Goal: Task Accomplishment & Management: Manage account settings

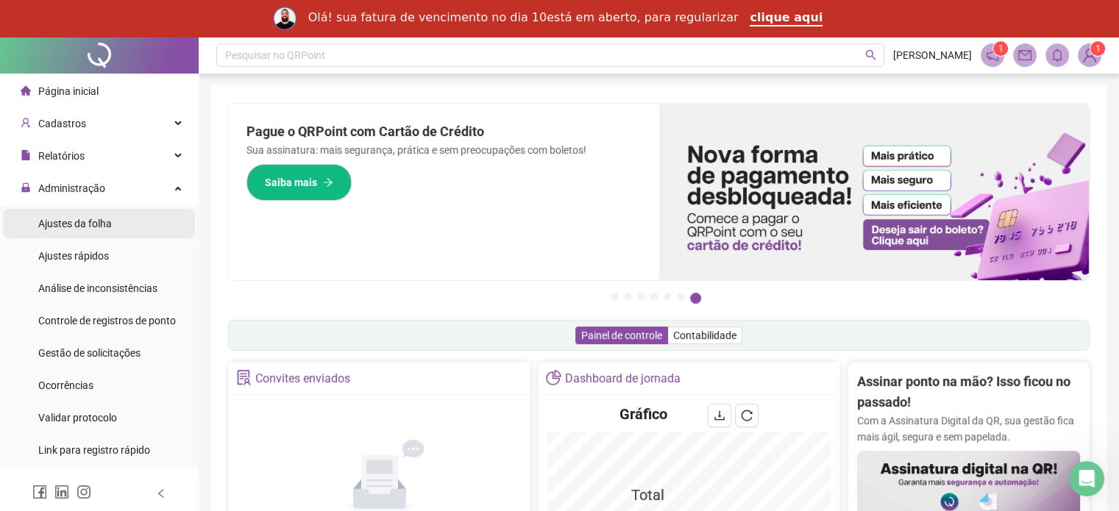
click at [106, 224] on span "Ajustes da folha" at bounding box center [75, 224] width 74 height 12
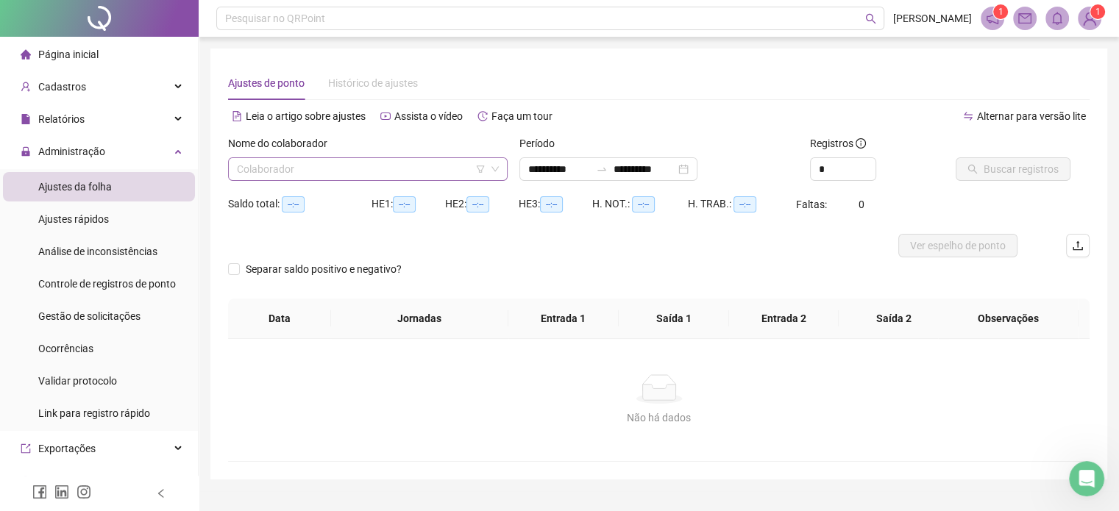
click at [477, 173] on icon "filter" at bounding box center [480, 169] width 9 height 9
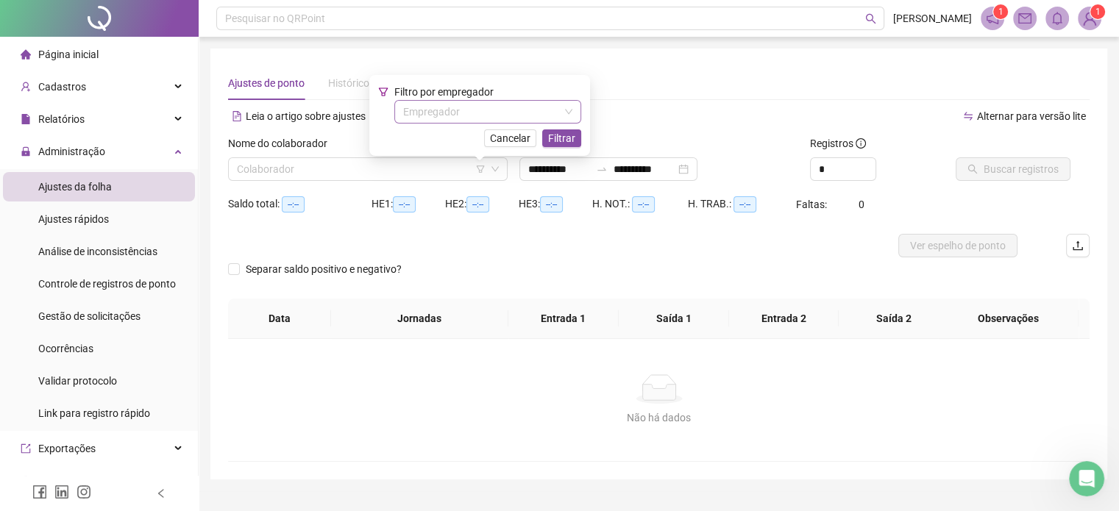
click at [527, 107] on input "search" at bounding box center [481, 112] width 156 height 22
type input "**********"
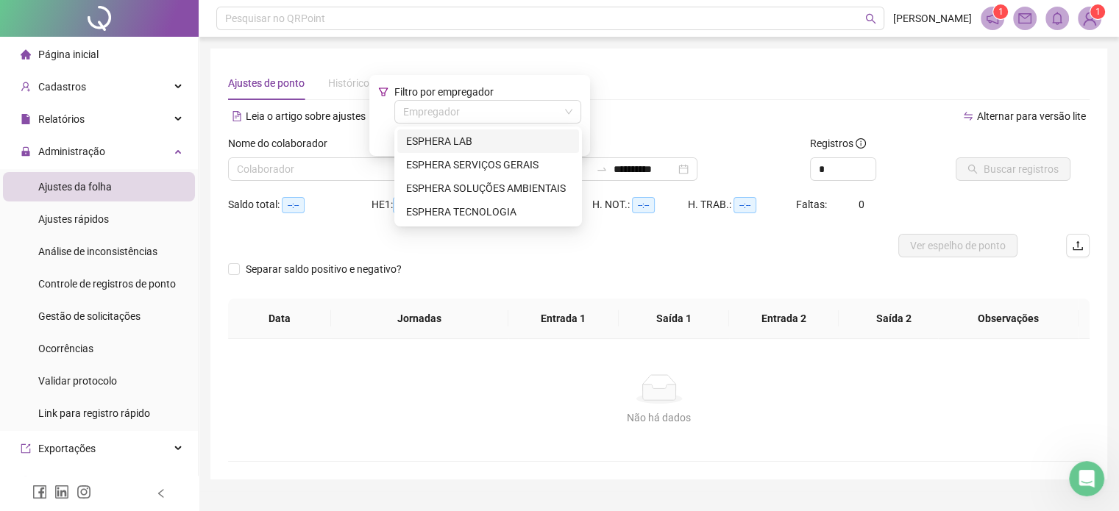
click at [530, 134] on div "ESPHERA LAB" at bounding box center [488, 141] width 164 height 16
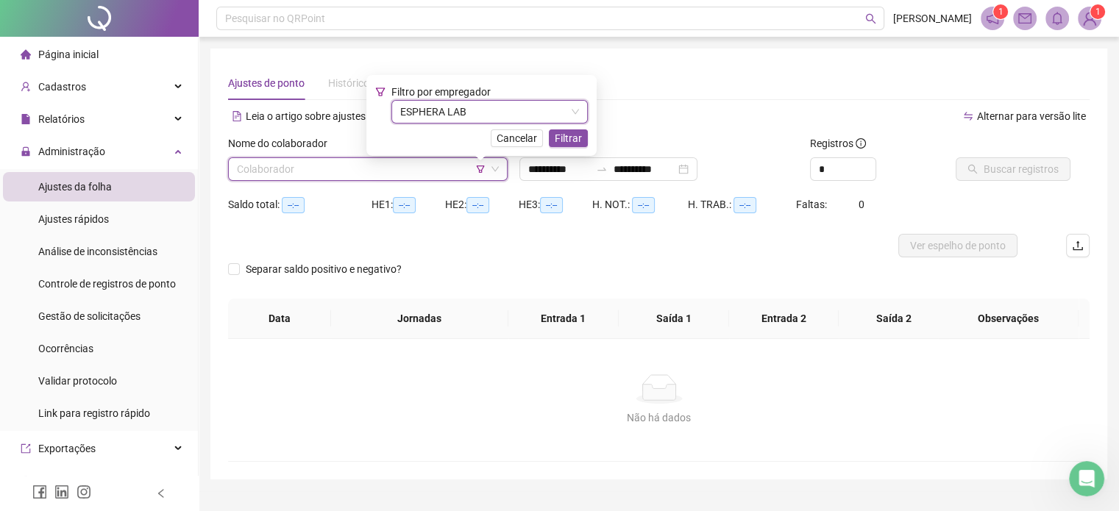
click at [587, 136] on div "Filtro por empregador ESPHERA LAB ESPHERA LAB Cancelar Filtrar" at bounding box center [481, 115] width 230 height 81
click at [574, 136] on span "Filtrar" at bounding box center [568, 138] width 27 height 16
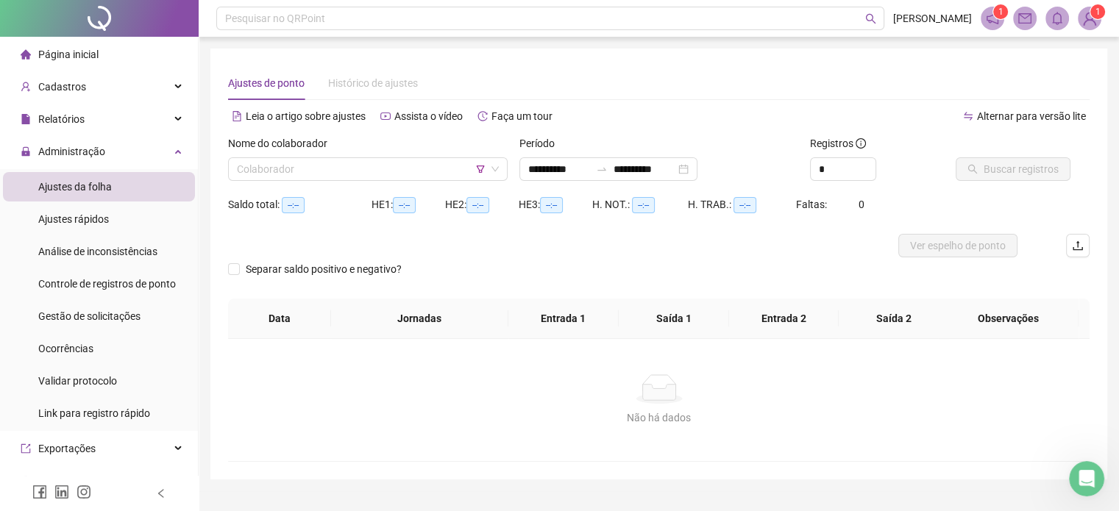
click at [524, 150] on label "Período" at bounding box center [541, 143] width 45 height 16
click at [435, 169] on input "search" at bounding box center [361, 169] width 249 height 22
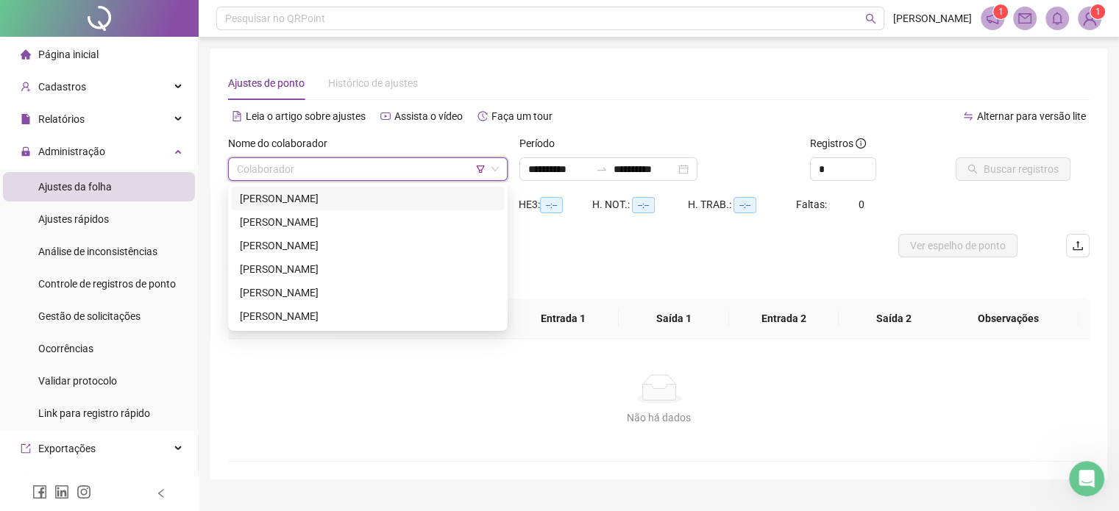
click at [418, 196] on div "[PERSON_NAME]" at bounding box center [368, 198] width 256 height 16
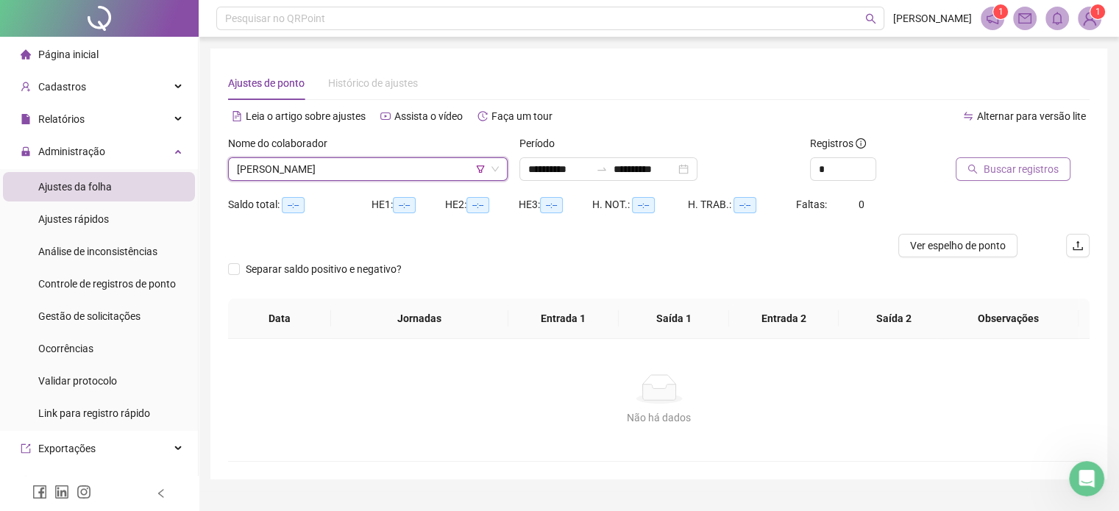
click at [1008, 171] on span "Buscar registros" at bounding box center [1020, 169] width 75 height 16
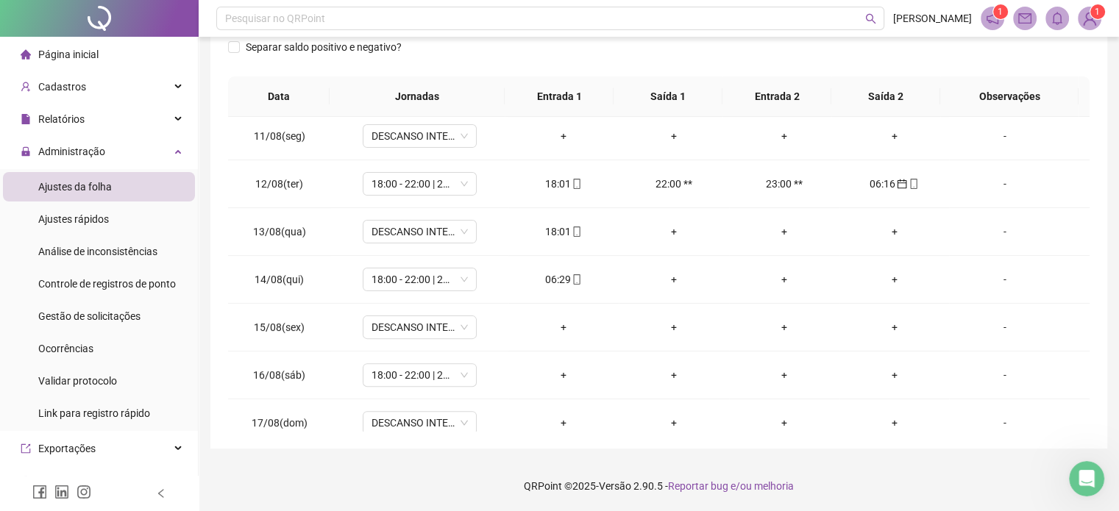
scroll to position [496, 0]
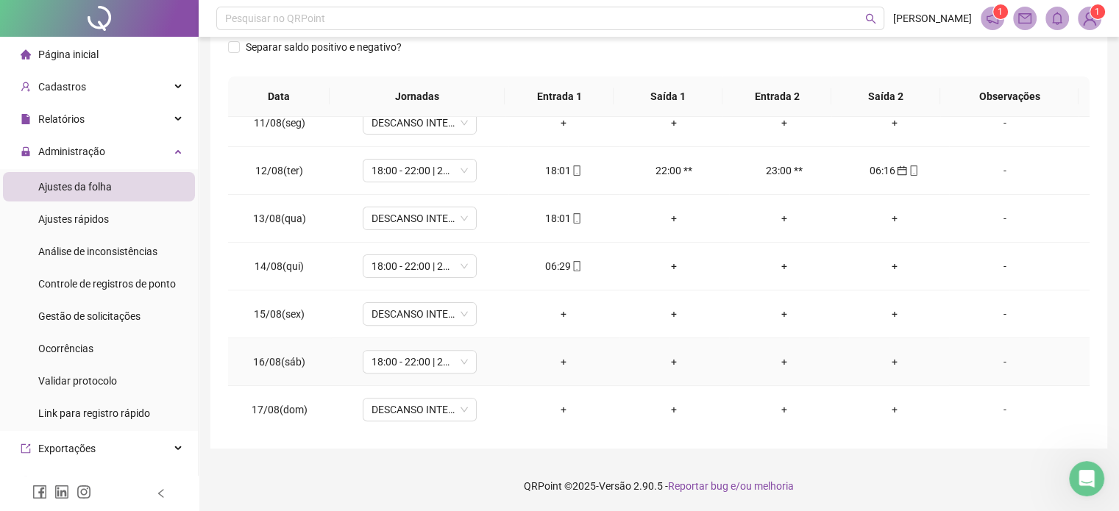
click at [991, 363] on div "-" at bounding box center [1003, 362] width 87 height 16
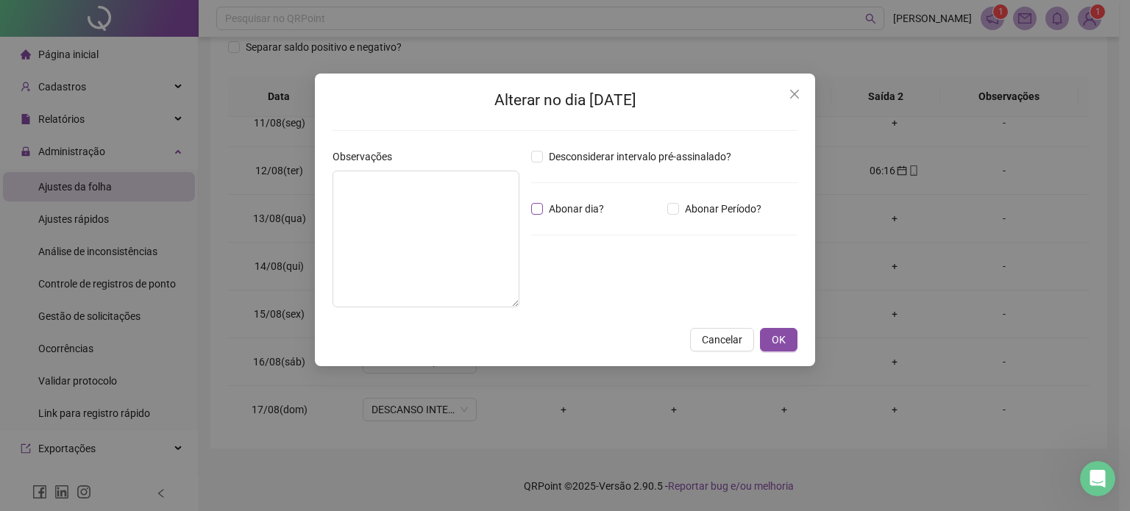
click at [582, 208] on span "Abonar dia?" at bounding box center [576, 209] width 67 height 16
click at [774, 352] on div "Alterar no dia [DATE] Observações Desconsiderar intervalo pré-assinalado? Abona…" at bounding box center [565, 220] width 500 height 293
click at [782, 341] on span "OK" at bounding box center [778, 340] width 14 height 16
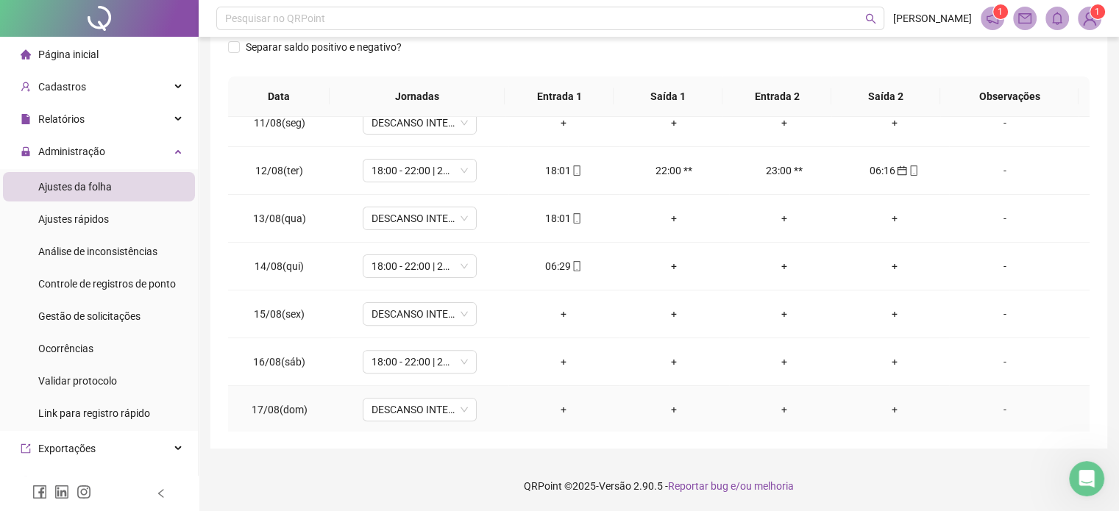
click at [994, 404] on div "-" at bounding box center [1003, 410] width 87 height 16
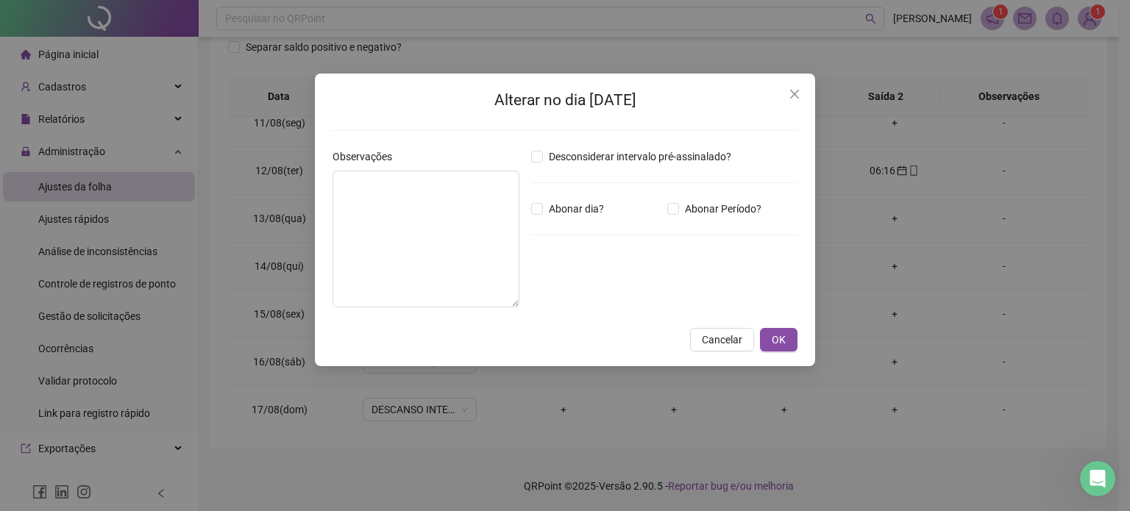
click at [578, 217] on div "Desconsiderar intervalo pré-assinalado? Abonar dia? Abonar Período? Horas a abo…" at bounding box center [664, 234] width 278 height 171
click at [578, 205] on span "Abonar dia?" at bounding box center [576, 209] width 67 height 16
click at [780, 344] on span "OK" at bounding box center [778, 340] width 14 height 16
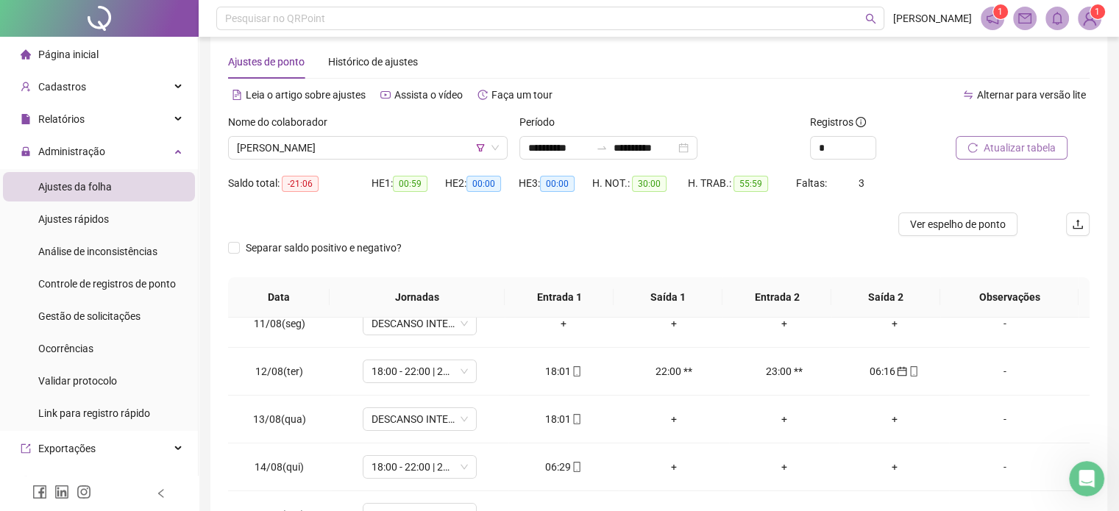
scroll to position [0, 0]
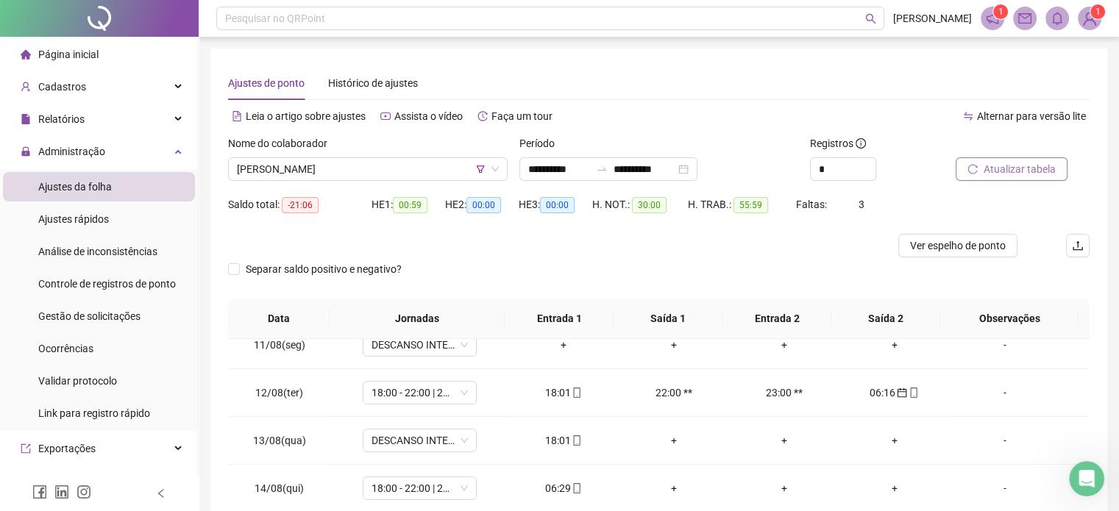
click at [1036, 154] on div at bounding box center [1003, 146] width 97 height 22
click at [1023, 174] on span "Atualizar tabela" at bounding box center [1019, 169] width 72 height 16
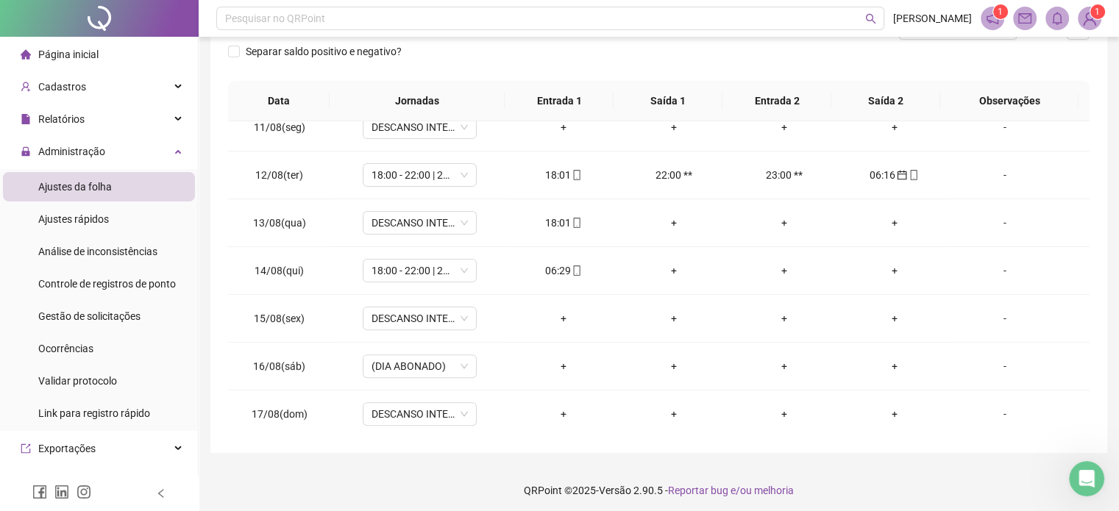
scroll to position [222, 0]
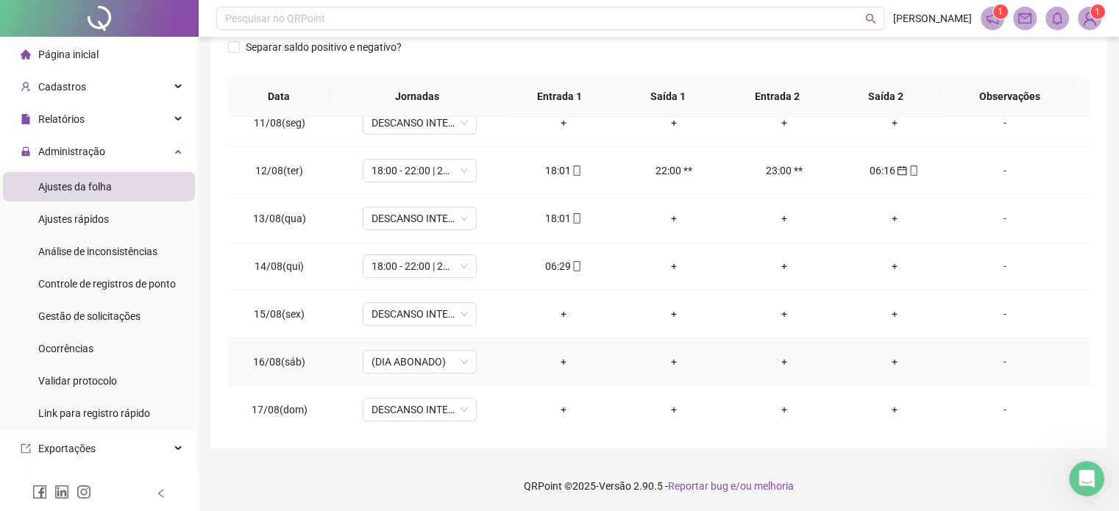
click at [965, 369] on td "-" at bounding box center [1019, 362] width 140 height 48
click at [991, 359] on div "-" at bounding box center [1003, 362] width 87 height 16
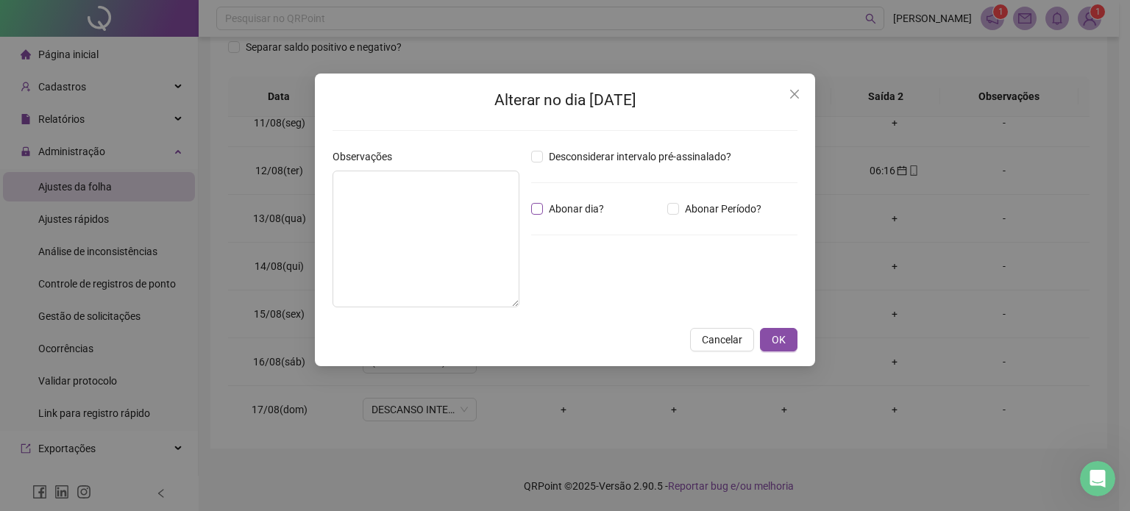
click at [578, 215] on span "Abonar dia?" at bounding box center [576, 209] width 67 height 16
click at [774, 338] on span "OK" at bounding box center [778, 340] width 14 height 16
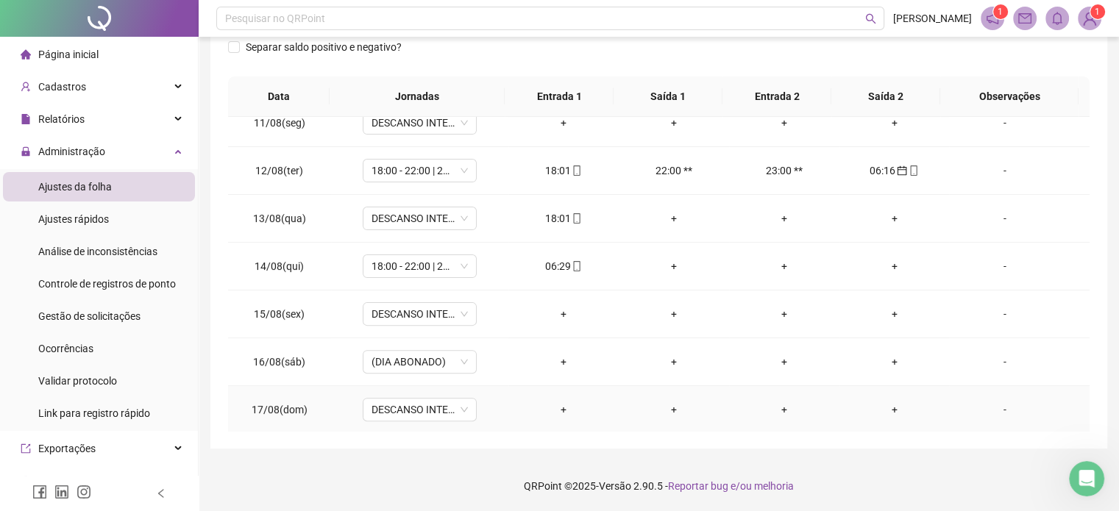
click at [997, 416] on td "-" at bounding box center [1019, 410] width 140 height 48
click at [994, 405] on div "-" at bounding box center [1003, 410] width 87 height 16
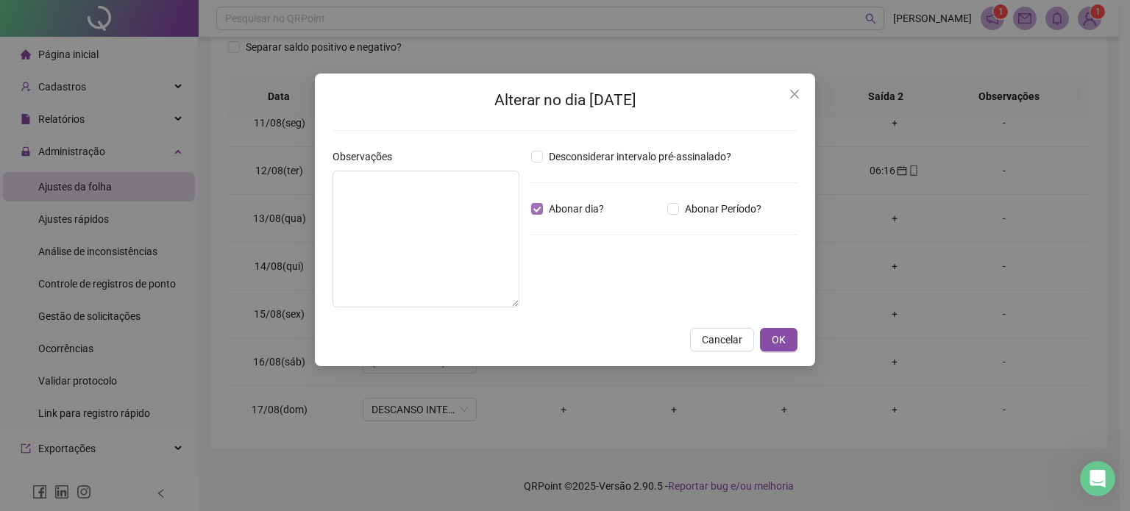
click at [569, 202] on span "Abonar dia?" at bounding box center [576, 209] width 67 height 16
click at [779, 346] on span "OK" at bounding box center [778, 340] width 14 height 16
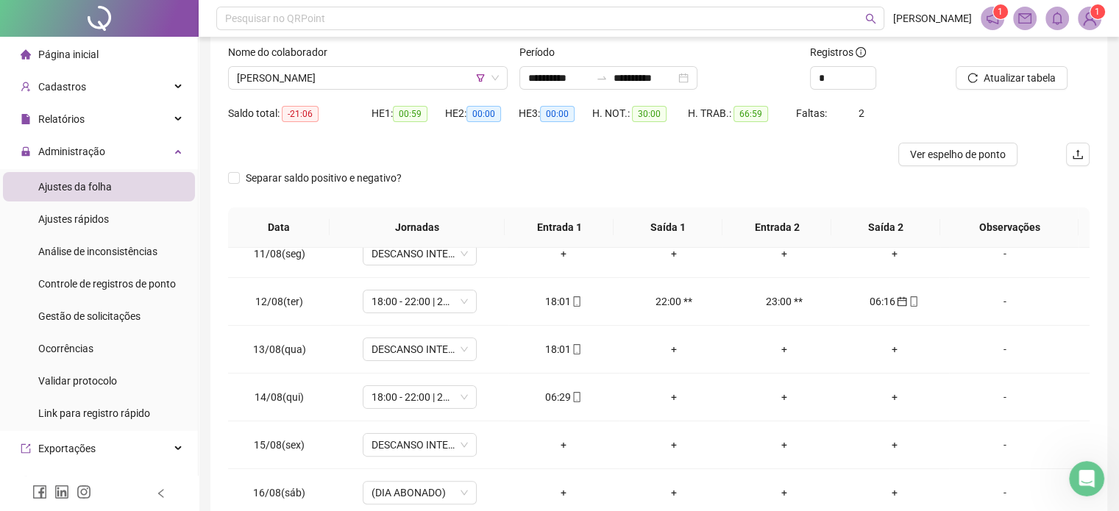
scroll to position [0, 0]
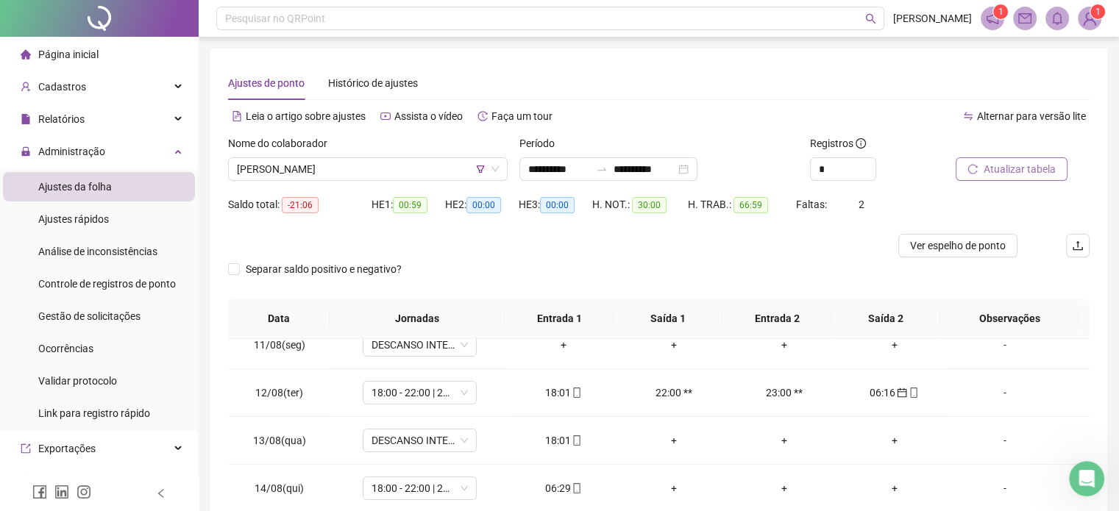
click at [1003, 175] on span "Atualizar tabela" at bounding box center [1019, 169] width 72 height 16
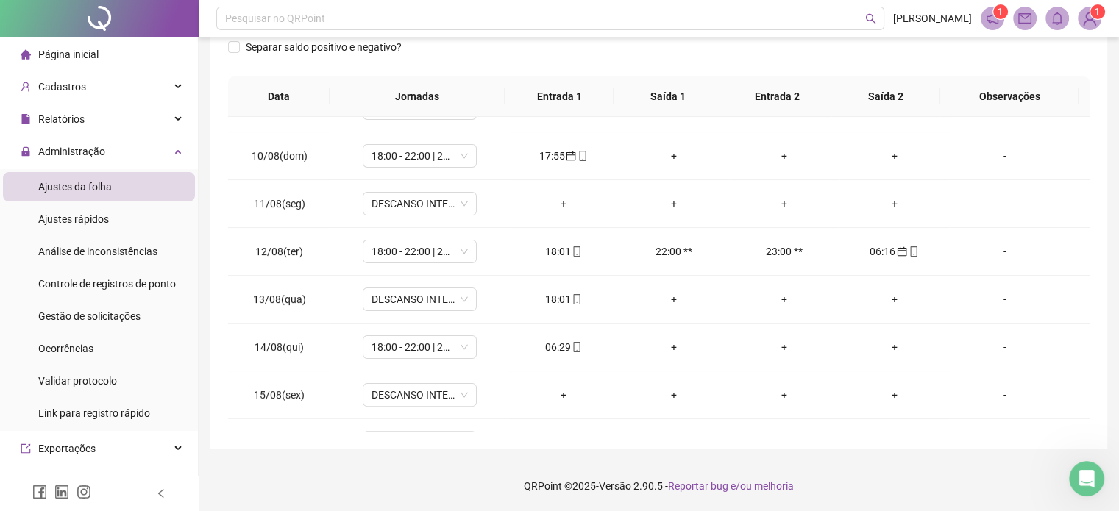
scroll to position [416, 0]
click at [666, 70] on div "Separar saldo positivo e negativo?" at bounding box center [658, 55] width 861 height 41
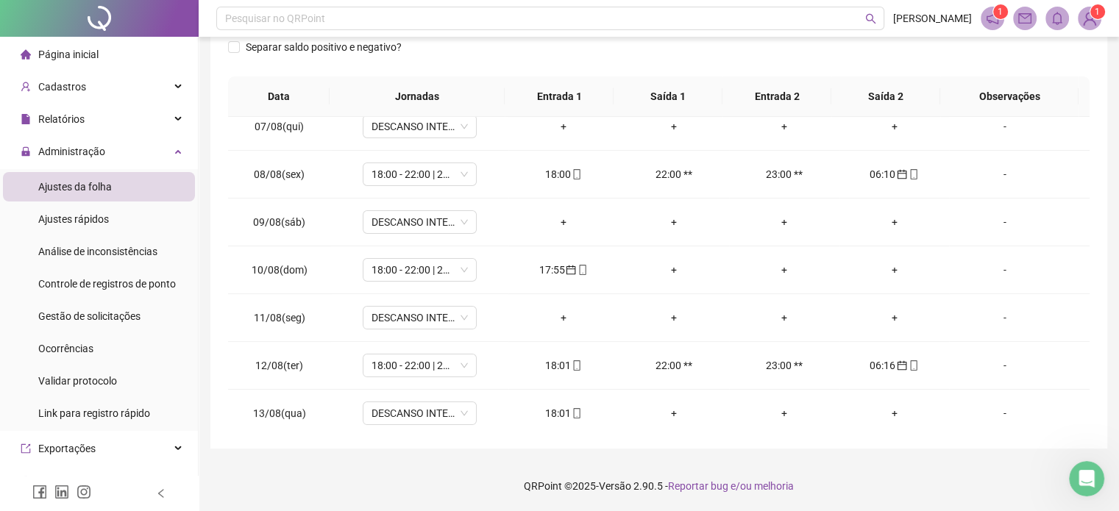
scroll to position [294, 0]
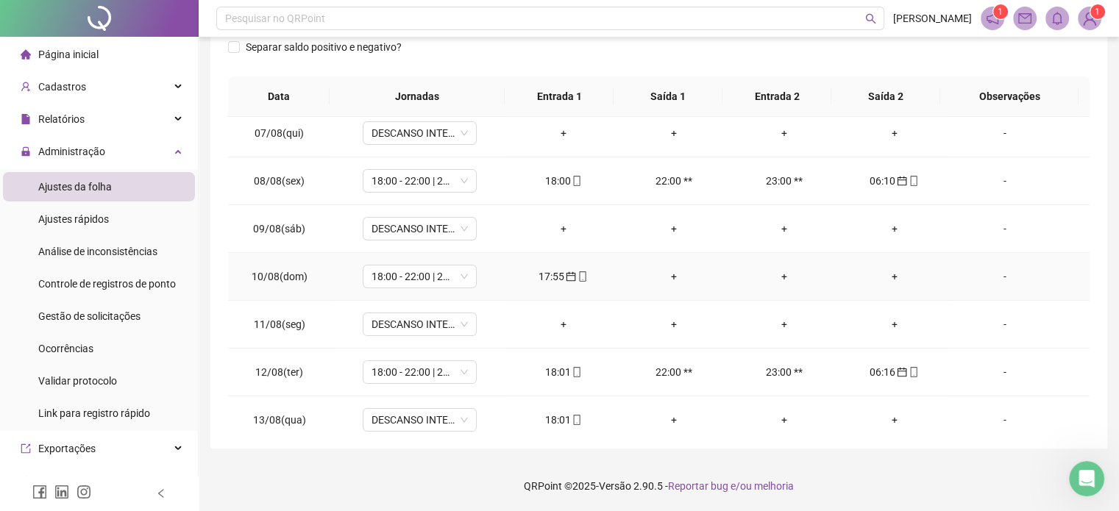
click at [880, 270] on div "+" at bounding box center [894, 276] width 87 height 16
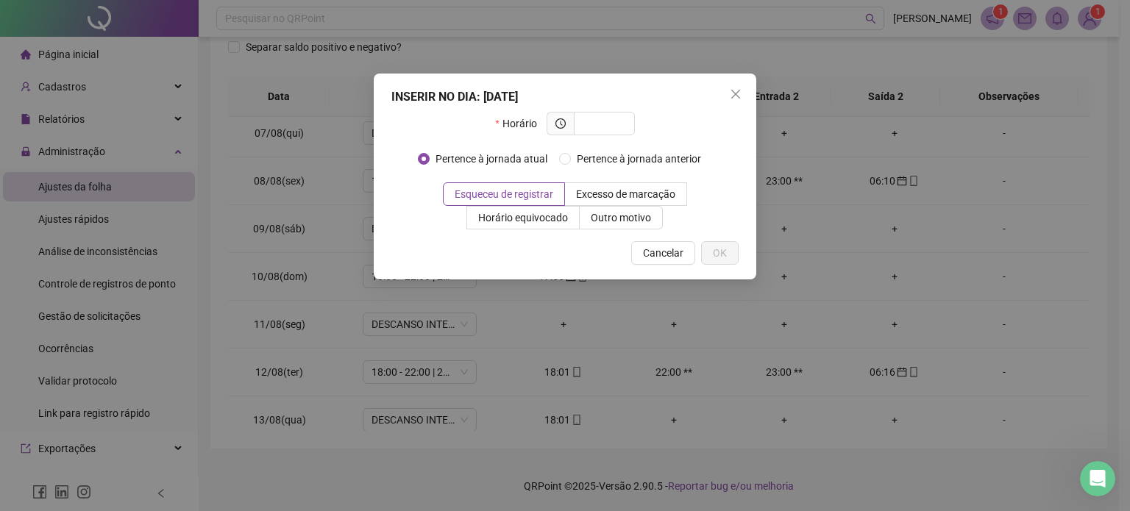
click at [747, 104] on div "INSERIR NO DIA : [DATE] Horário Pertence à jornada atual Pertence à jornada ant…" at bounding box center [565, 177] width 382 height 206
click at [741, 99] on span "Close" at bounding box center [736, 94] width 24 height 12
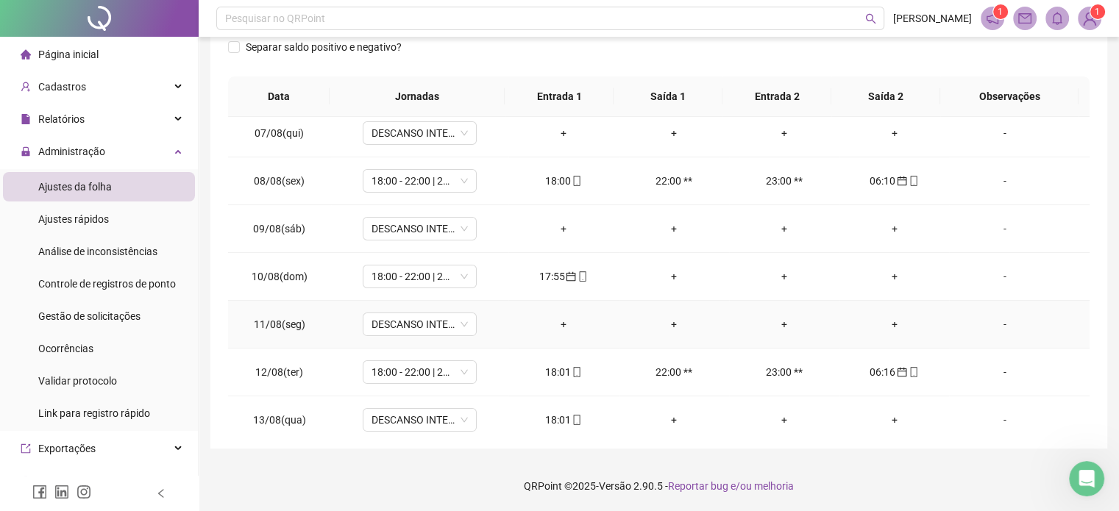
click at [555, 321] on div "+" at bounding box center [563, 324] width 87 height 16
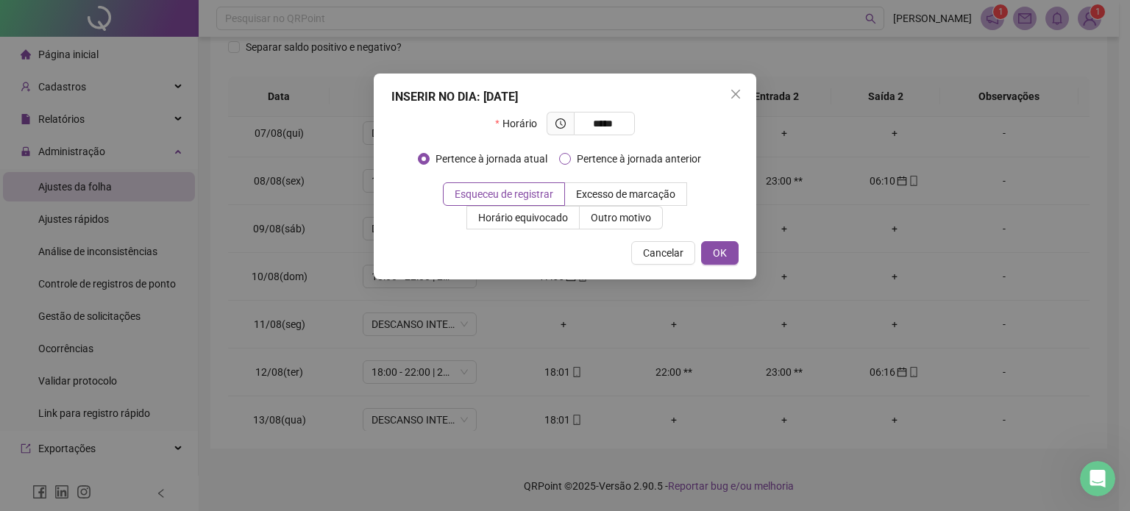
type input "*****"
click at [591, 160] on span "Pertence à jornada anterior" at bounding box center [639, 159] width 136 height 16
click at [730, 255] on button "OK" at bounding box center [720, 253] width 38 height 24
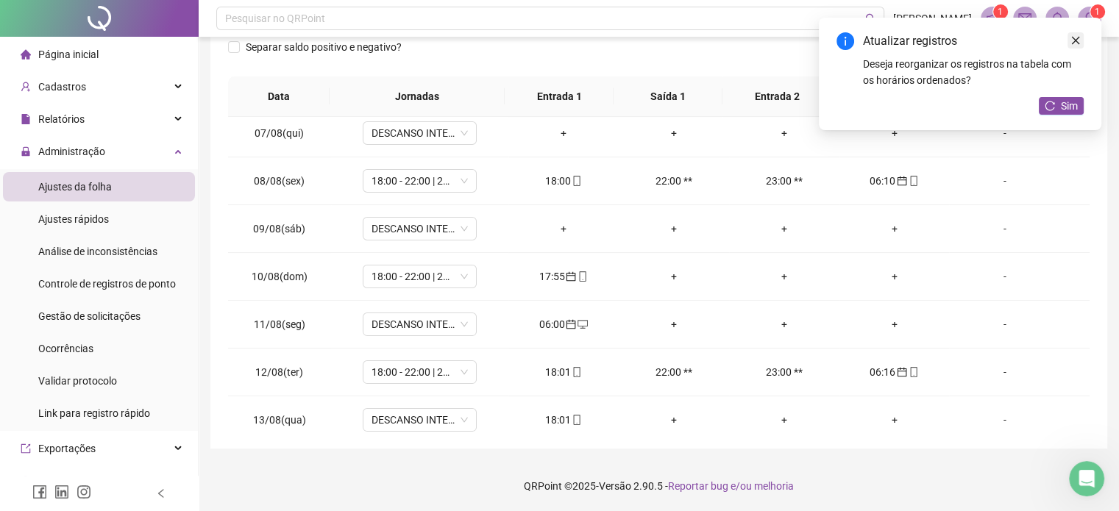
click at [1072, 40] on icon "close" at bounding box center [1075, 40] width 10 height 10
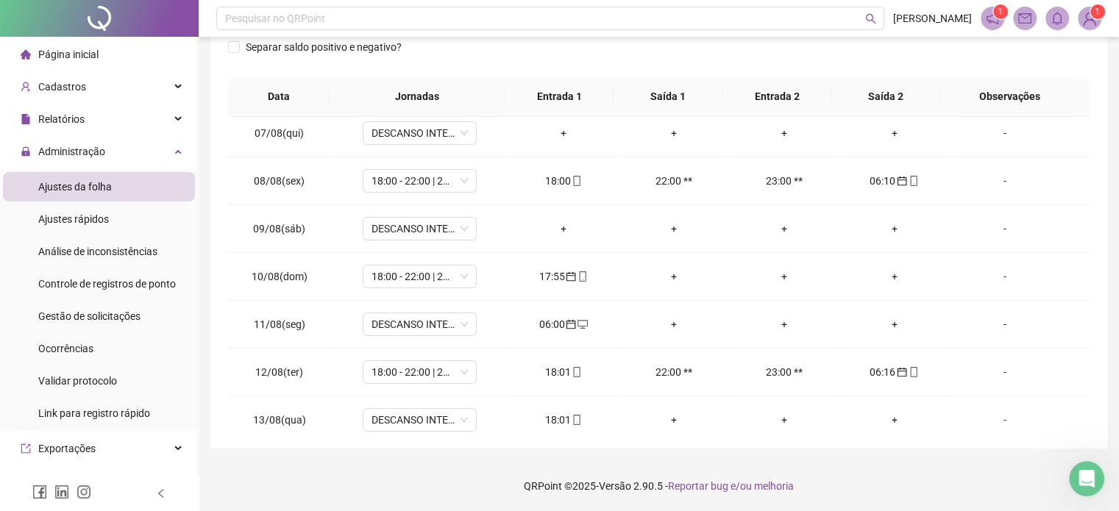
scroll to position [91, 0]
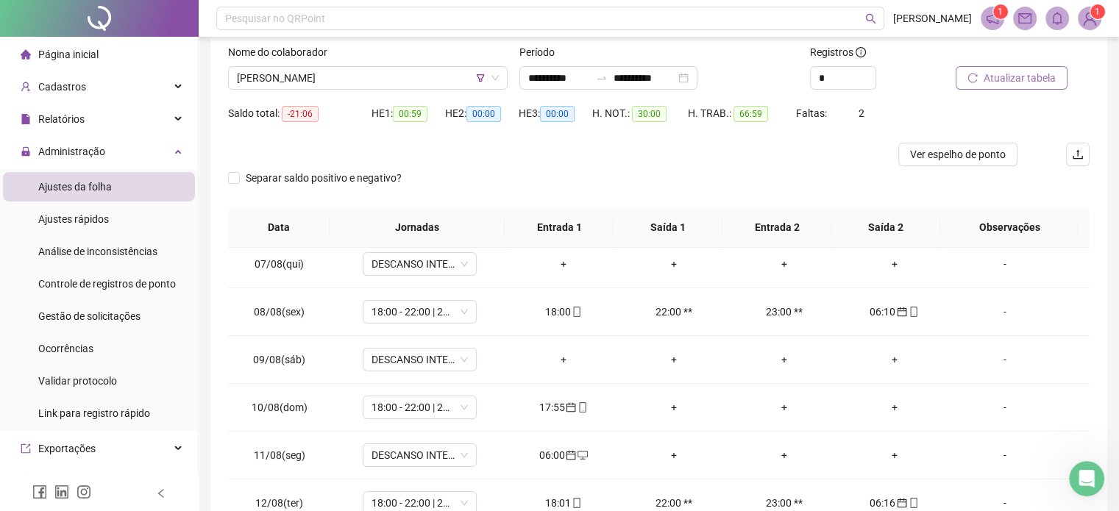
click at [1005, 68] on button "Atualizar tabela" at bounding box center [1011, 78] width 112 height 24
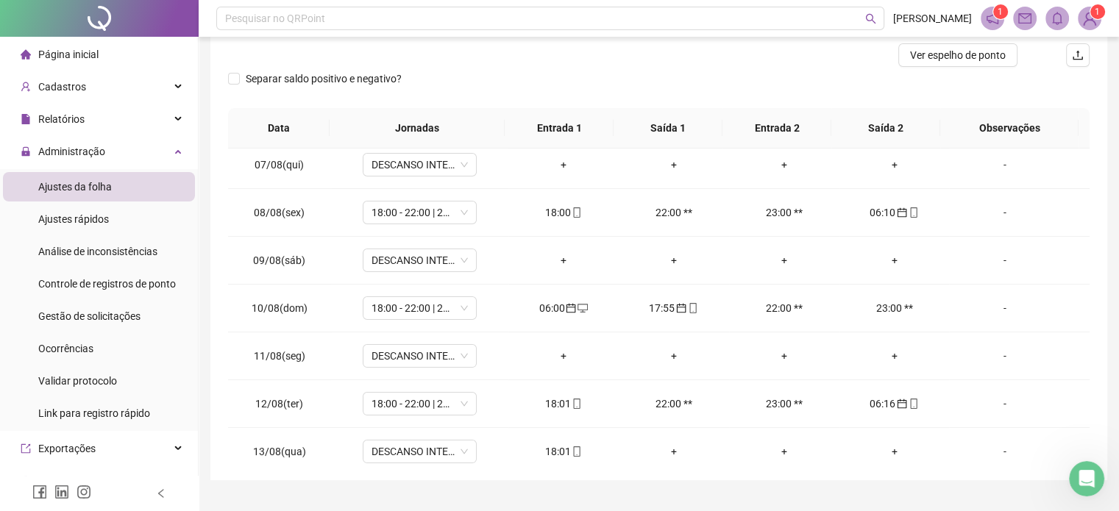
scroll to position [193, 0]
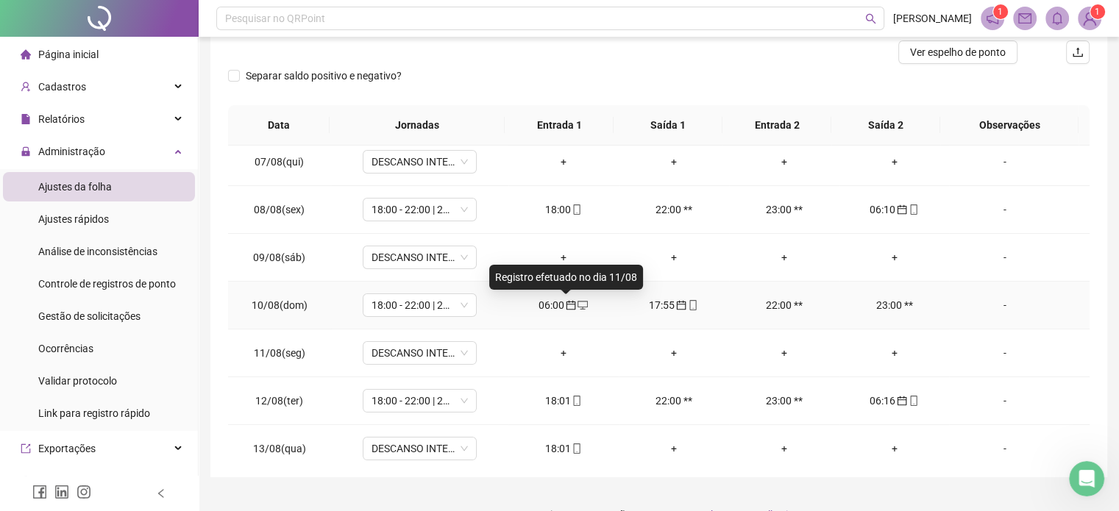
click at [566, 304] on icon "calendar" at bounding box center [571, 305] width 10 height 10
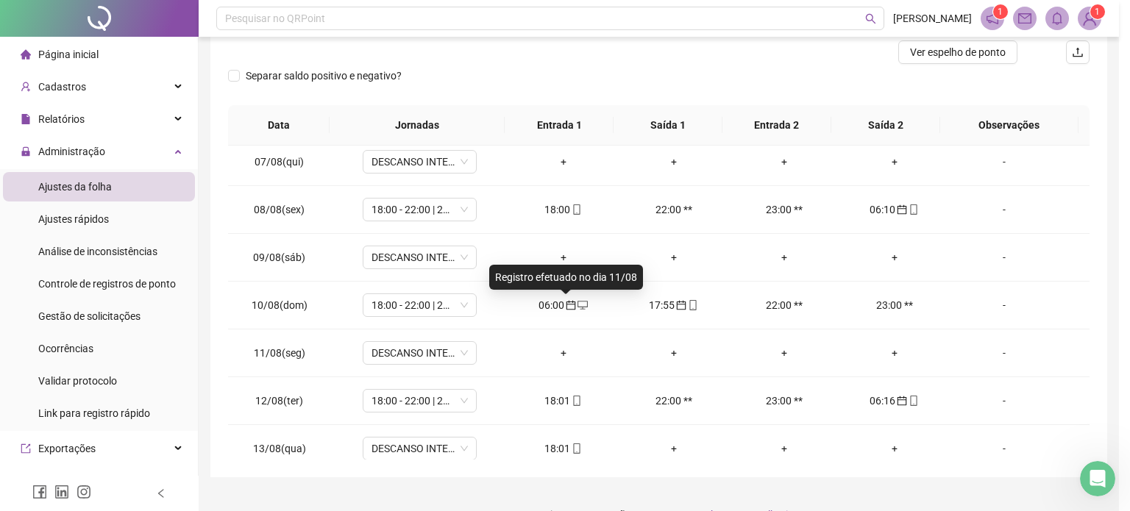
type input "**********"
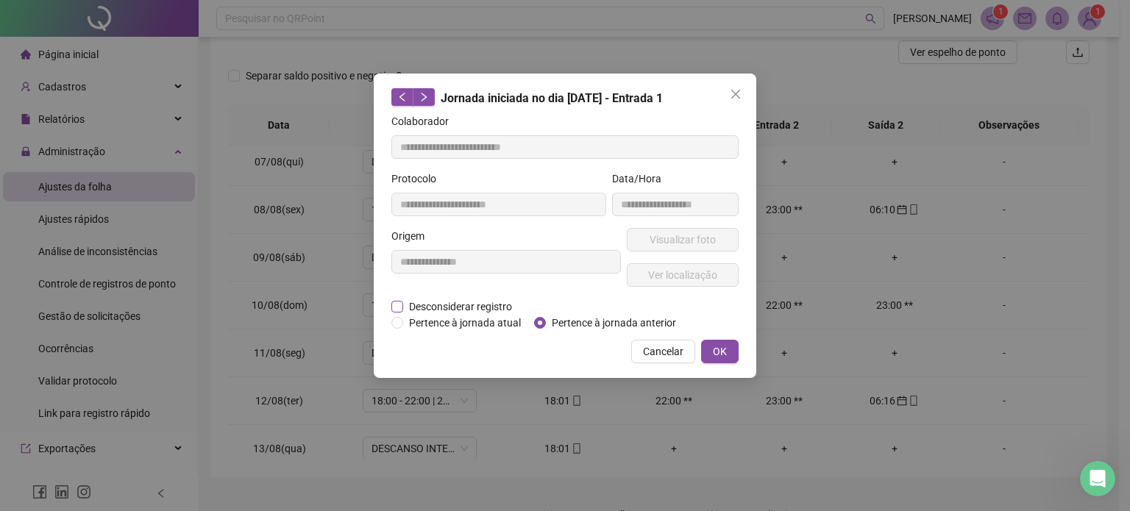
click at [445, 306] on span "Desconsiderar registro" at bounding box center [460, 307] width 115 height 16
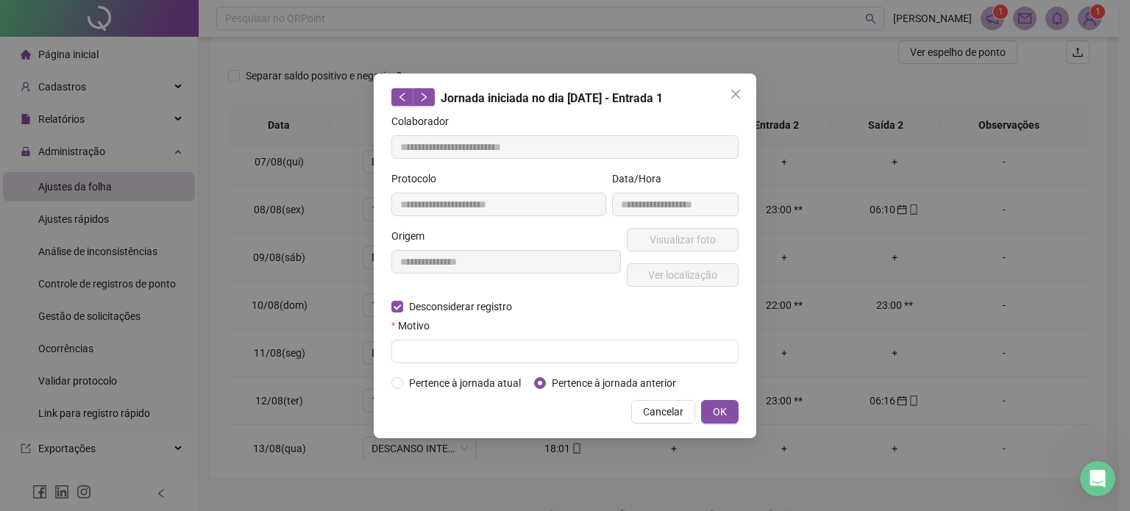
click at [521, 364] on form "**********" at bounding box center [564, 252] width 347 height 278
click at [519, 357] on input "text" at bounding box center [564, 352] width 347 height 24
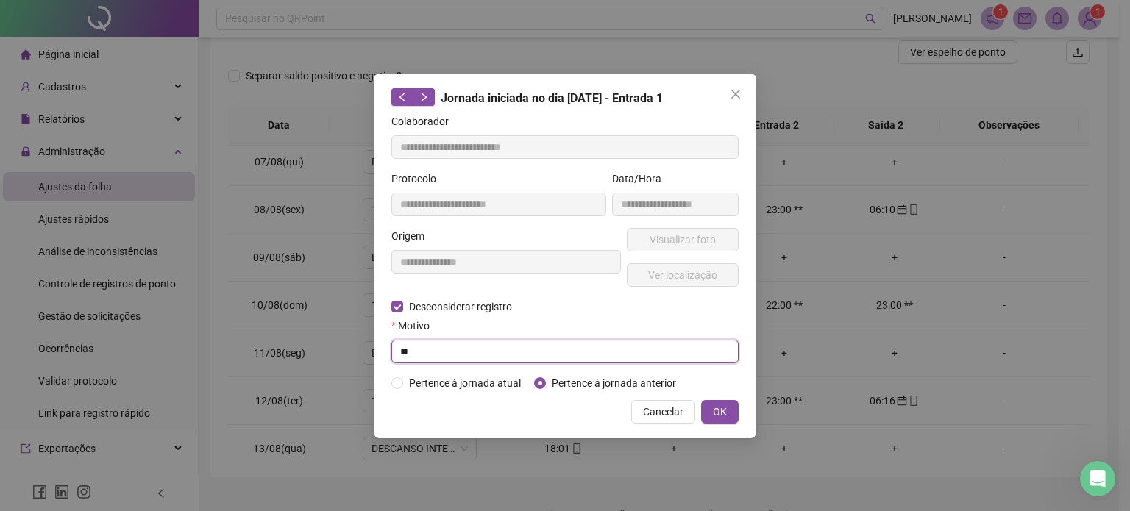
type input "*"
type input "**********"
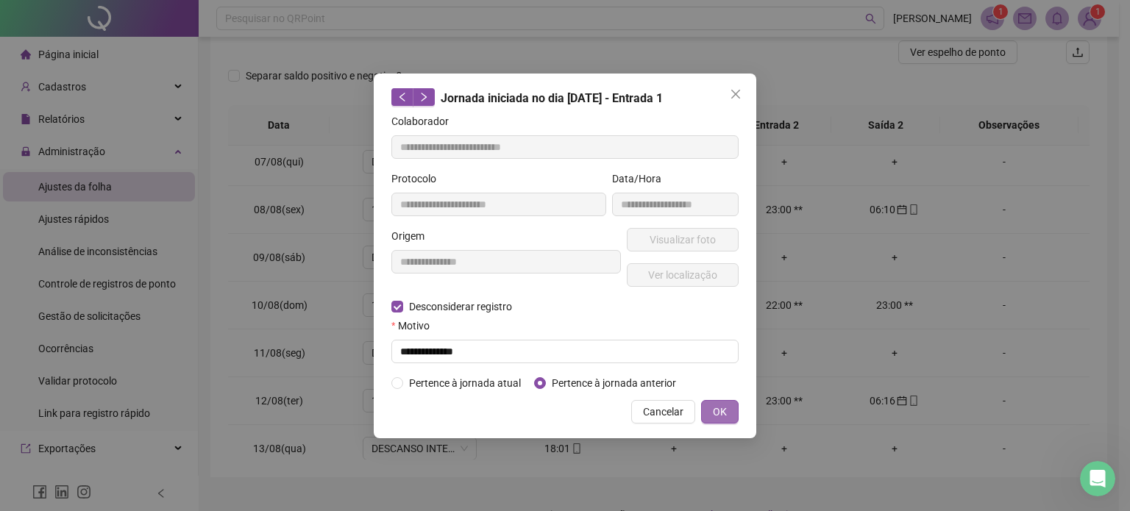
click at [727, 408] on button "OK" at bounding box center [720, 412] width 38 height 24
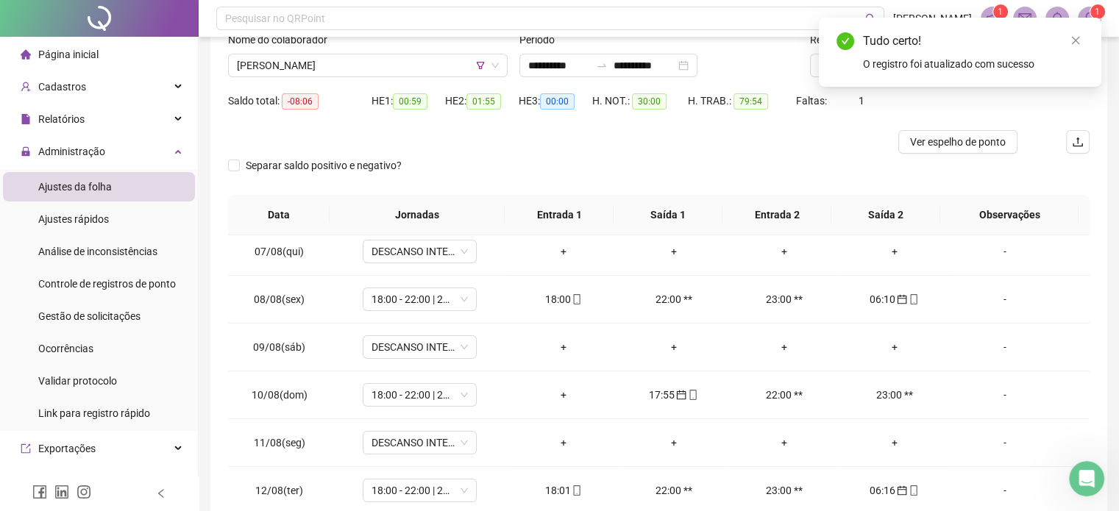
scroll to position [49, 0]
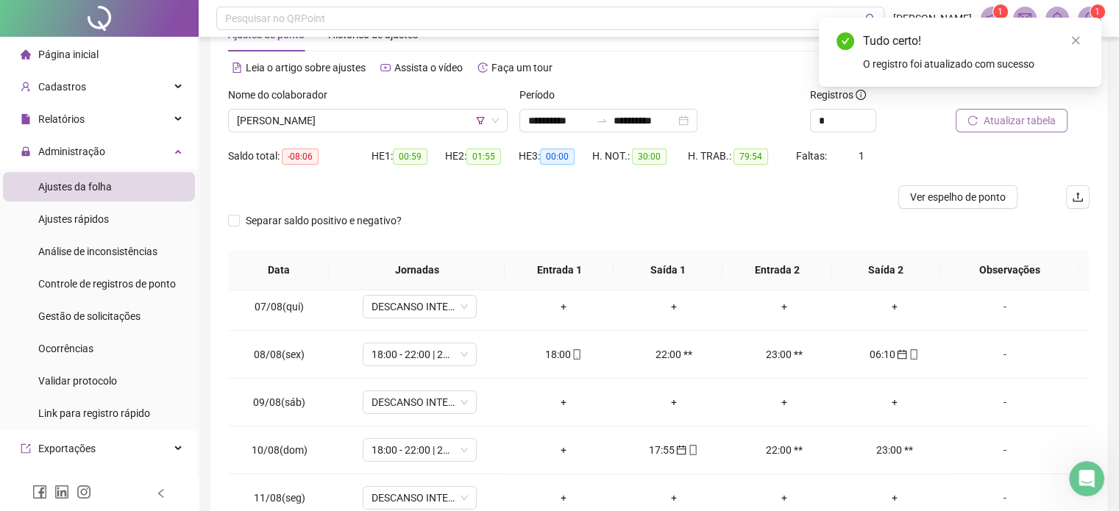
click at [1013, 113] on span "Atualizar tabela" at bounding box center [1019, 121] width 72 height 16
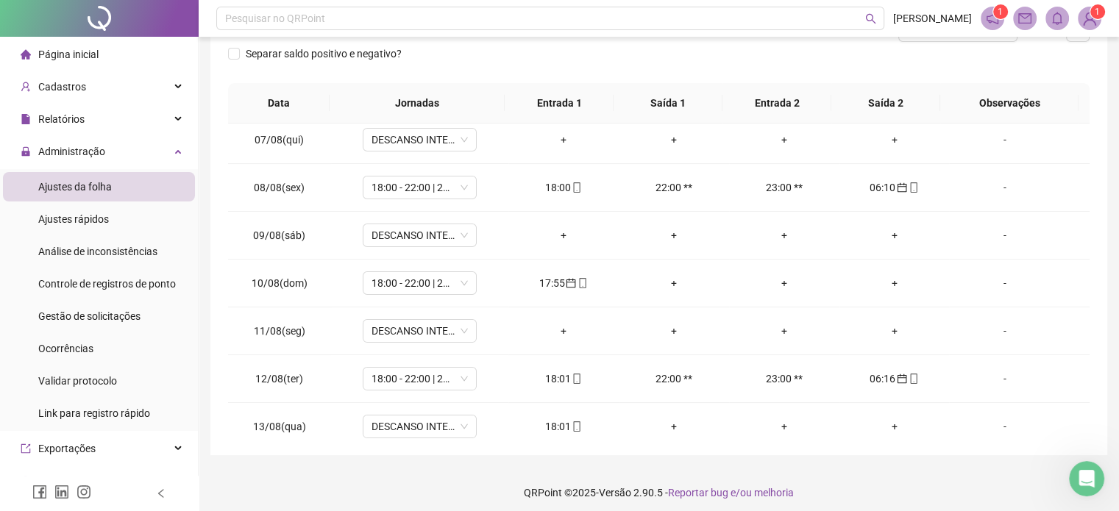
scroll to position [222, 0]
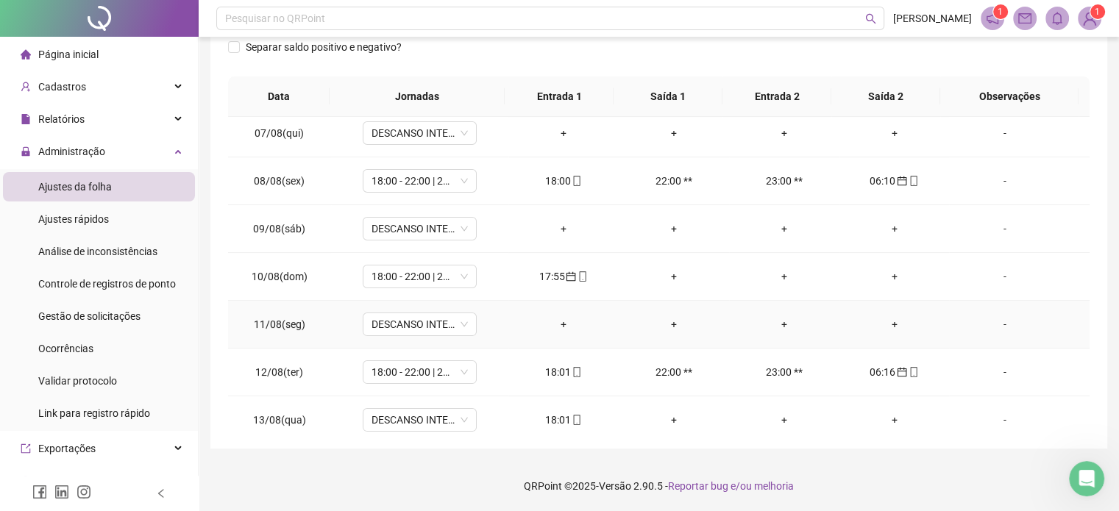
click at [557, 321] on div "+" at bounding box center [563, 324] width 87 height 16
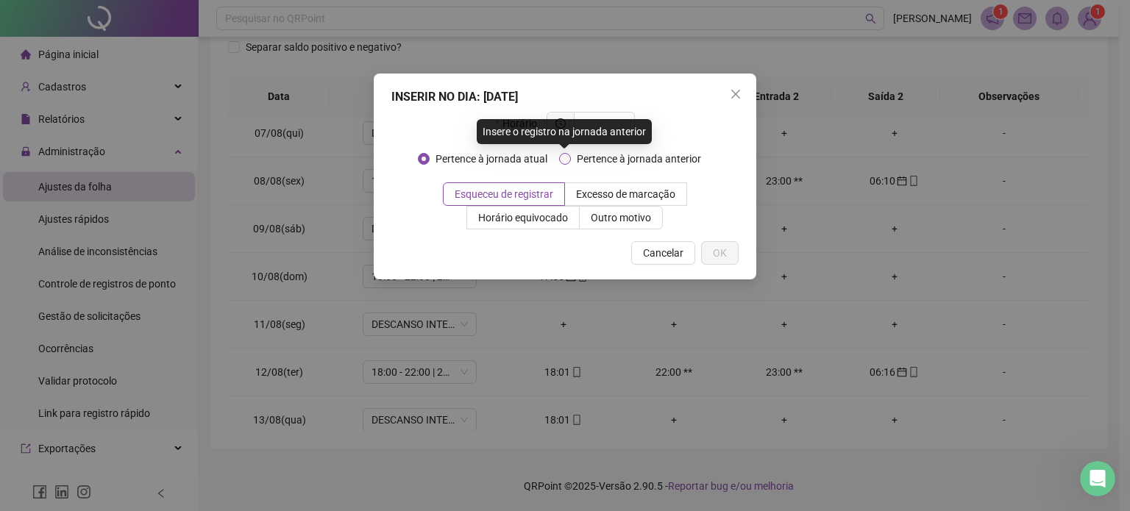
click at [606, 164] on span "Pertence à jornada anterior" at bounding box center [639, 159] width 136 height 16
click at [597, 135] on div "Insere o registro na jornada anterior" at bounding box center [564, 131] width 175 height 25
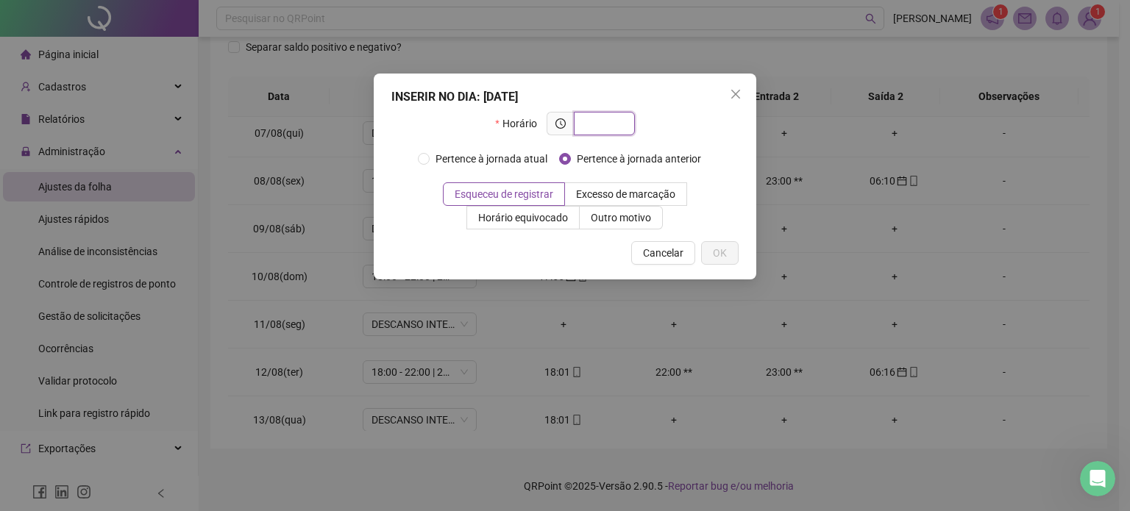
click at [606, 117] on input "text" at bounding box center [602, 123] width 40 height 16
click at [656, 135] on div "Horário *****" at bounding box center [564, 129] width 347 height 35
click at [595, 115] on input "*****" at bounding box center [597, 123] width 30 height 16
type input "*****"
click at [717, 258] on span "OK" at bounding box center [720, 253] width 14 height 16
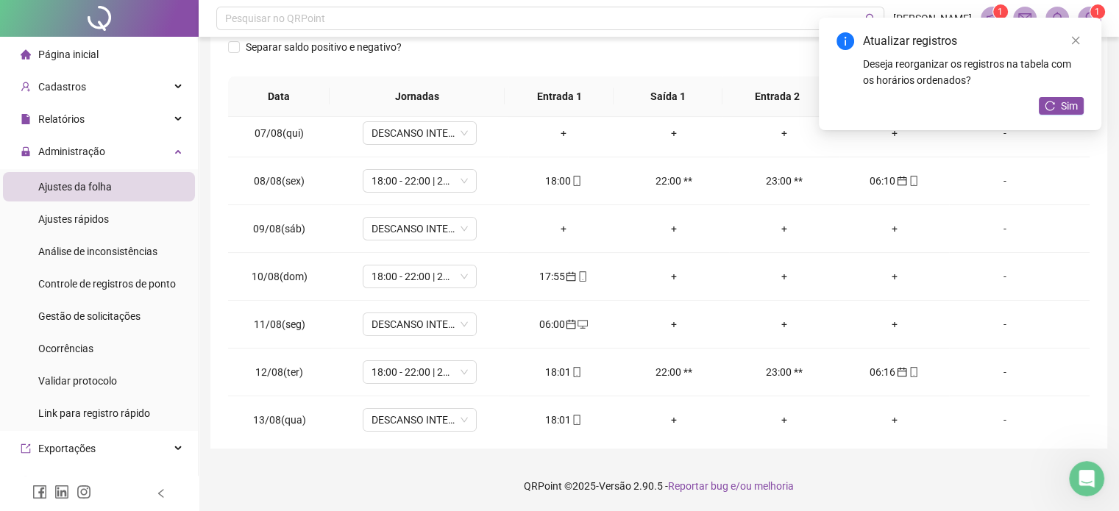
scroll to position [112, 0]
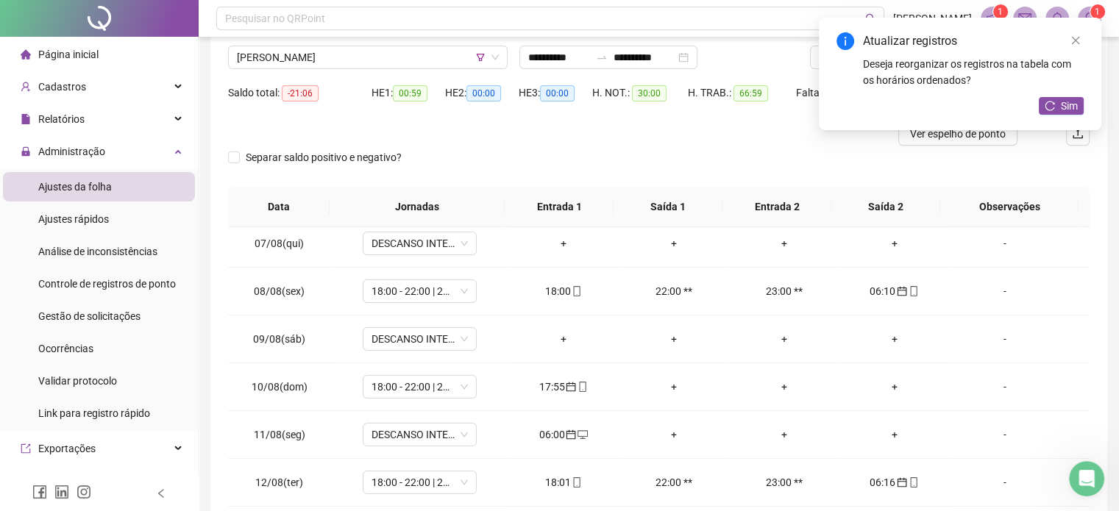
click at [990, 130] on div "Atualizar registros Deseja reorganizar os registros na tabela com os horários o…" at bounding box center [960, 74] width 282 height 113
click at [1075, 46] on link "Close" at bounding box center [1075, 40] width 16 height 16
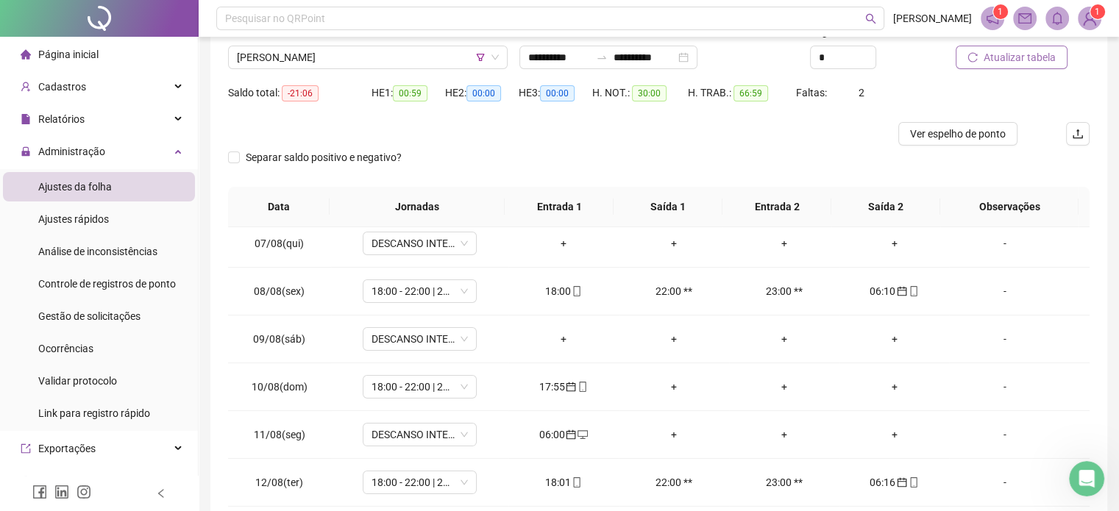
click at [1000, 54] on span "Atualizar tabela" at bounding box center [1019, 57] width 72 height 16
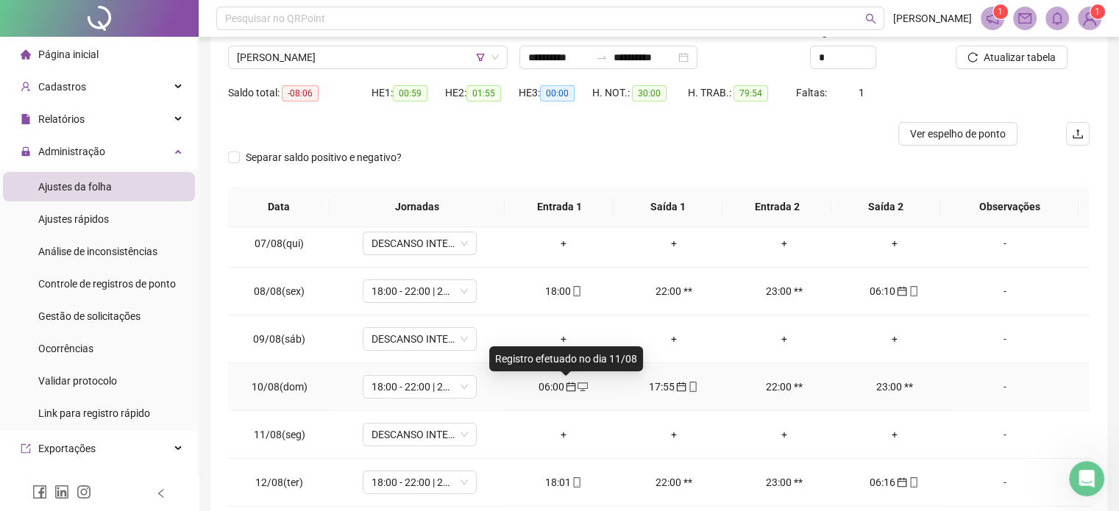
click at [566, 390] on icon "calendar" at bounding box center [571, 387] width 10 height 10
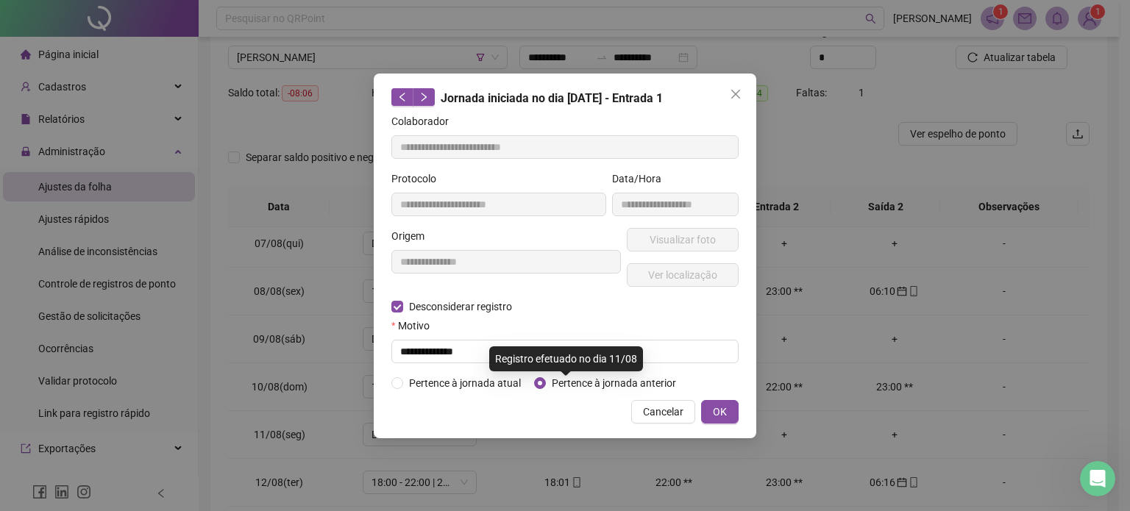
type input "**********"
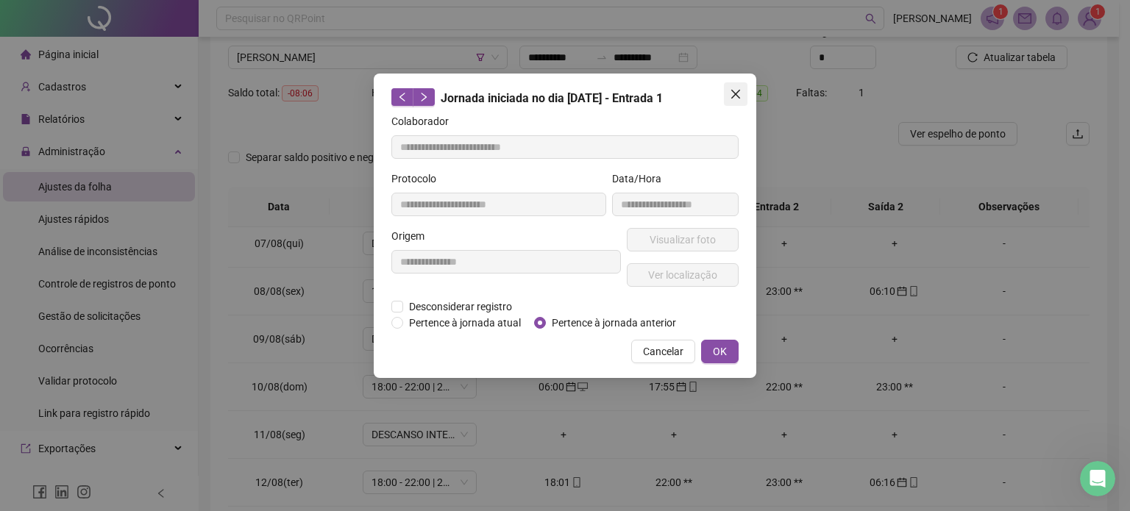
click at [740, 90] on icon "close" at bounding box center [736, 94] width 12 height 12
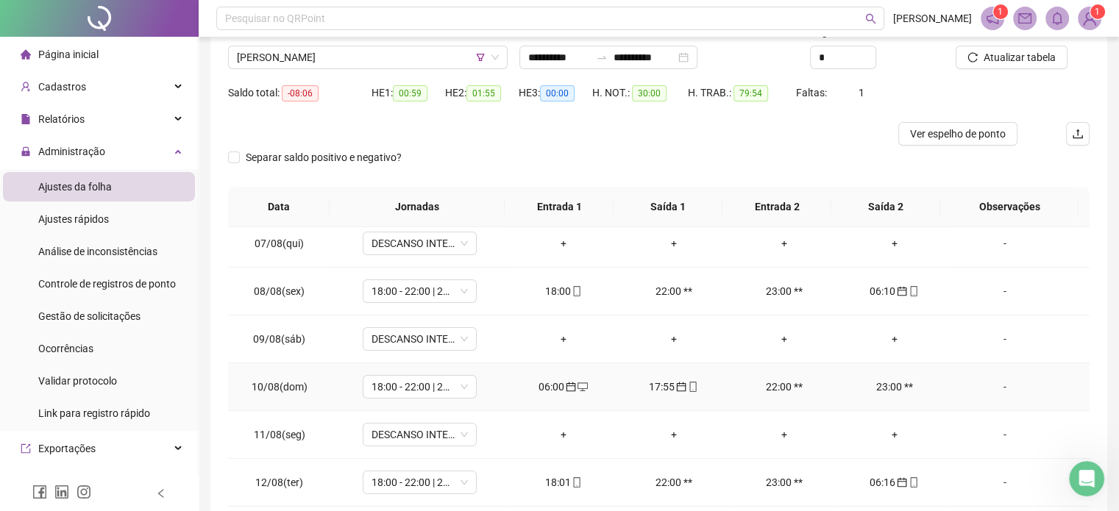
click at [538, 382] on div "06:00" at bounding box center [563, 387] width 87 height 16
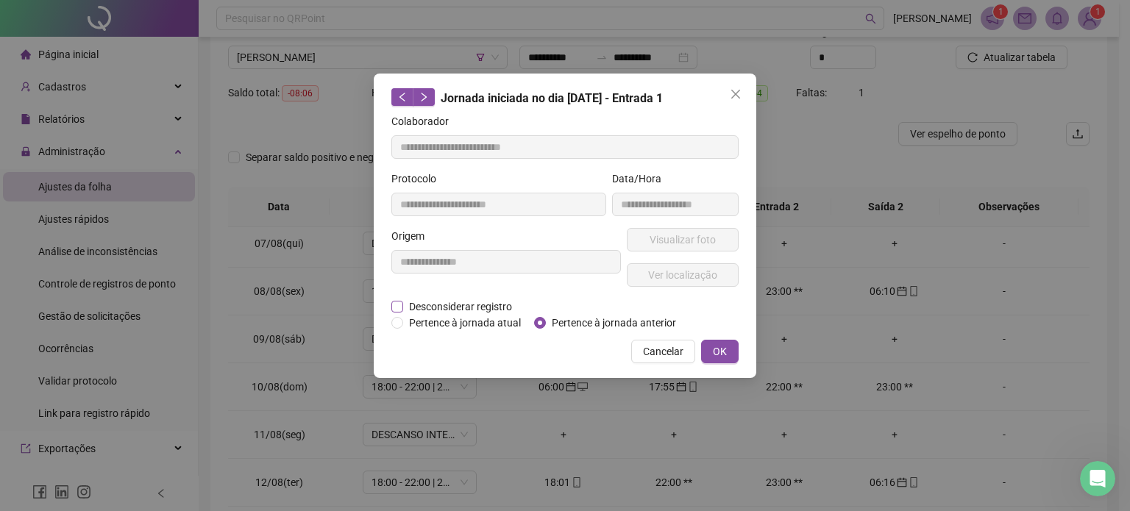
click at [440, 302] on span "Desconsiderar registro" at bounding box center [460, 307] width 115 height 16
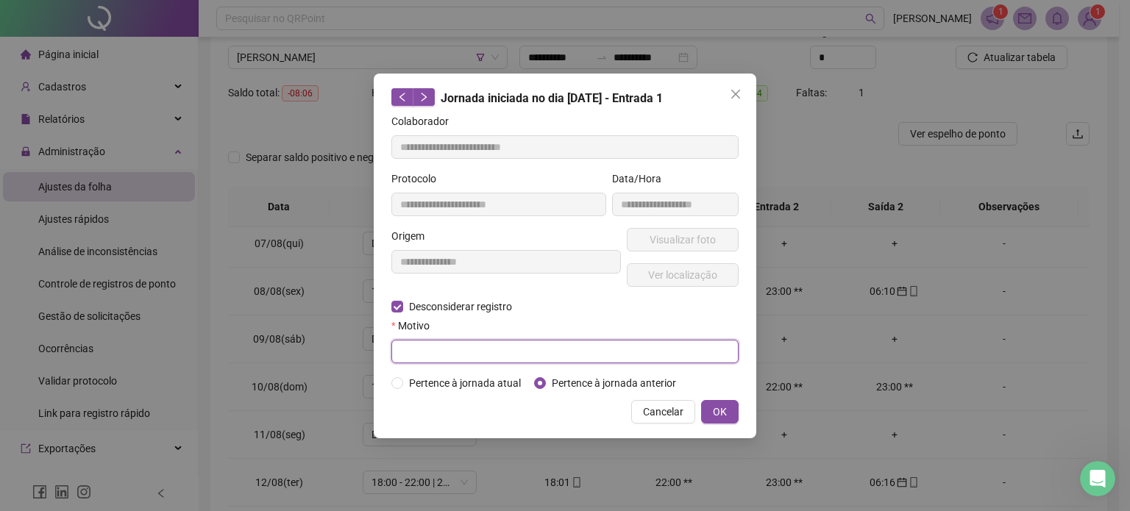
click at [485, 351] on input "text" at bounding box center [564, 352] width 347 height 24
type input "**********"
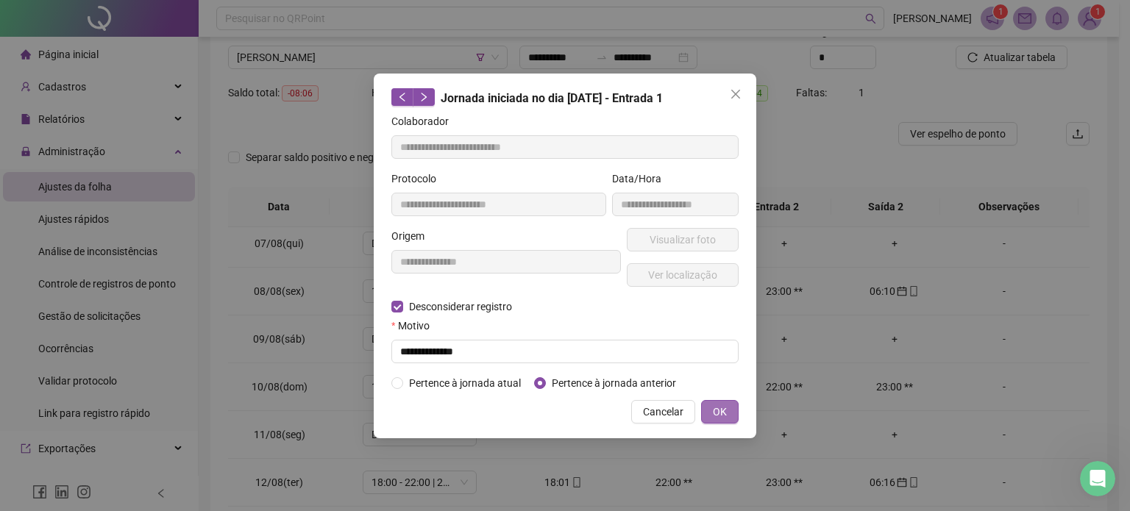
click at [718, 416] on span "OK" at bounding box center [720, 412] width 14 height 16
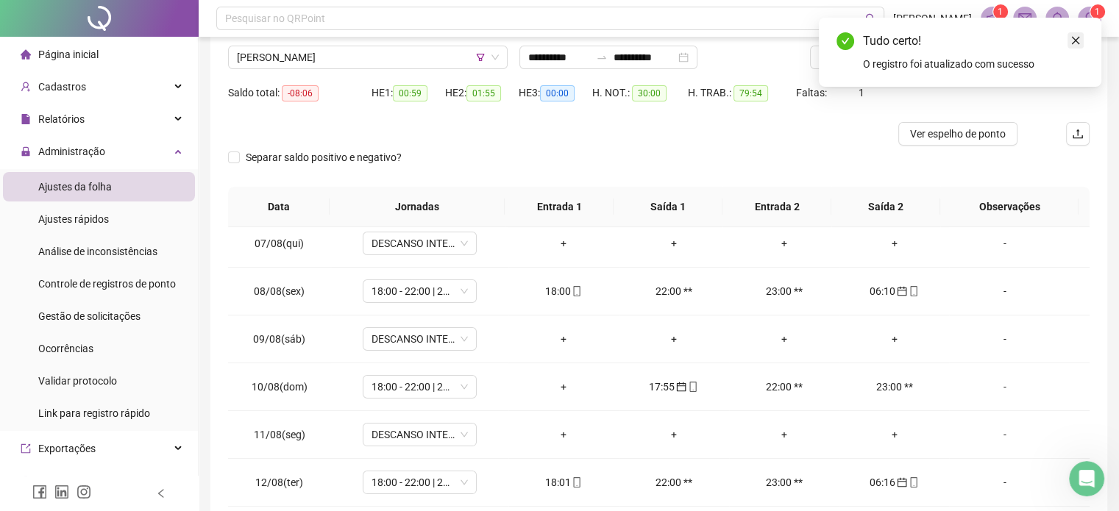
click at [1077, 44] on icon "close" at bounding box center [1075, 40] width 10 height 10
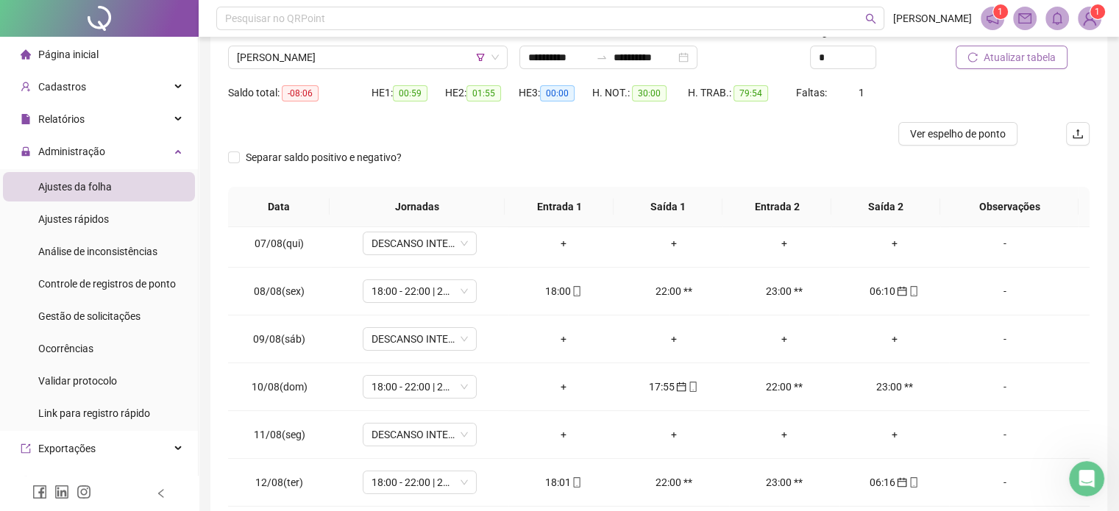
click at [1049, 49] on span "Atualizar tabela" at bounding box center [1019, 57] width 72 height 16
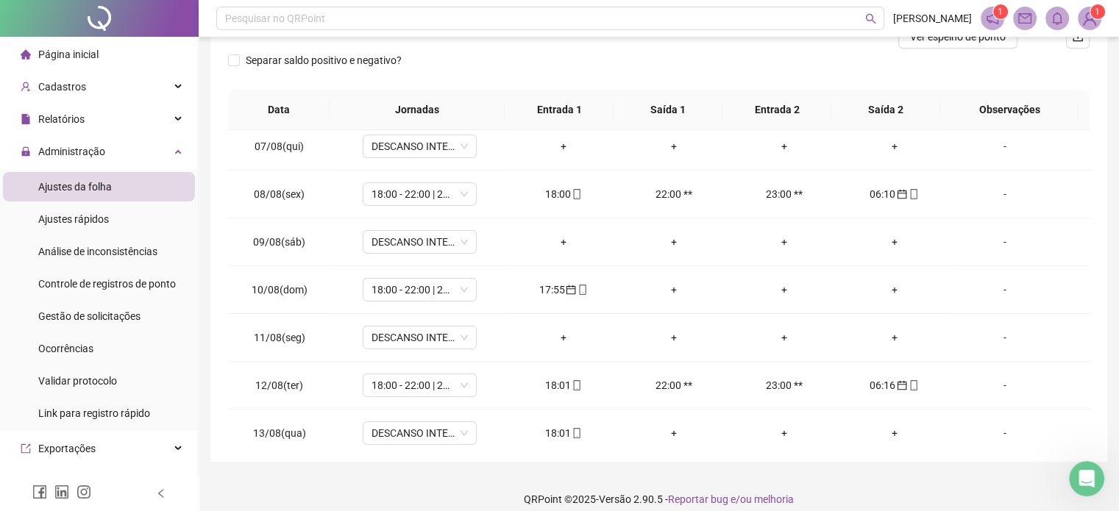
scroll to position [222, 0]
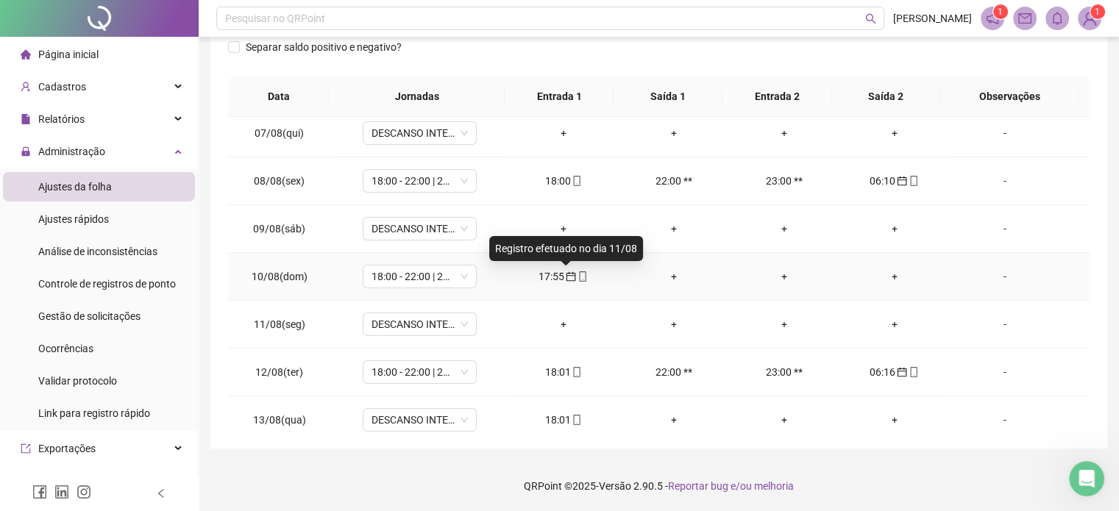
click at [549, 273] on div "17:55" at bounding box center [563, 276] width 87 height 16
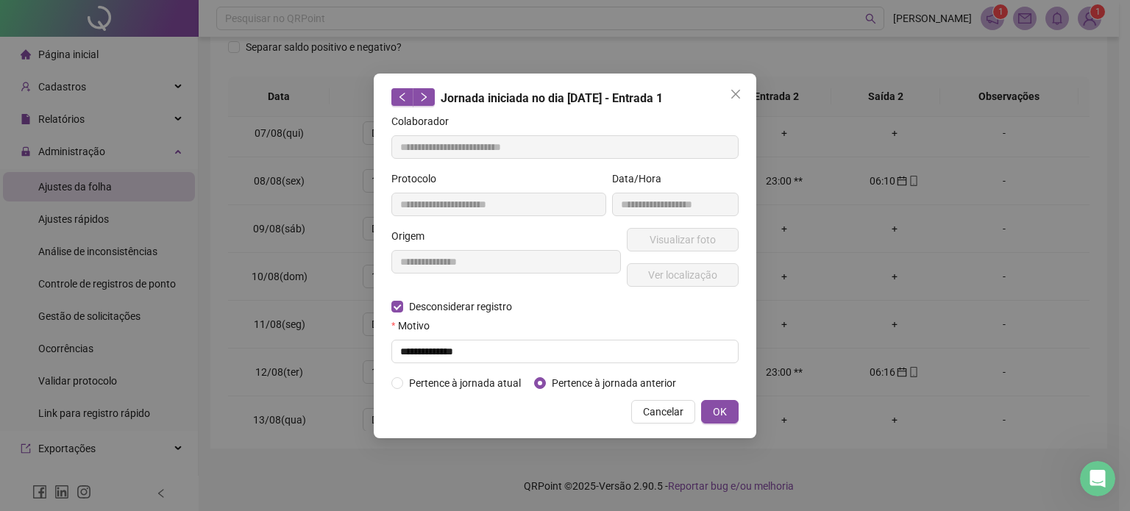
type input "**********"
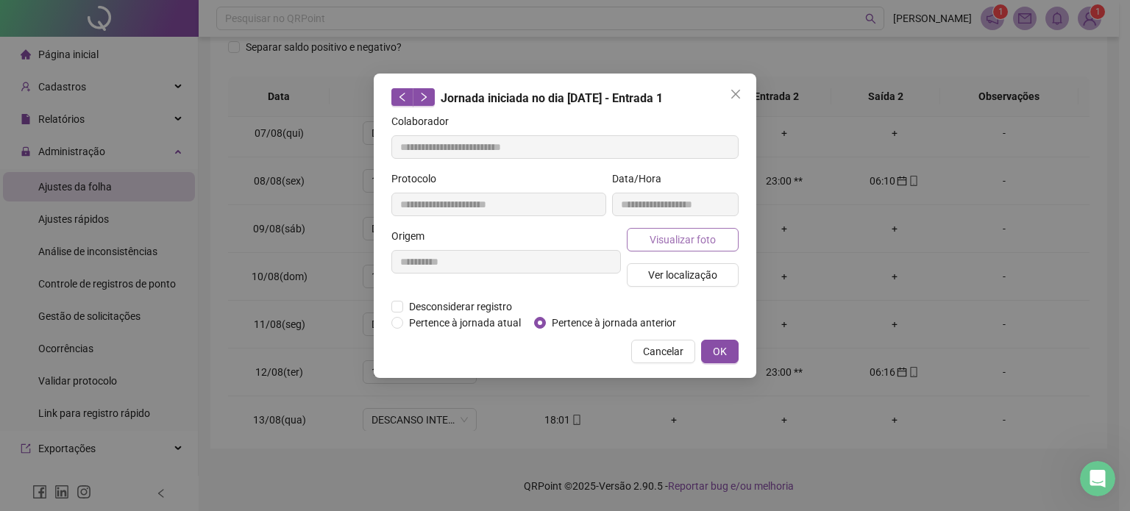
click at [674, 240] on span "Visualizar foto" at bounding box center [682, 240] width 66 height 16
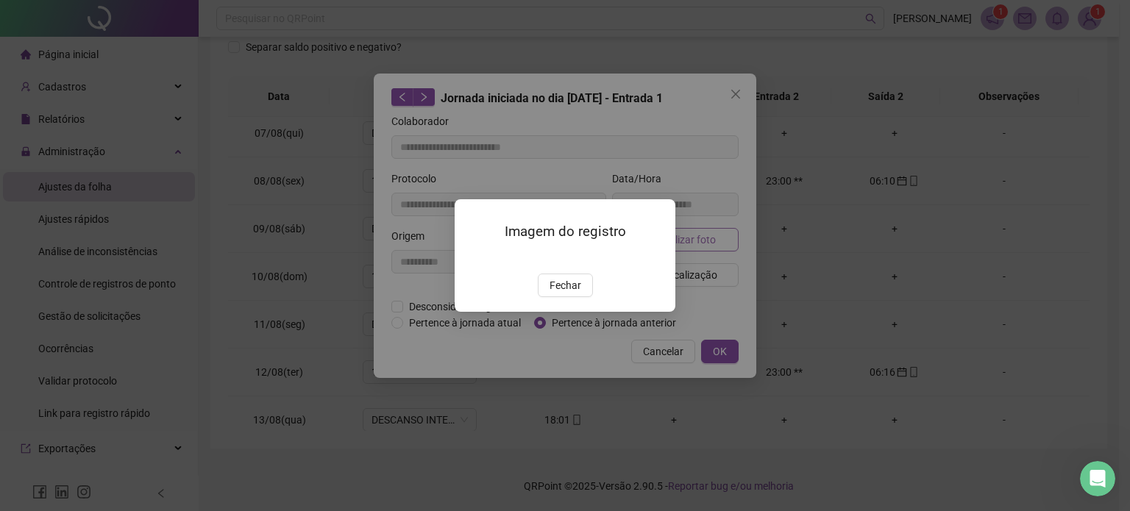
click at [674, 240] on div "Imagem do registro Fechar" at bounding box center [564, 255] width 221 height 113
click at [561, 293] on span "Fechar" at bounding box center [565, 285] width 32 height 16
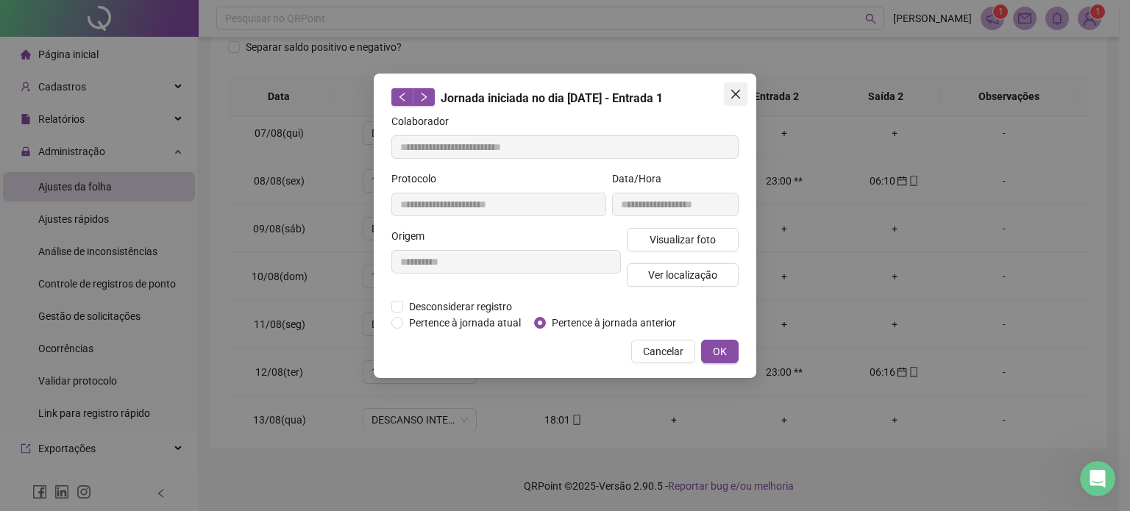
click at [736, 102] on button "Close" at bounding box center [736, 94] width 24 height 24
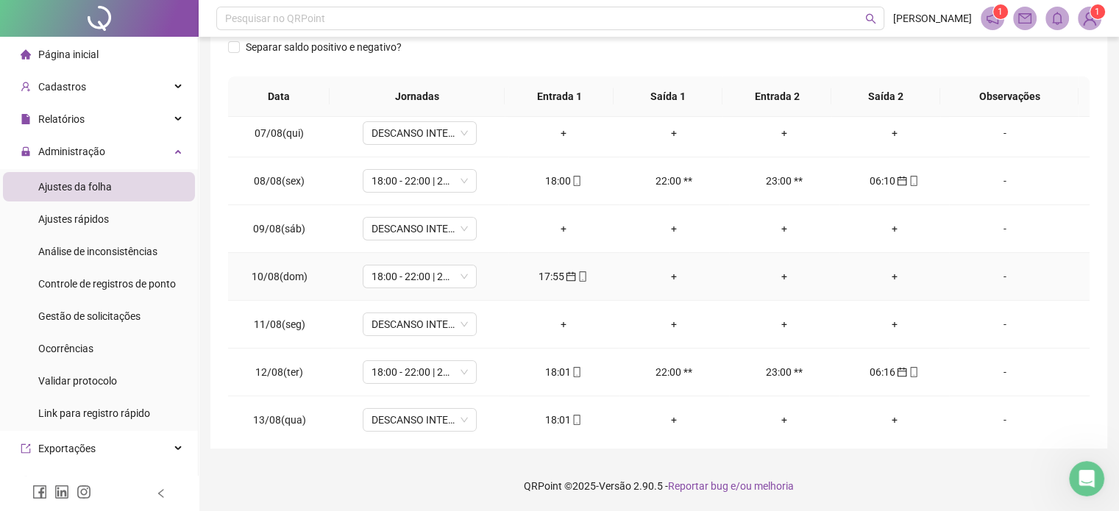
click at [555, 282] on div "17:55" at bounding box center [563, 276] width 87 height 16
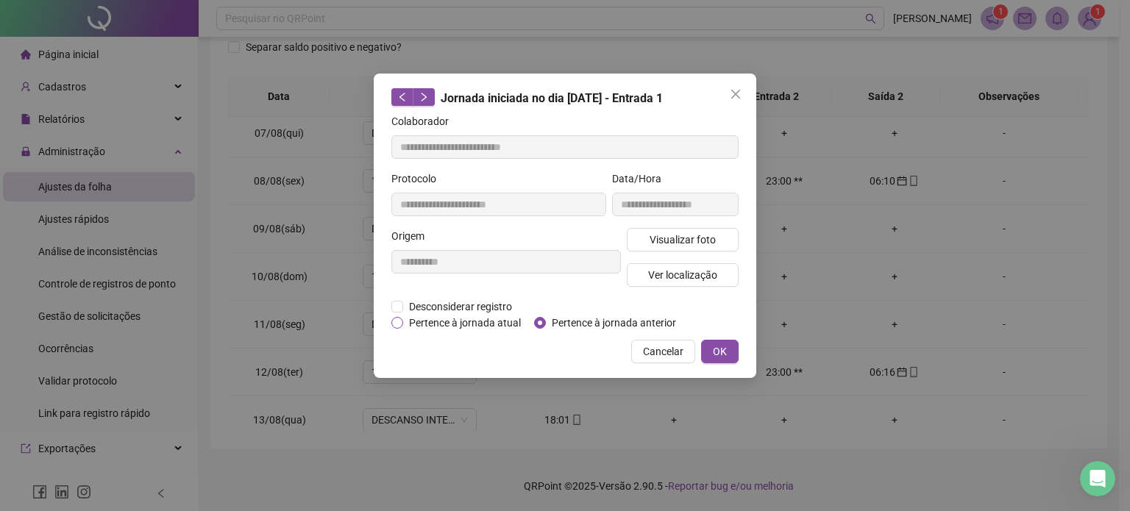
click at [434, 323] on span "Pertence à jornada atual" at bounding box center [465, 323] width 124 height 16
click at [713, 346] on span "OK" at bounding box center [720, 351] width 14 height 16
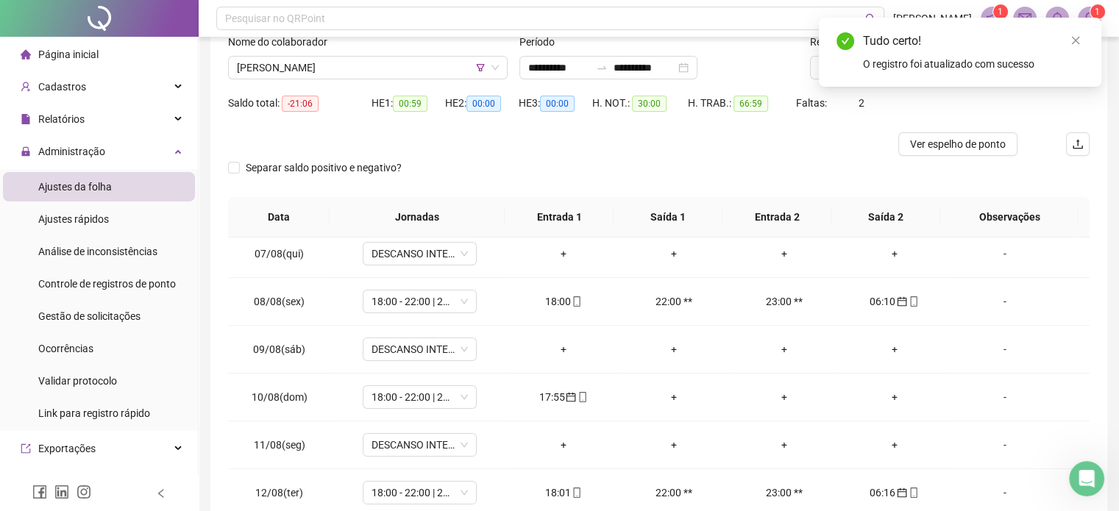
scroll to position [82, 0]
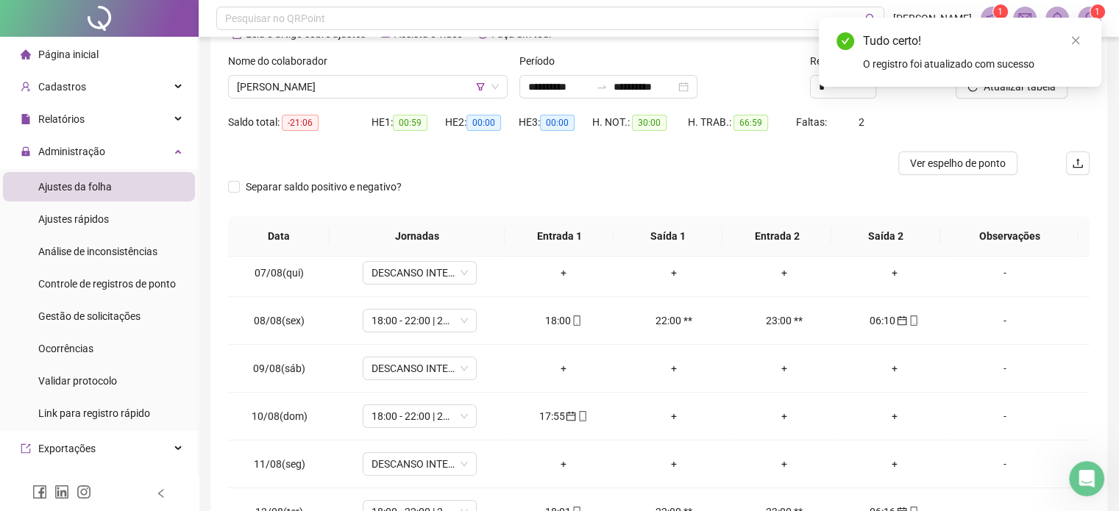
click at [1013, 99] on div "Atualizar tabela" at bounding box center [1022, 81] width 146 height 57
click at [1074, 38] on icon "close" at bounding box center [1075, 40] width 10 height 10
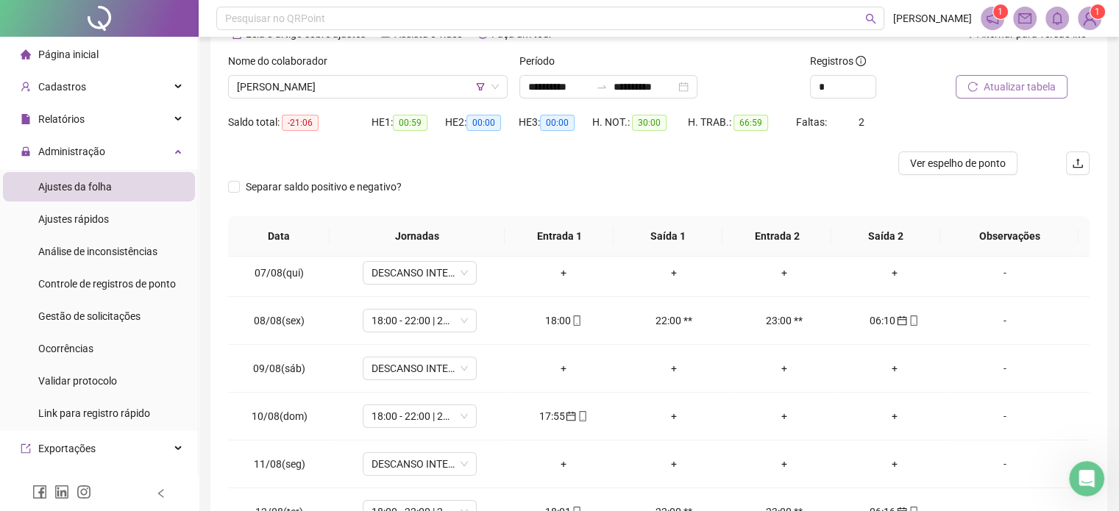
click at [1037, 85] on span "Atualizar tabela" at bounding box center [1019, 87] width 72 height 16
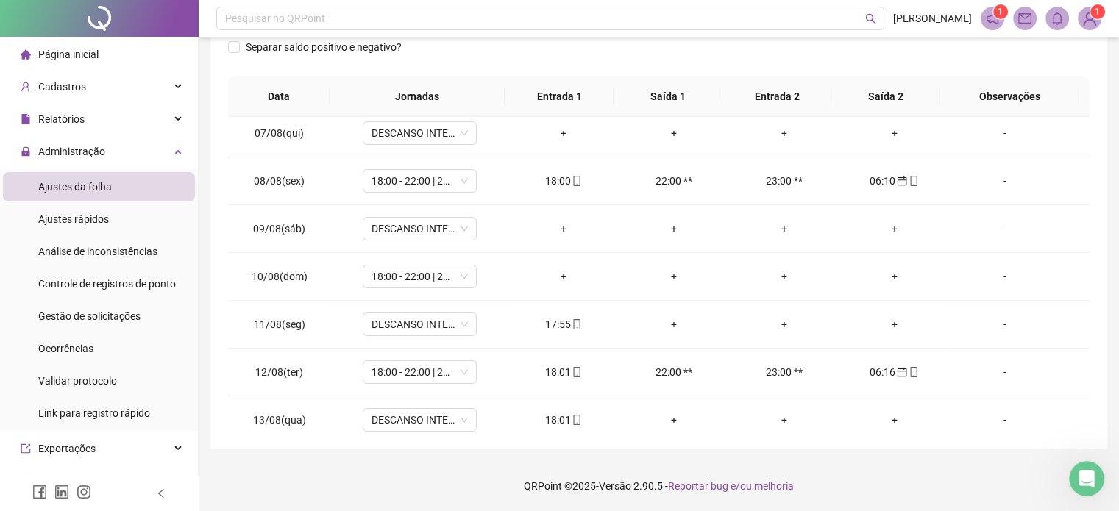
scroll to position [6, 0]
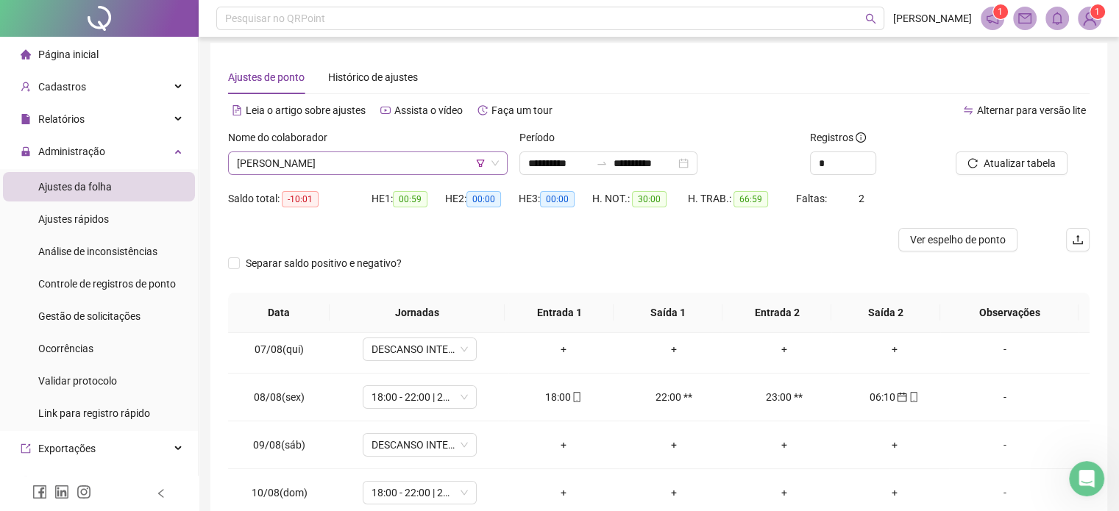
click at [393, 168] on span "[PERSON_NAME]" at bounding box center [368, 163] width 262 height 22
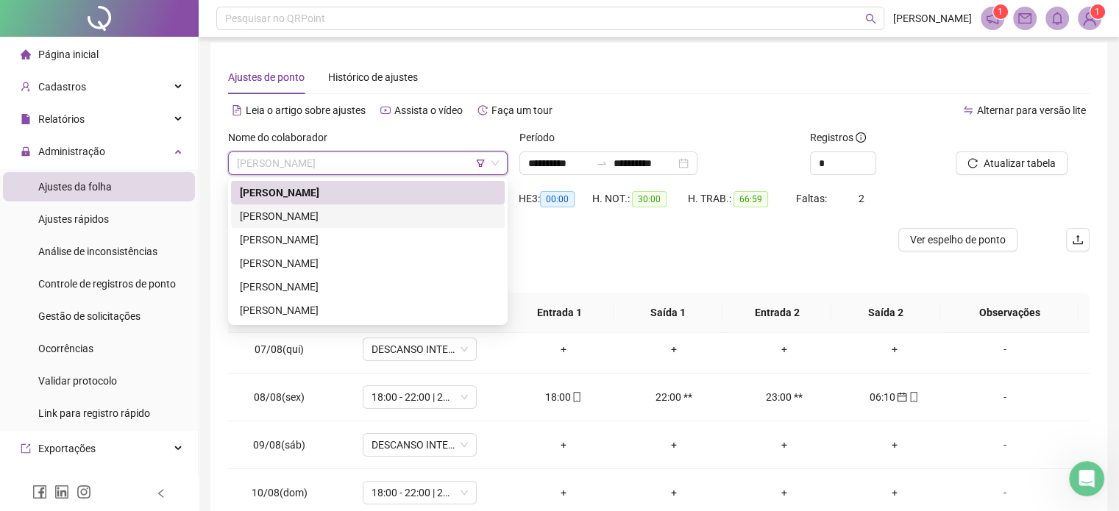
click at [368, 211] on div "[PERSON_NAME]" at bounding box center [368, 216] width 256 height 16
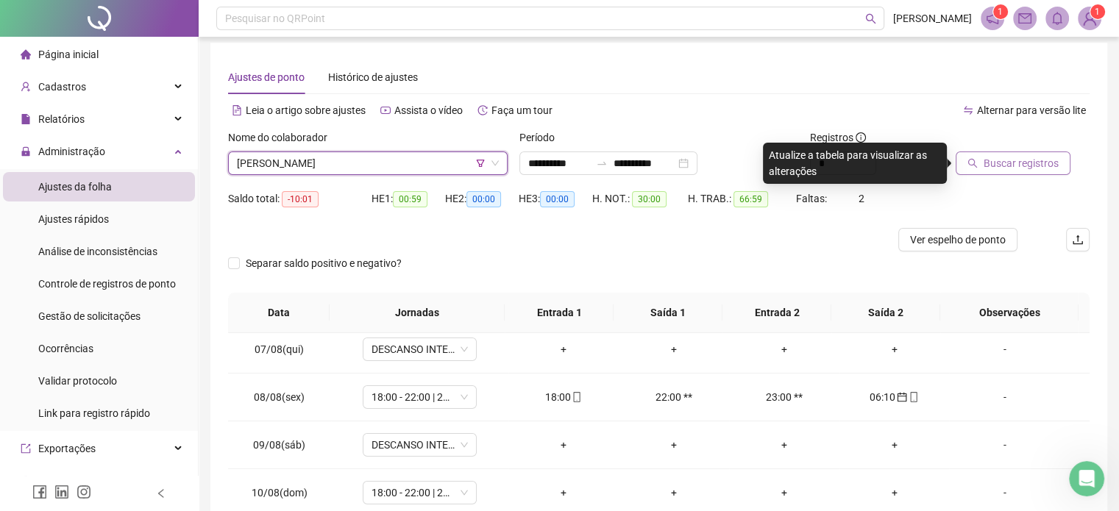
click at [1019, 163] on span "Buscar registros" at bounding box center [1020, 163] width 75 height 16
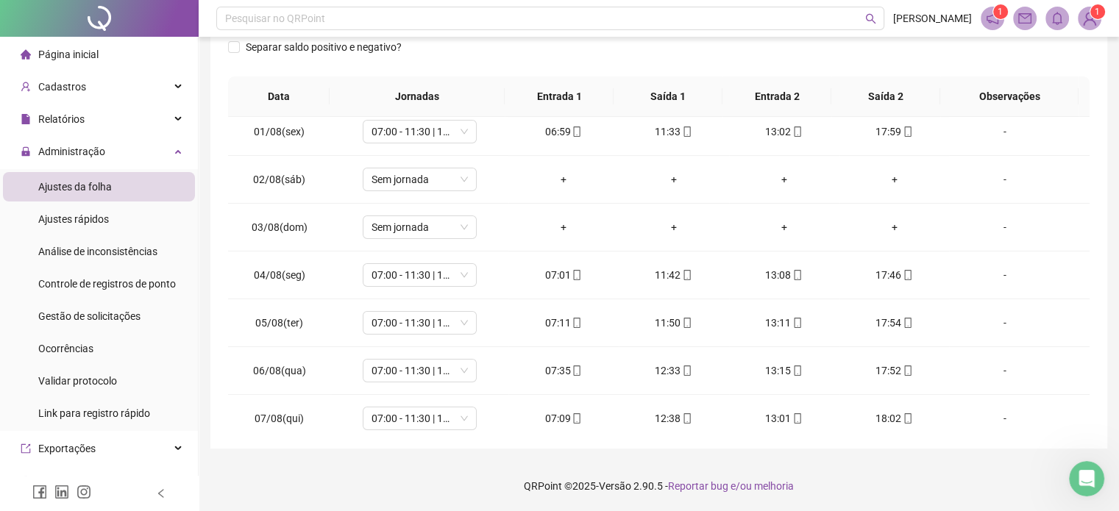
scroll to position [0, 0]
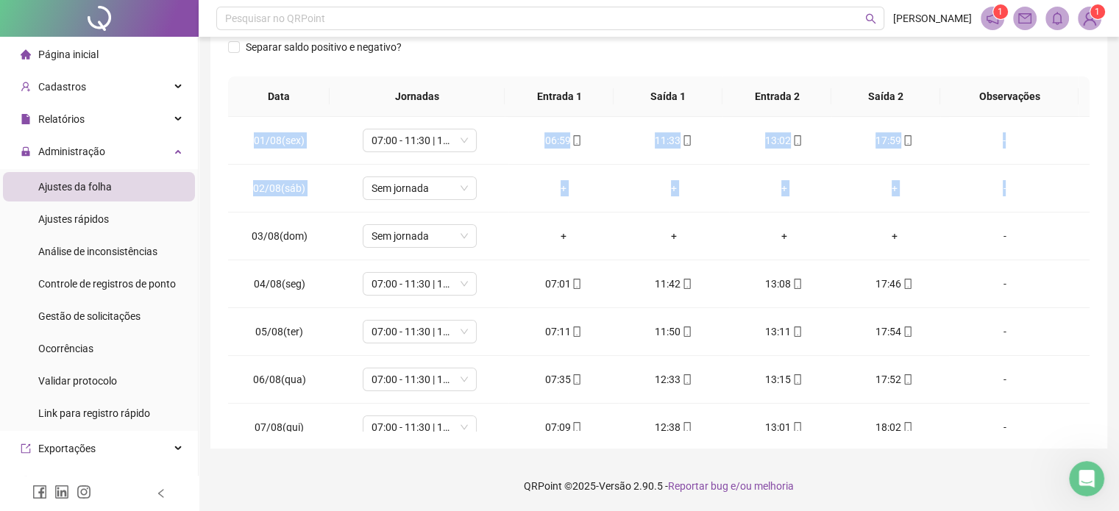
drag, startPoint x: 1074, startPoint y: 165, endPoint x: 1114, endPoint y: 279, distance: 120.0
click at [1114, 279] on div "**********" at bounding box center [659, 136] width 920 height 752
click at [1096, 190] on div "**********" at bounding box center [658, 129] width 896 height 640
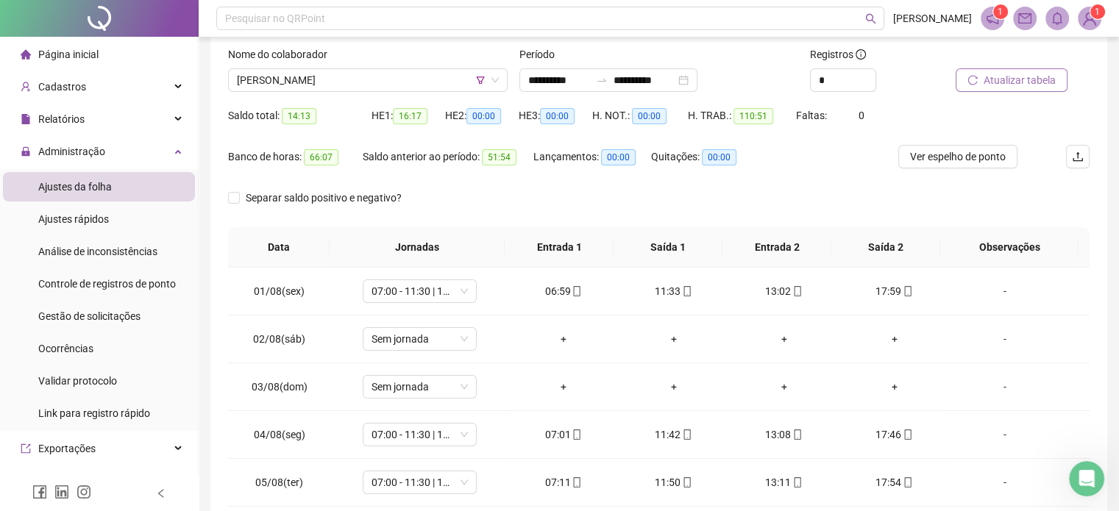
scroll to position [77, 0]
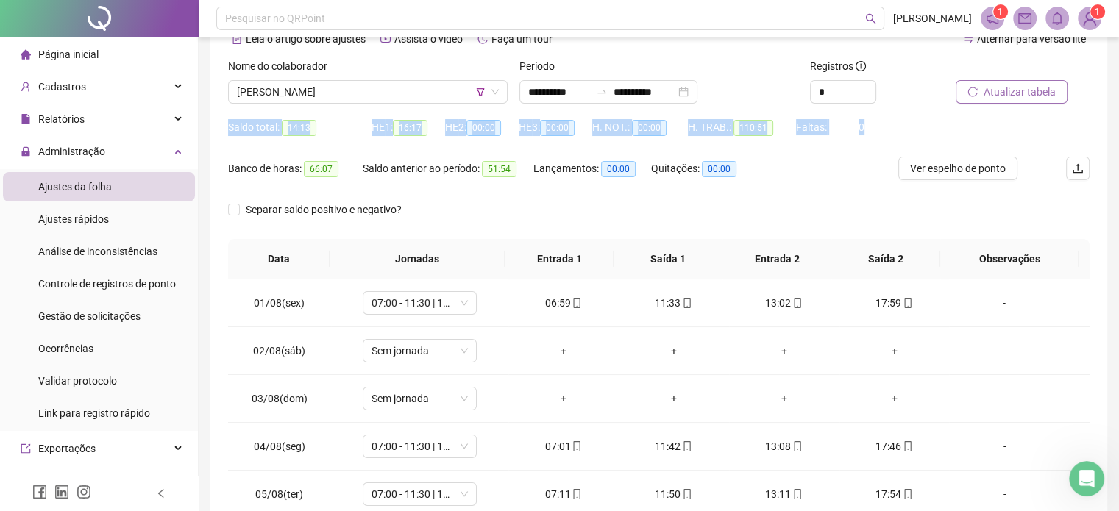
drag, startPoint x: 1102, startPoint y: 80, endPoint x: 1079, endPoint y: 138, distance: 61.7
click at [1079, 138] on div "**********" at bounding box center [658, 291] width 896 height 640
click at [1032, 111] on div "Atualizar tabela" at bounding box center [1022, 86] width 146 height 57
click at [432, 89] on span "[PERSON_NAME]" at bounding box center [368, 92] width 262 height 22
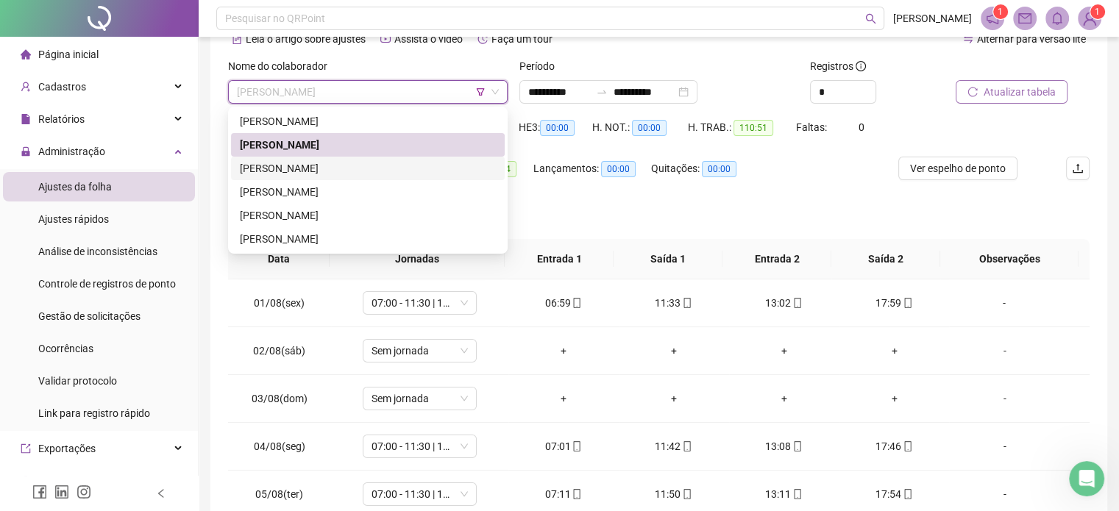
click at [427, 170] on div "[PERSON_NAME]" at bounding box center [368, 168] width 256 height 16
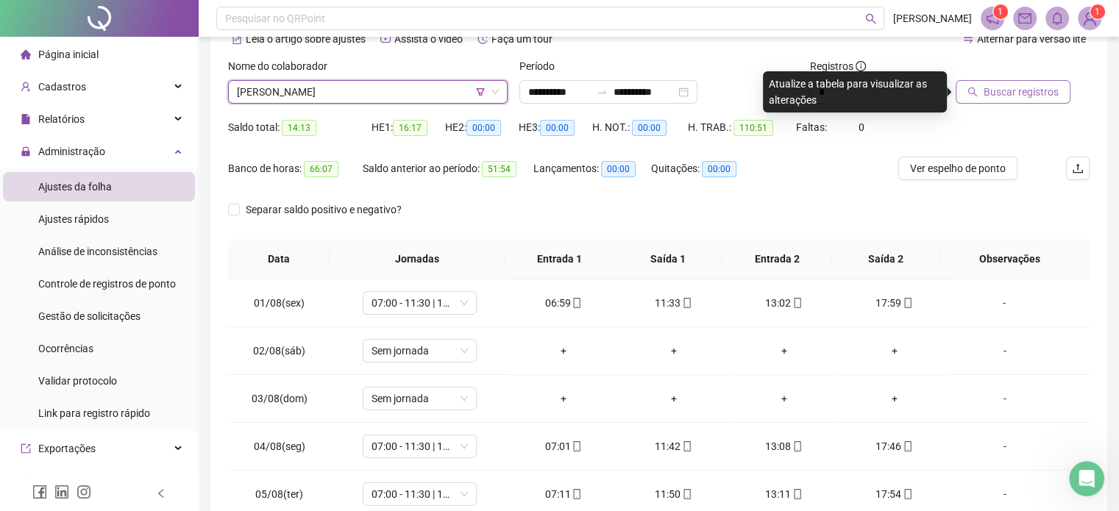
click at [1033, 77] on div at bounding box center [1003, 69] width 97 height 22
click at [1032, 88] on span "Buscar registros" at bounding box center [1020, 92] width 75 height 16
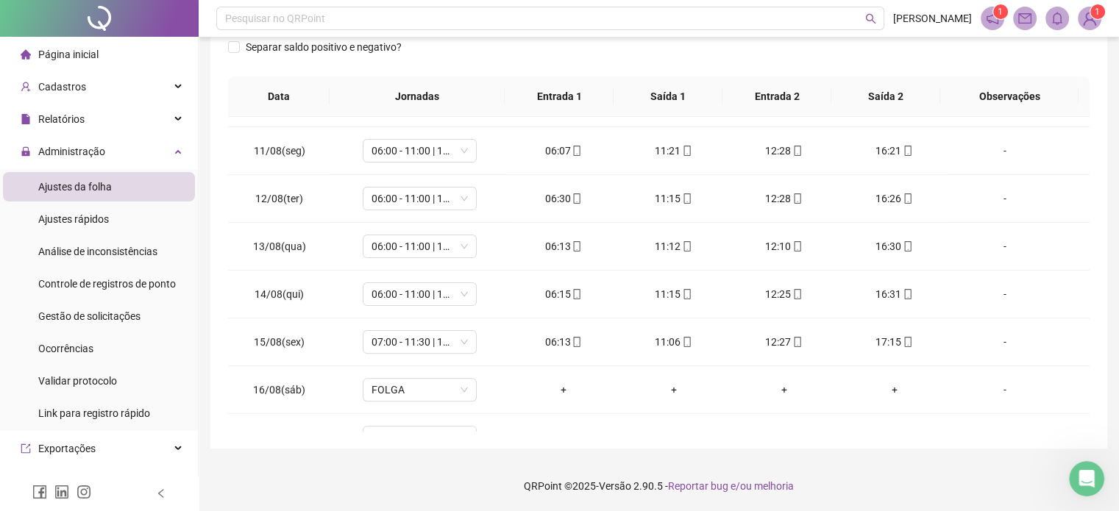
scroll to position [496, 0]
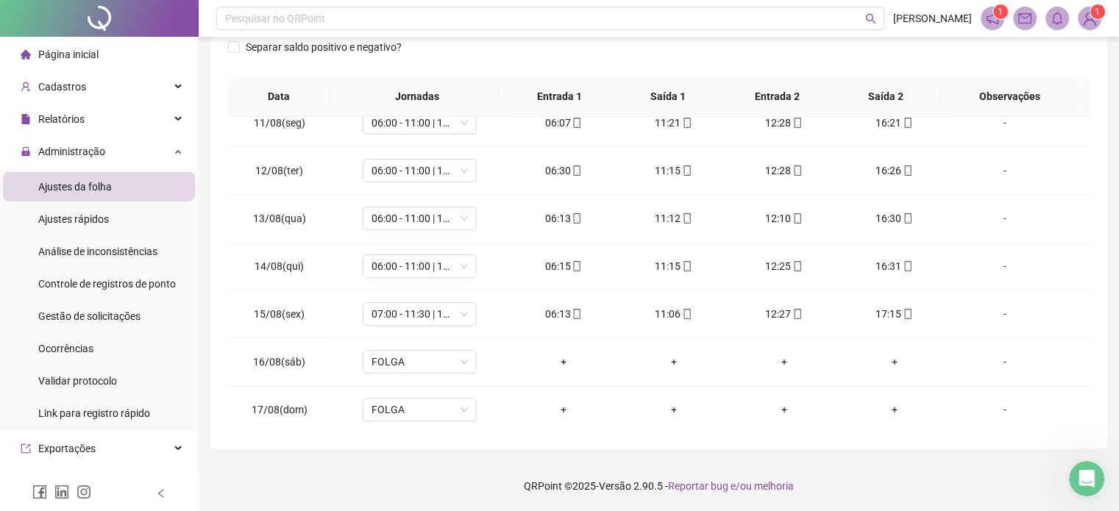
drag, startPoint x: 1129, startPoint y: 118, endPoint x: 1096, endPoint y: 90, distance: 43.3
click at [1096, 90] on div "**********" at bounding box center [658, 137] width 896 height 622
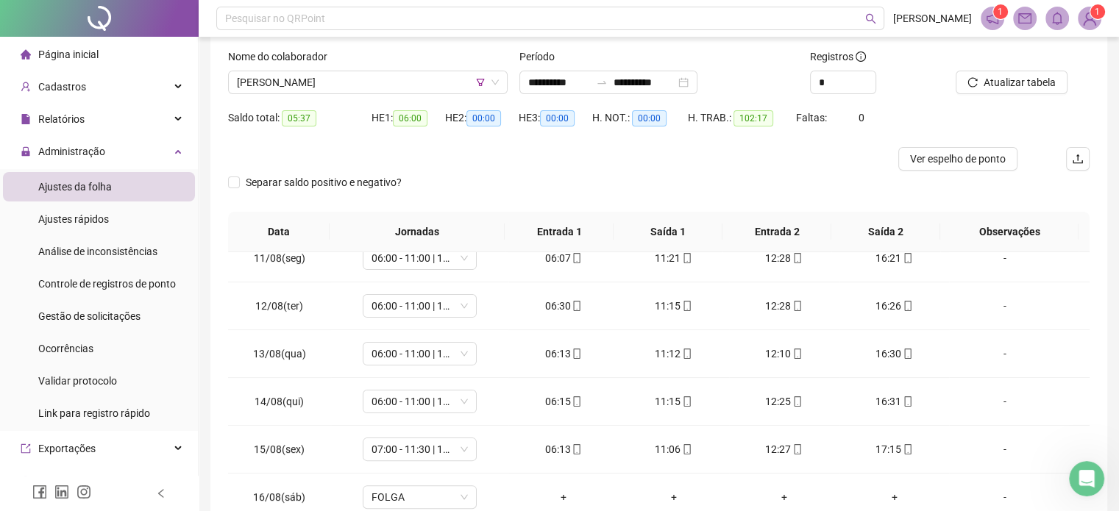
scroll to position [24, 0]
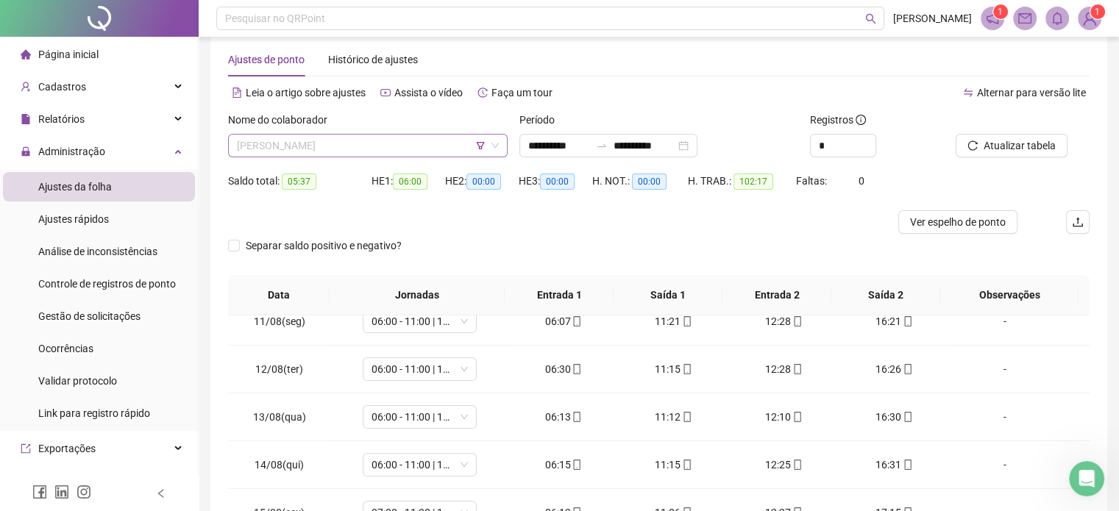
click at [399, 152] on span "[PERSON_NAME]" at bounding box center [368, 146] width 262 height 22
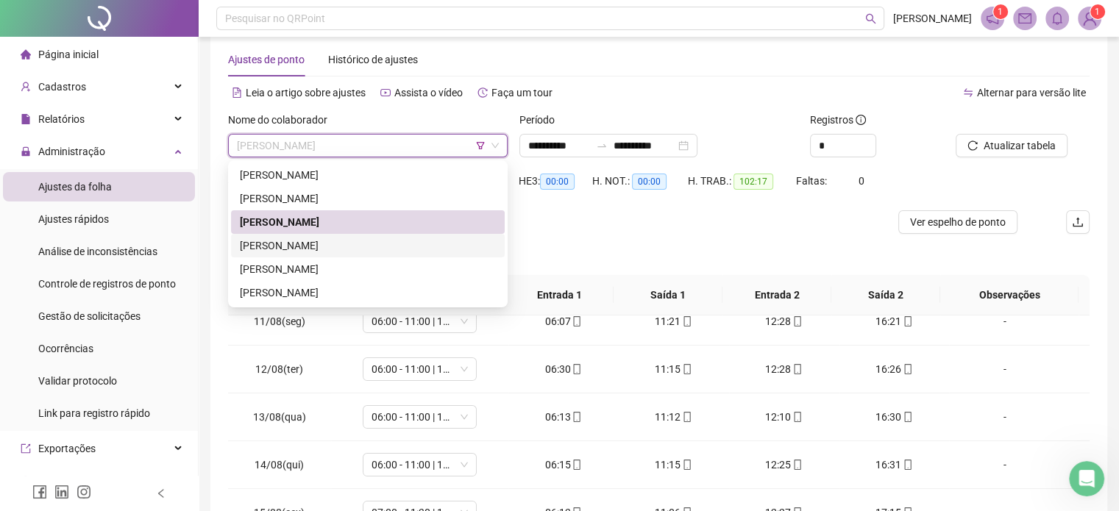
click at [365, 233] on div "[PERSON_NAME]" at bounding box center [368, 222] width 274 height 24
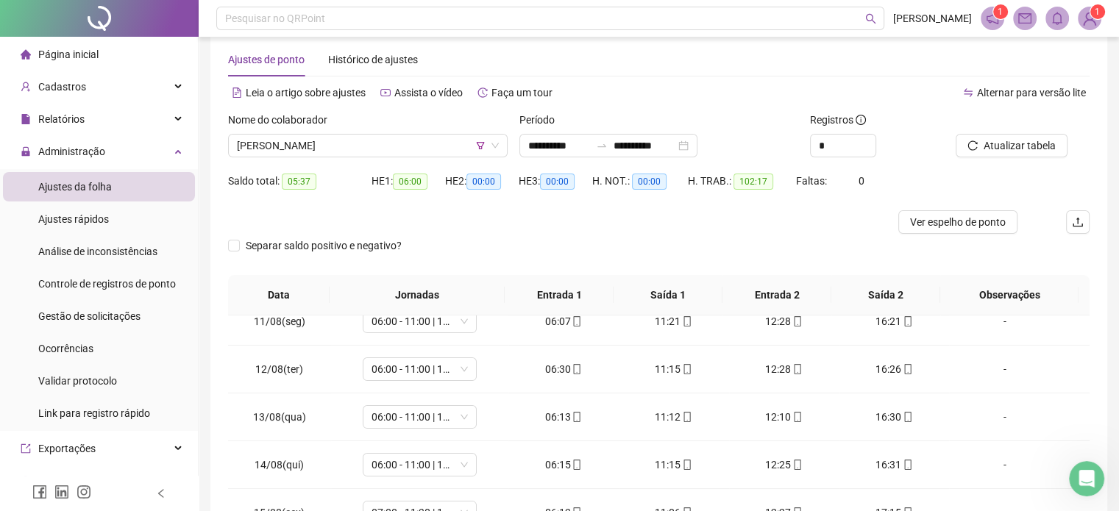
click at [397, 160] on div "Nome do colaborador [PERSON_NAME]" at bounding box center [367, 140] width 291 height 57
click at [402, 155] on span "[PERSON_NAME]" at bounding box center [368, 146] width 262 height 22
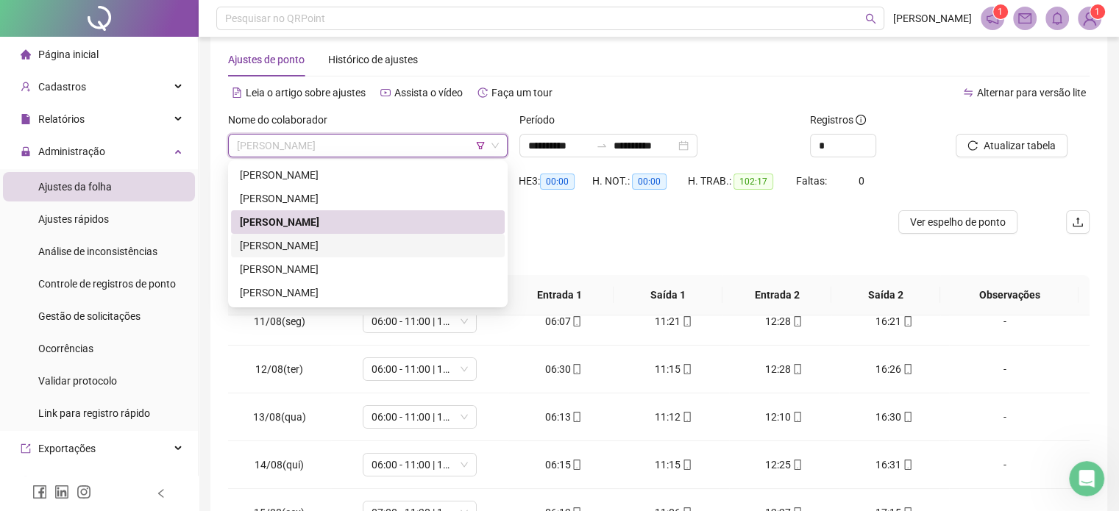
click at [385, 252] on div "[PERSON_NAME]" at bounding box center [368, 246] width 256 height 16
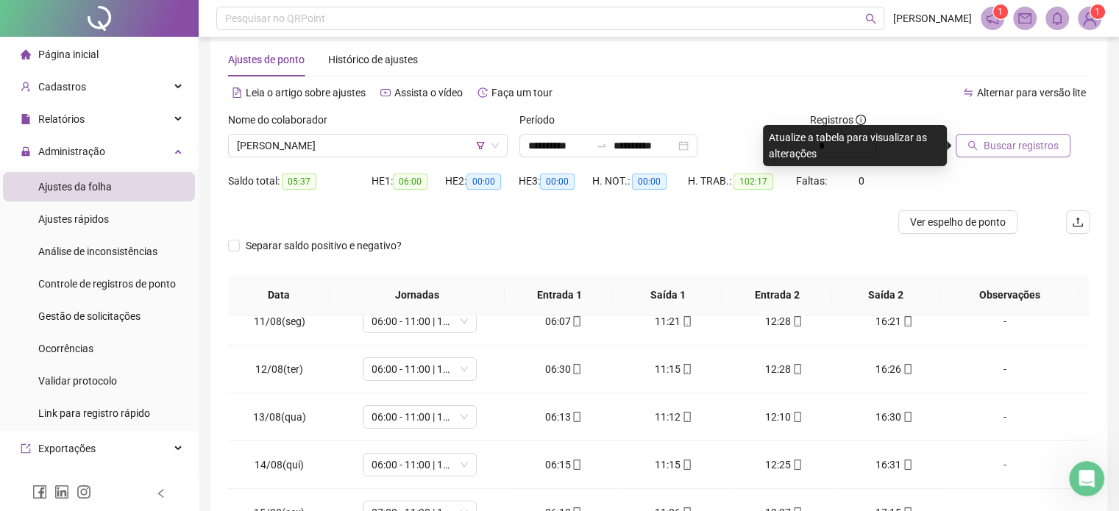
click at [991, 143] on span "Buscar registros" at bounding box center [1020, 146] width 75 height 16
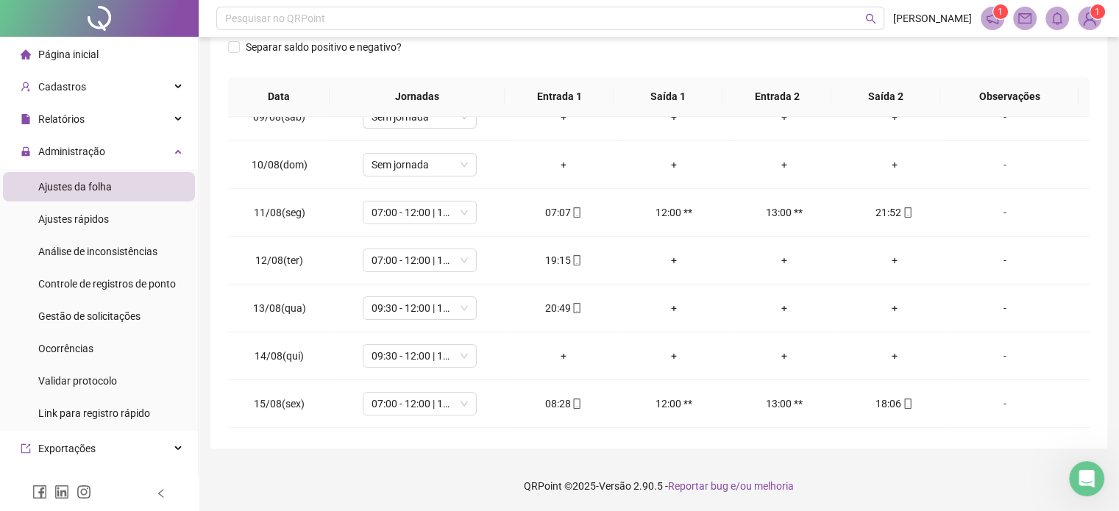
scroll to position [496, 0]
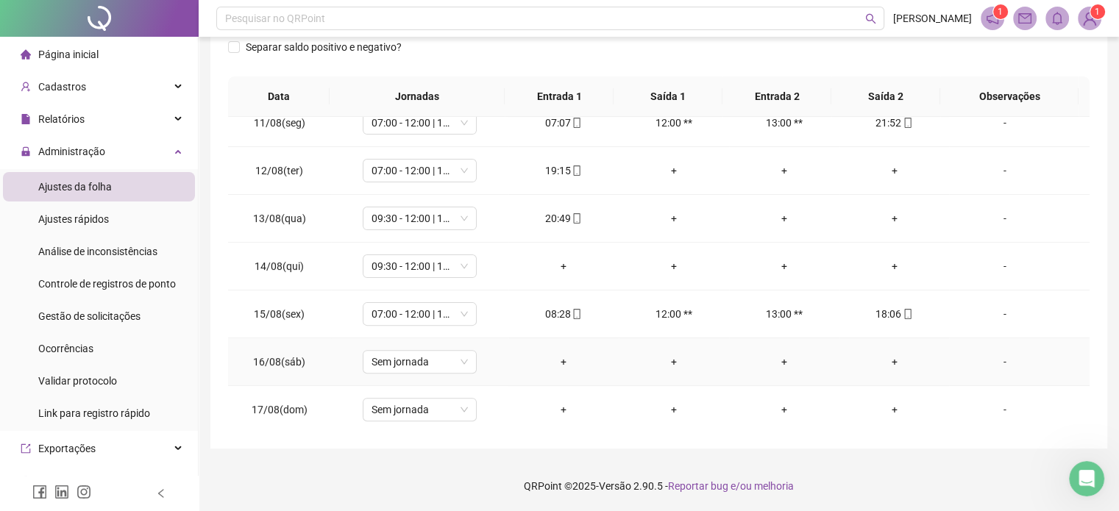
click at [1072, 379] on td "-" at bounding box center [1019, 362] width 140 height 48
click at [1006, 226] on td "-" at bounding box center [1019, 219] width 140 height 48
click at [995, 214] on div "-" at bounding box center [1003, 218] width 87 height 16
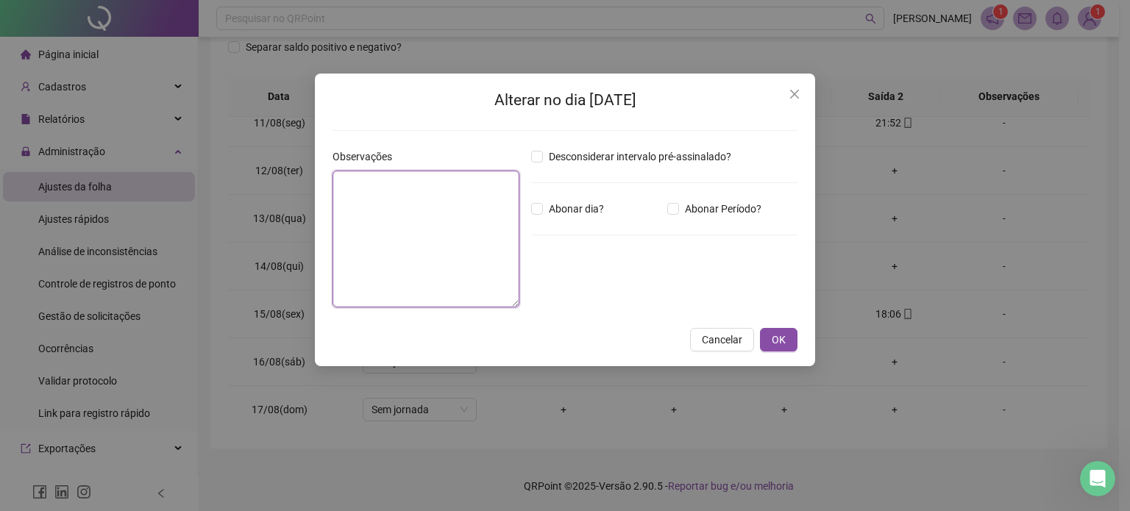
click at [479, 222] on textarea at bounding box center [425, 239] width 187 height 137
type textarea "*"
type textarea "**********"
click at [774, 345] on span "OK" at bounding box center [778, 340] width 14 height 16
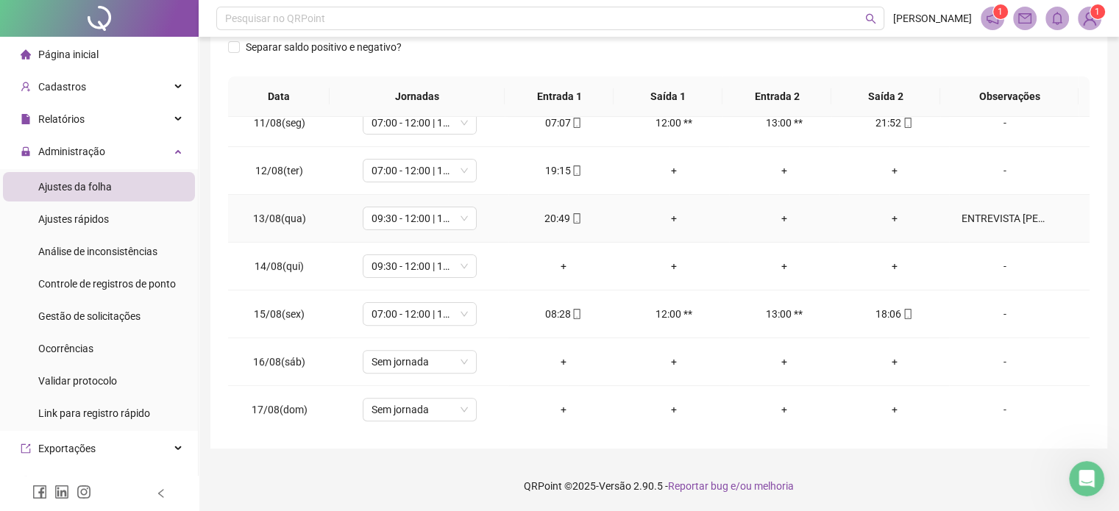
click at [883, 212] on div "+" at bounding box center [894, 218] width 87 height 16
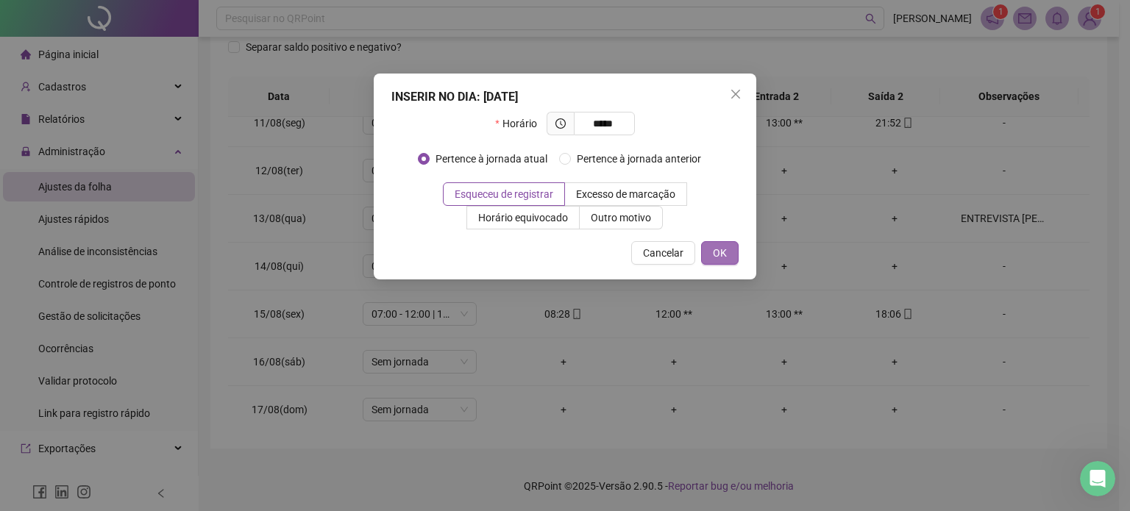
type input "*****"
click at [732, 255] on button "OK" at bounding box center [720, 253] width 38 height 24
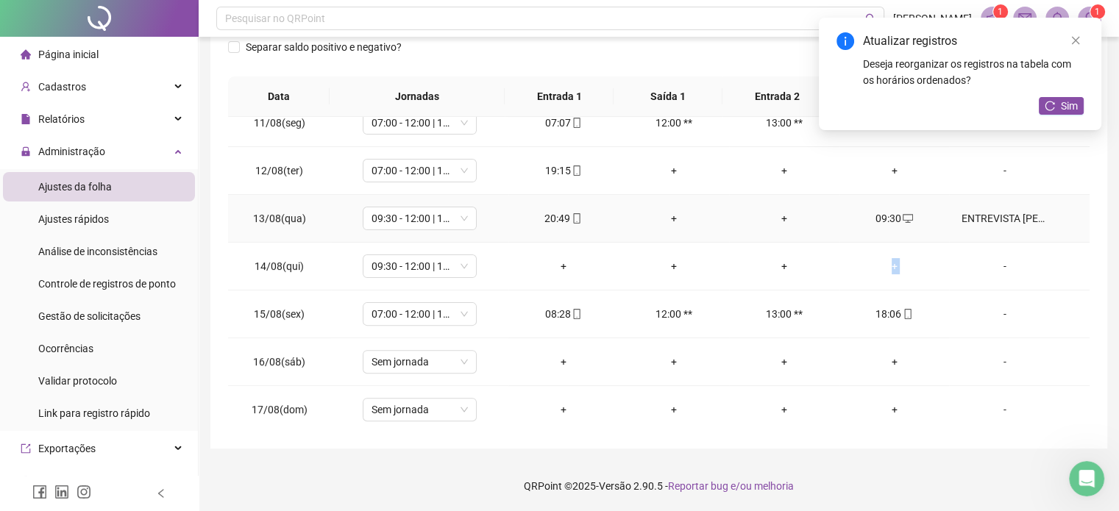
drag, startPoint x: 791, startPoint y: 260, endPoint x: 978, endPoint y: 253, distance: 186.9
click at [978, 253] on tr "14/08(qui) 09:30 - 12:00 | 13:00 - 18:30 + + + + -" at bounding box center [658, 267] width 861 height 48
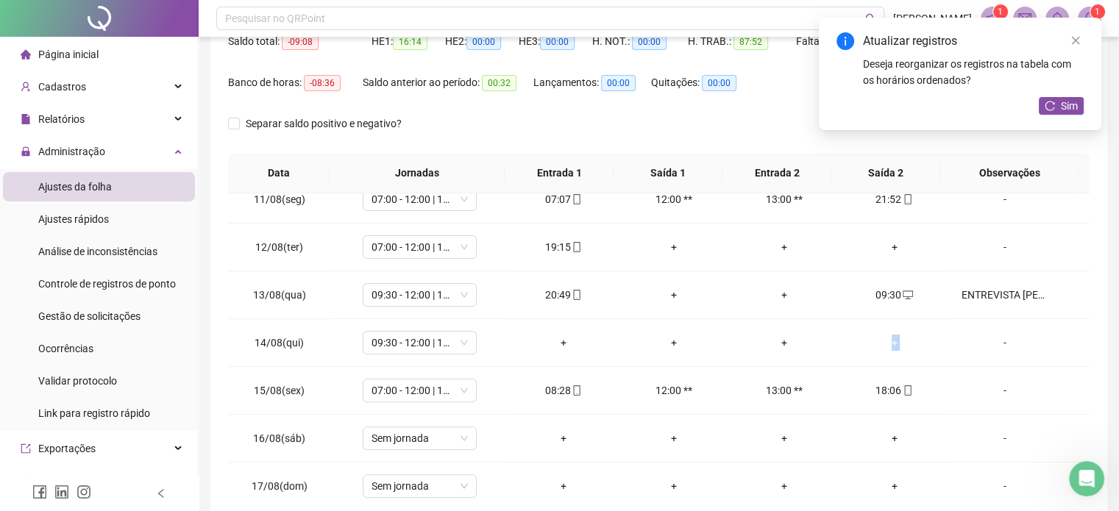
scroll to position [132, 0]
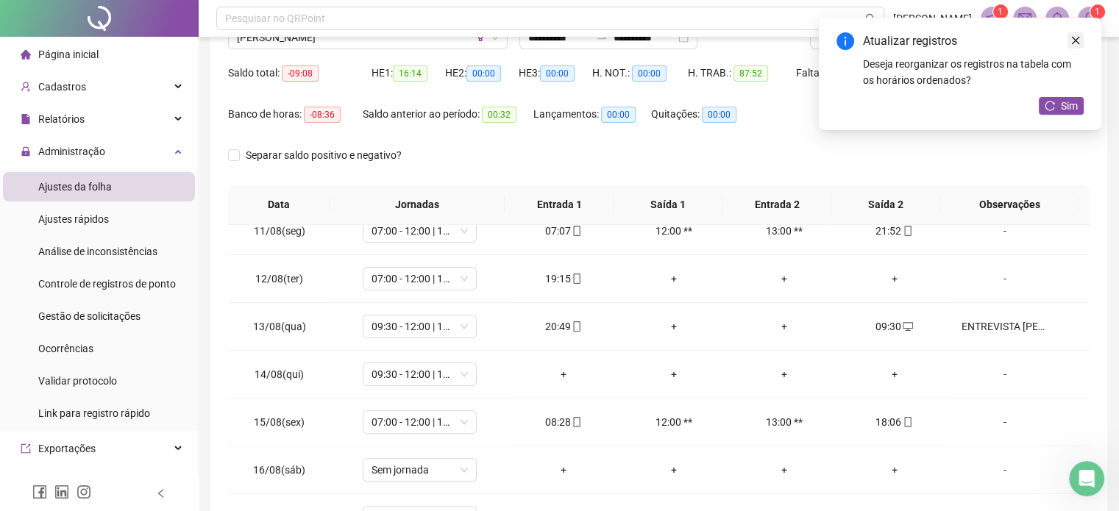
click at [1073, 46] on link "Close" at bounding box center [1075, 40] width 16 height 16
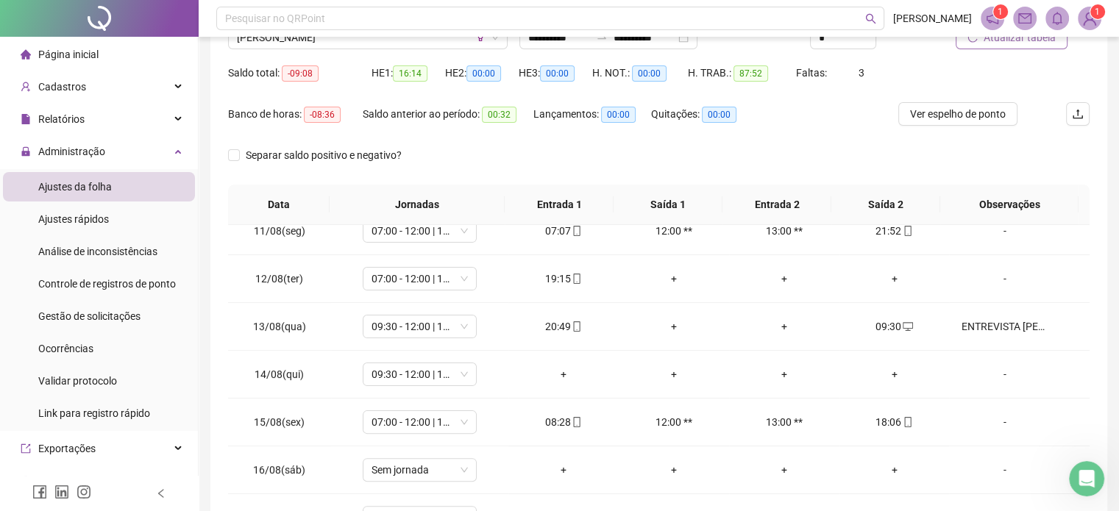
click at [1073, 46] on div "Atualizar tabela" at bounding box center [1022, 27] width 134 height 46
click at [1005, 37] on span "Atualizar tabela" at bounding box center [1019, 37] width 72 height 16
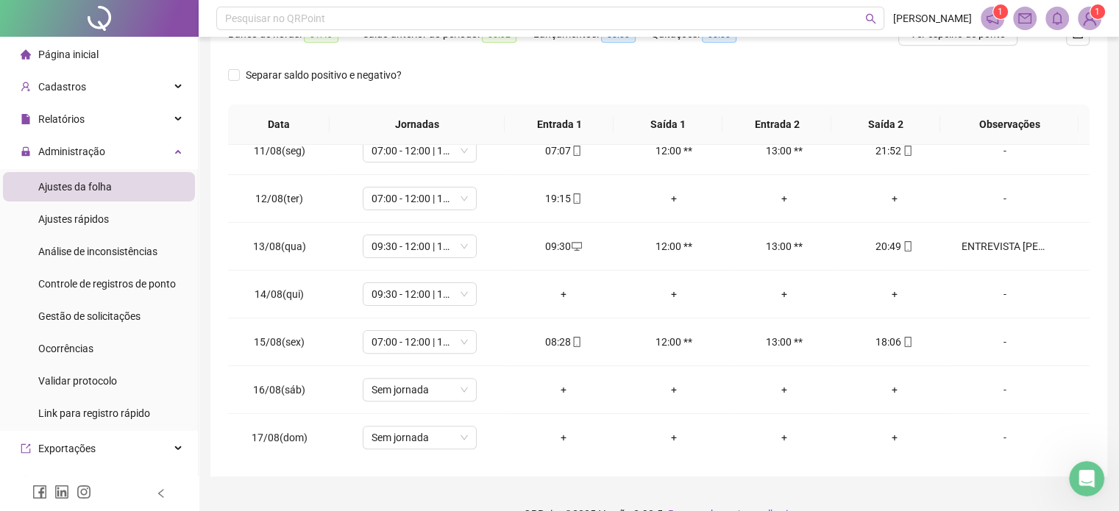
scroll to position [240, 0]
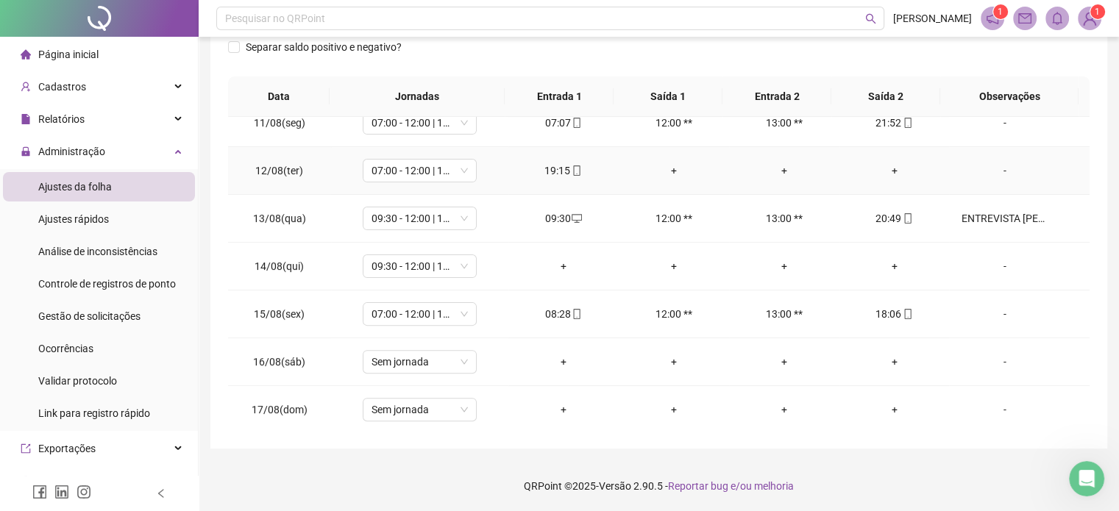
click at [888, 167] on div "+" at bounding box center [894, 171] width 87 height 16
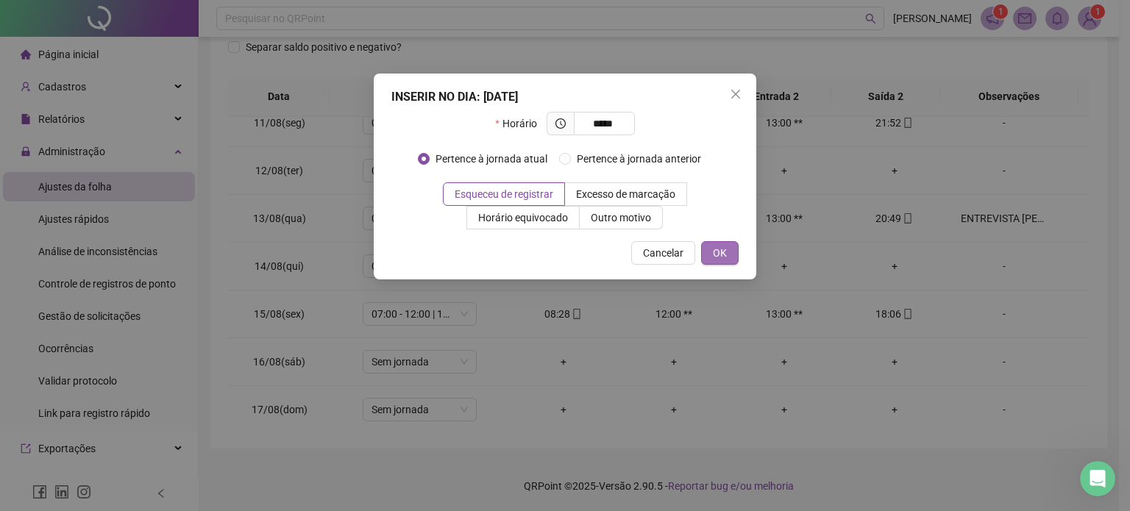
type input "*****"
click at [730, 258] on button "OK" at bounding box center [720, 253] width 38 height 24
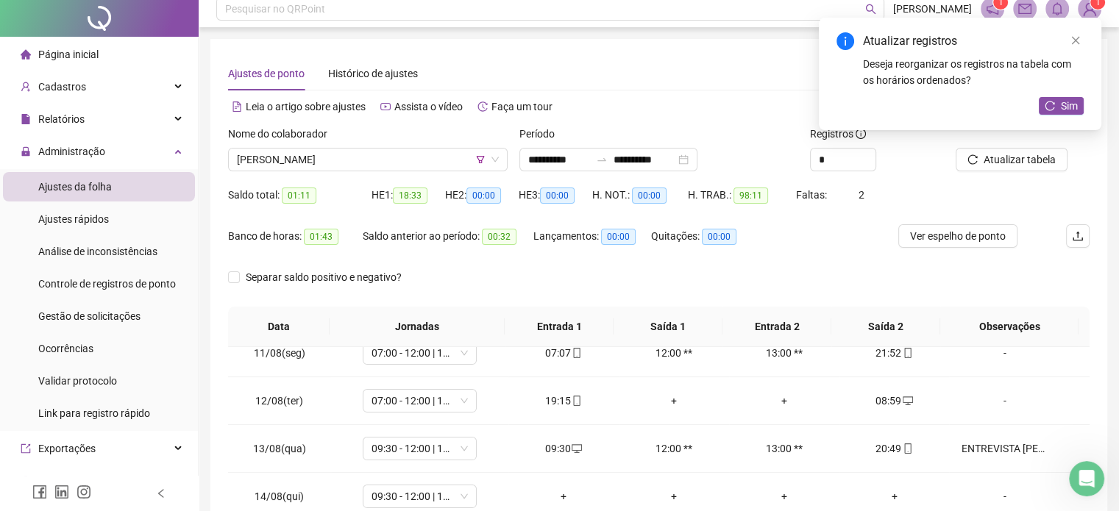
scroll to position [0, 0]
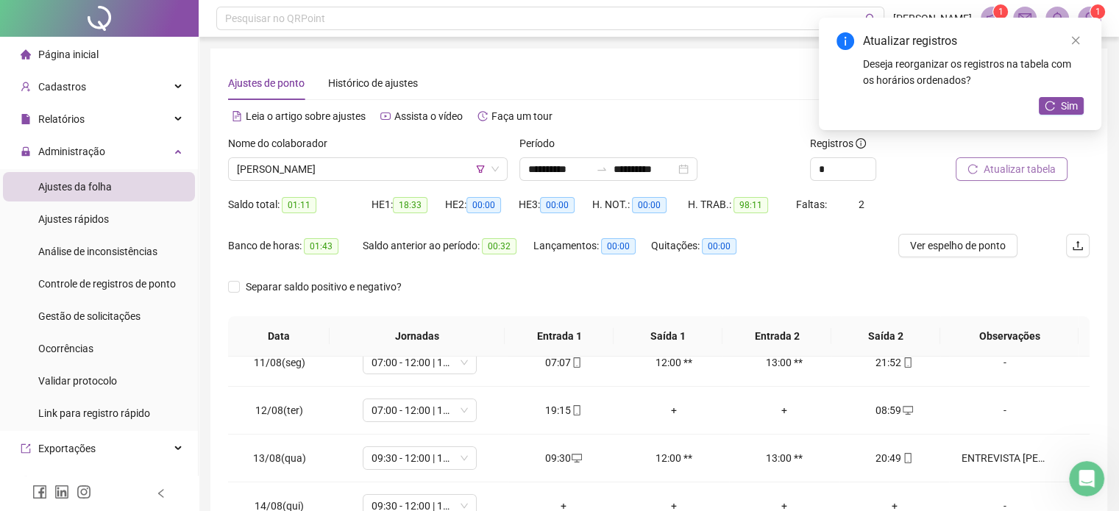
click at [990, 176] on span "Atualizar tabela" at bounding box center [1019, 169] width 72 height 16
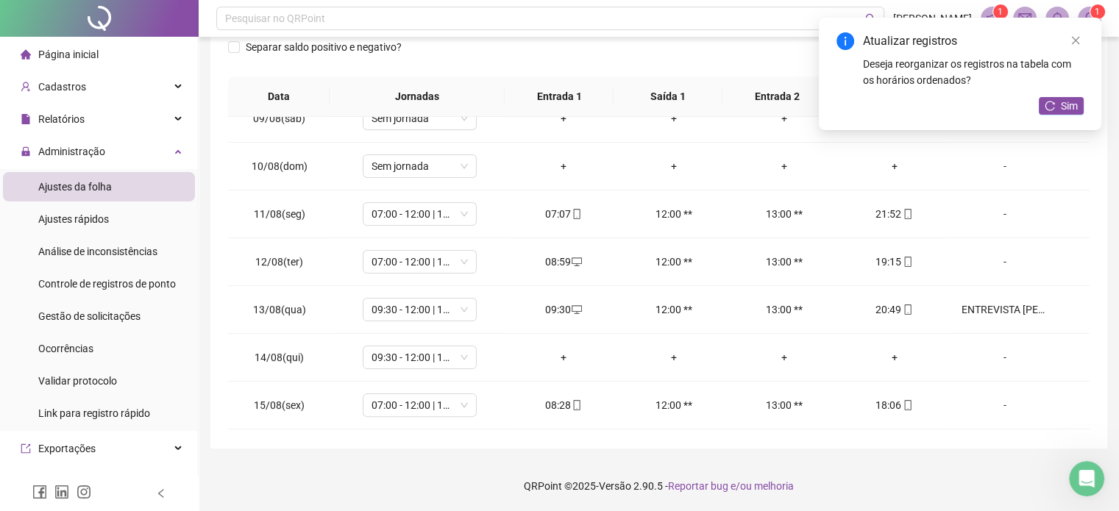
scroll to position [496, 0]
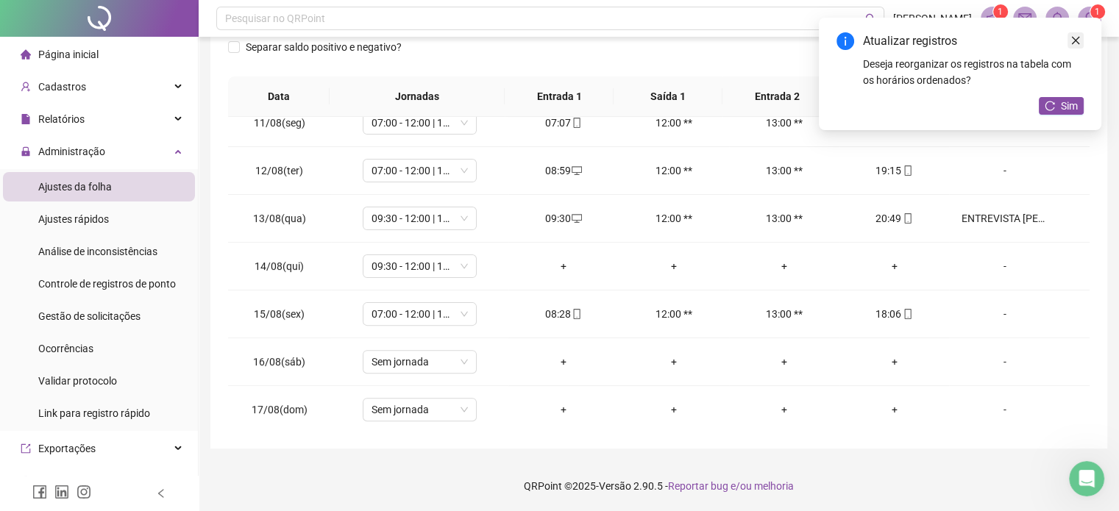
click at [1078, 43] on icon "close" at bounding box center [1075, 40] width 10 height 10
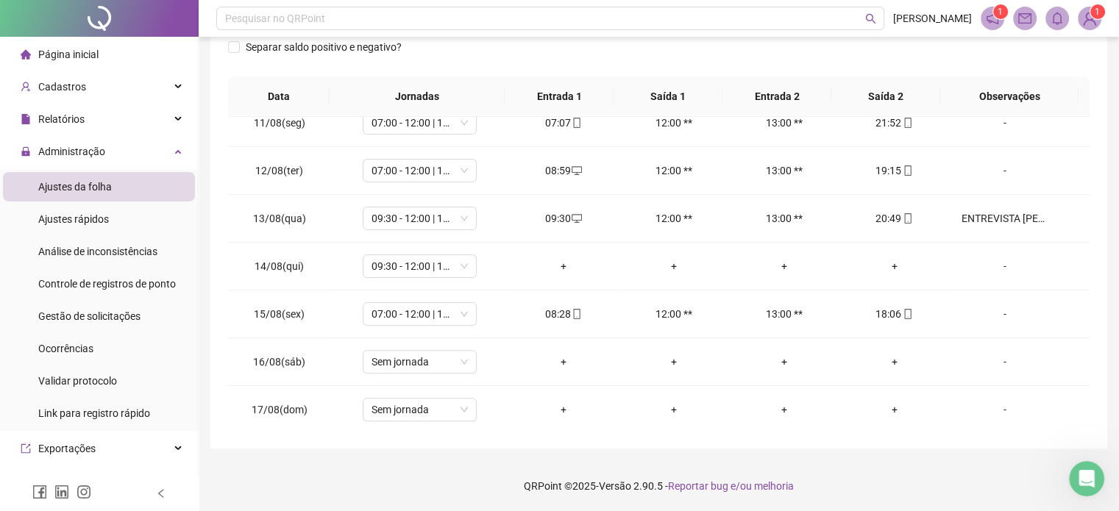
scroll to position [0, 0]
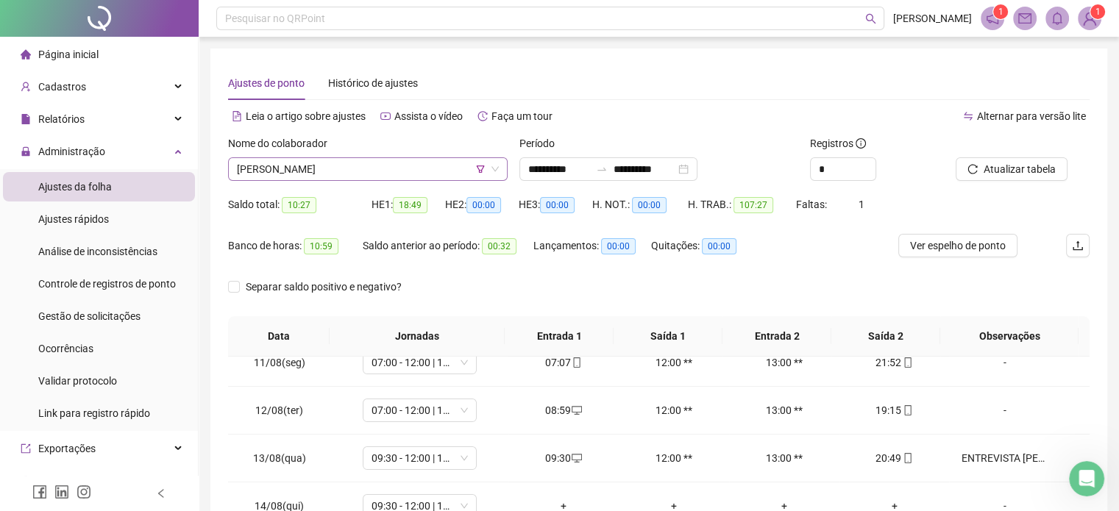
click at [413, 163] on span "[PERSON_NAME]" at bounding box center [368, 169] width 262 height 22
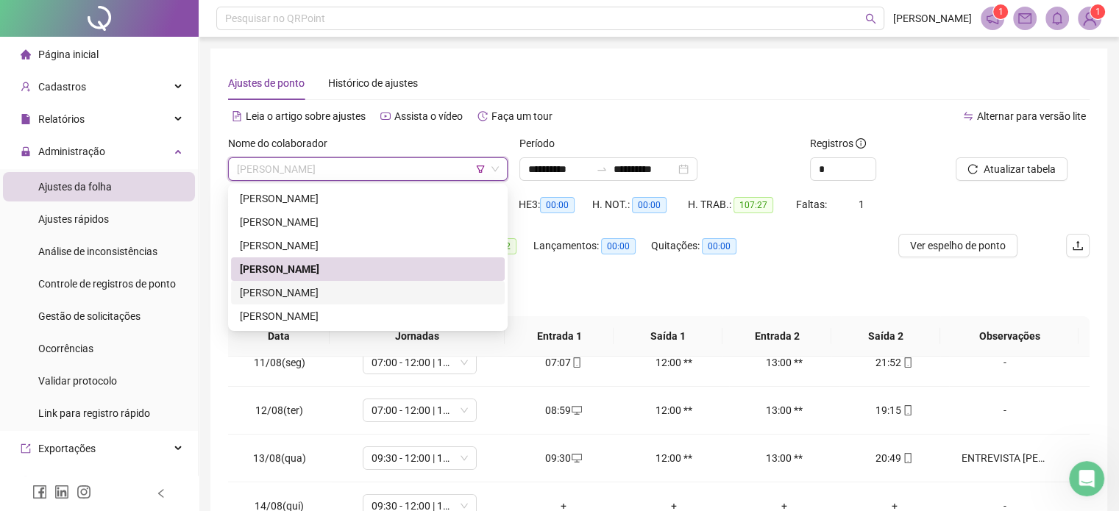
click at [354, 289] on div "[PERSON_NAME]" at bounding box center [368, 293] width 256 height 16
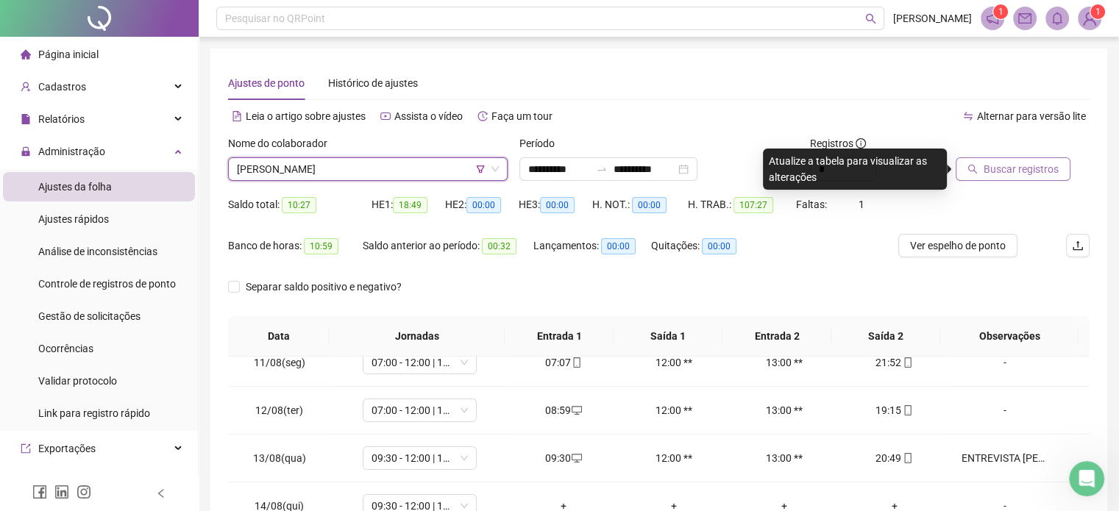
click at [1034, 164] on span "Buscar registros" at bounding box center [1020, 169] width 75 height 16
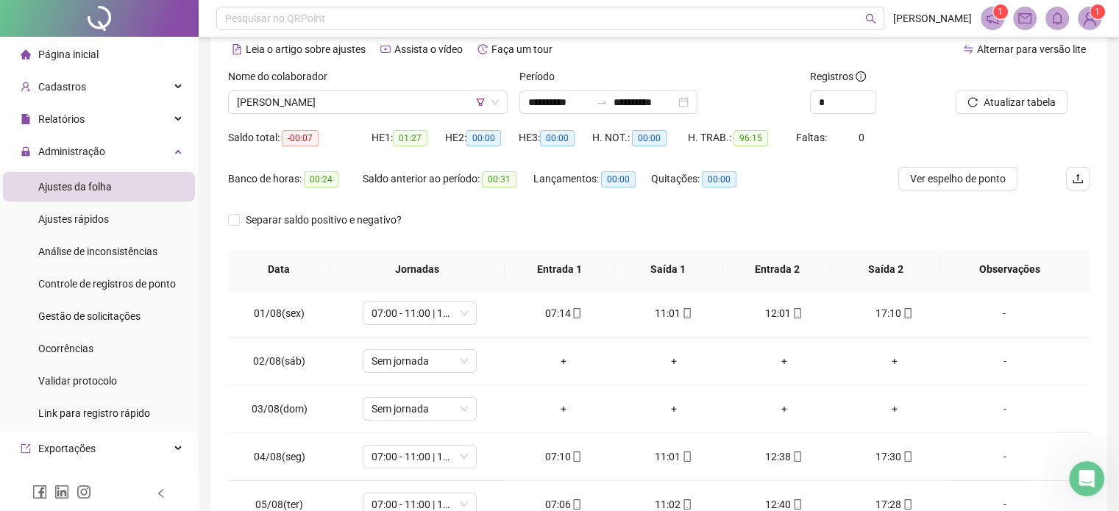
scroll to position [56, 0]
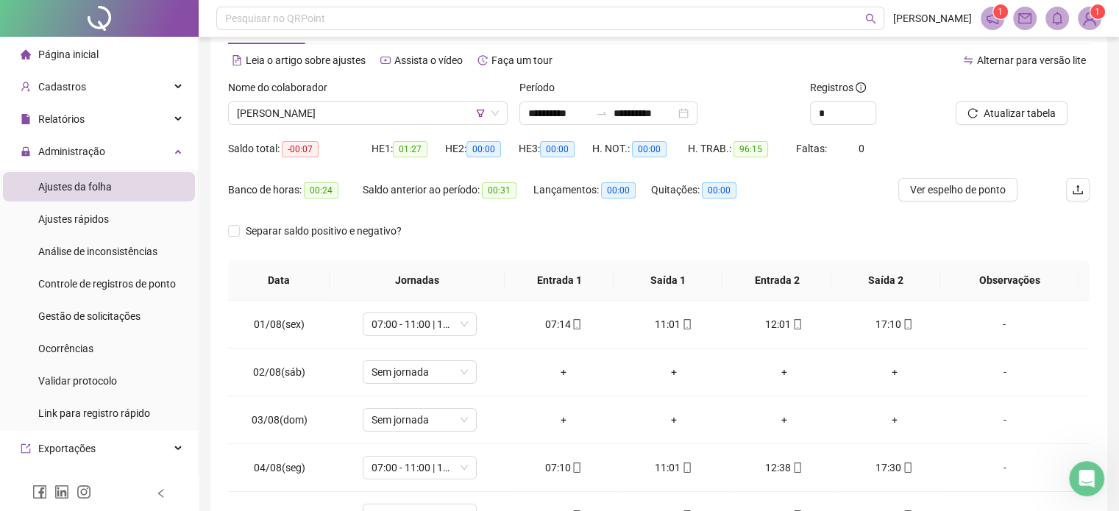
click at [410, 127] on div "Nome do colaborador [PERSON_NAME]" at bounding box center [367, 107] width 291 height 57
click at [410, 119] on span "[PERSON_NAME]" at bounding box center [368, 113] width 262 height 22
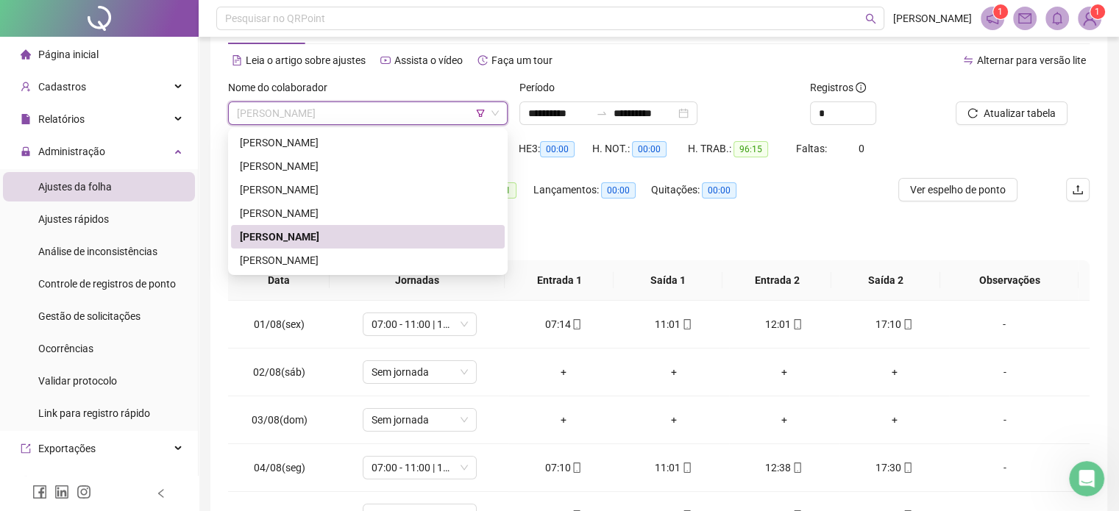
click at [387, 239] on div "[PERSON_NAME]" at bounding box center [368, 237] width 256 height 16
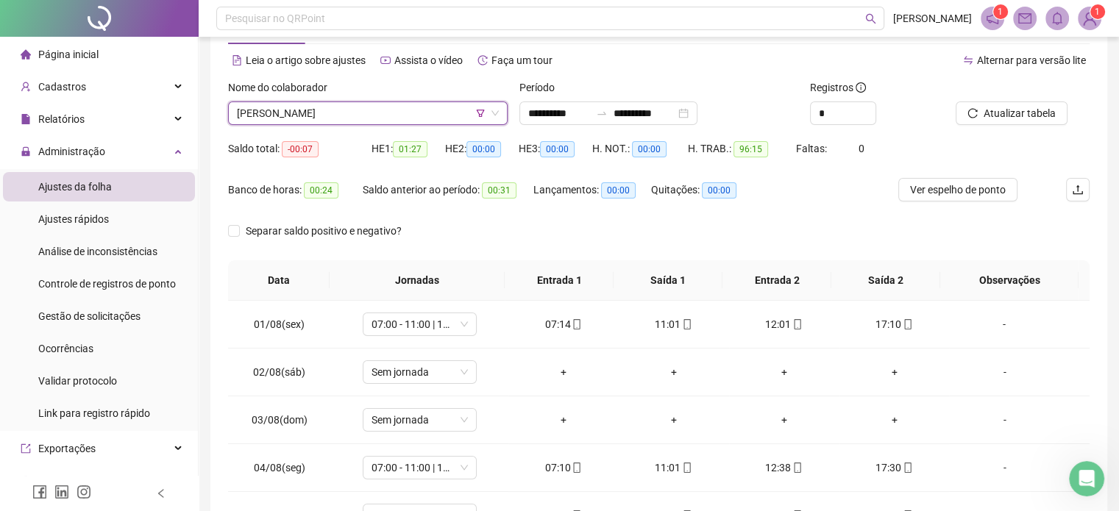
click at [384, 126] on div "Nome do colaborador [PERSON_NAME] [PERSON_NAME]" at bounding box center [367, 107] width 291 height 57
click at [384, 126] on div "Nome do colaborador [PERSON_NAME]" at bounding box center [367, 107] width 291 height 57
click at [384, 122] on span "[PERSON_NAME]" at bounding box center [368, 113] width 262 height 22
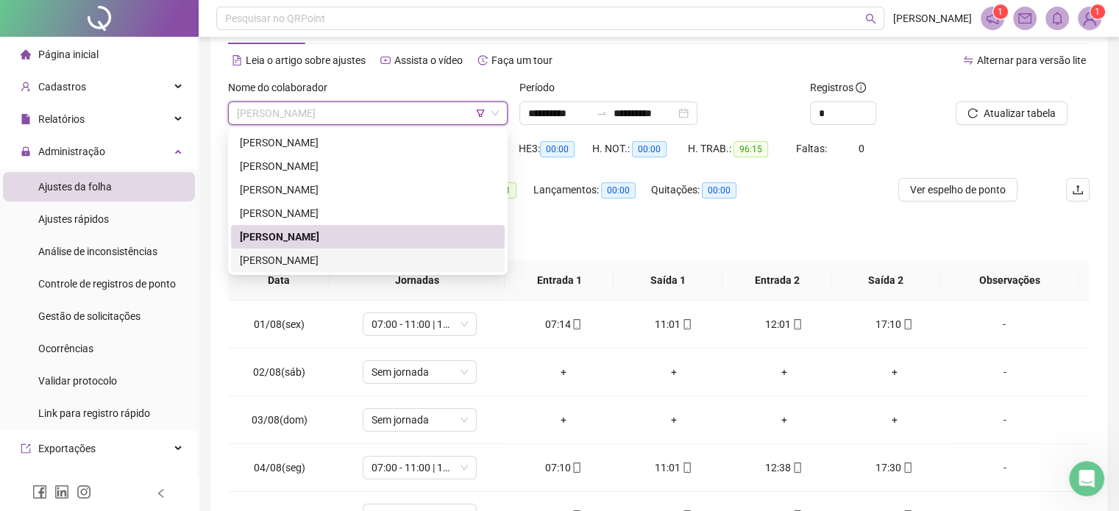
click at [354, 249] on div "[PERSON_NAME]" at bounding box center [368, 261] width 274 height 24
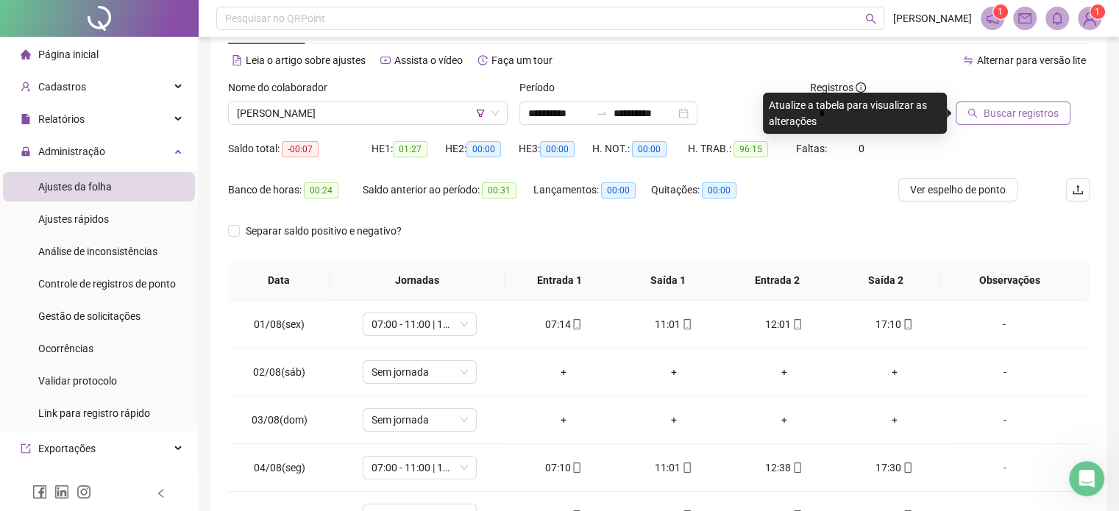
click at [1005, 105] on span "Buscar registros" at bounding box center [1020, 113] width 75 height 16
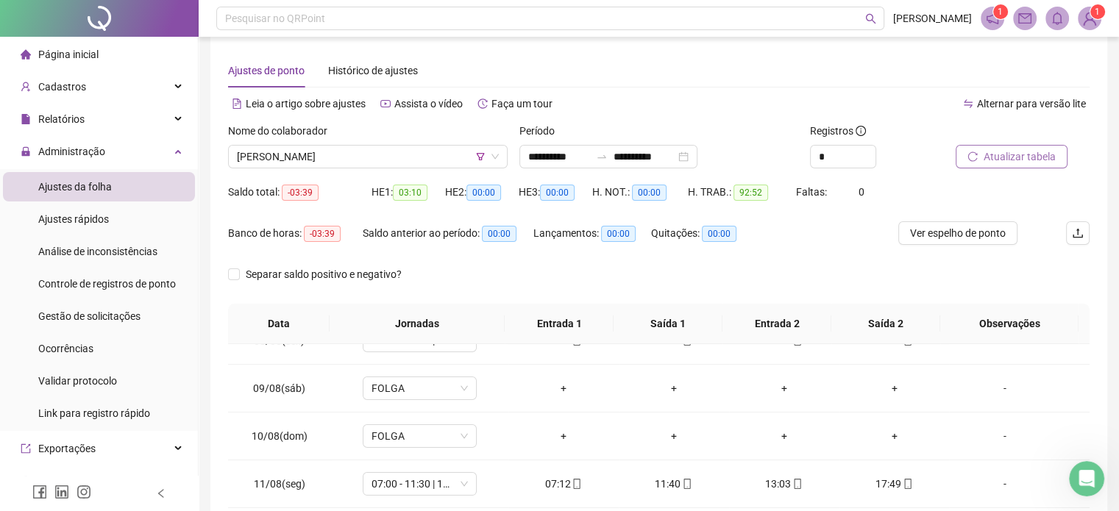
scroll to position [11, 0]
click at [996, 176] on div "Atualizar tabela" at bounding box center [1022, 152] width 146 height 57
click at [998, 161] on span "Atualizar tabela" at bounding box center [1019, 158] width 72 height 16
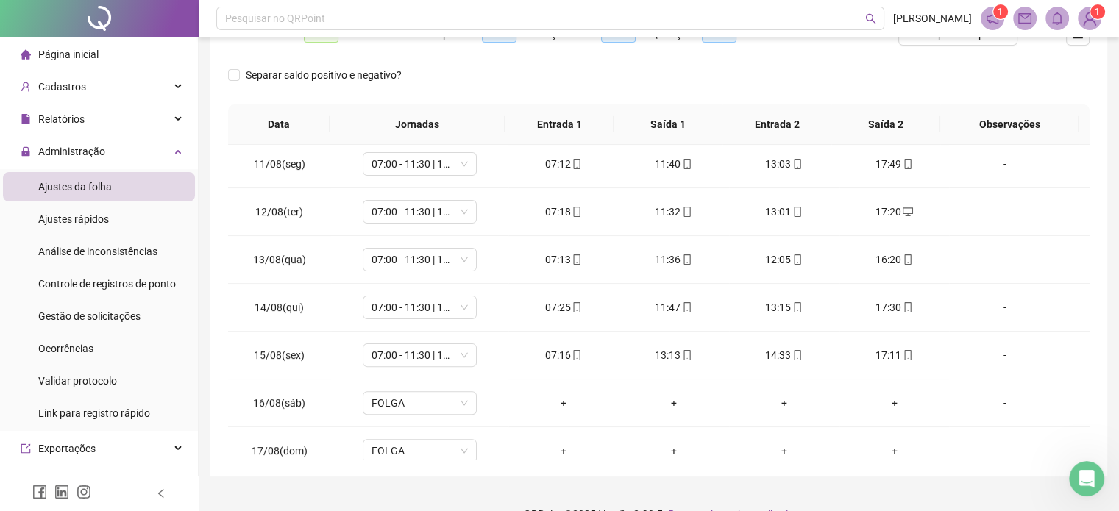
scroll to position [215, 0]
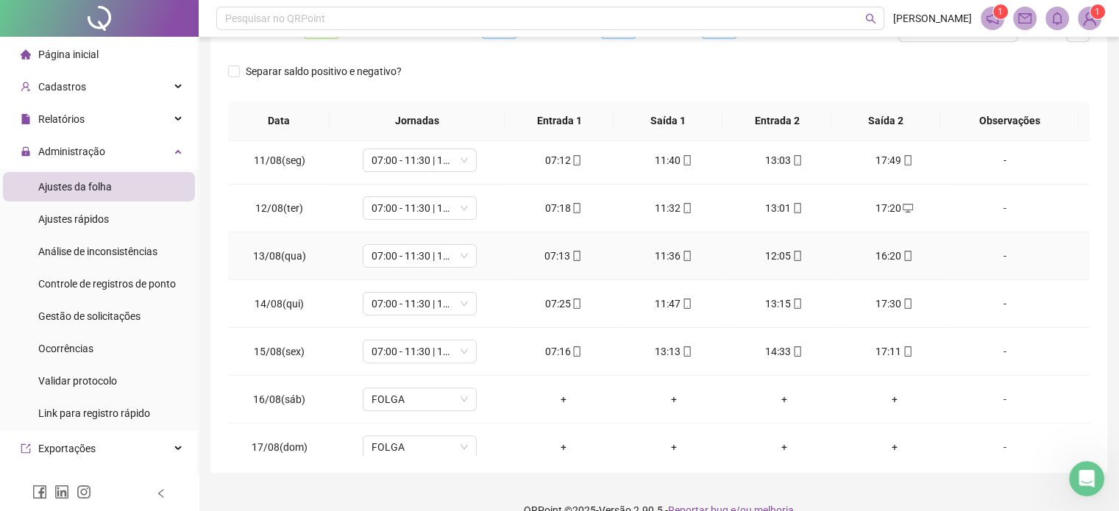
click at [987, 254] on div "-" at bounding box center [1003, 256] width 87 height 16
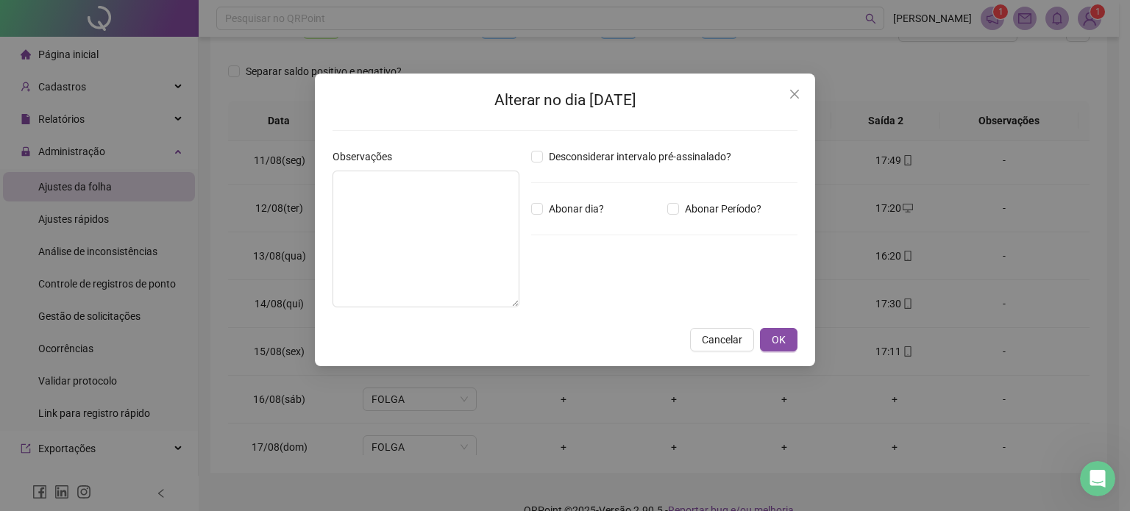
click at [684, 227] on div "Desconsiderar intervalo pré-assinalado? Abonar dia? Abonar Período? Horas a abo…" at bounding box center [664, 234] width 278 height 171
click at [685, 219] on div "Desconsiderar intervalo pré-assinalado? Abonar dia? Abonar Período? Horas a abo…" at bounding box center [664, 234] width 278 height 171
click at [685, 218] on div "Desconsiderar intervalo pré-assinalado? Abonar dia? Abonar Período? Horas a abo…" at bounding box center [664, 234] width 278 height 171
click at [685, 215] on span "Abonar Período?" at bounding box center [723, 209] width 88 height 16
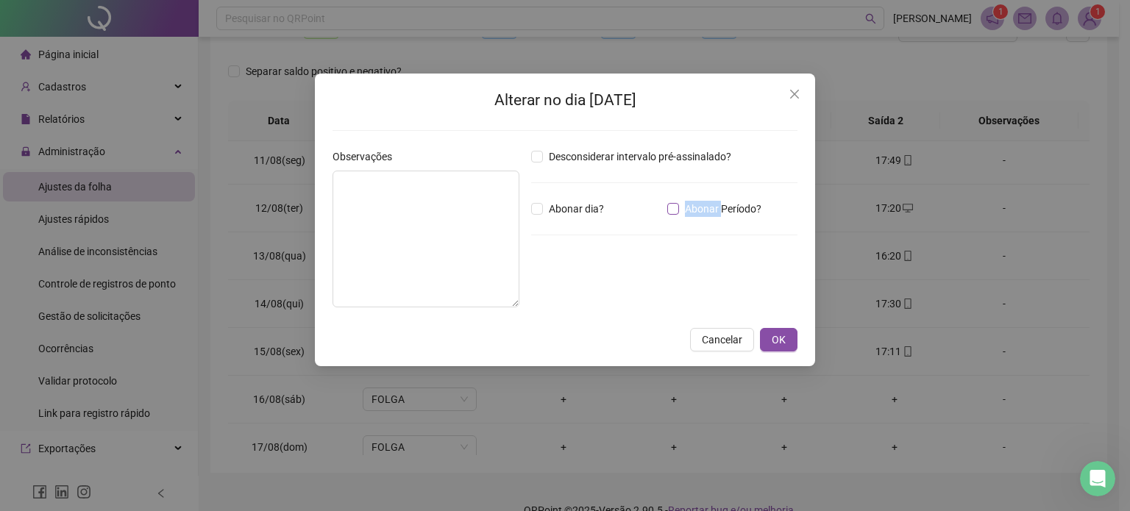
click at [685, 215] on span "Abonar Período?" at bounding box center [723, 209] width 88 height 16
click at [665, 214] on div "Abonar Período?" at bounding box center [732, 209] width 136 height 16
click at [571, 282] on input "*****" at bounding box center [569, 290] width 59 height 18
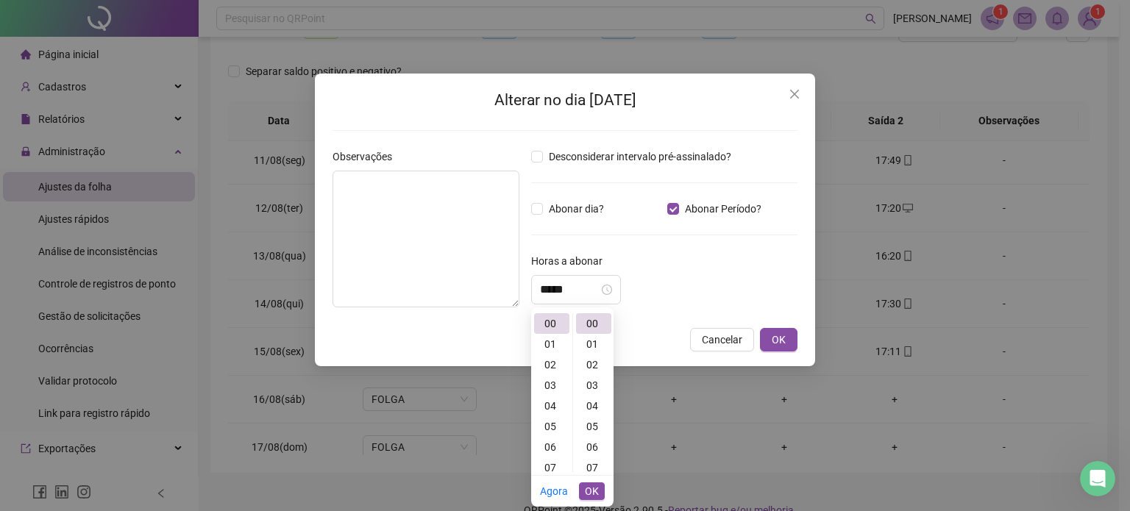
click at [619, 209] on div "Abonar dia?" at bounding box center [596, 209] width 136 height 16
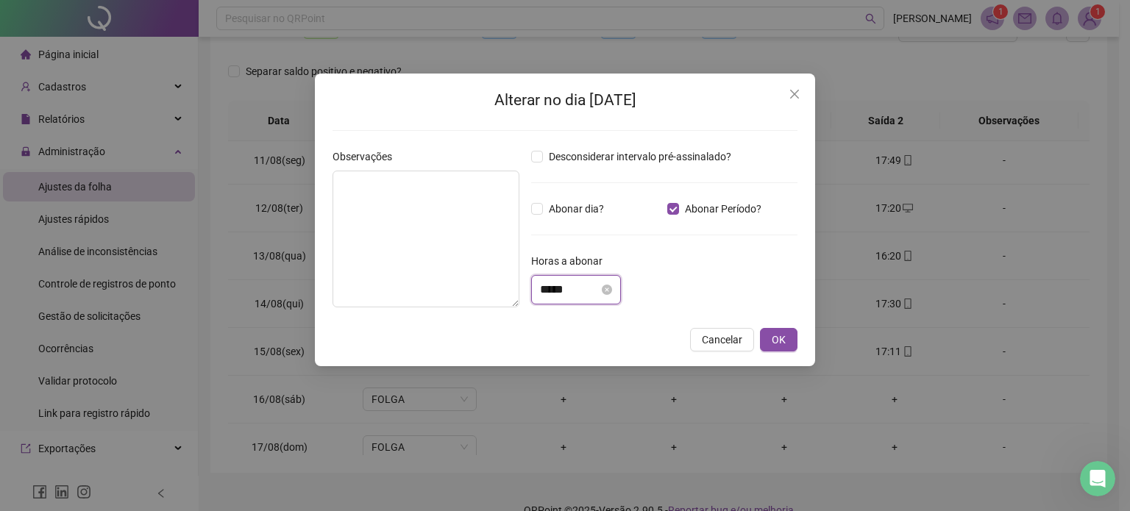
click at [568, 284] on input "*****" at bounding box center [569, 290] width 59 height 18
click at [796, 93] on icon "close" at bounding box center [794, 94] width 12 height 12
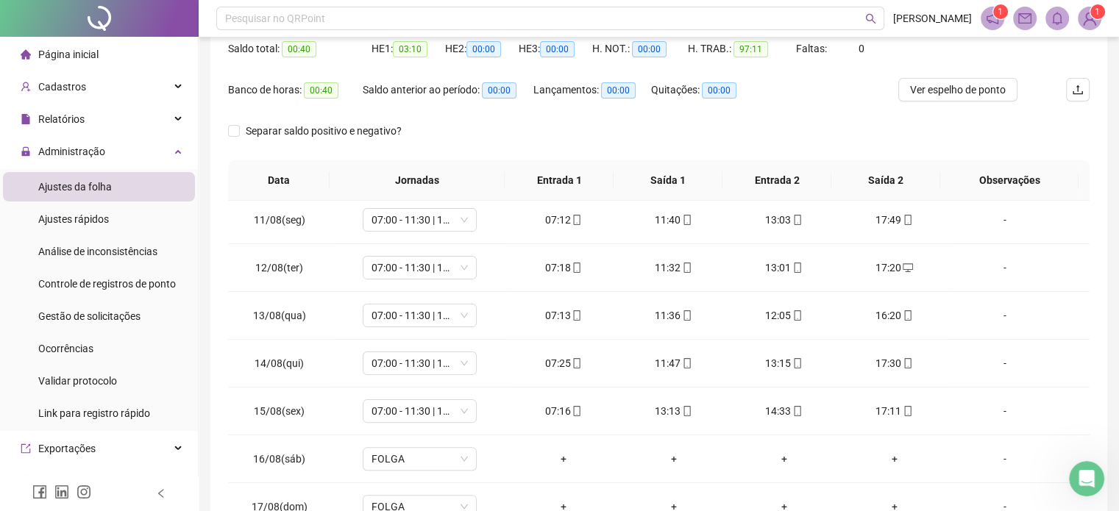
scroll to position [132, 0]
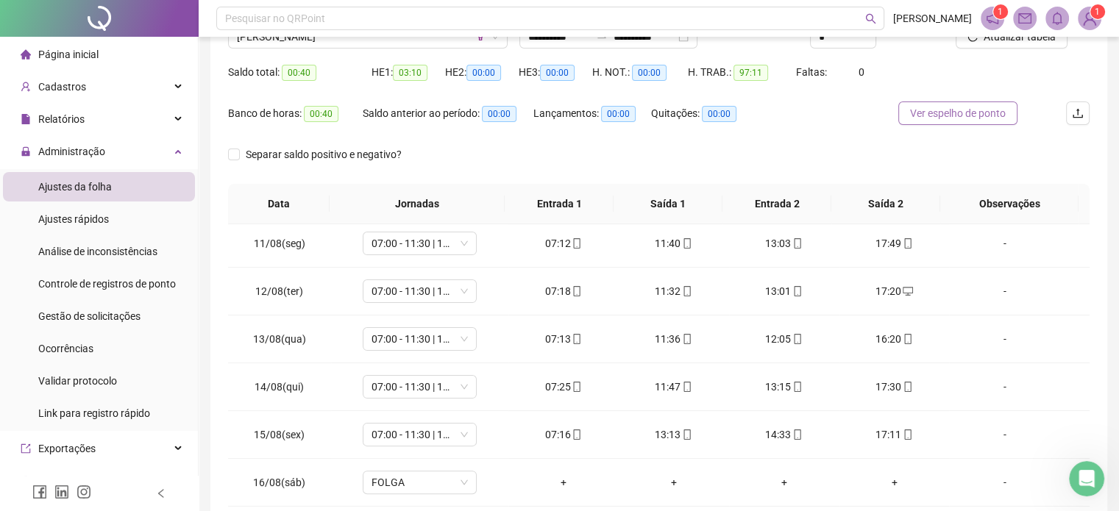
click at [976, 111] on span "Ver espelho de ponto" at bounding box center [958, 113] width 96 height 16
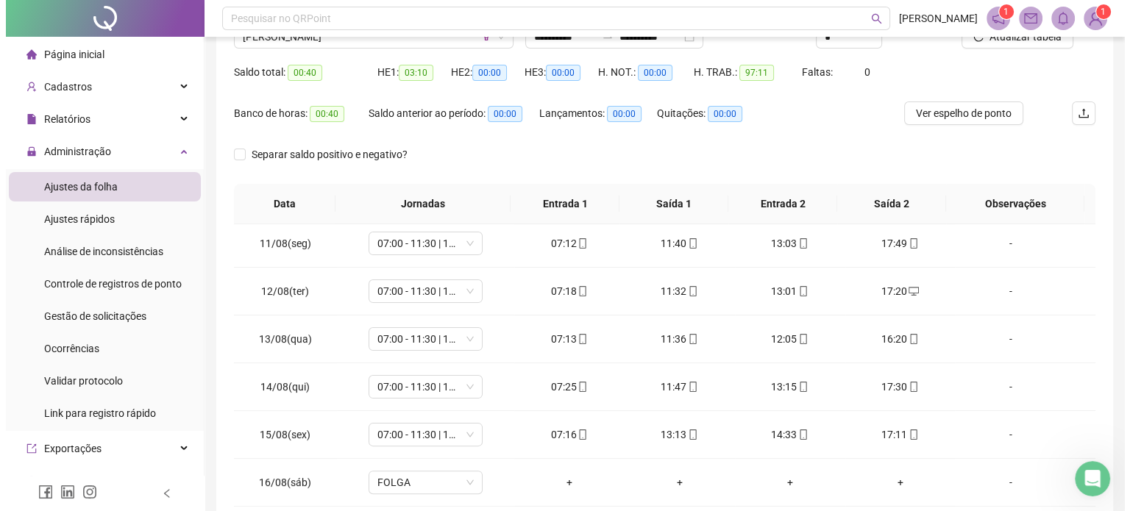
scroll to position [240, 0]
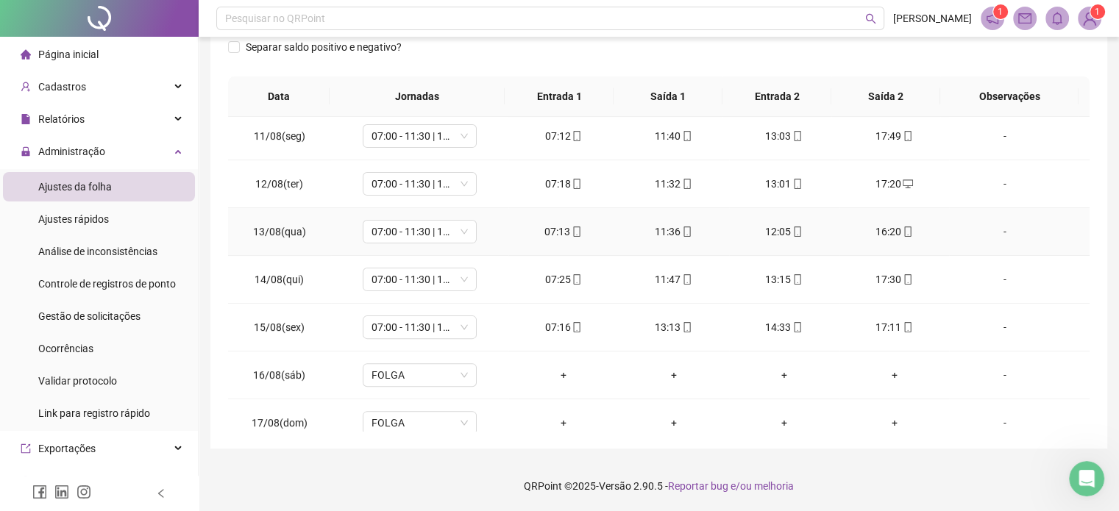
click at [983, 226] on div "-" at bounding box center [1003, 232] width 87 height 16
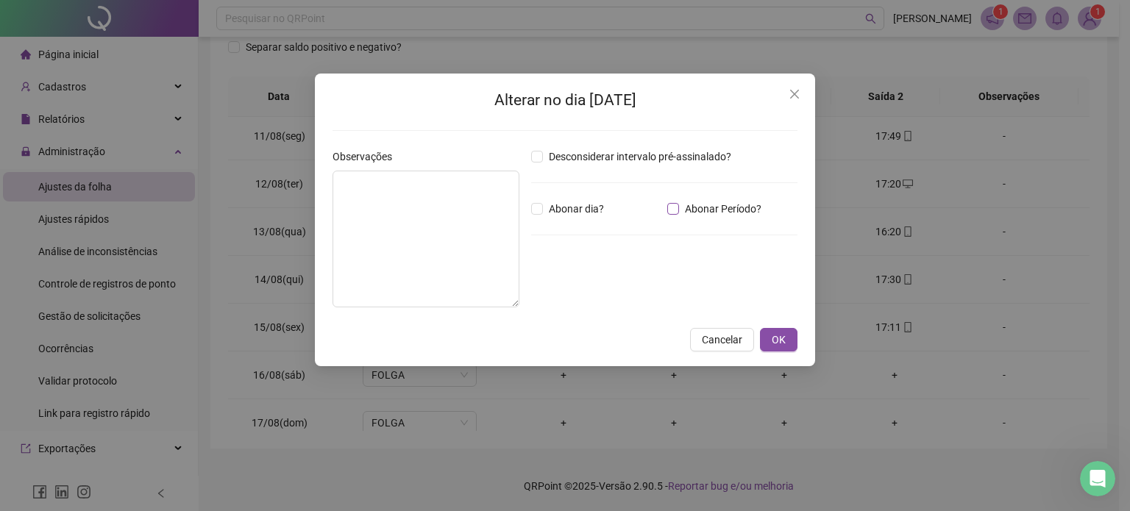
click at [693, 210] on span "Abonar Período?" at bounding box center [723, 209] width 88 height 16
click at [580, 288] on input "*****" at bounding box center [569, 290] width 59 height 18
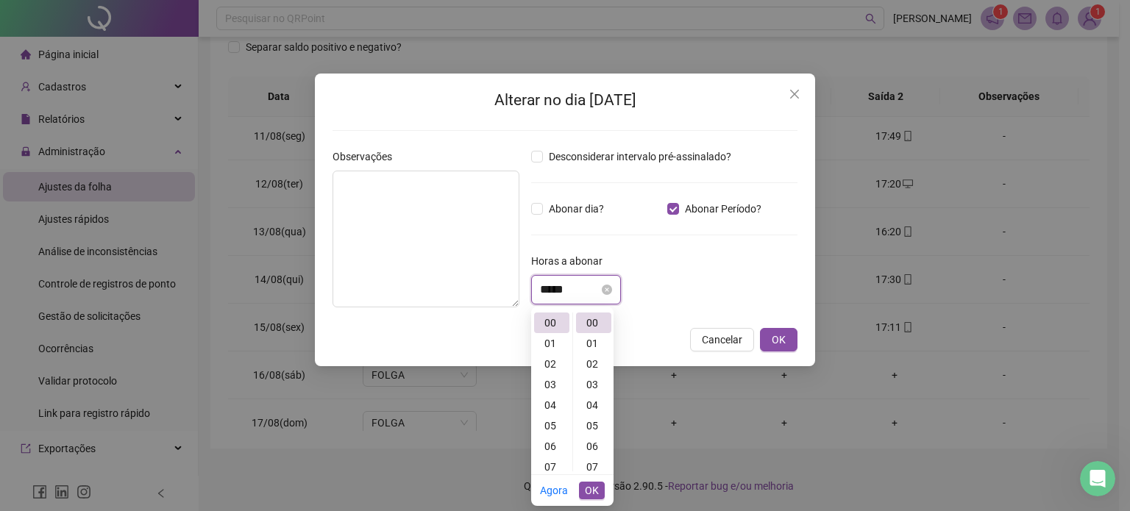
click at [580, 288] on input "*****" at bounding box center [569, 290] width 59 height 18
click at [596, 345] on div "12" at bounding box center [593, 339] width 35 height 21
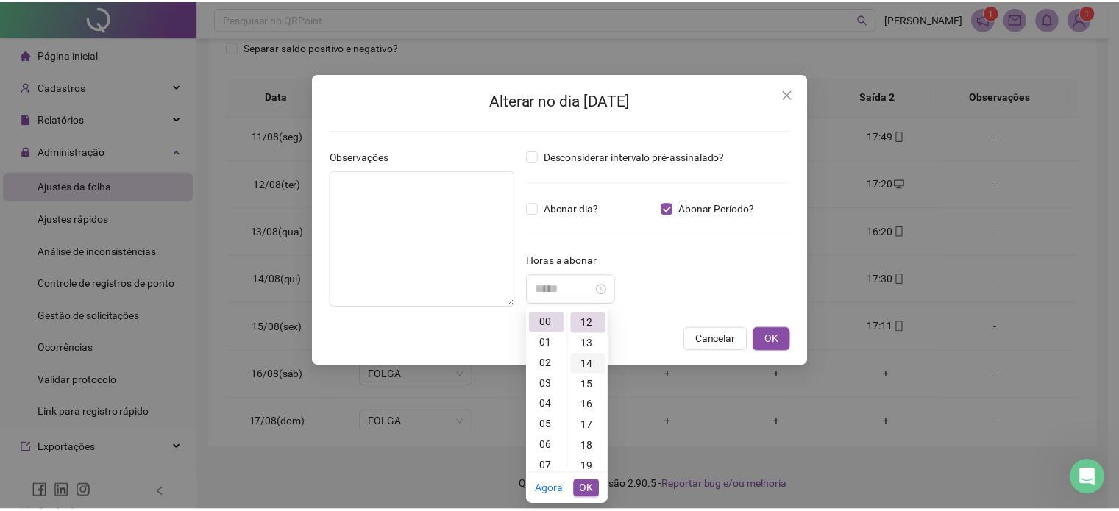
scroll to position [247, 0]
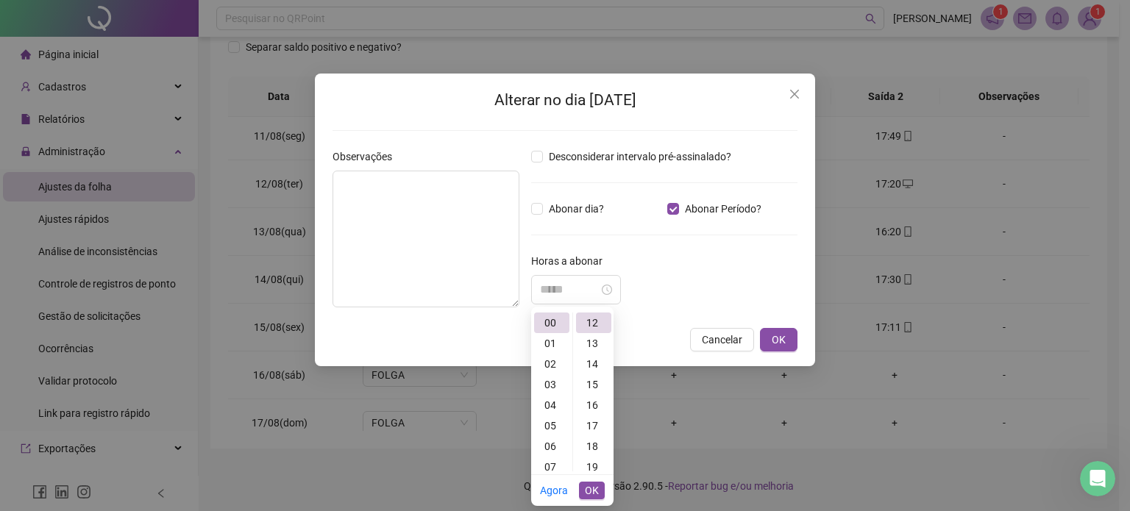
type input "*****"
click at [599, 496] on button "OK" at bounding box center [592, 491] width 26 height 18
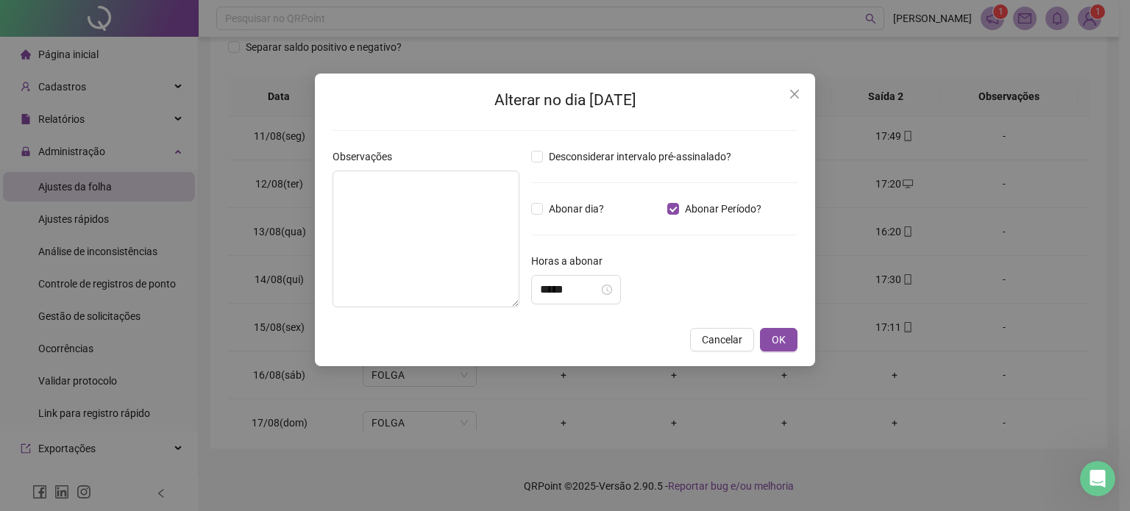
click at [782, 352] on div "Alterar no dia [DATE] Observações Desconsiderar intervalo pré-assinalado? Abona…" at bounding box center [565, 220] width 500 height 293
click at [782, 347] on button "OK" at bounding box center [779, 340] width 38 height 24
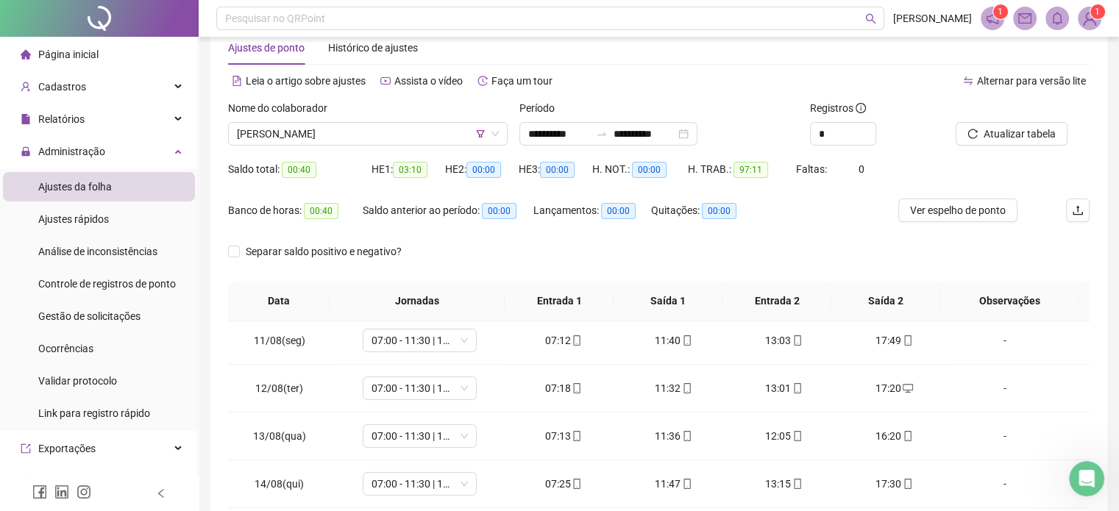
scroll to position [36, 0]
click at [1033, 130] on span "Atualizar tabela" at bounding box center [1019, 133] width 72 height 16
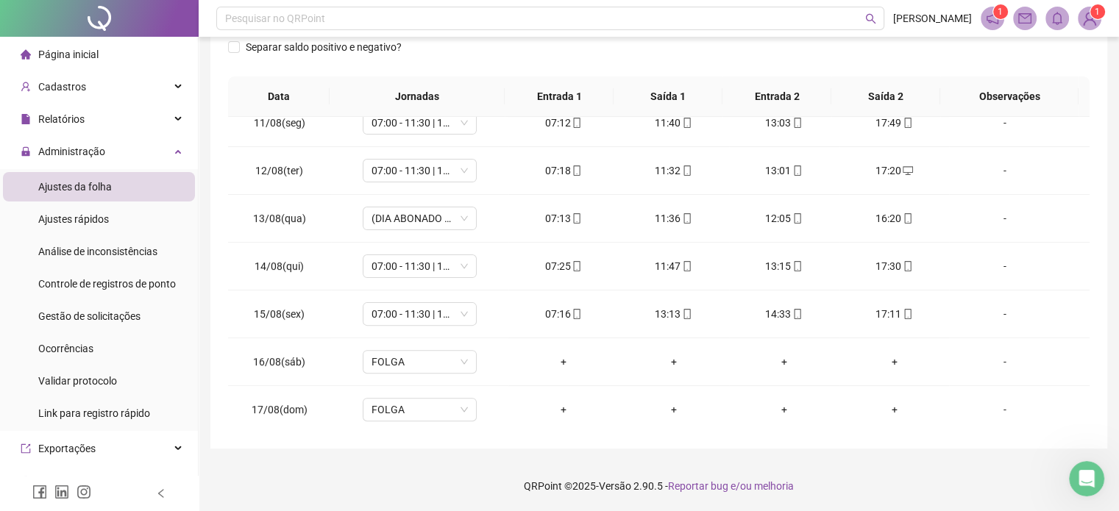
scroll to position [0, 0]
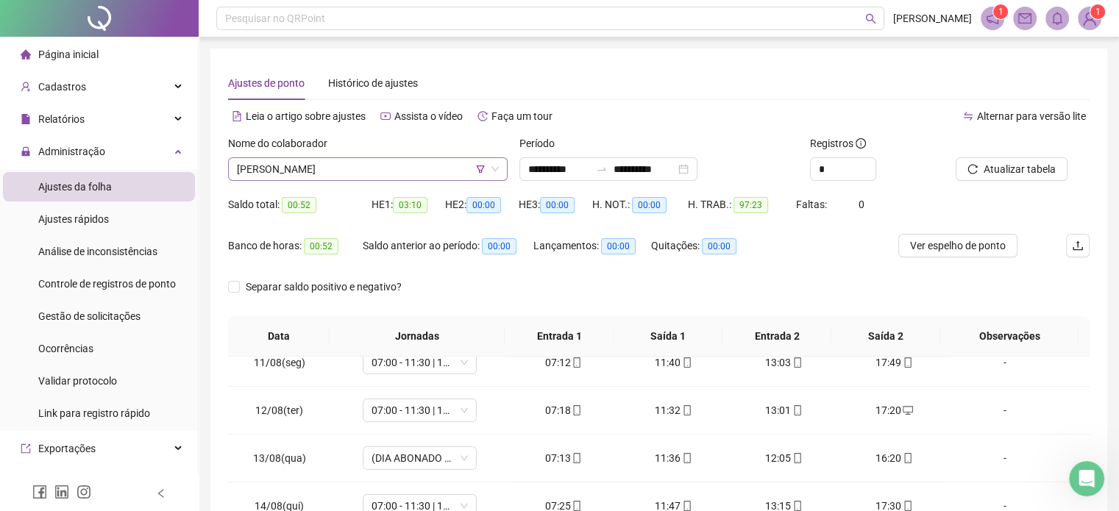
click at [324, 177] on span "[PERSON_NAME]" at bounding box center [368, 169] width 262 height 22
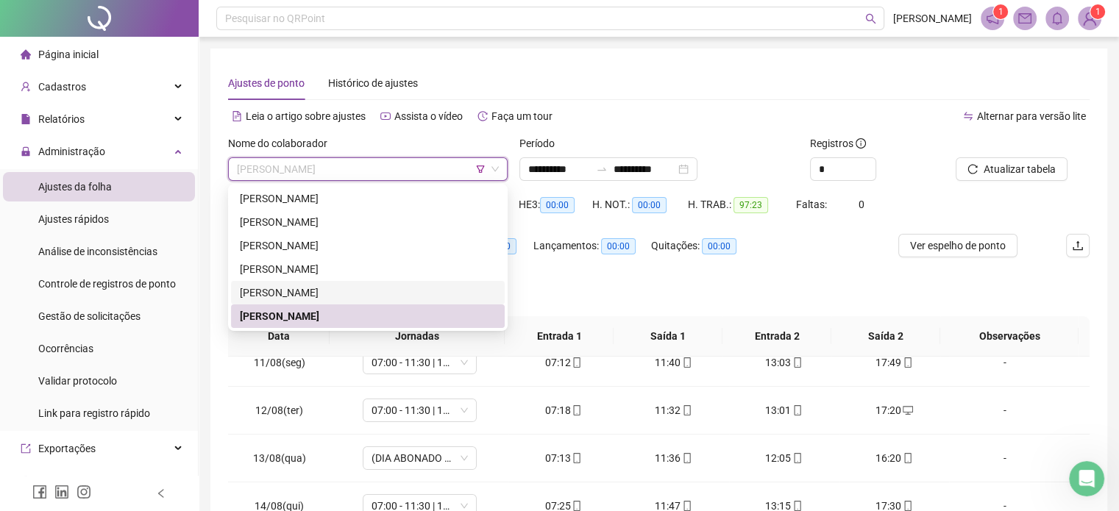
click at [357, 290] on div "[PERSON_NAME]" at bounding box center [368, 293] width 256 height 16
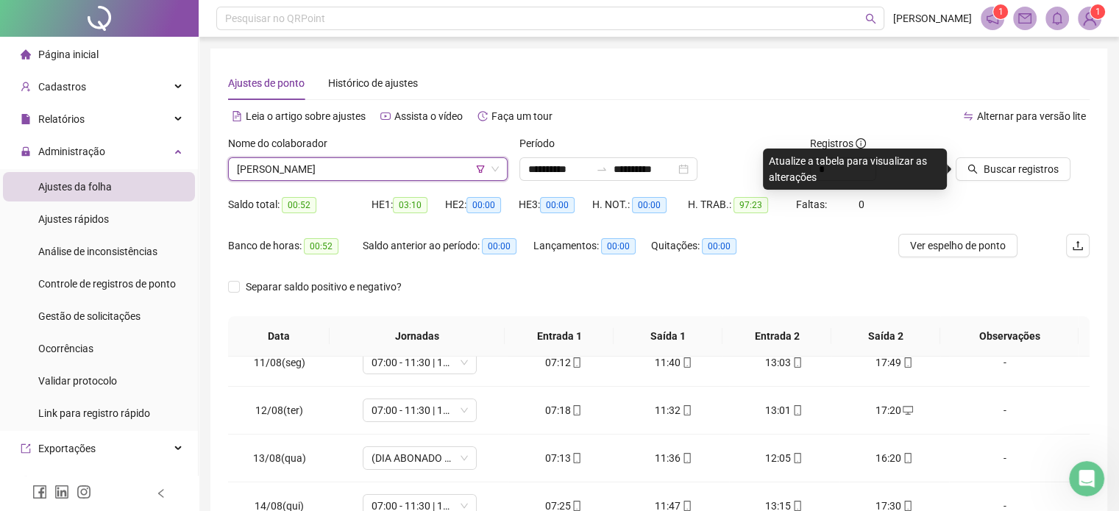
click at [1017, 157] on div "Buscar registros" at bounding box center [1003, 169] width 97 height 24
click at [1003, 176] on span "Buscar registros" at bounding box center [1020, 169] width 75 height 16
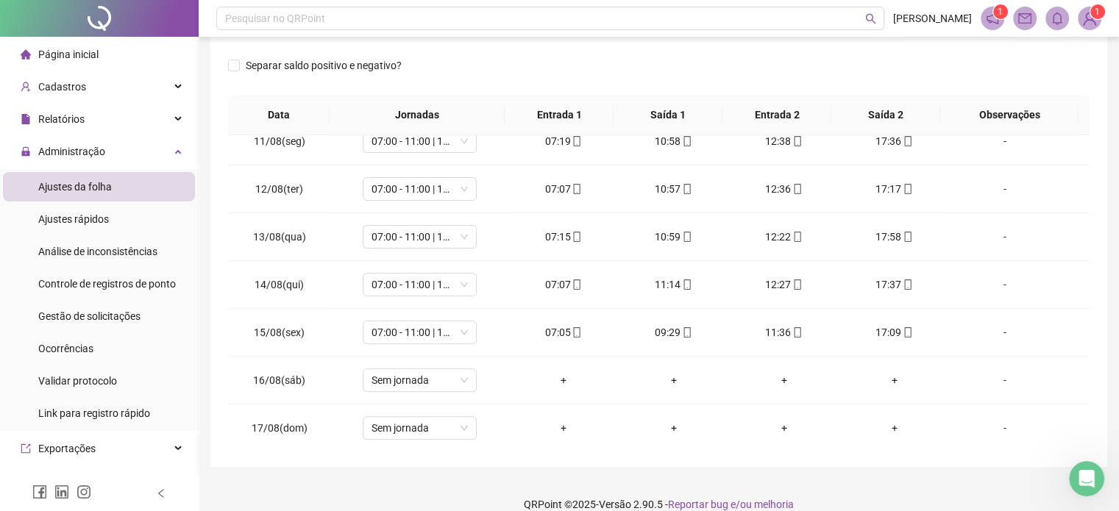
scroll to position [240, 0]
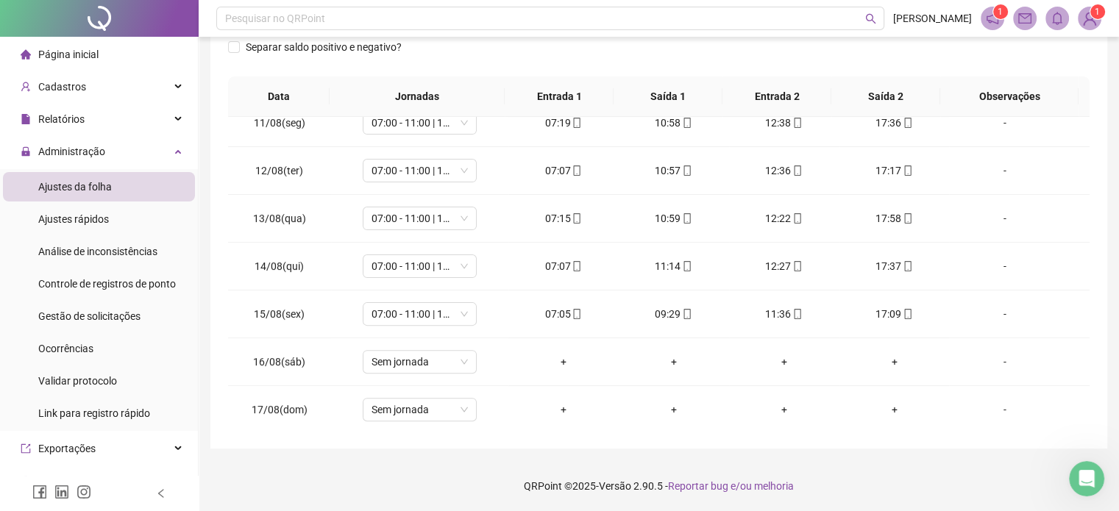
drag, startPoint x: 1129, startPoint y: 101, endPoint x: 1079, endPoint y: 51, distance: 70.7
click at [1079, 51] on div "Separar saldo positivo e negativo?" at bounding box center [658, 55] width 861 height 41
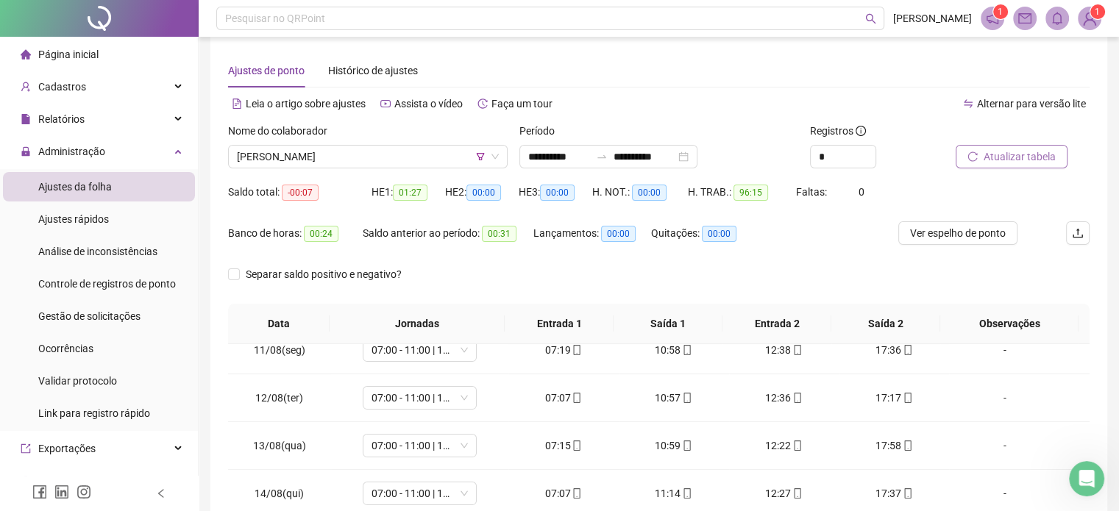
scroll to position [12, 0]
click at [482, 158] on icon "filter" at bounding box center [480, 157] width 9 height 9
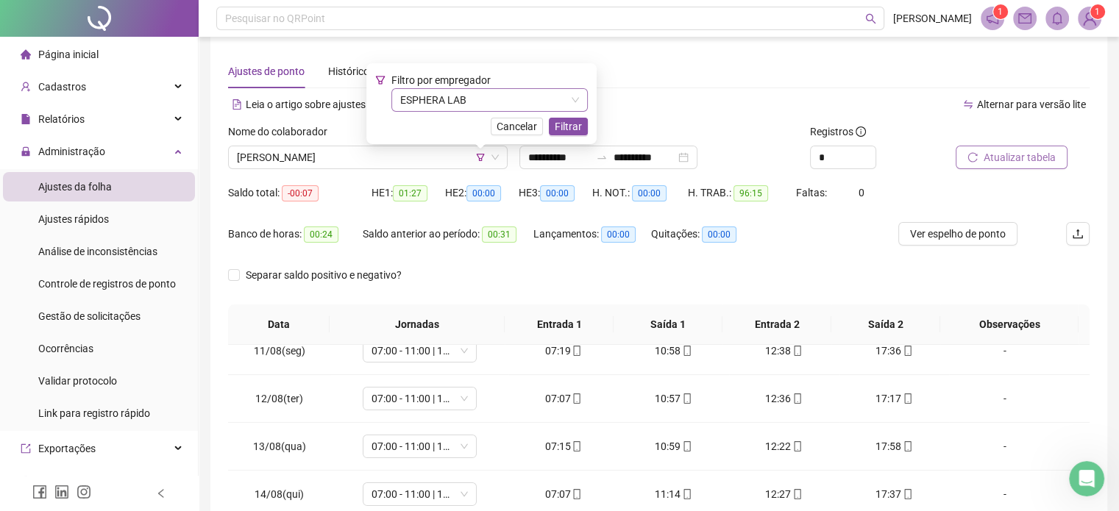
click at [485, 107] on span "ESPHERA LAB" at bounding box center [489, 100] width 179 height 22
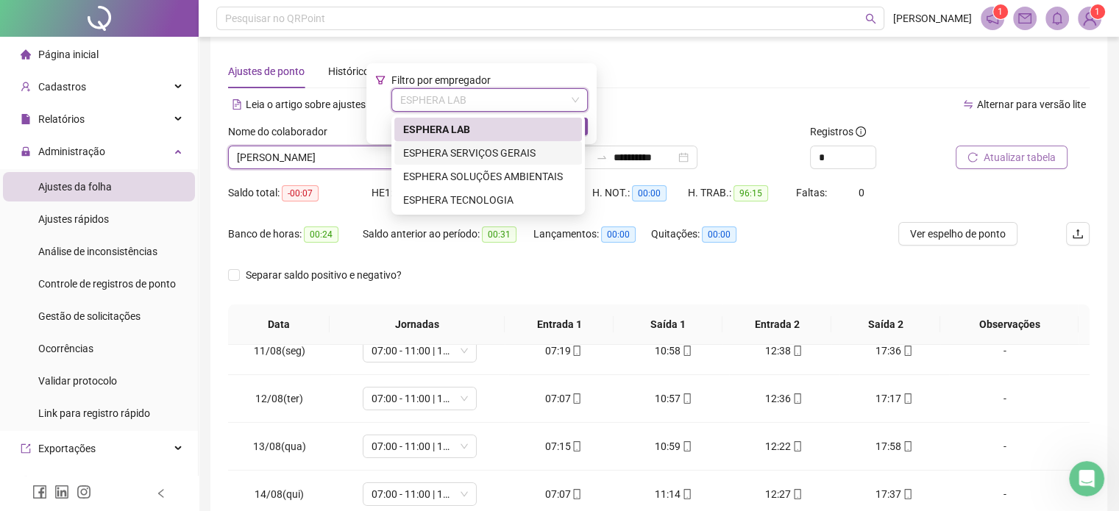
click at [488, 149] on div "ESPHERA SERVIÇOS GERAIS" at bounding box center [488, 153] width 170 height 16
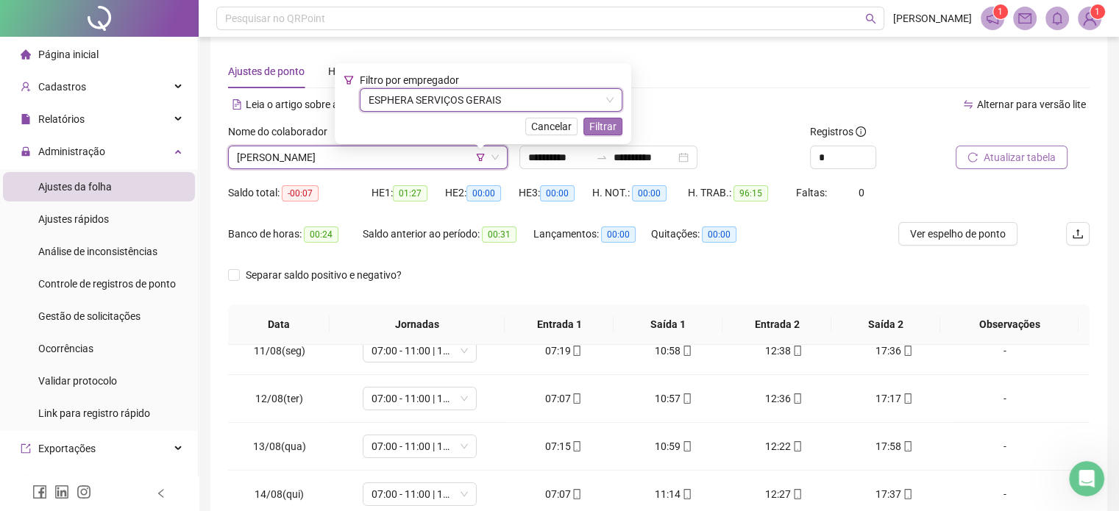
click at [604, 125] on span "Filtrar" at bounding box center [602, 126] width 27 height 16
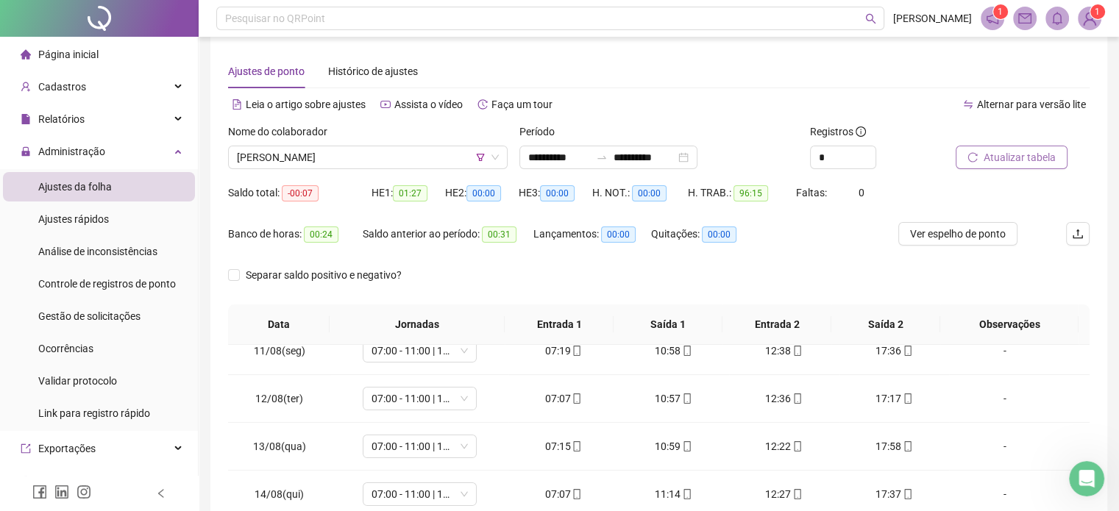
click at [977, 155] on button "Atualizar tabela" at bounding box center [1011, 158] width 112 height 24
click at [392, 154] on span "[PERSON_NAME]" at bounding box center [368, 157] width 262 height 22
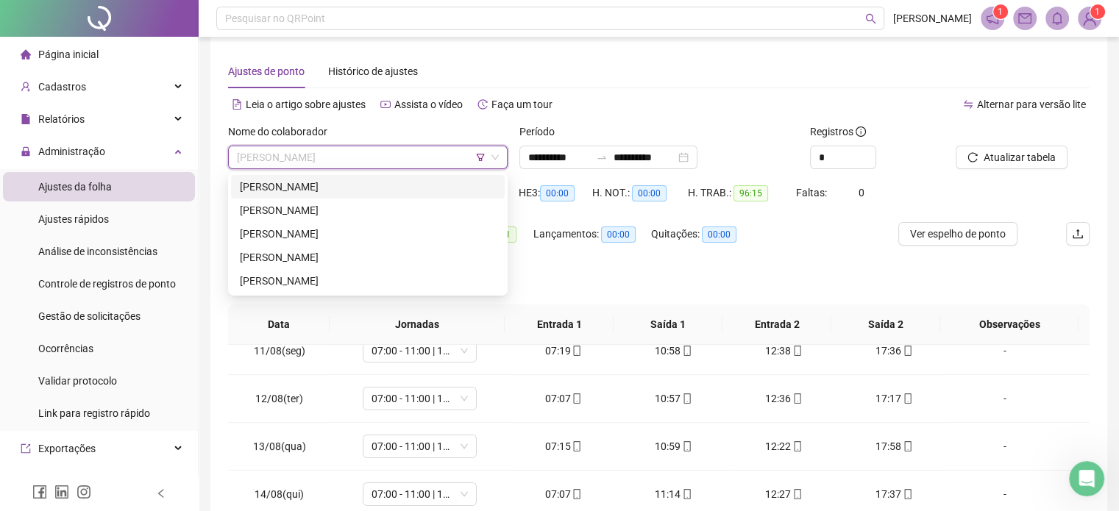
click at [386, 185] on div "[PERSON_NAME]" at bounding box center [368, 187] width 256 height 16
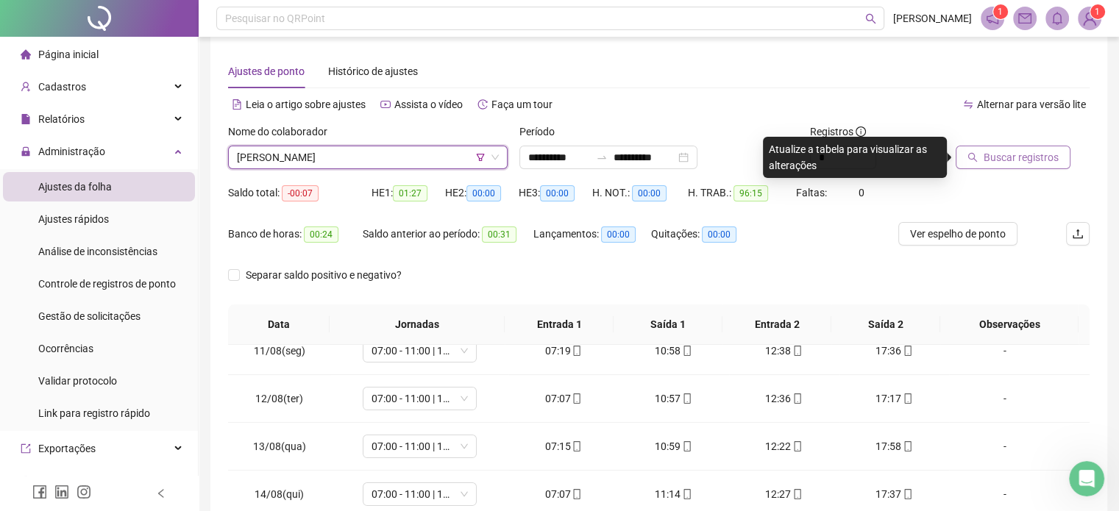
click at [989, 146] on button "Buscar registros" at bounding box center [1012, 158] width 115 height 24
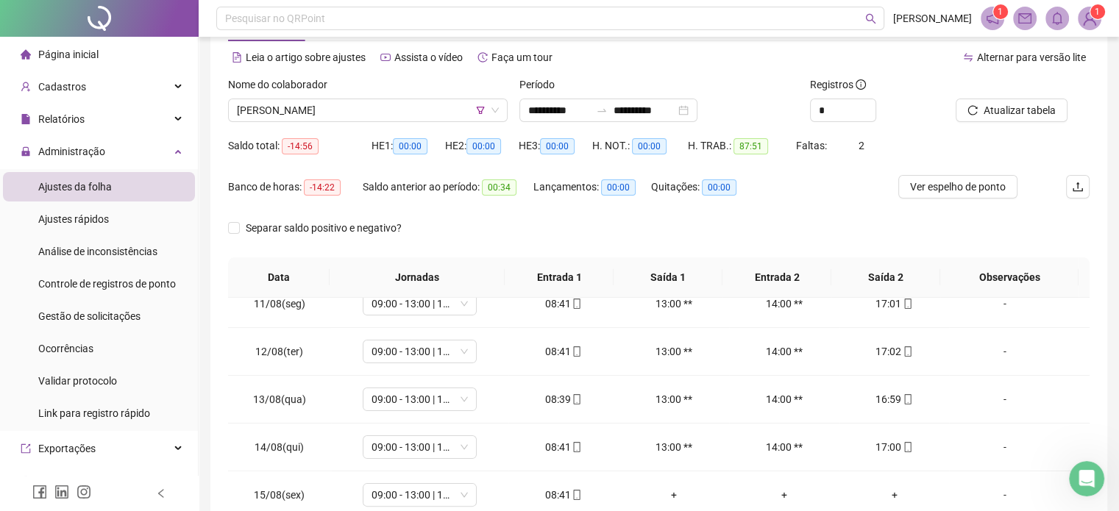
scroll to position [59, 0]
click at [434, 121] on span "[PERSON_NAME]" at bounding box center [368, 110] width 262 height 22
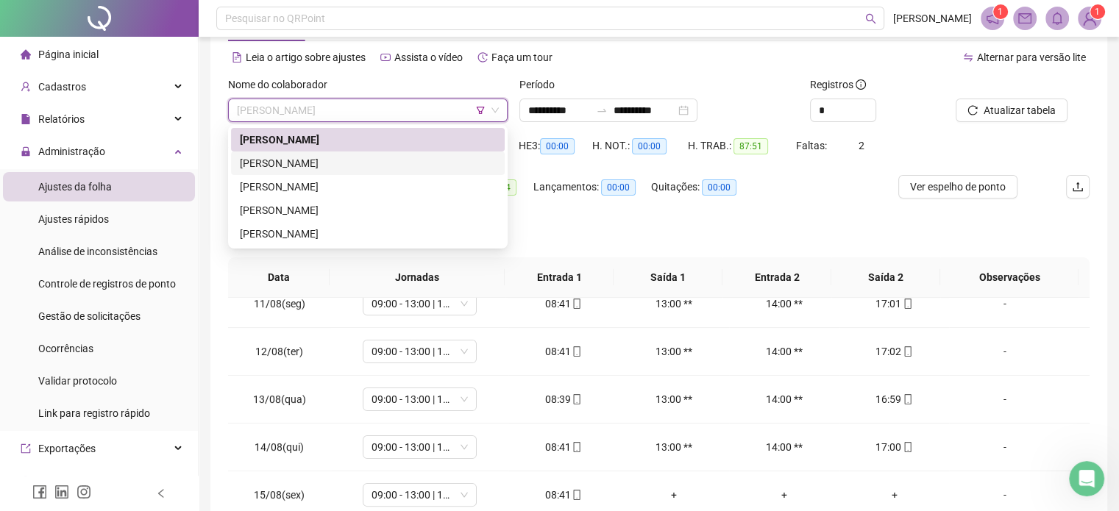
click at [424, 158] on div "[PERSON_NAME]" at bounding box center [368, 163] width 256 height 16
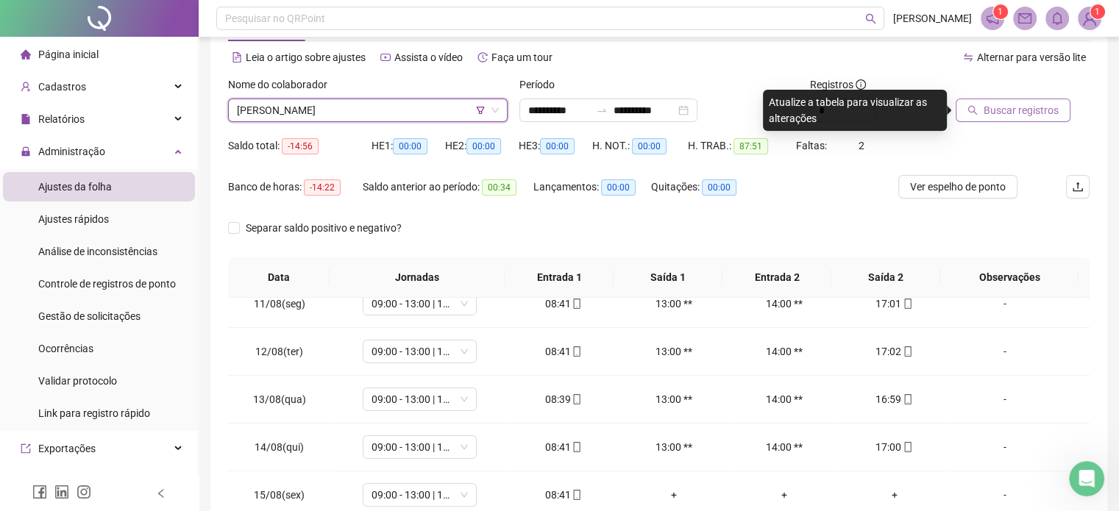
click at [1012, 104] on span "Buscar registros" at bounding box center [1020, 110] width 75 height 16
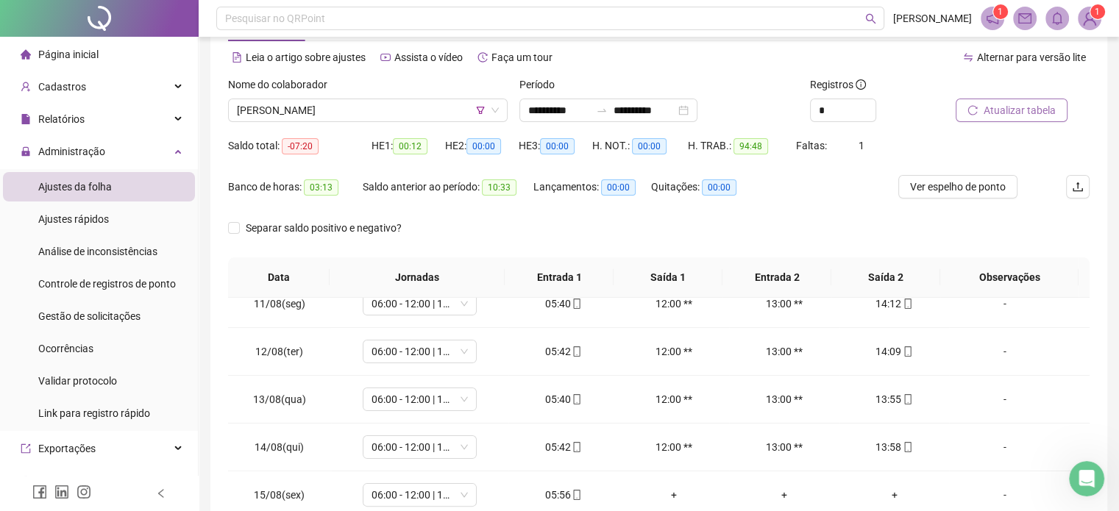
scroll to position [54, 0]
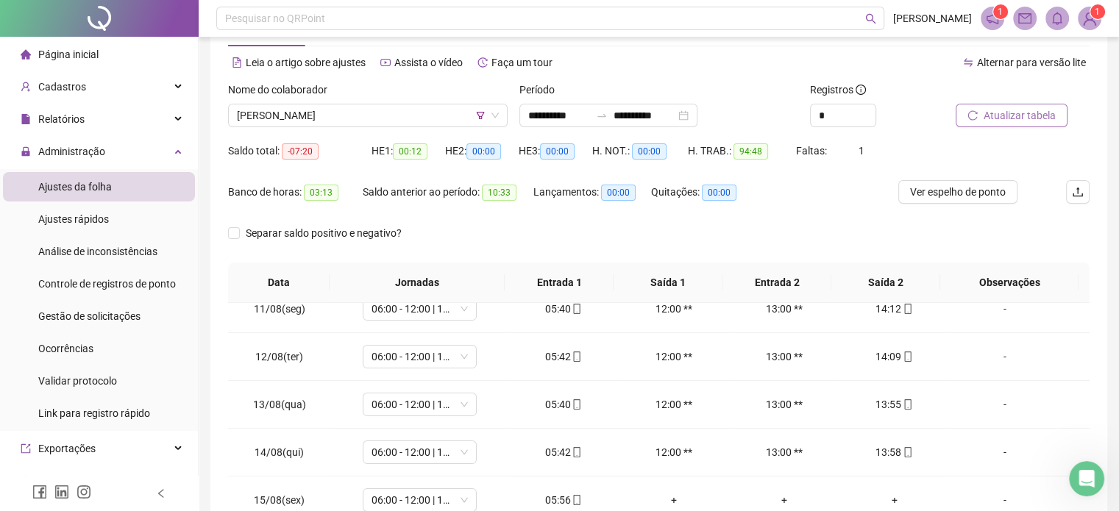
click at [985, 125] on button "Atualizar tabela" at bounding box center [1011, 116] width 112 height 24
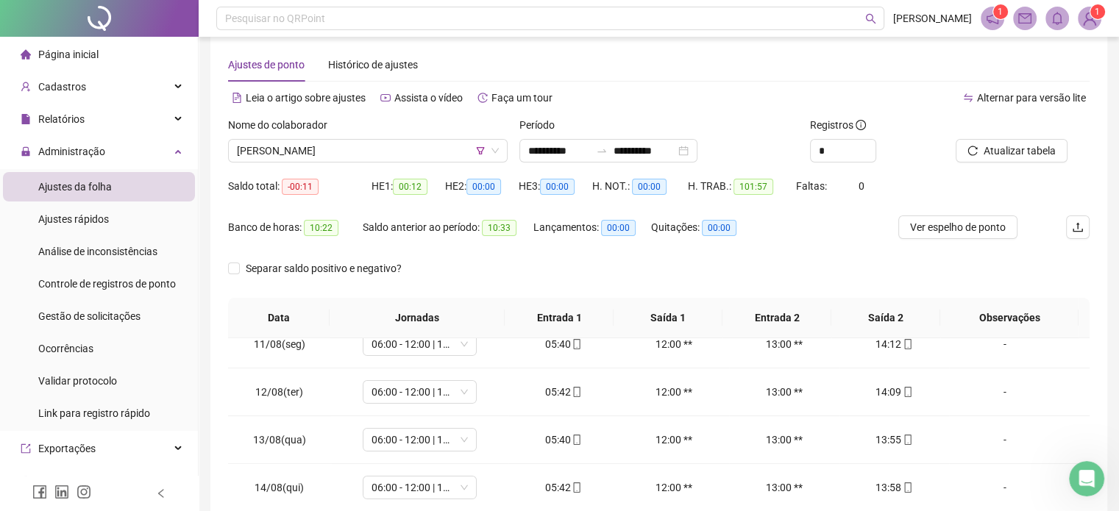
scroll to position [18, 0]
click at [409, 159] on span "[PERSON_NAME]" at bounding box center [368, 151] width 262 height 22
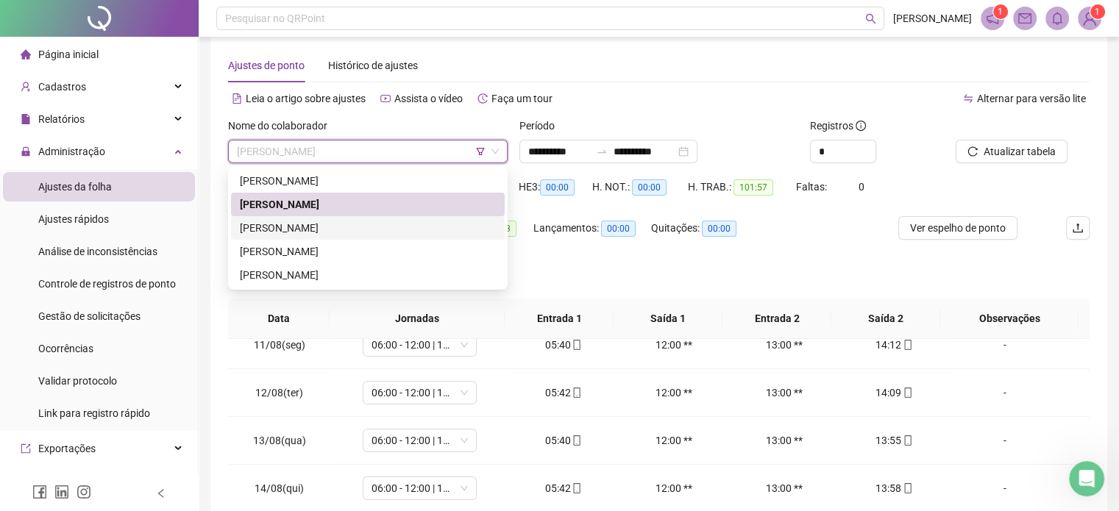
click at [395, 228] on div "[PERSON_NAME]" at bounding box center [368, 228] width 256 height 16
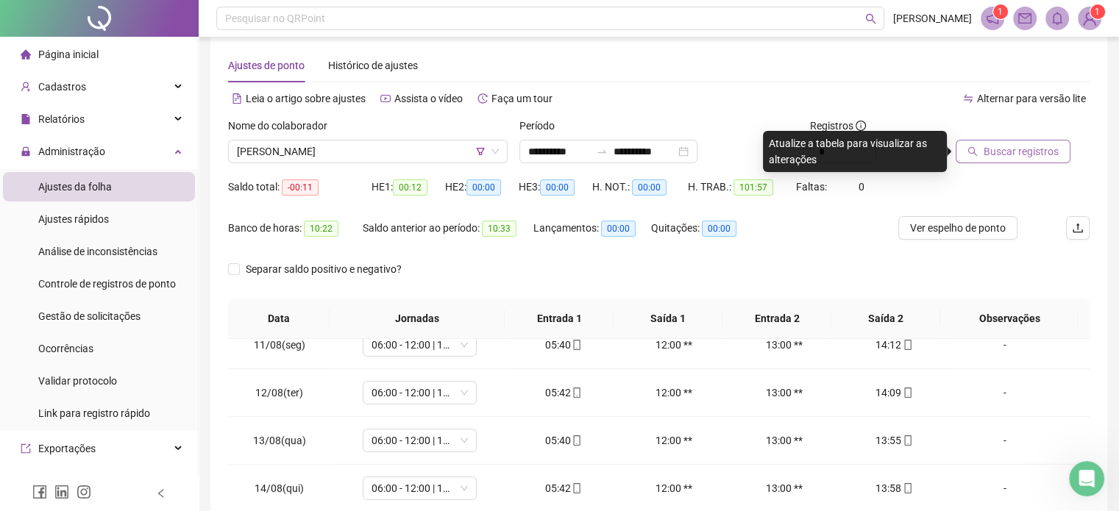
click at [1013, 163] on button "Buscar registros" at bounding box center [1012, 152] width 115 height 24
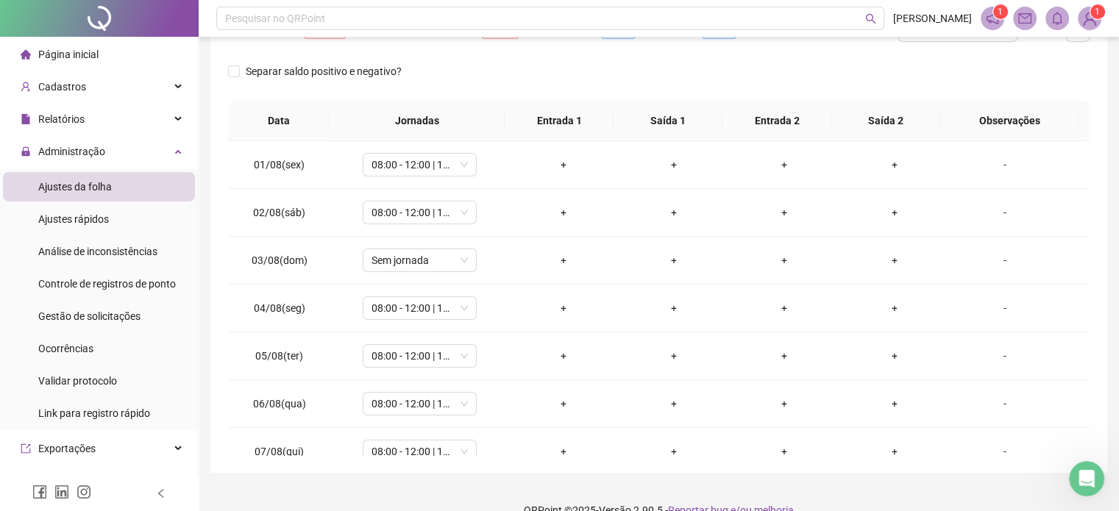
scroll to position [216, 0]
click at [1088, 223] on div "01/08(sex) 08:00 - 12:00 | 14:00 - 17:20 + + + + - 02/08(sáb) 08:00 - 12:00 | 1…" at bounding box center [658, 297] width 861 height 314
click at [549, 162] on div "+" at bounding box center [563, 164] width 87 height 16
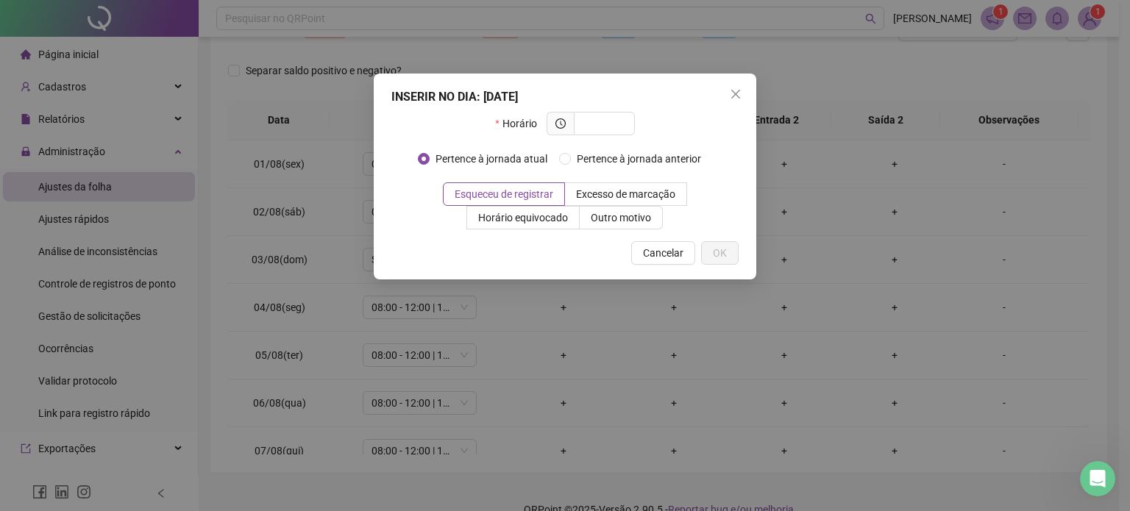
click at [722, 82] on div "INSERIR NO DIA : [DATE] Horário Pertence à jornada atual Pertence à jornada ant…" at bounding box center [565, 177] width 382 height 206
click at [743, 99] on span "Close" at bounding box center [736, 94] width 24 height 12
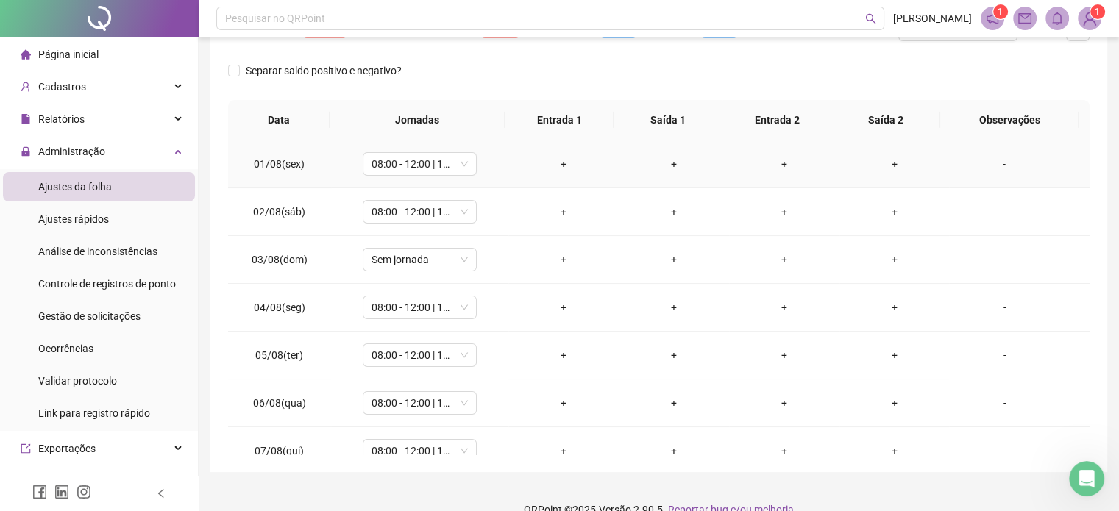
click at [559, 157] on div "+" at bounding box center [563, 164] width 87 height 16
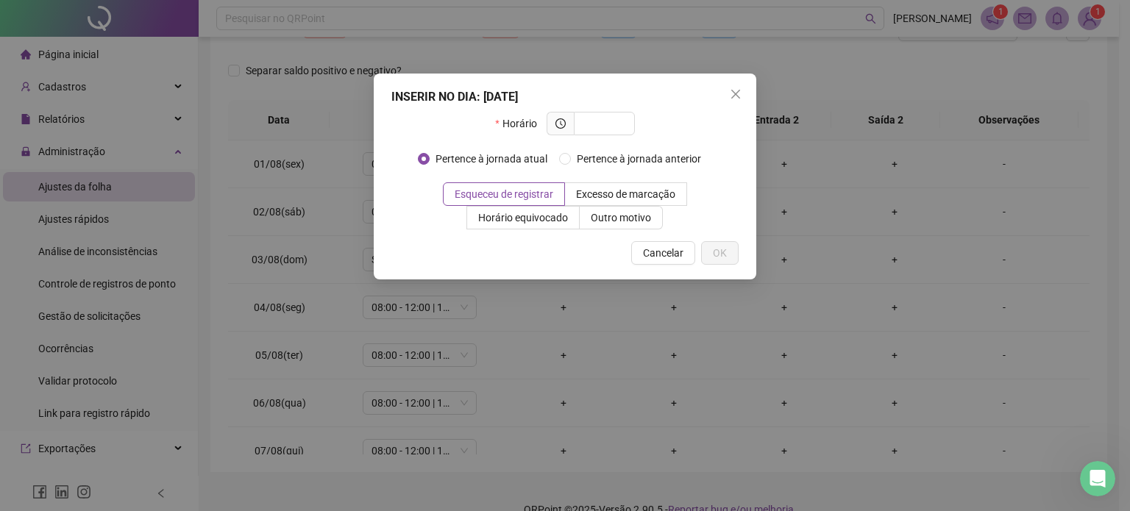
click at [677, 129] on div "Horário" at bounding box center [564, 129] width 347 height 35
click at [626, 131] on span at bounding box center [604, 124] width 61 height 24
click at [734, 90] on icon "close" at bounding box center [736, 94] width 12 height 12
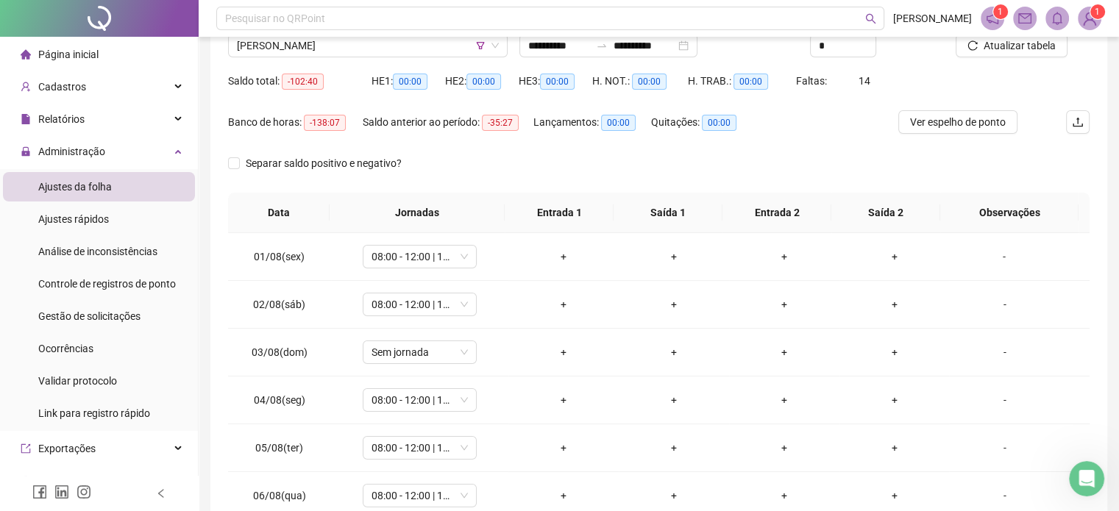
scroll to position [88, 0]
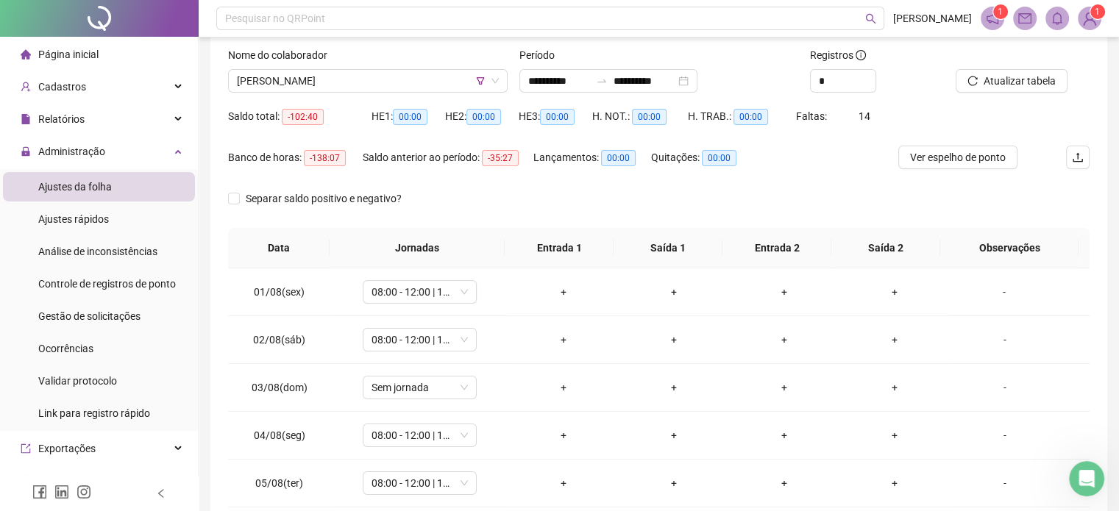
click at [916, 172] on div "Ver espelho de ponto" at bounding box center [969, 166] width 143 height 41
click at [952, 155] on span "Ver espelho de ponto" at bounding box center [958, 157] width 96 height 16
click at [551, 285] on div "+" at bounding box center [563, 292] width 87 height 16
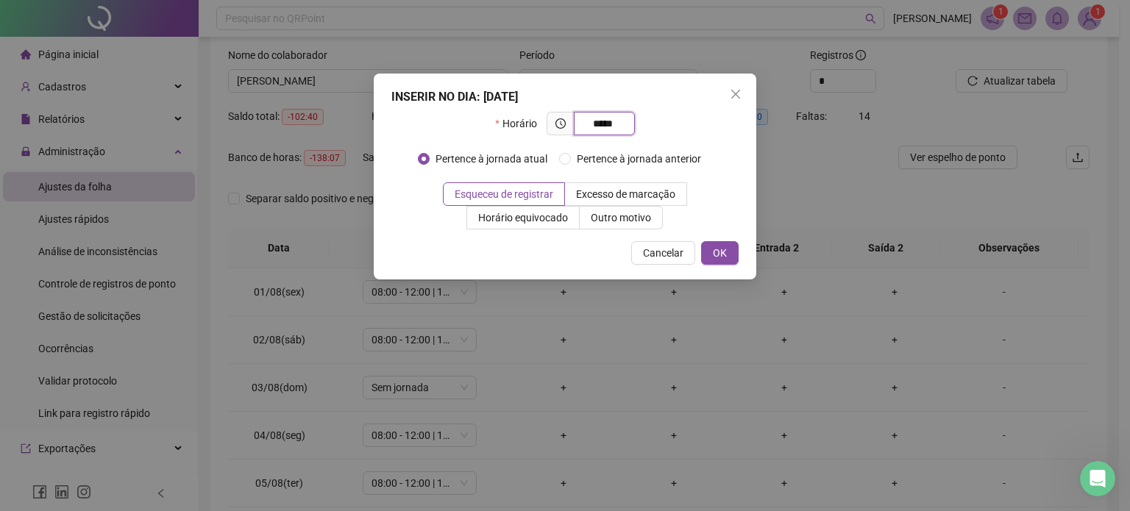
type input "*****"
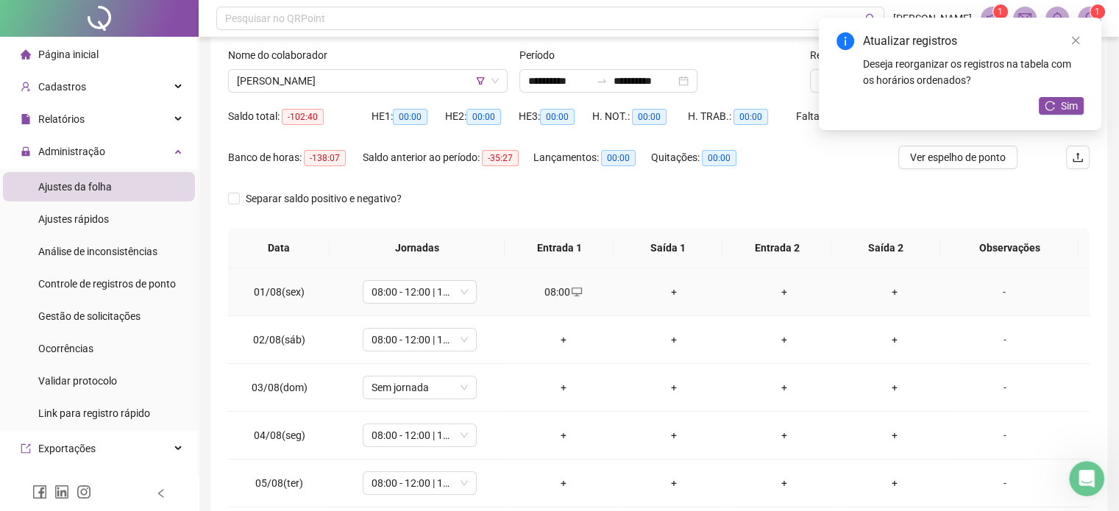
click at [882, 285] on div "+" at bounding box center [894, 292] width 87 height 16
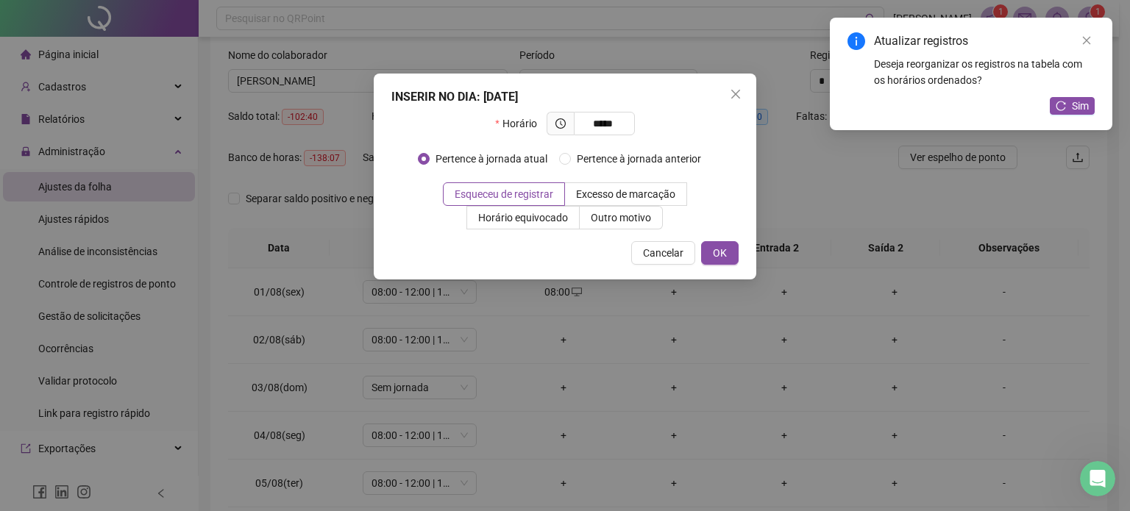
type input "*****"
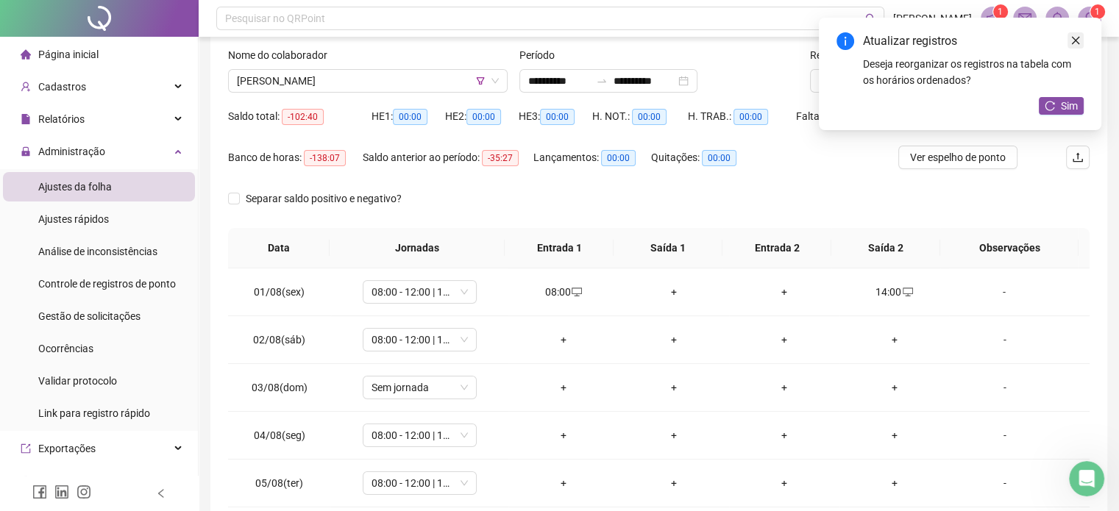
click at [1069, 46] on link "Close" at bounding box center [1075, 40] width 16 height 16
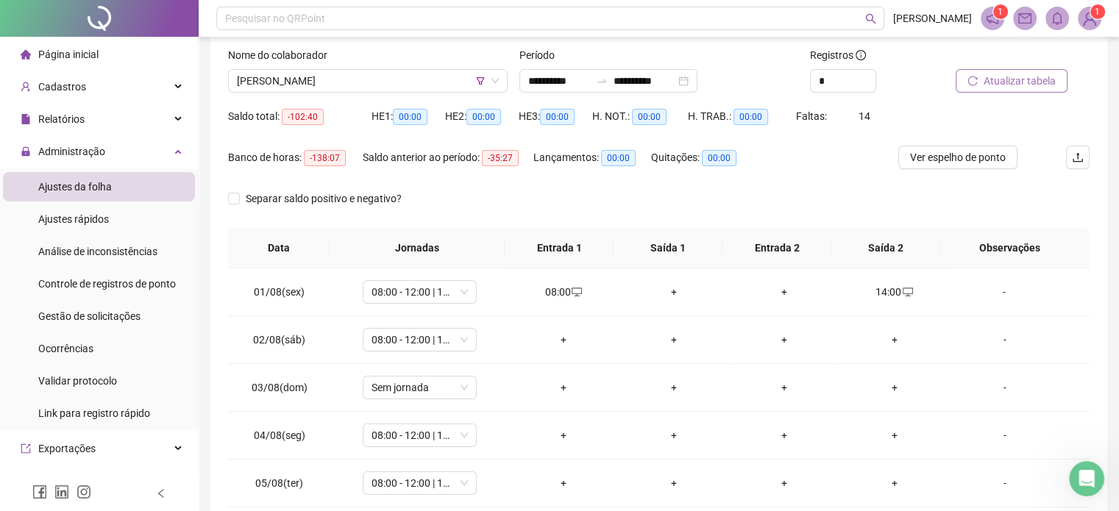
click at [1035, 84] on span "Atualizar tabela" at bounding box center [1019, 81] width 72 height 16
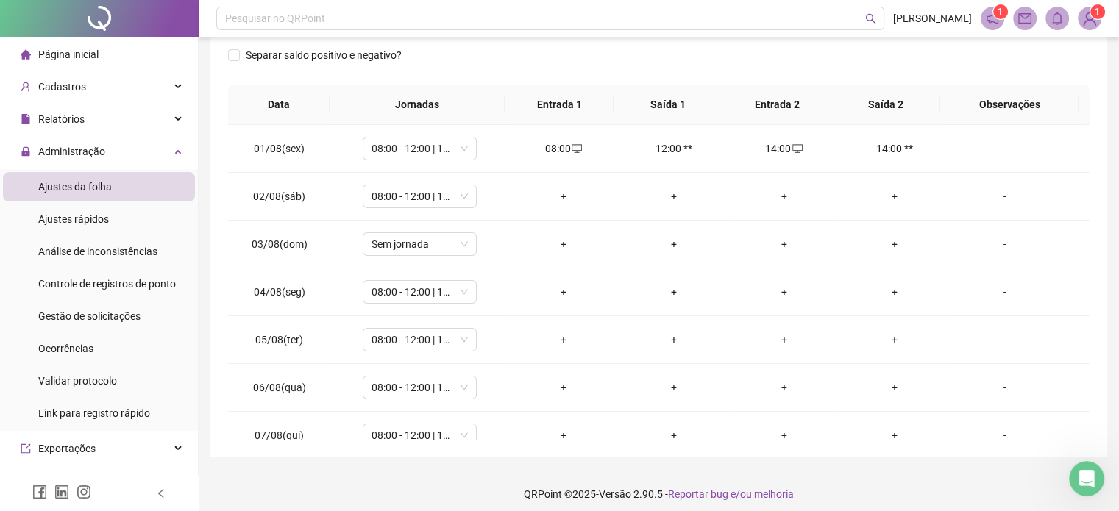
scroll to position [240, 0]
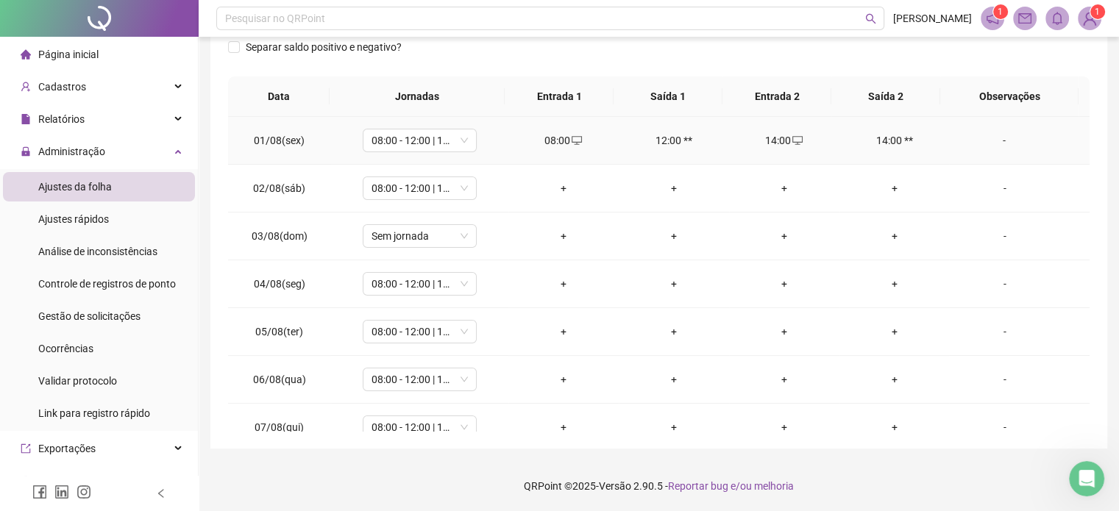
click at [888, 149] on td "14:00 **" at bounding box center [894, 141] width 110 height 48
click at [777, 137] on div "14:00" at bounding box center [784, 140] width 87 height 16
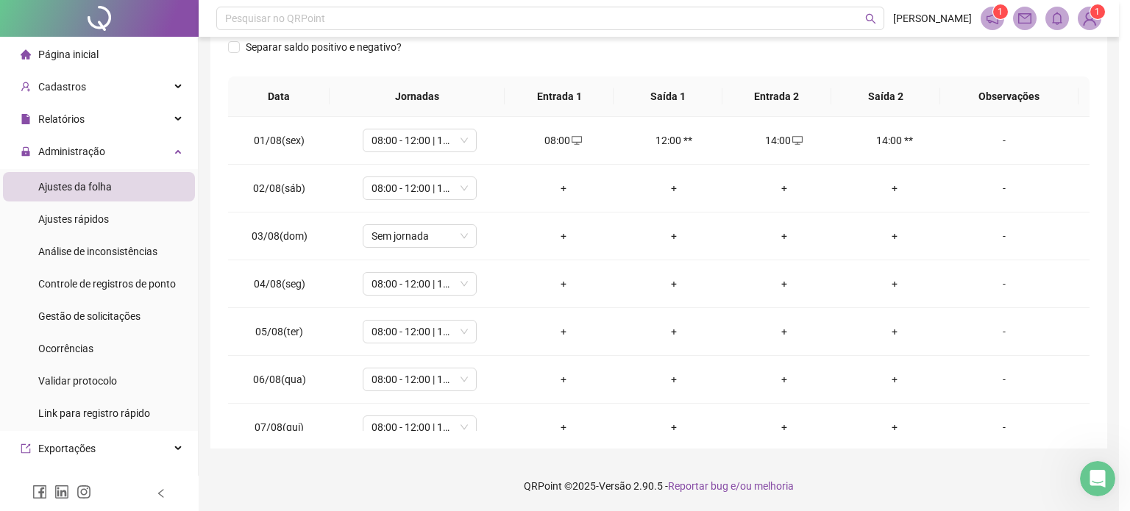
type input "**********"
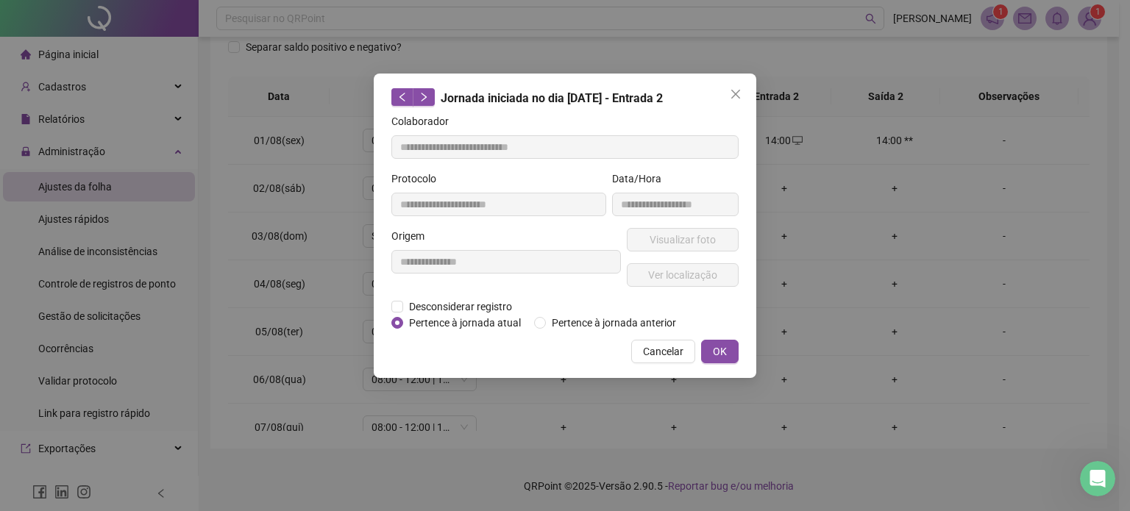
click at [452, 293] on div "**********" at bounding box center [505, 263] width 235 height 71
click at [452, 296] on div "**********" at bounding box center [505, 263] width 235 height 71
click at [451, 311] on span "Desconsiderar registro" at bounding box center [460, 307] width 115 height 16
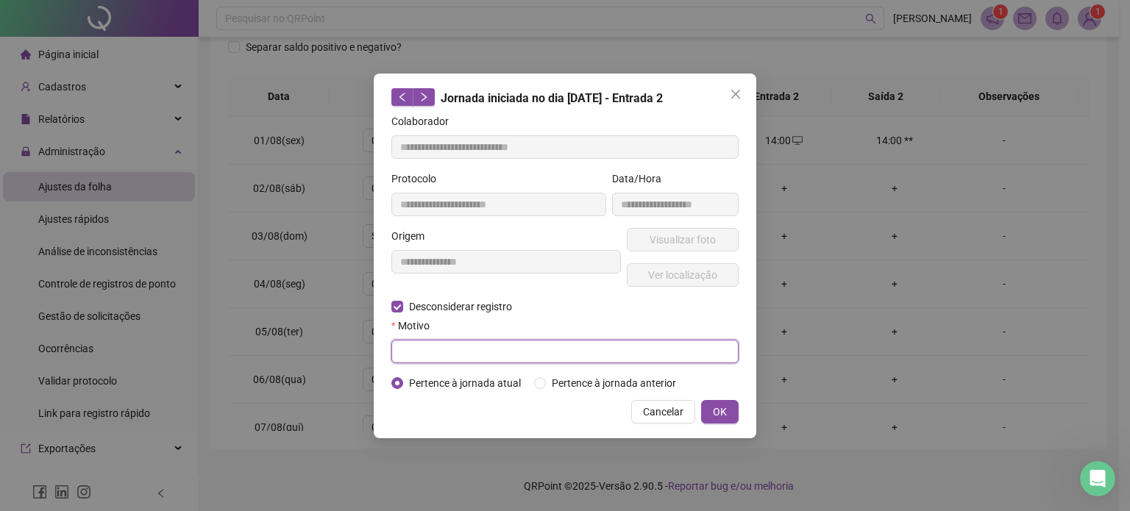
click at [446, 349] on input "text" at bounding box center [564, 352] width 347 height 24
type input "*"
type input "**********"
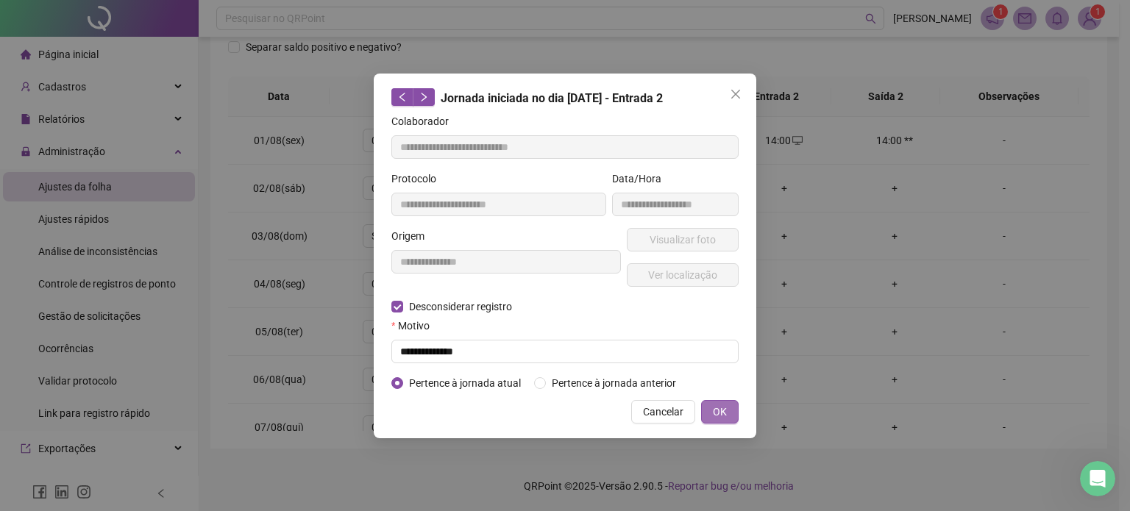
click at [728, 408] on button "OK" at bounding box center [720, 412] width 38 height 24
click at [699, 415] on div "Cancelar OK" at bounding box center [564, 412] width 347 height 24
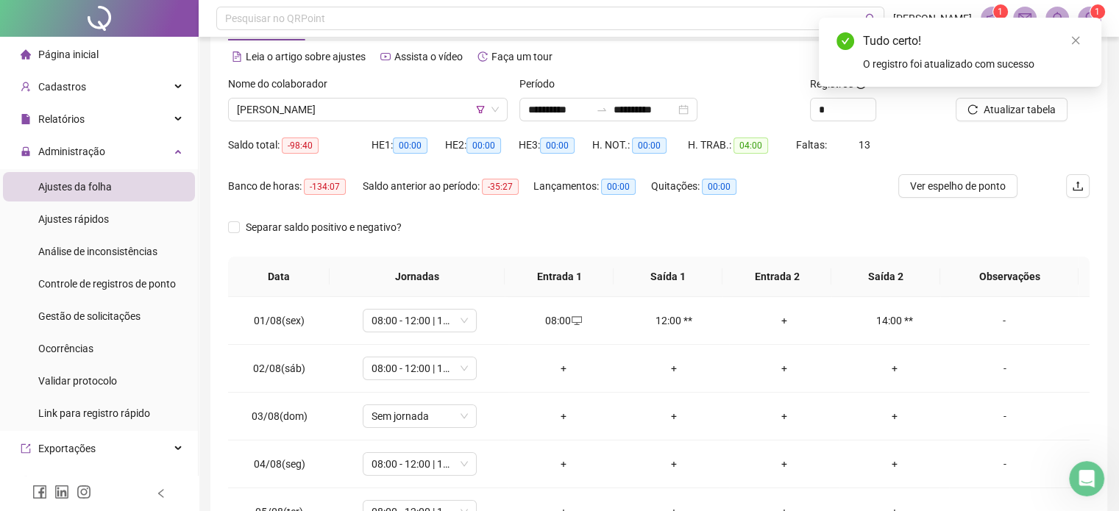
scroll to position [40, 0]
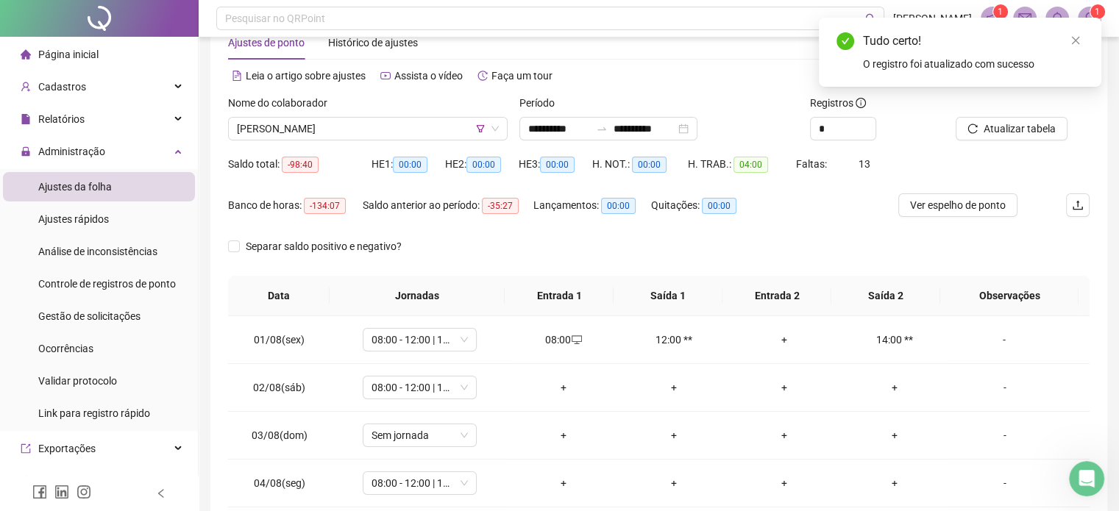
click at [991, 140] on div "Atualizar tabela" at bounding box center [1022, 123] width 146 height 57
click at [994, 138] on button "Atualizar tabela" at bounding box center [1011, 129] width 112 height 24
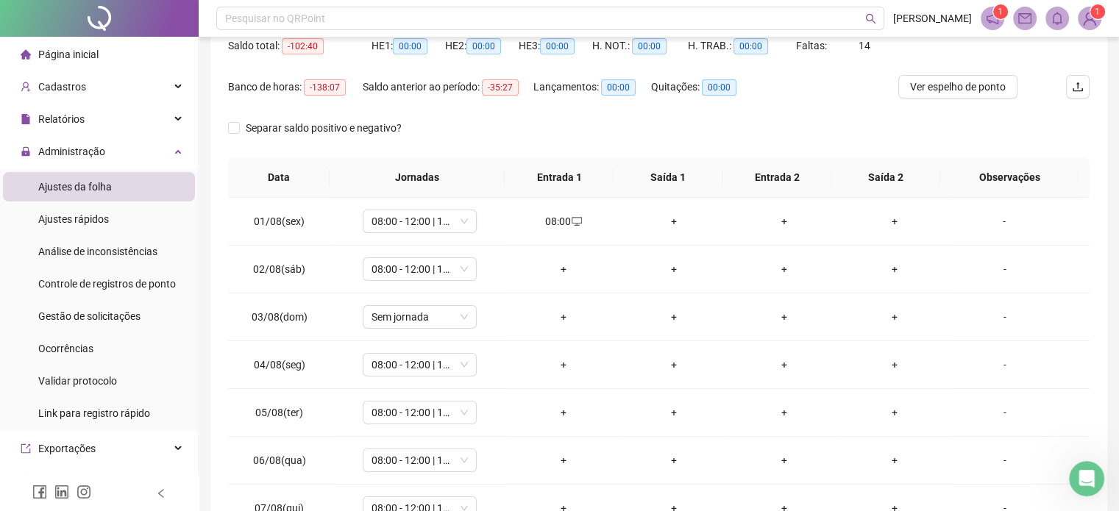
scroll to position [171, 0]
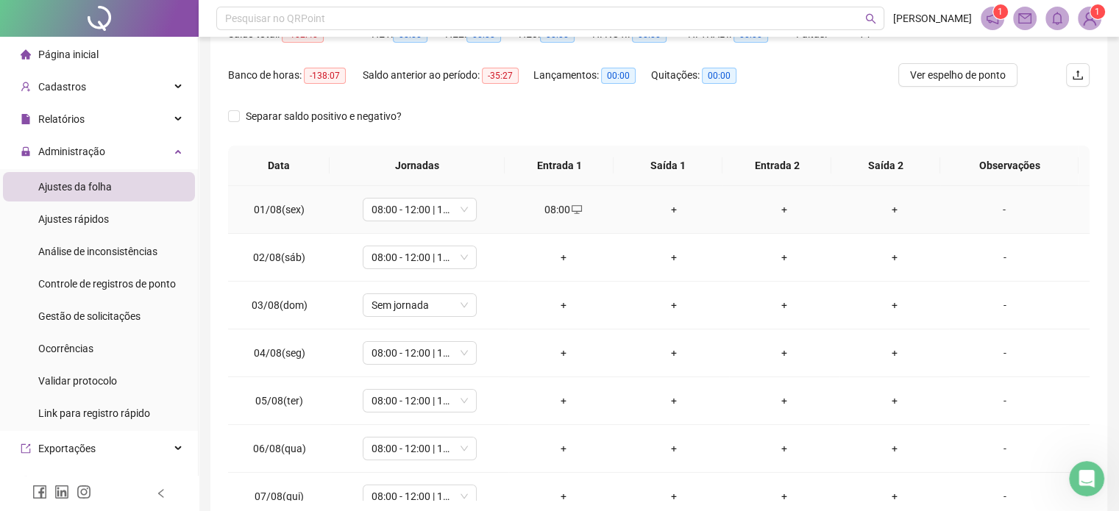
click at [870, 193] on td "+" at bounding box center [894, 210] width 110 height 48
click at [877, 202] on div "+" at bounding box center [894, 210] width 87 height 16
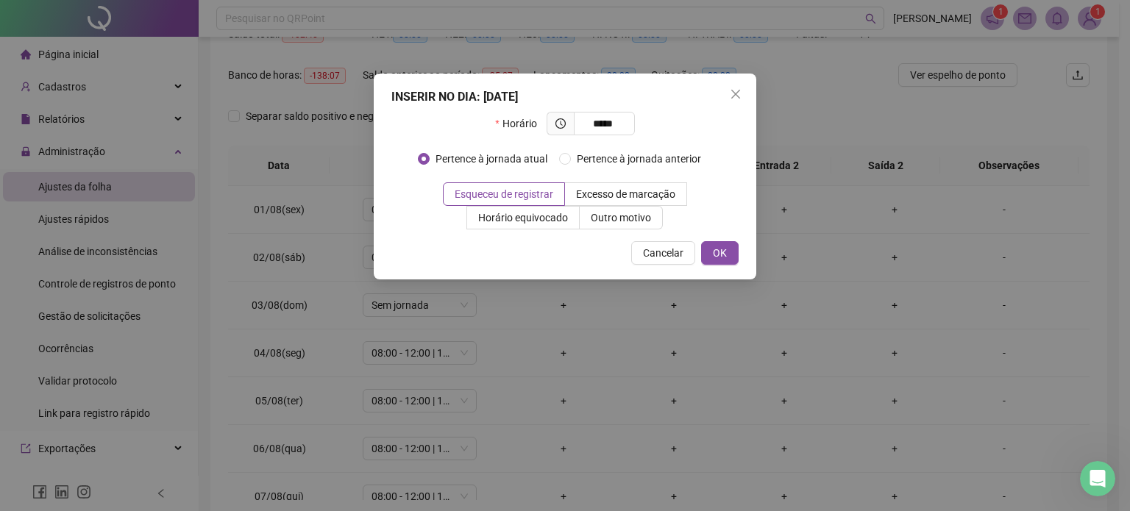
type input "*****"
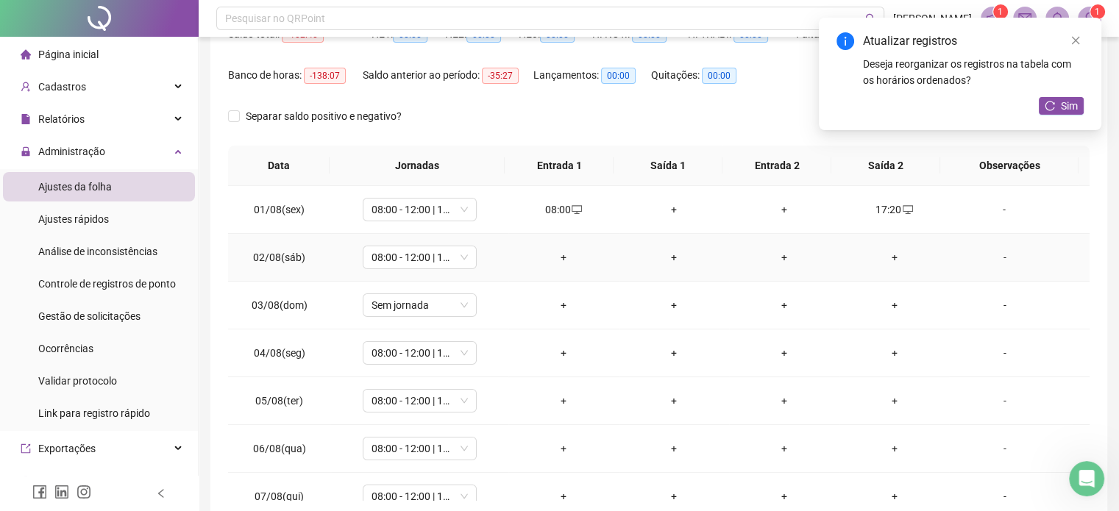
click at [559, 246] on td "+" at bounding box center [563, 258] width 110 height 48
click at [559, 260] on div "+" at bounding box center [563, 257] width 87 height 16
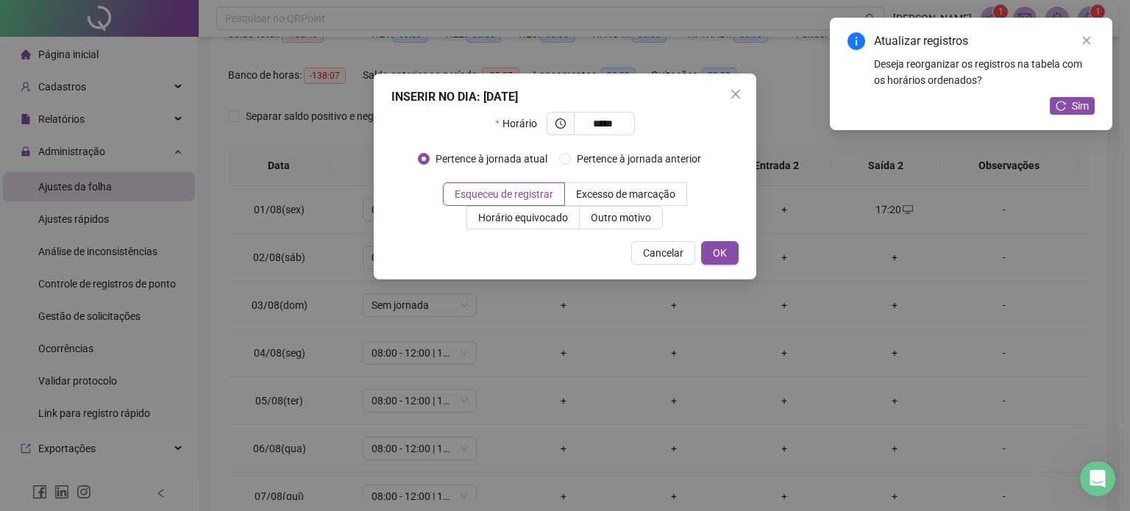
type input "*****"
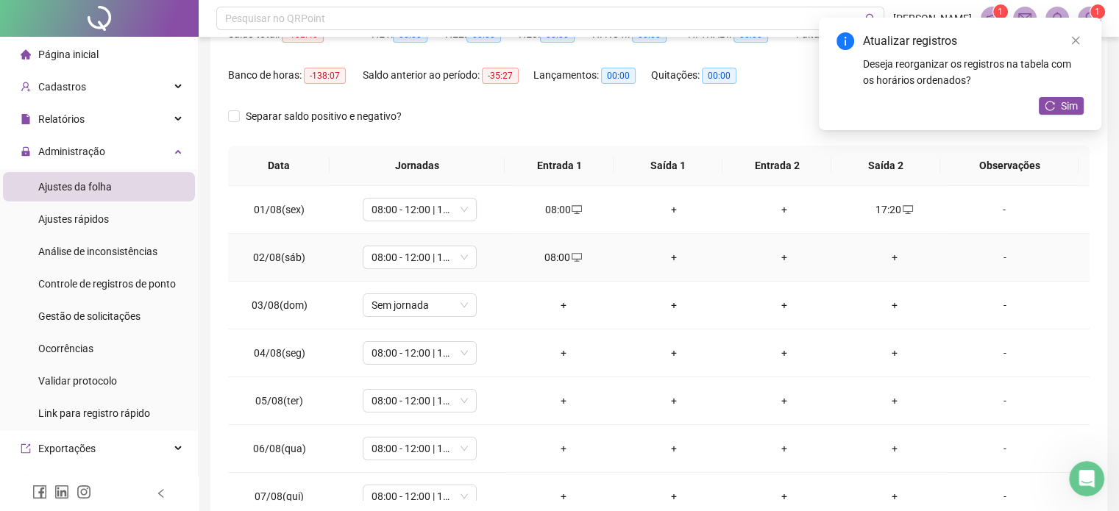
click at [888, 256] on div "+" at bounding box center [894, 257] width 87 height 16
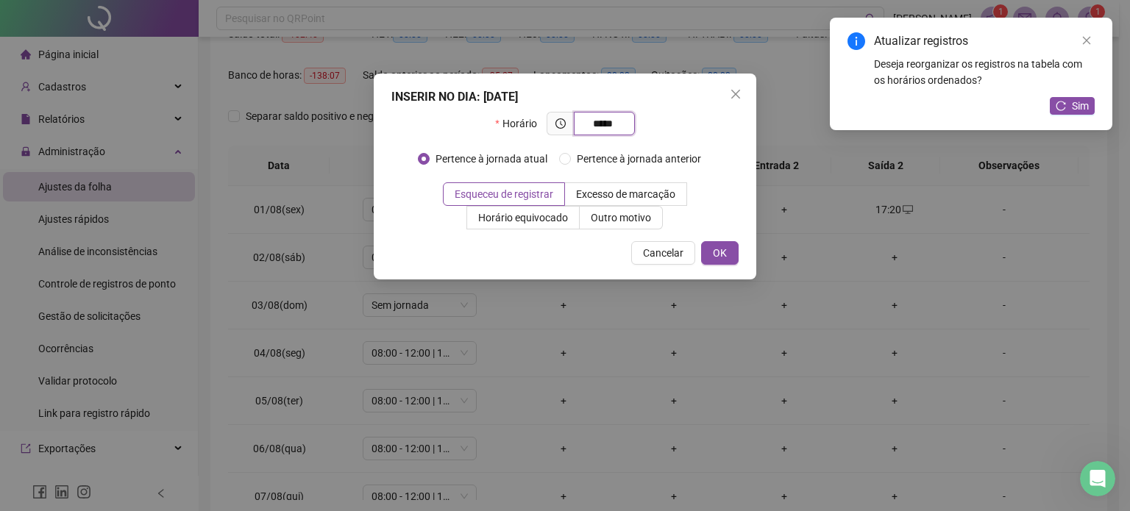
type input "*****"
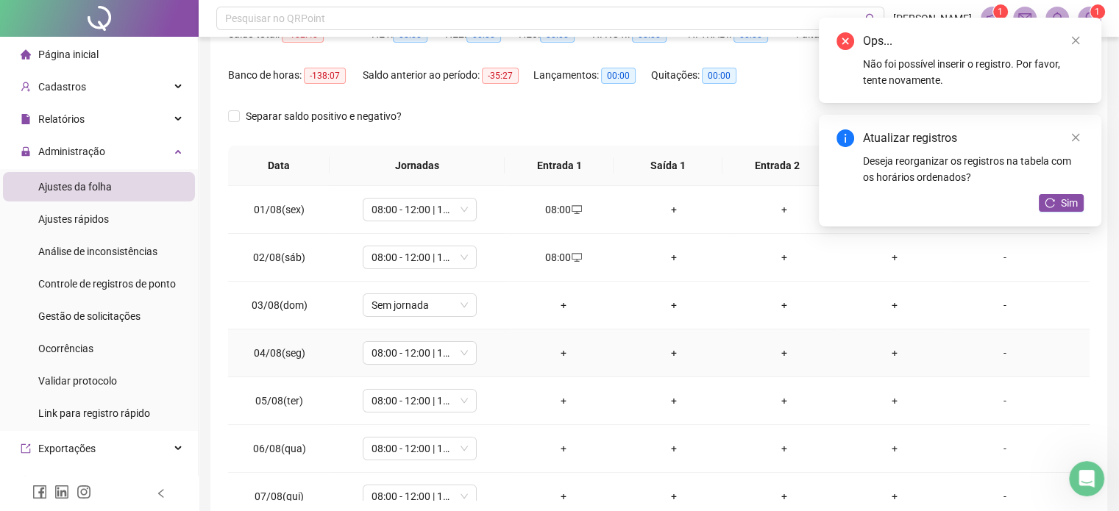
click at [560, 349] on div "+" at bounding box center [563, 353] width 87 height 16
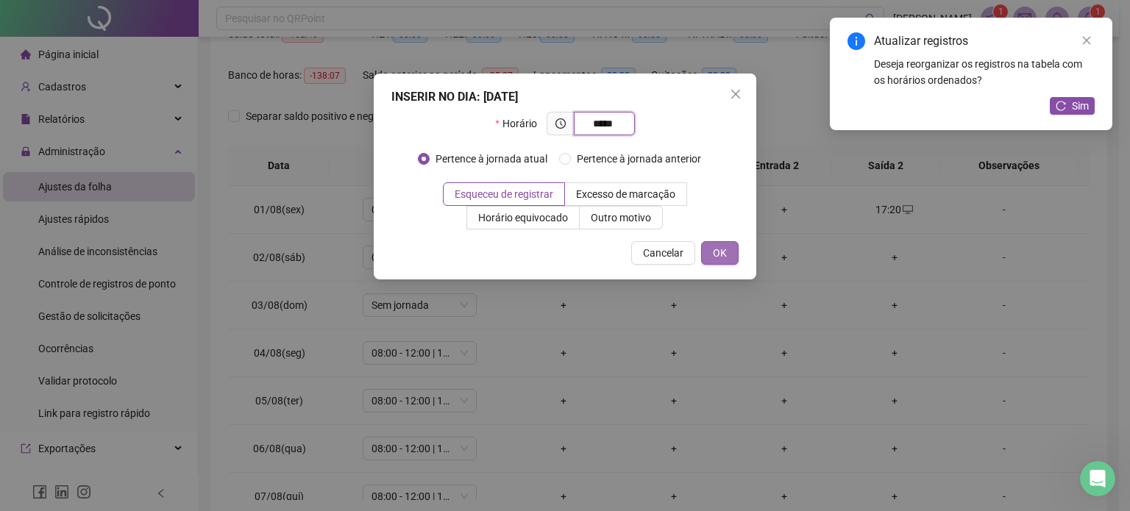
type input "*****"
click at [730, 251] on button "OK" at bounding box center [720, 253] width 38 height 24
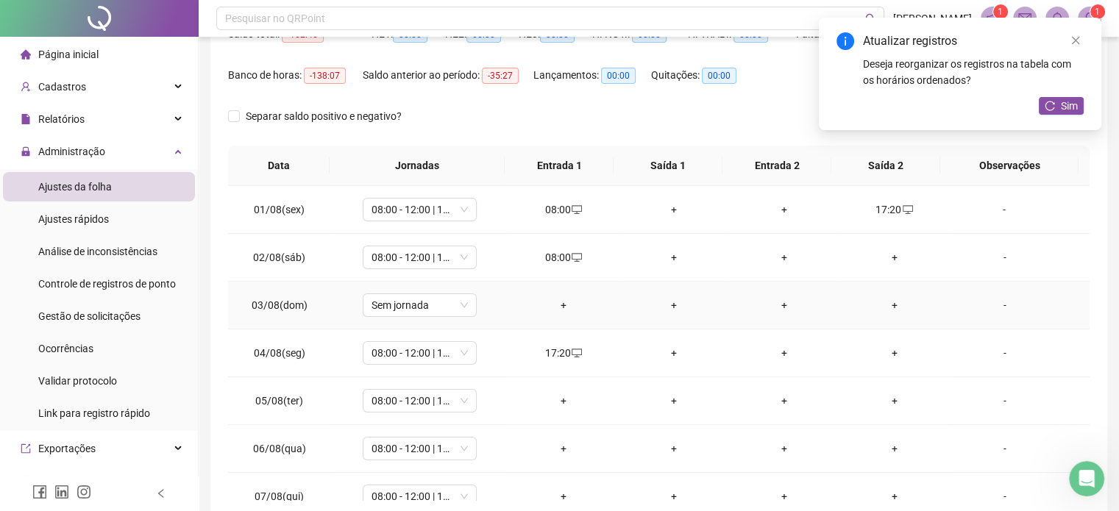
click at [871, 325] on td "+" at bounding box center [894, 306] width 110 height 48
click at [888, 354] on div "+" at bounding box center [894, 353] width 87 height 16
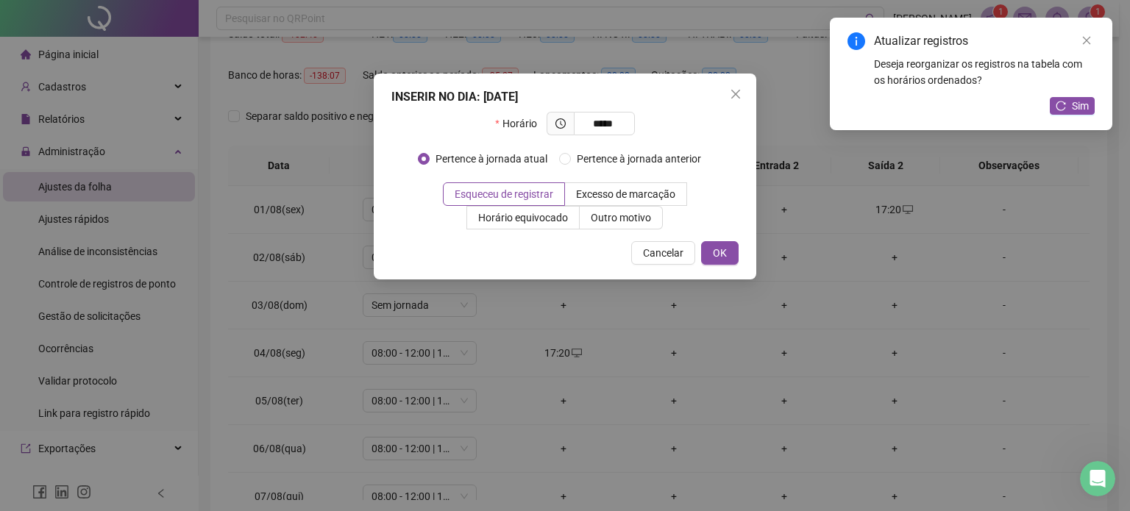
type input "*****"
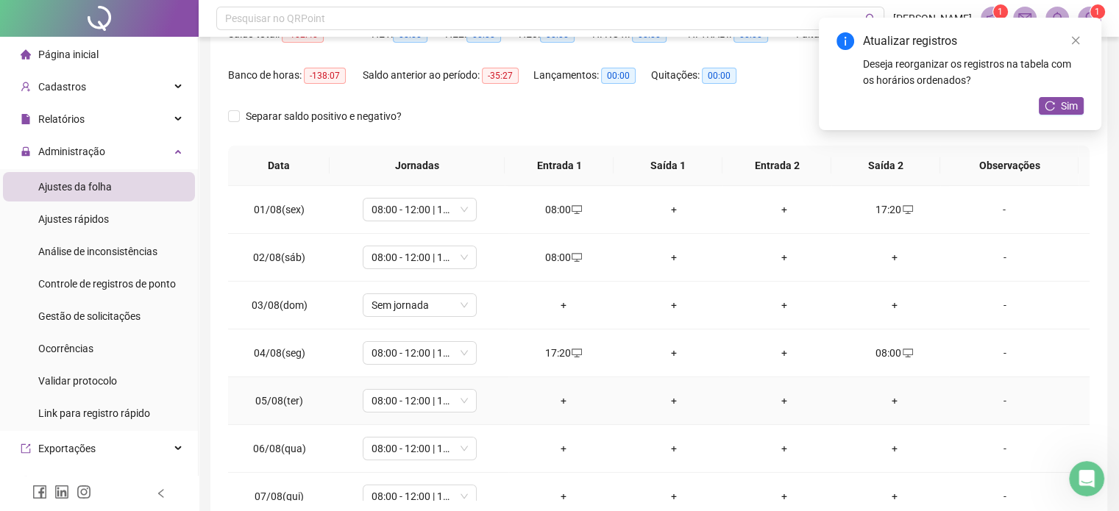
click at [538, 393] on div "+" at bounding box center [563, 401] width 87 height 16
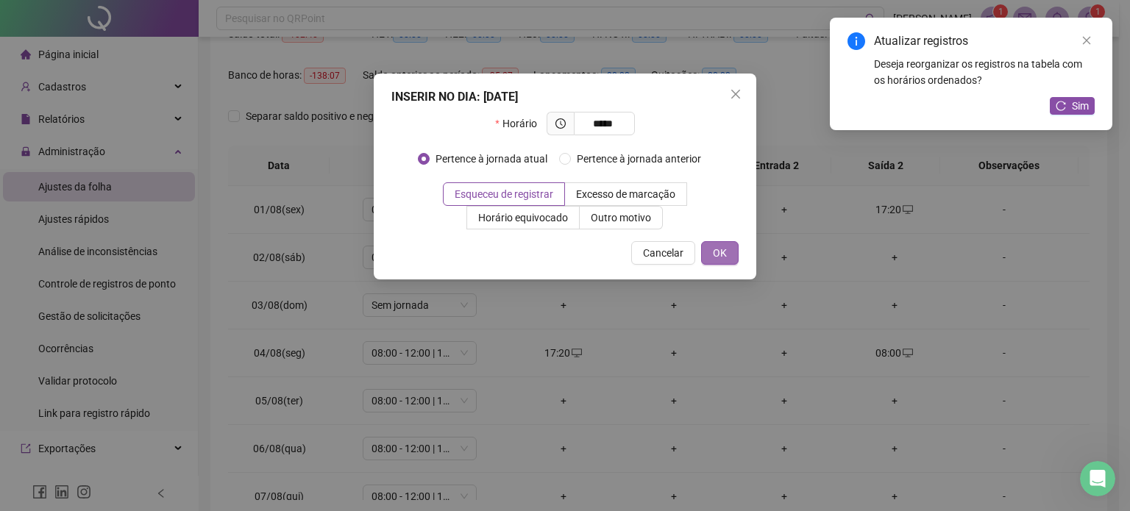
type input "*****"
click at [716, 257] on span "OK" at bounding box center [720, 253] width 14 height 16
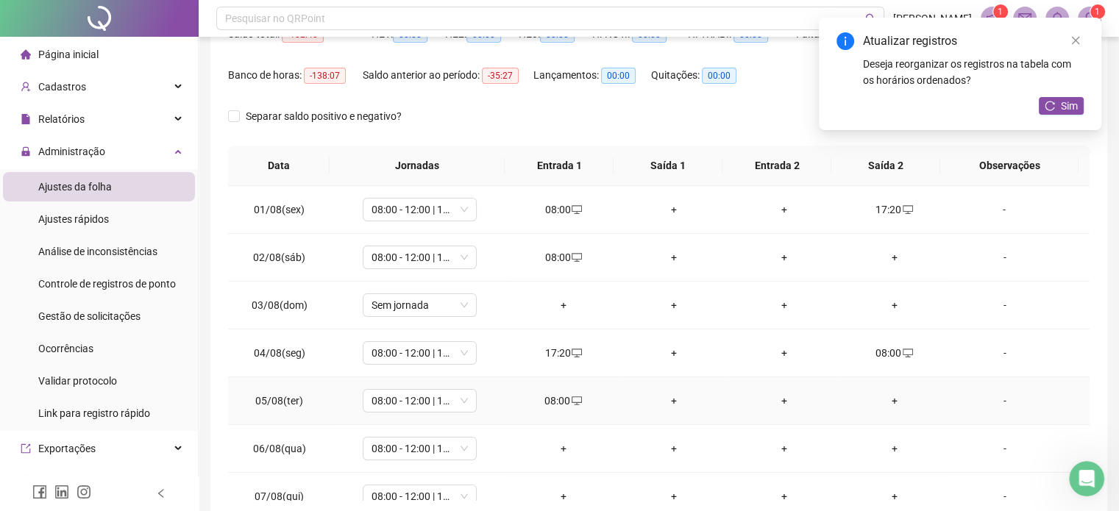
click at [896, 402] on div "+" at bounding box center [894, 401] width 87 height 16
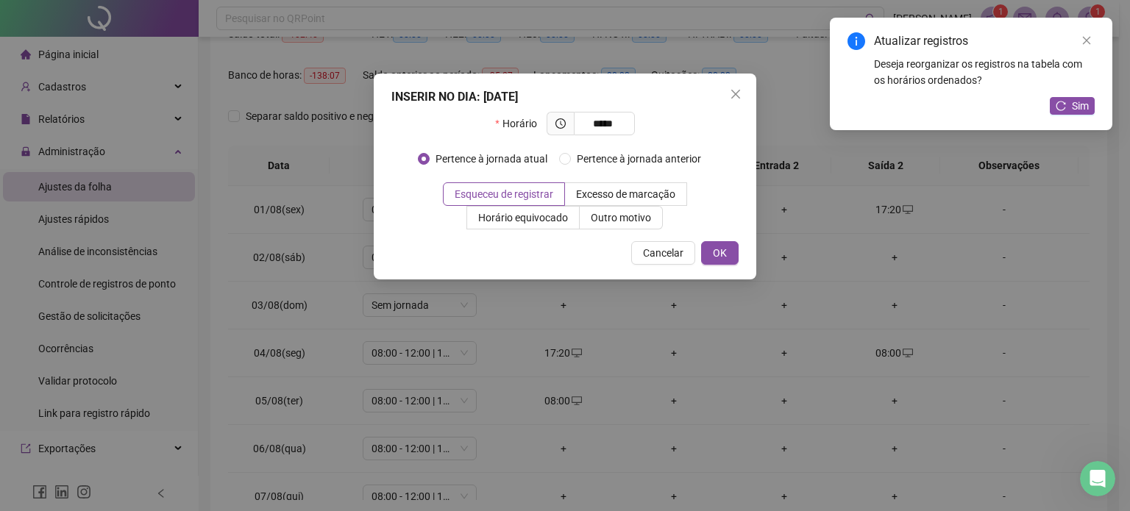
type input "*****"
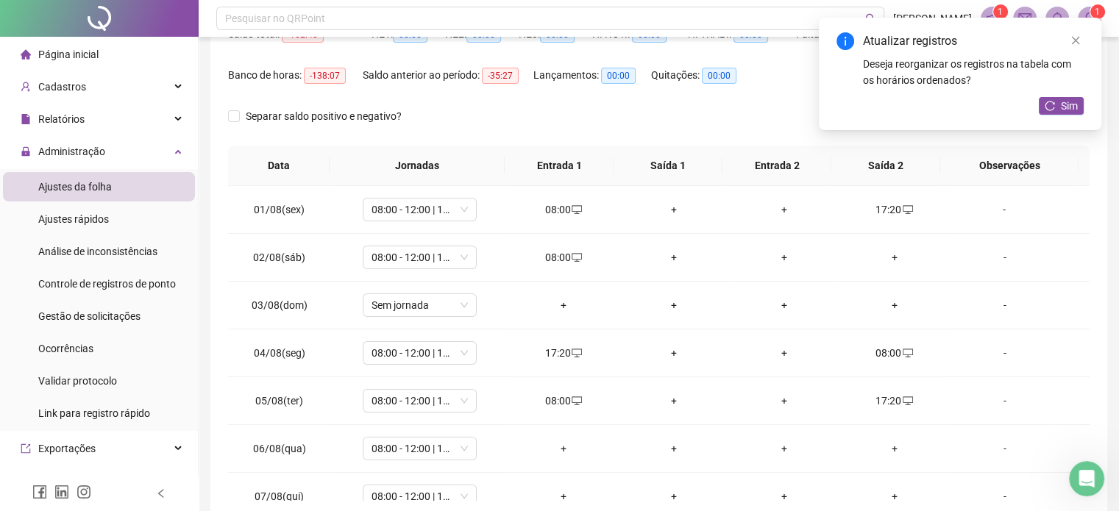
scroll to position [240, 0]
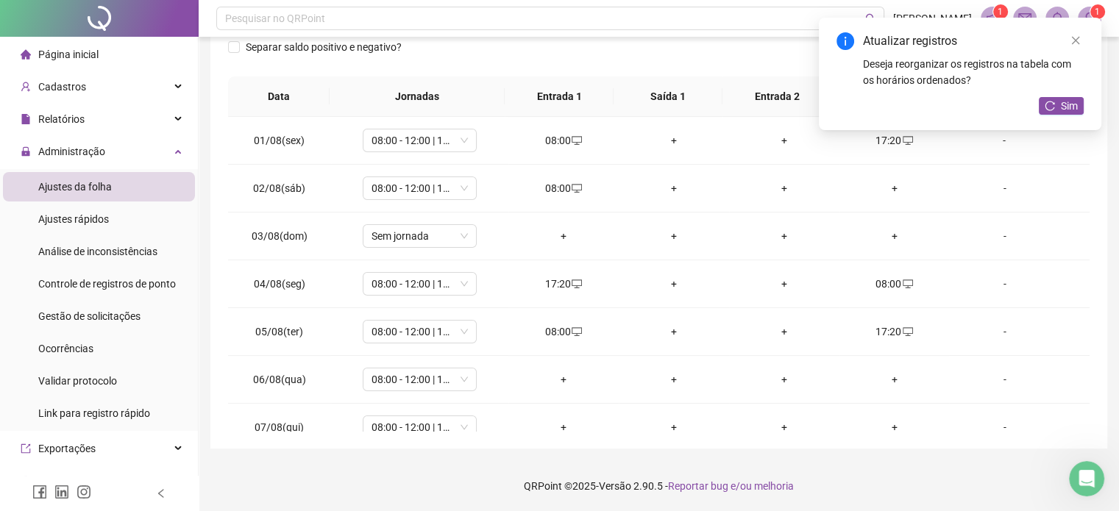
click at [1088, 218] on div "**********" at bounding box center [658, 129] width 896 height 640
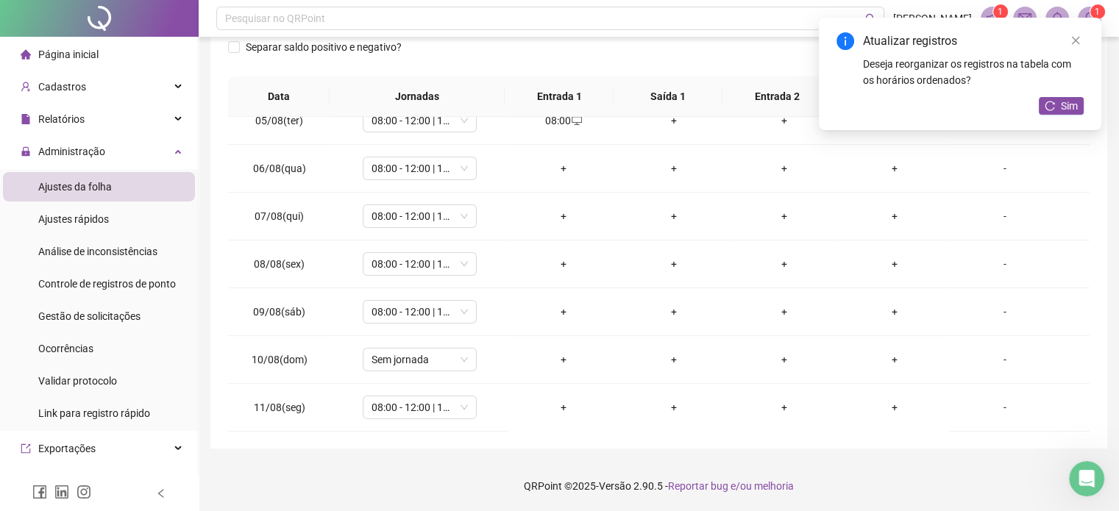
scroll to position [214, 0]
click at [560, 149] on td "+" at bounding box center [563, 166] width 110 height 48
click at [556, 157] on div "+" at bounding box center [563, 165] width 87 height 16
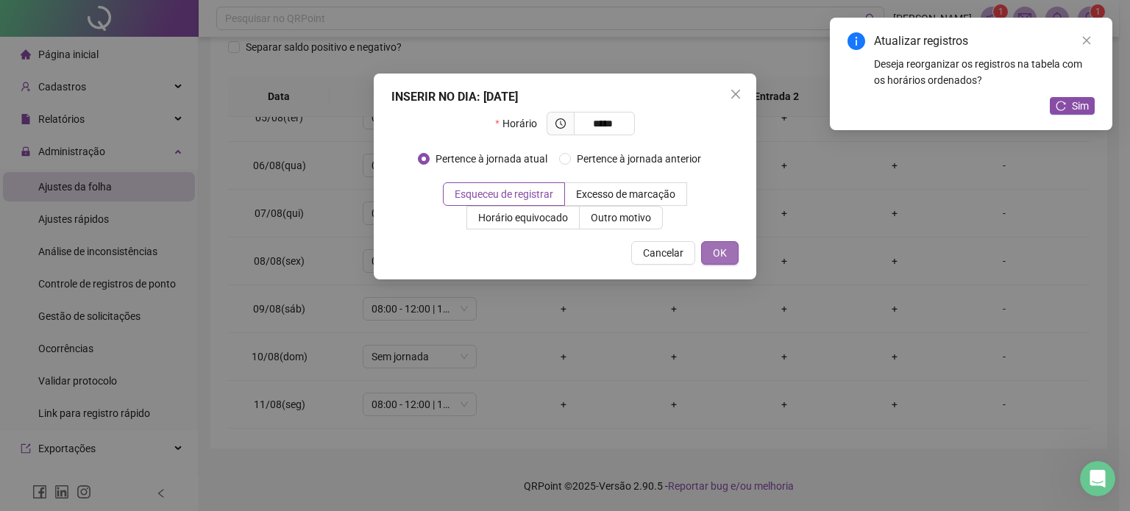
type input "*****"
click at [727, 251] on span "OK" at bounding box center [720, 253] width 14 height 16
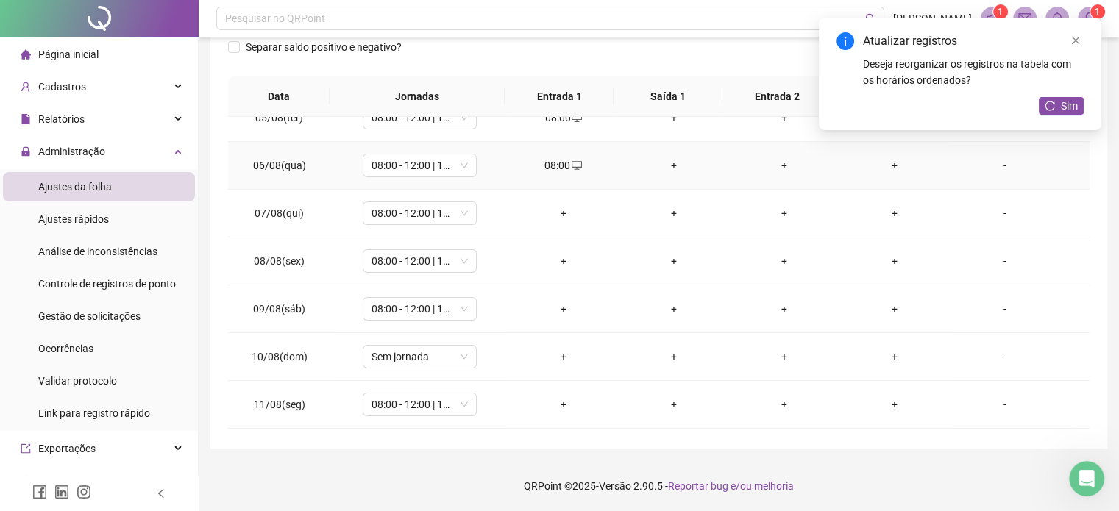
click at [875, 167] on div "+" at bounding box center [894, 165] width 87 height 16
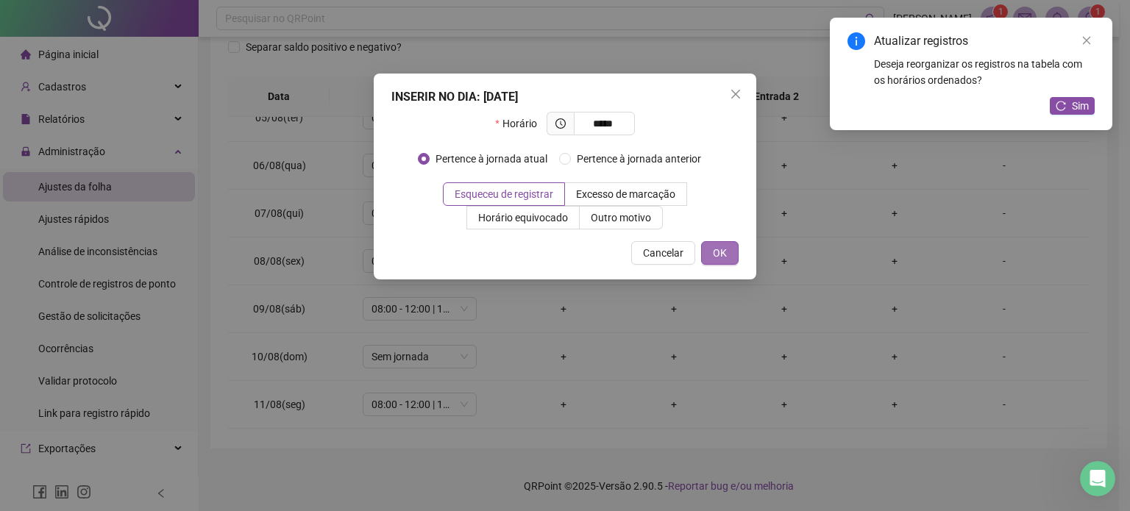
type input "*****"
click at [723, 257] on span "OK" at bounding box center [720, 253] width 14 height 16
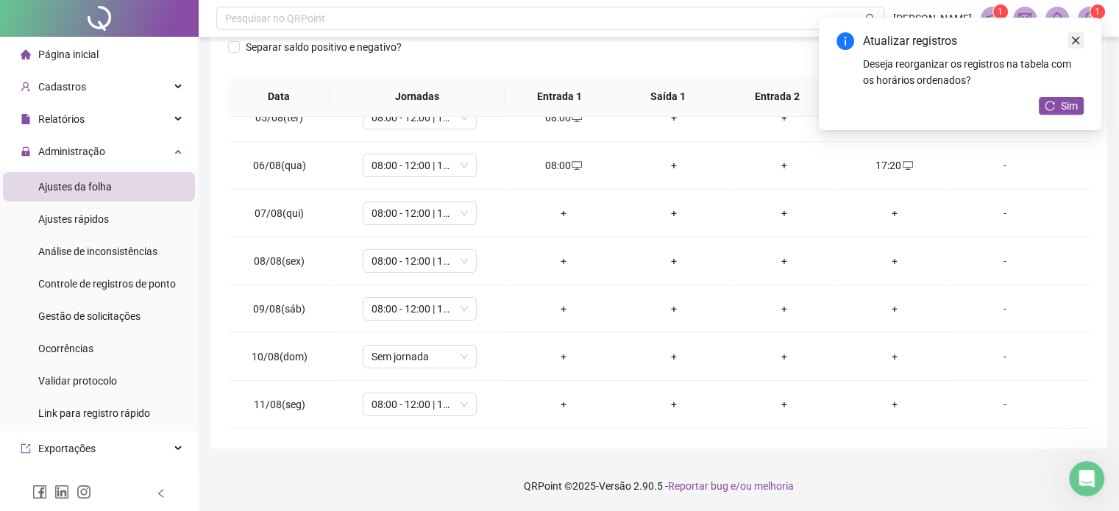
click at [1078, 43] on icon "close" at bounding box center [1076, 41] width 8 height 8
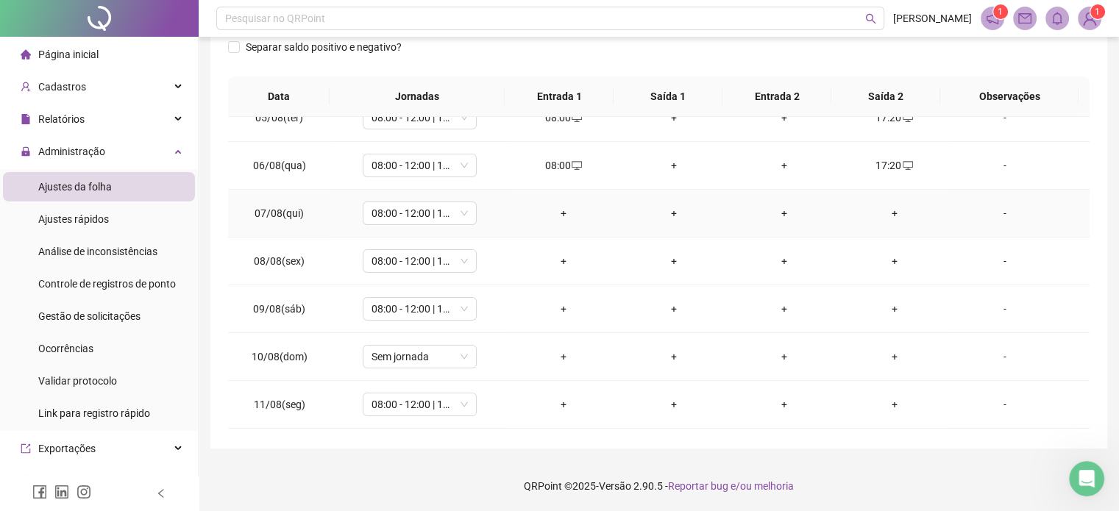
click at [563, 211] on div "+" at bounding box center [563, 213] width 87 height 16
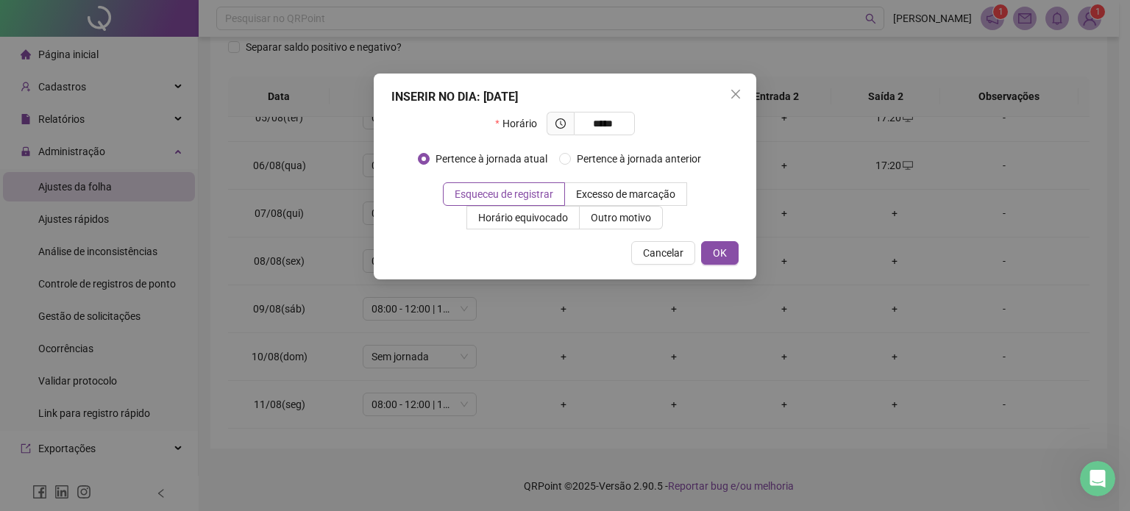
type input "*****"
click at [713, 268] on div "INSERIR NO DIA : [DATE] Horário ***** Pertence à jornada atual Pertence à jorna…" at bounding box center [565, 177] width 382 height 206
click at [717, 262] on button "OK" at bounding box center [720, 253] width 38 height 24
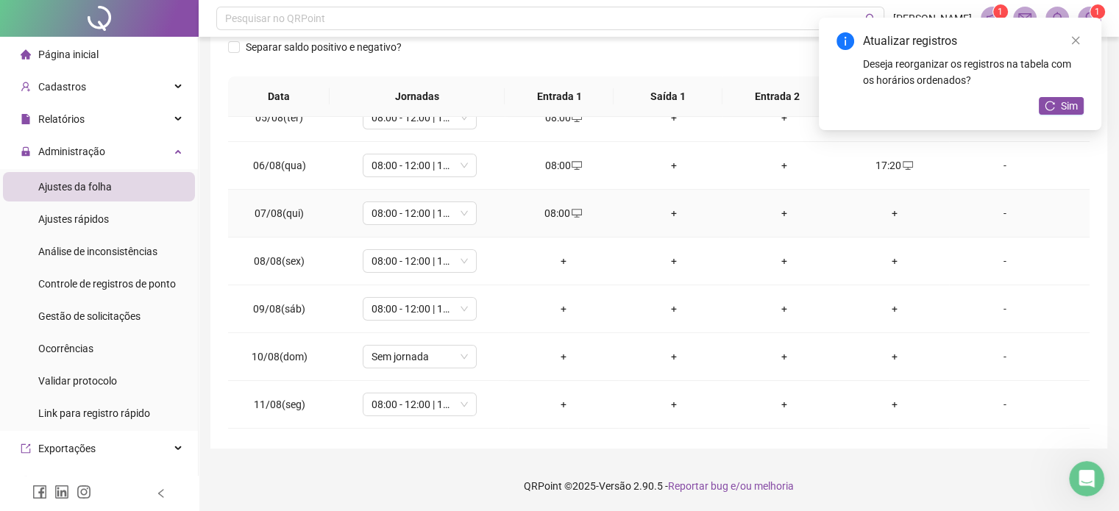
click at [897, 222] on td "+" at bounding box center [894, 214] width 110 height 48
click at [885, 212] on div "+" at bounding box center [894, 213] width 87 height 16
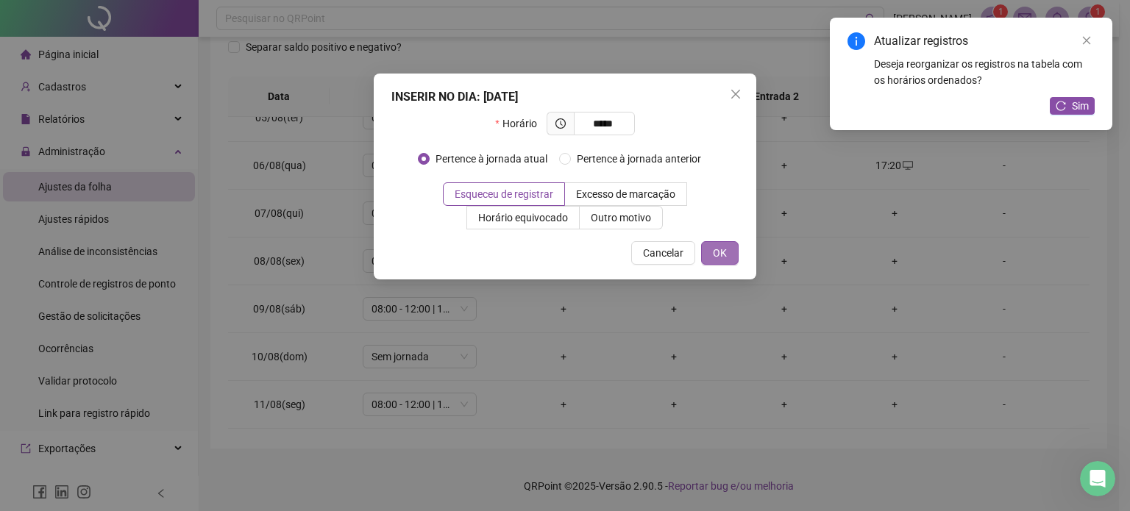
type input "*****"
click at [720, 251] on span "OK" at bounding box center [720, 253] width 14 height 16
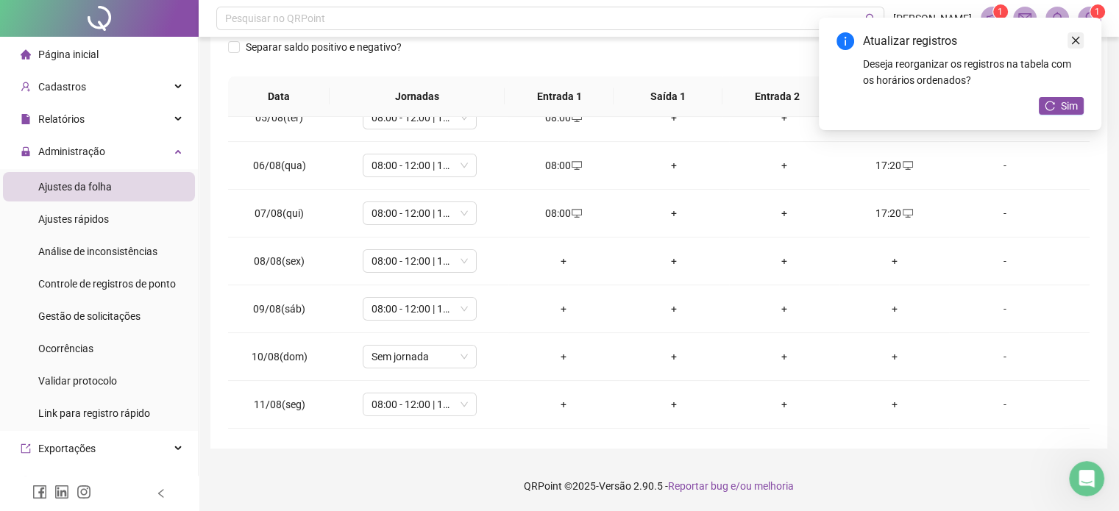
click at [1073, 39] on icon "close" at bounding box center [1075, 40] width 10 height 10
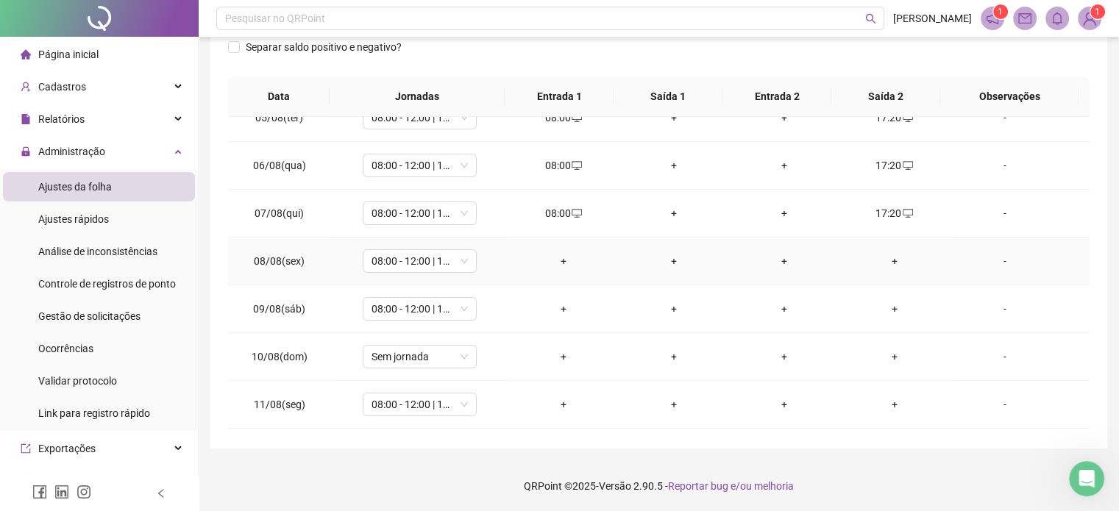
click at [557, 267] on td "+" at bounding box center [563, 262] width 110 height 48
click at [557, 255] on div "+" at bounding box center [563, 261] width 87 height 16
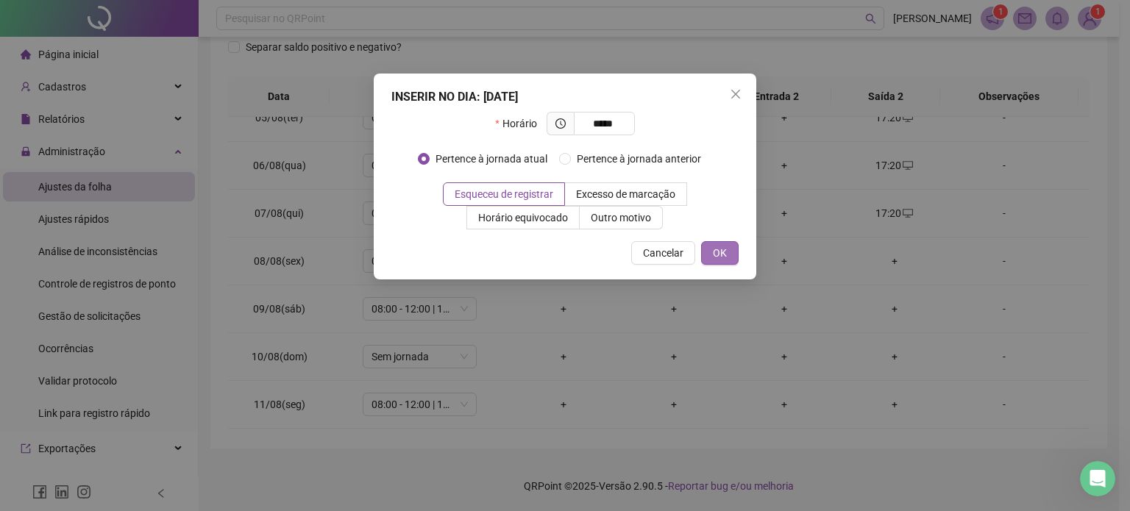
type input "*****"
click at [725, 249] on span "OK" at bounding box center [720, 253] width 14 height 16
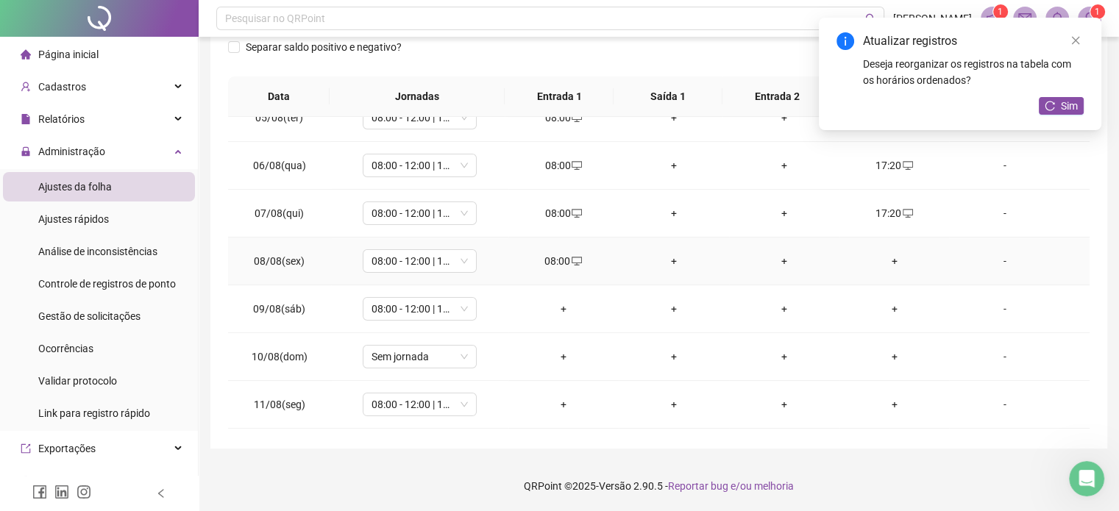
click at [878, 258] on div "+" at bounding box center [894, 261] width 87 height 16
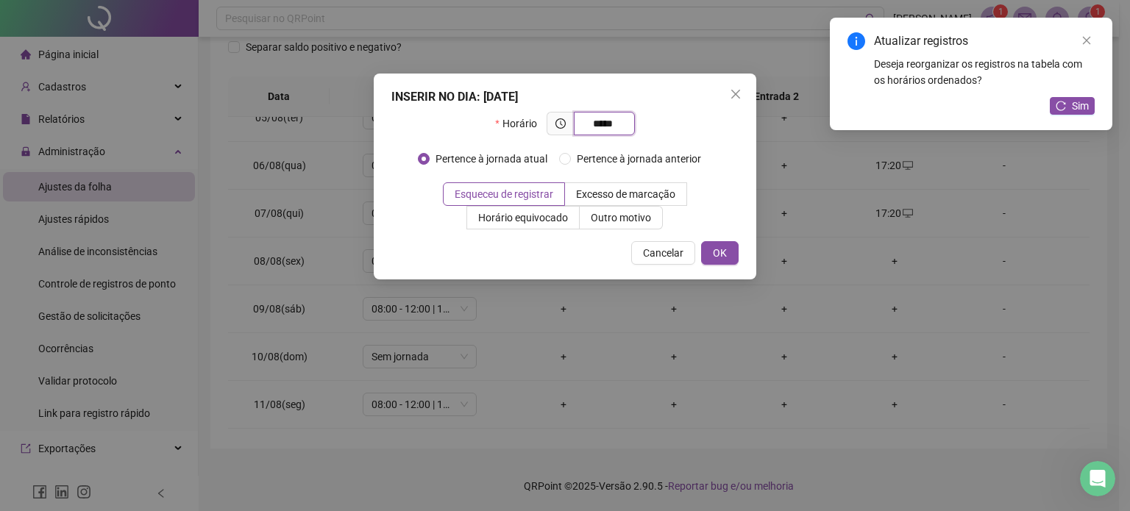
type input "*****"
click at [716, 265] on div "INSERIR NO DIA : [DATE] Horário ***** Pertence à jornada atual Pertence à jorna…" at bounding box center [565, 177] width 382 height 206
click at [718, 254] on span "OK" at bounding box center [720, 253] width 14 height 16
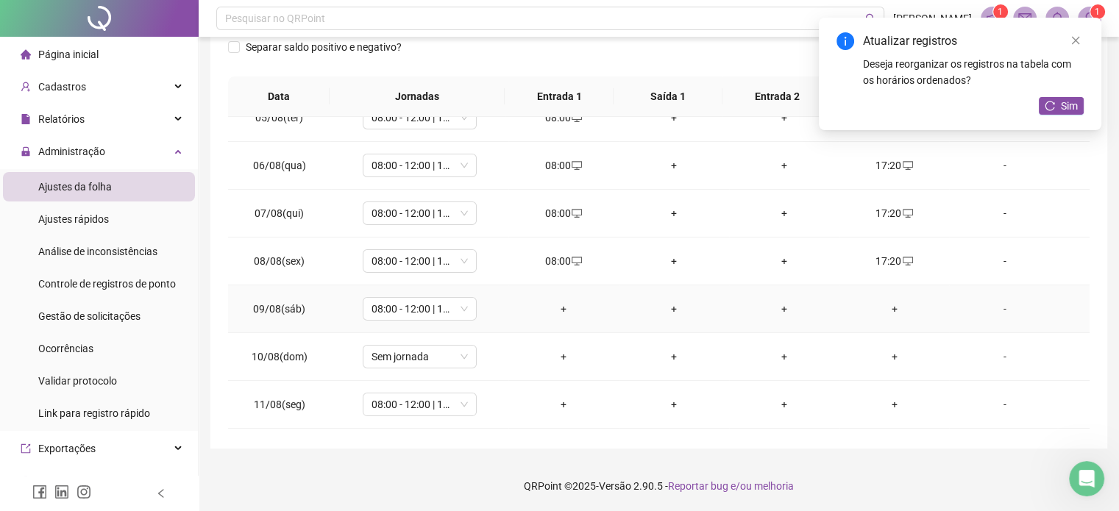
click at [562, 305] on div "+" at bounding box center [563, 309] width 87 height 16
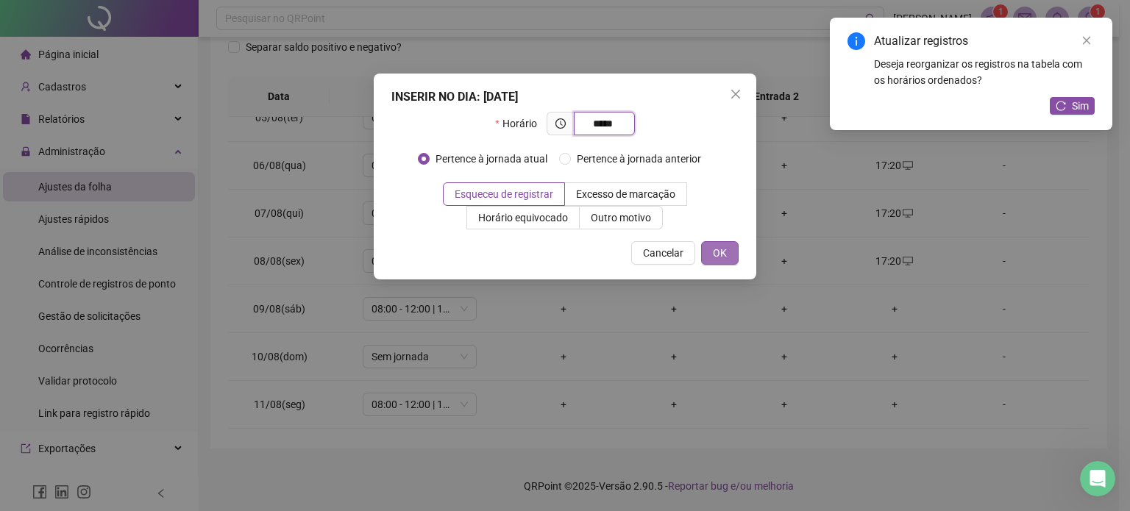
type input "*****"
click at [727, 260] on span "OK" at bounding box center [720, 253] width 14 height 16
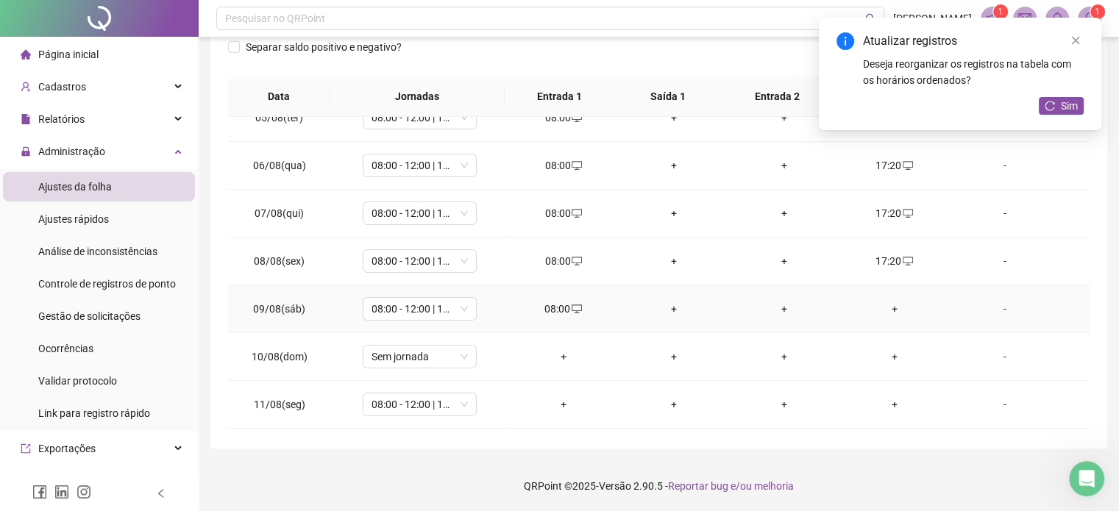
click at [881, 309] on div "+" at bounding box center [894, 309] width 87 height 16
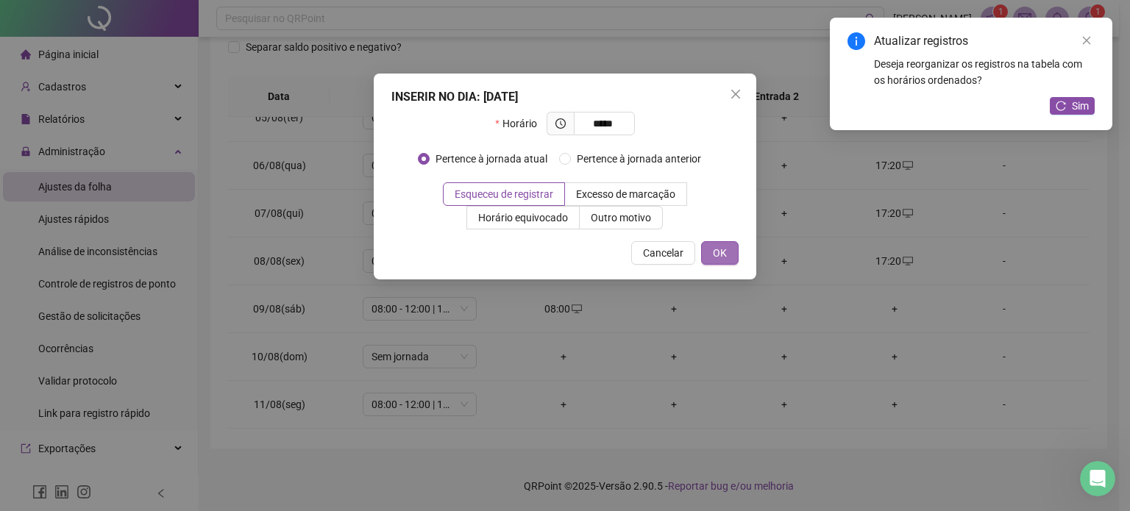
type input "*****"
click at [711, 243] on button "OK" at bounding box center [720, 253] width 38 height 24
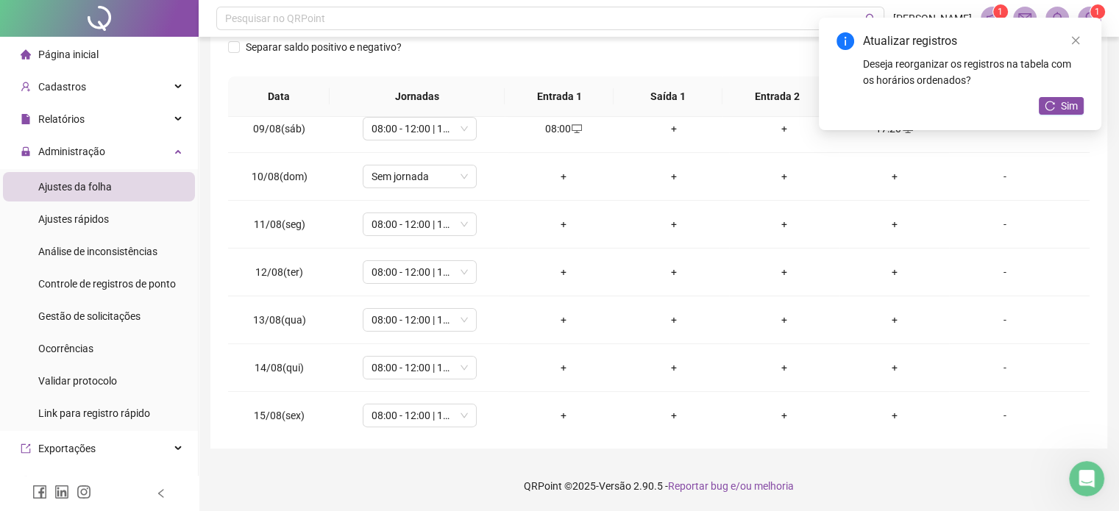
scroll to position [392, 0]
click at [541, 220] on div "+" at bounding box center [563, 226] width 87 height 16
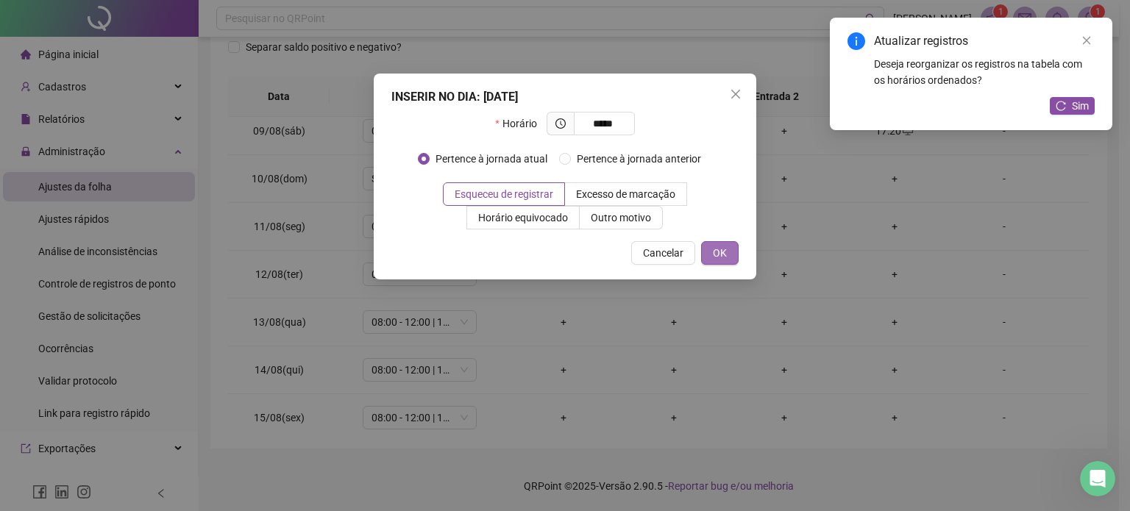
type input "*****"
click at [727, 245] on span "OK" at bounding box center [720, 253] width 14 height 16
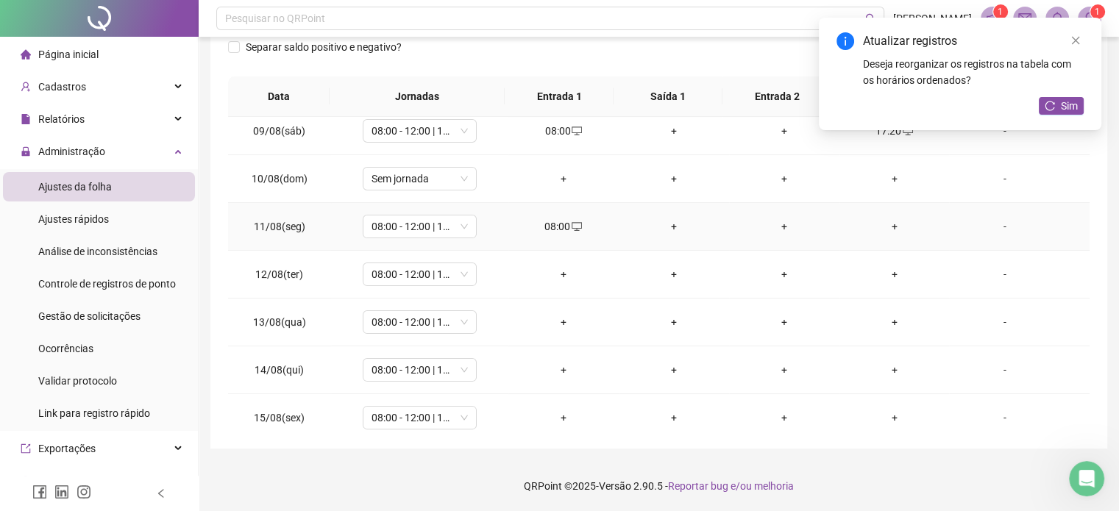
click at [888, 220] on div "+" at bounding box center [894, 226] width 87 height 16
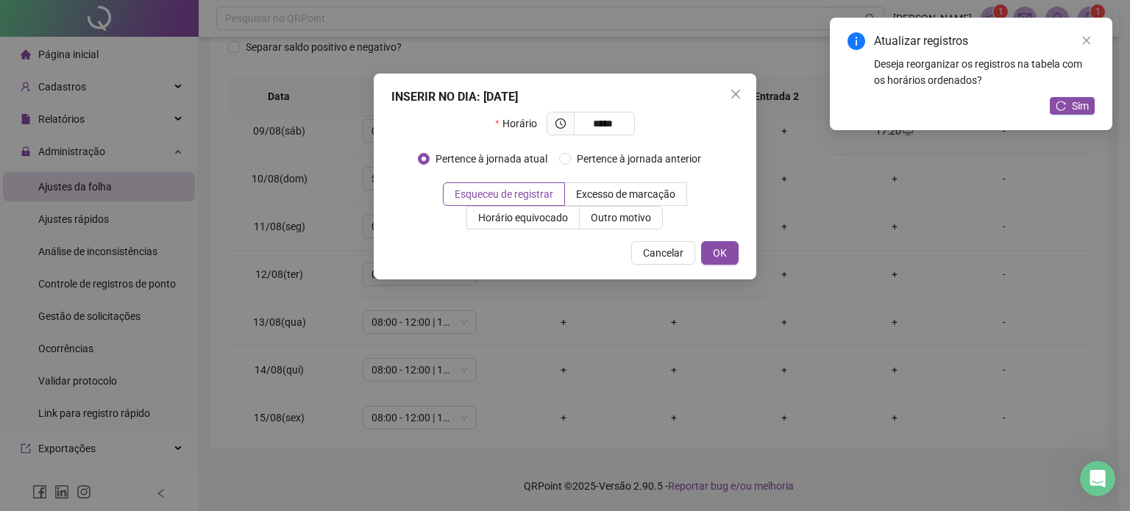
type input "*****"
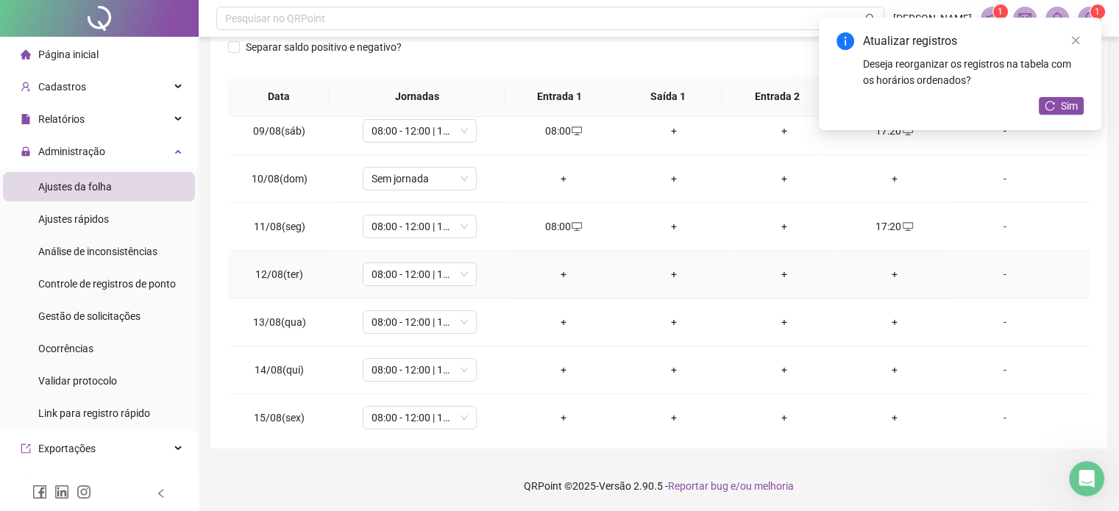
click at [550, 263] on td "+" at bounding box center [563, 275] width 110 height 48
click at [561, 275] on div "+" at bounding box center [563, 274] width 87 height 16
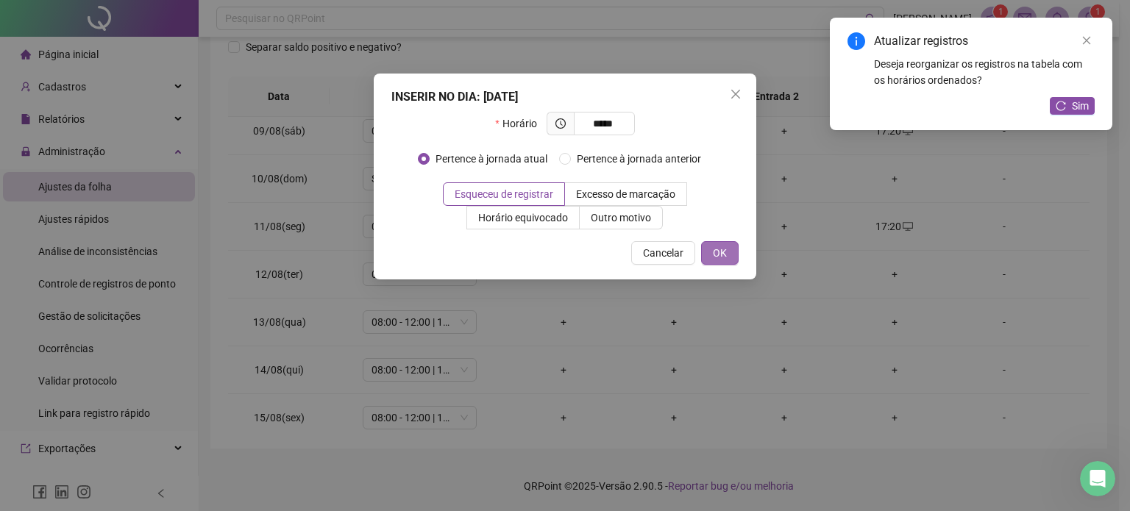
type input "*****"
click at [714, 257] on span "OK" at bounding box center [720, 253] width 14 height 16
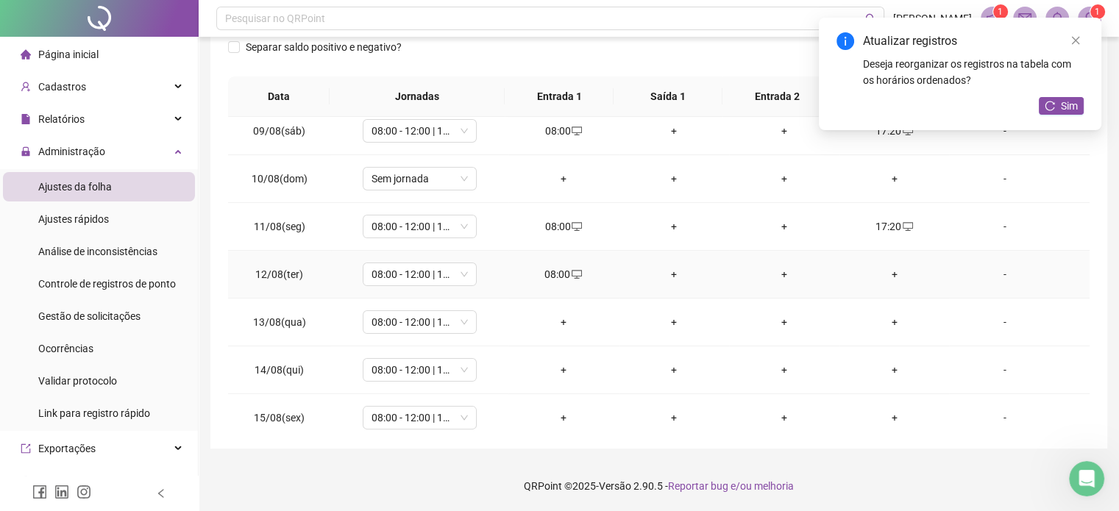
click at [888, 276] on div "+" at bounding box center [894, 274] width 87 height 16
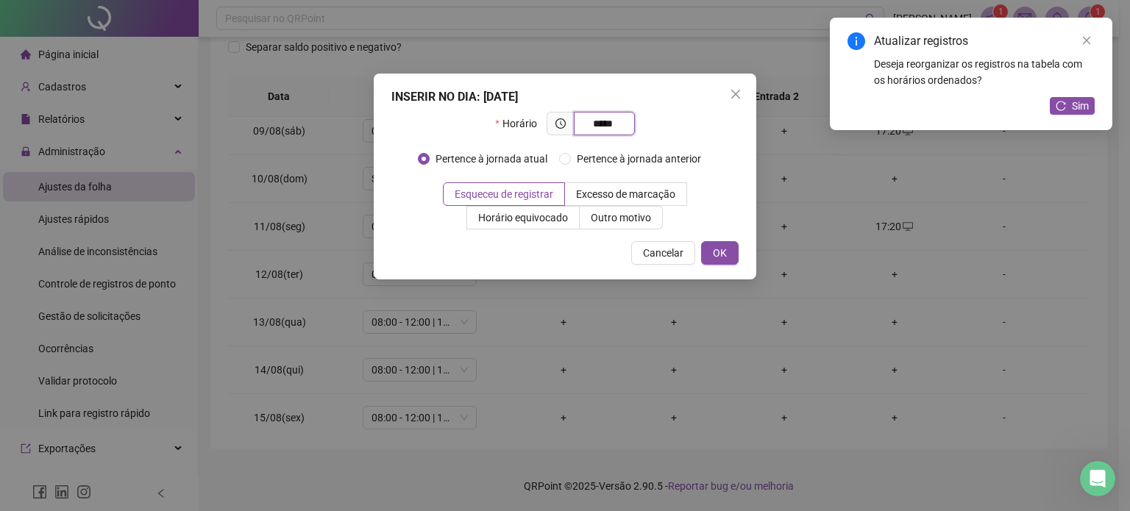
type input "*****"
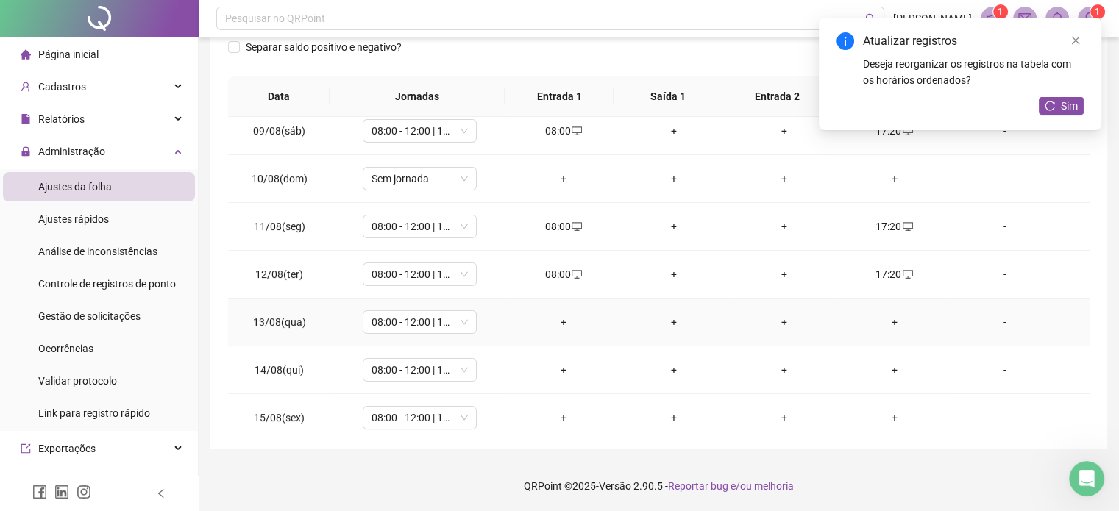
click at [551, 315] on div "+" at bounding box center [563, 322] width 87 height 16
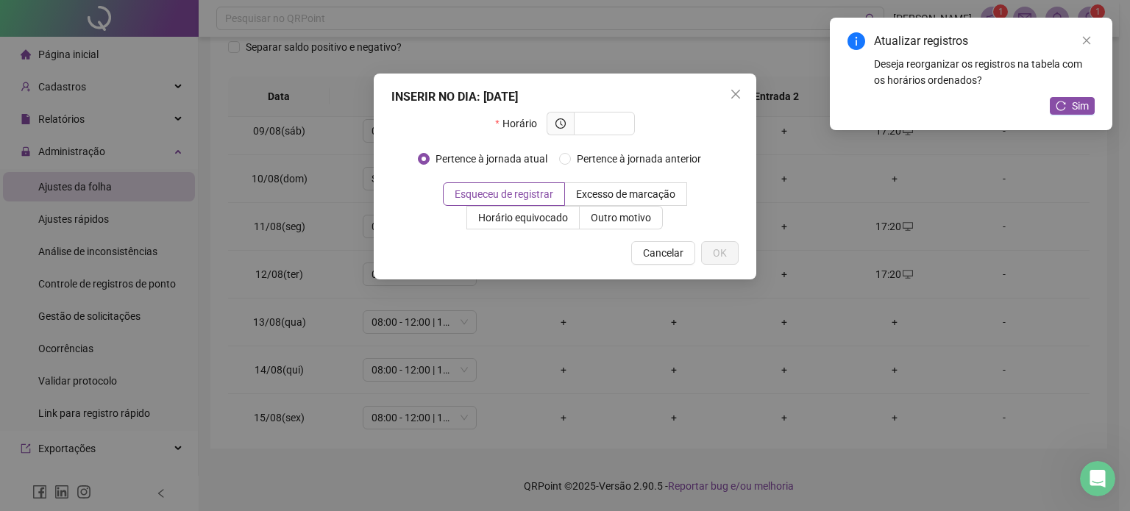
click at [552, 314] on div "INSERIR NO DIA : [DATE] Horário Pertence à jornada atual Pertence à jornada ant…" at bounding box center [565, 255] width 1130 height 511
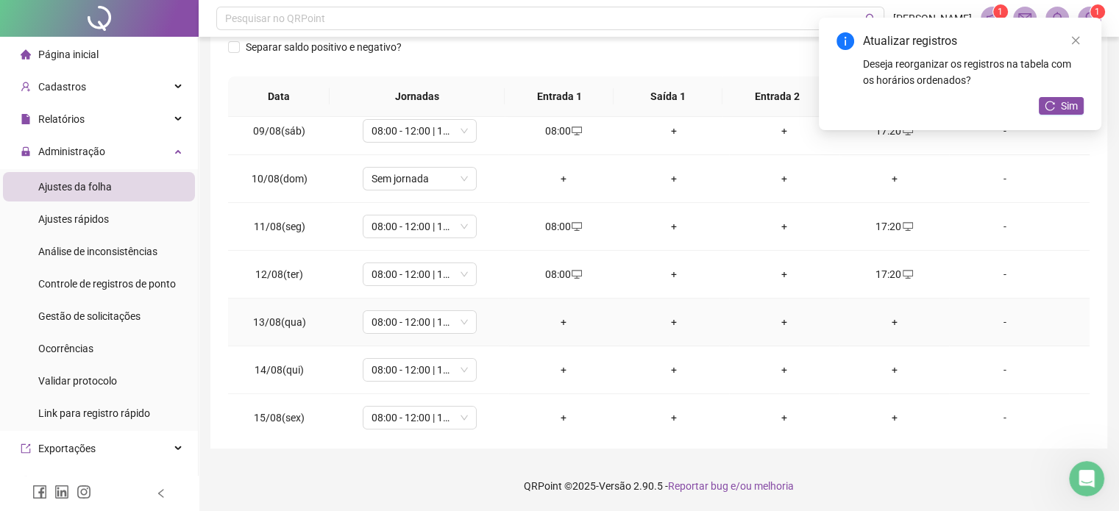
click at [552, 314] on div "+" at bounding box center [563, 322] width 87 height 16
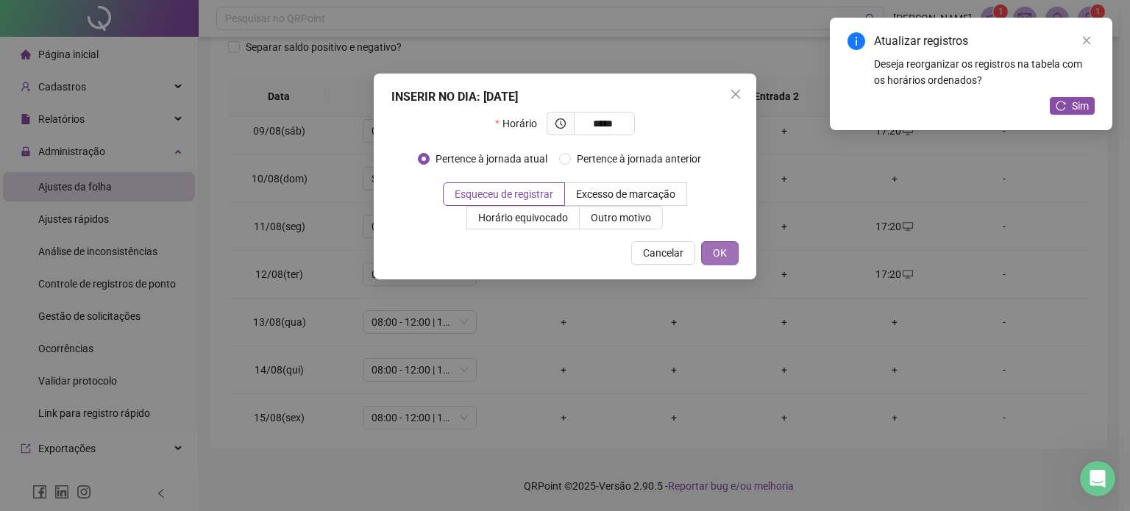
type input "*****"
click at [709, 254] on button "OK" at bounding box center [720, 253] width 38 height 24
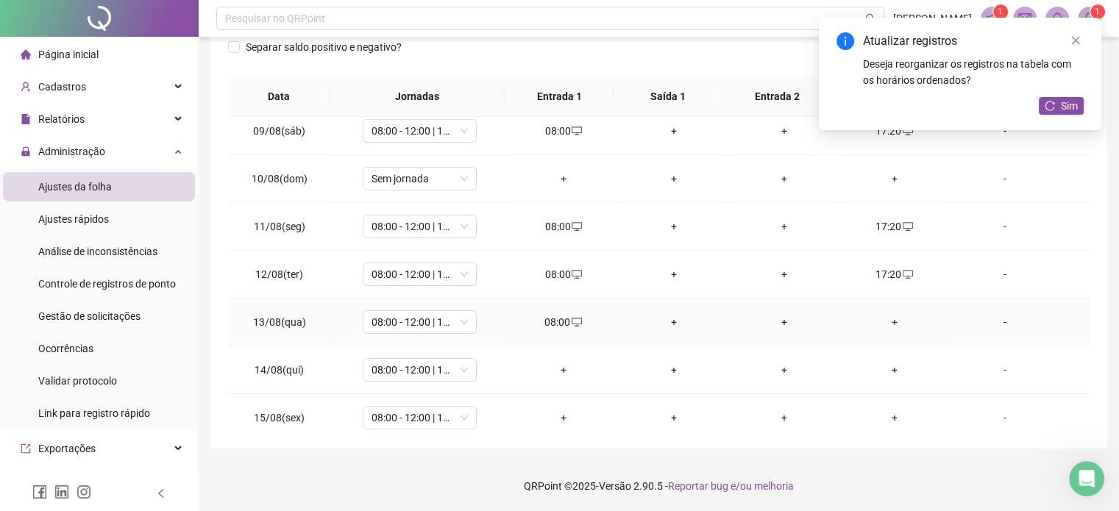
click at [868, 321] on div "+" at bounding box center [894, 322] width 87 height 16
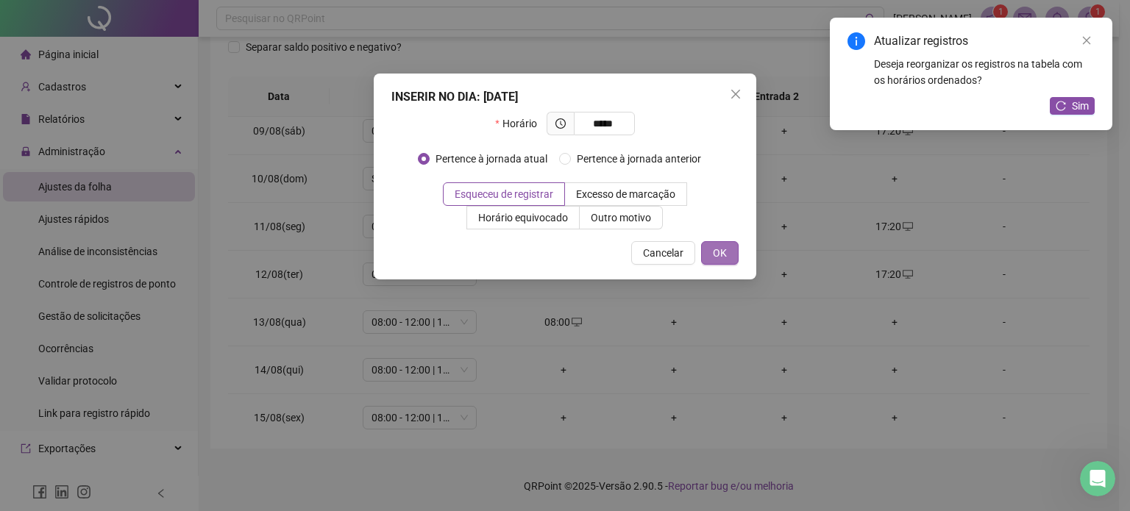
type input "*****"
click at [735, 255] on button "OK" at bounding box center [720, 253] width 38 height 24
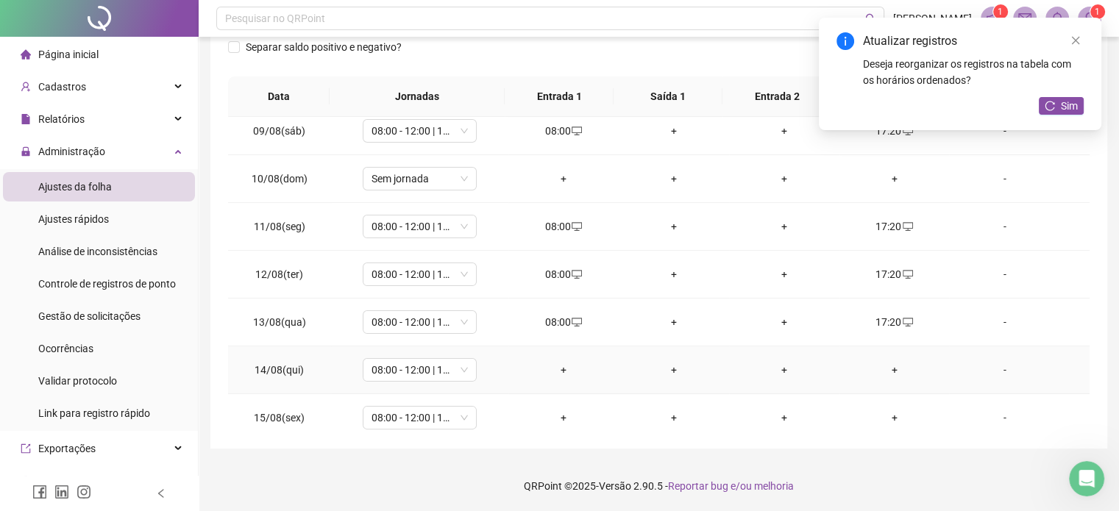
click at [552, 368] on div "+" at bounding box center [563, 370] width 87 height 16
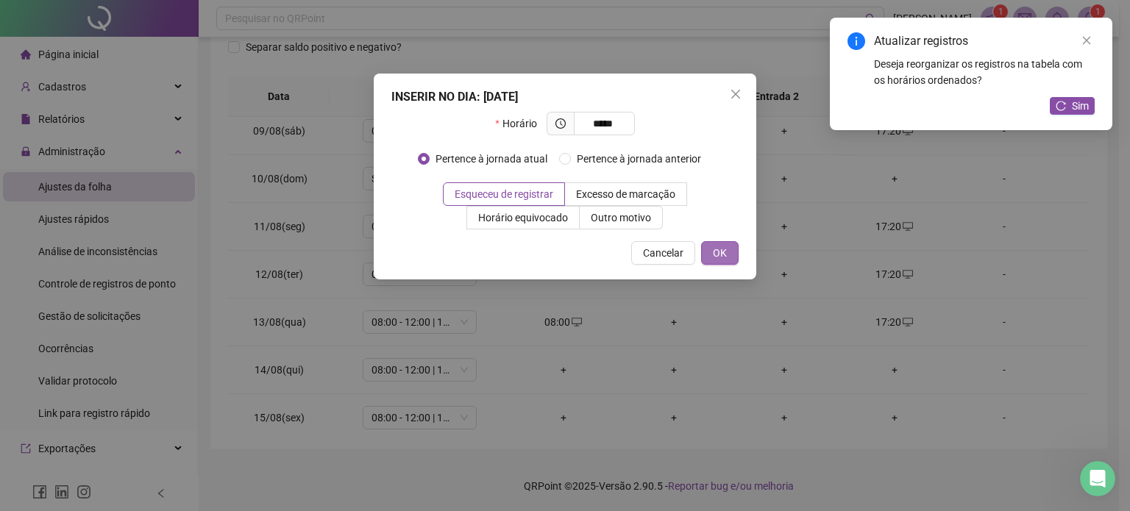
type input "*****"
click at [729, 256] on button "OK" at bounding box center [720, 253] width 38 height 24
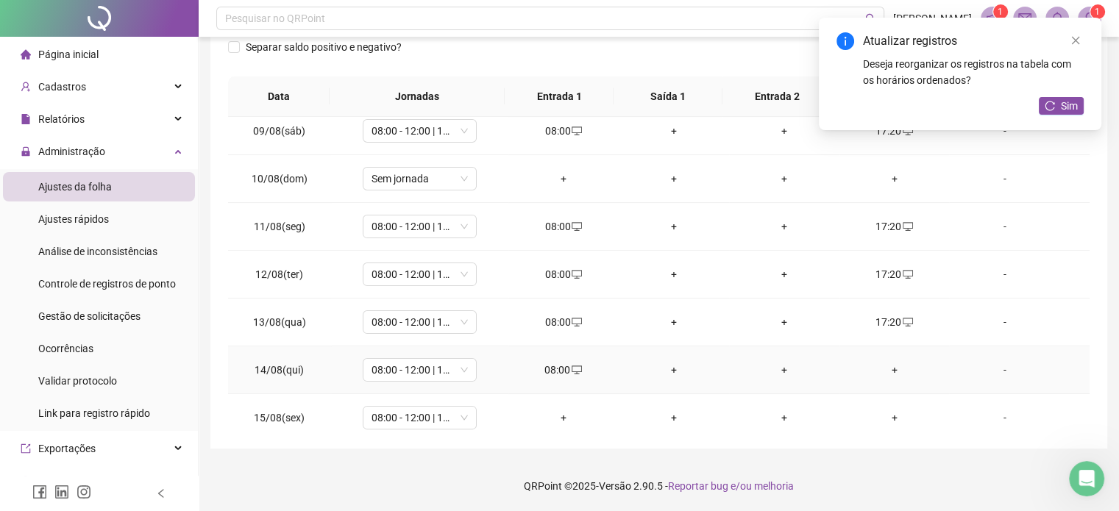
click at [891, 367] on div "+" at bounding box center [894, 370] width 87 height 16
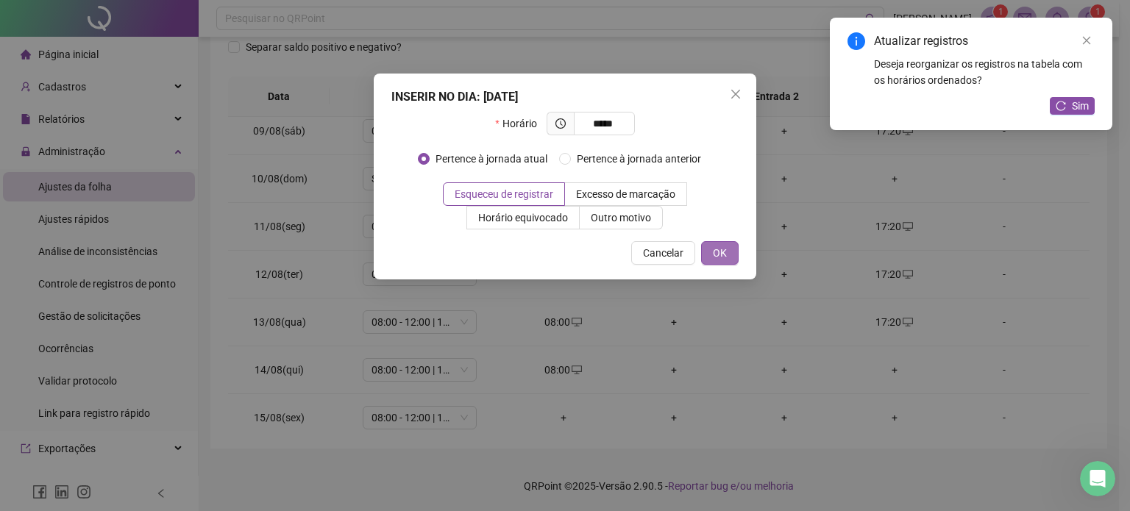
type input "*****"
click at [724, 252] on span "OK" at bounding box center [720, 253] width 14 height 16
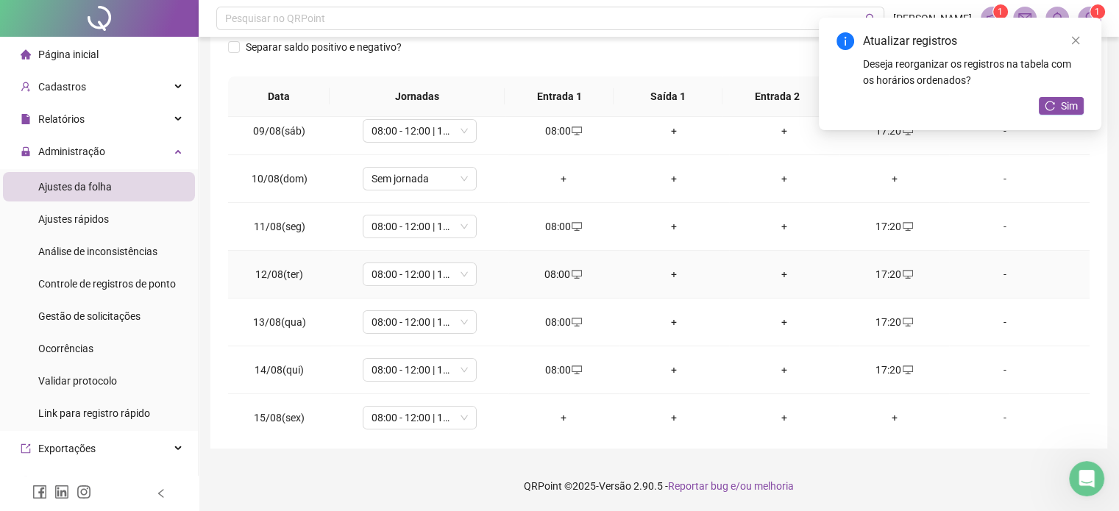
click at [1077, 292] on td "-" at bounding box center [1019, 275] width 140 height 48
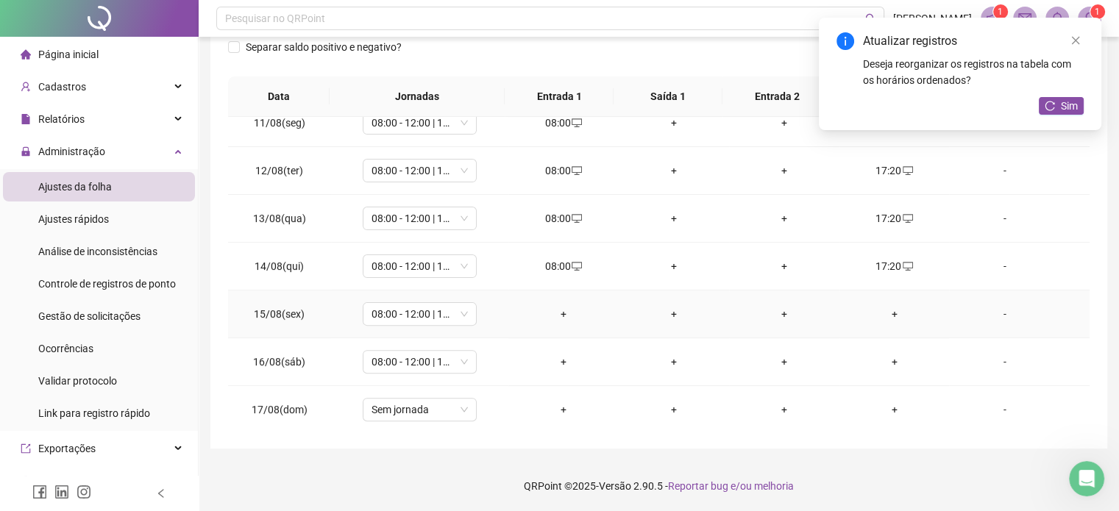
click at [558, 306] on div "+" at bounding box center [563, 314] width 87 height 16
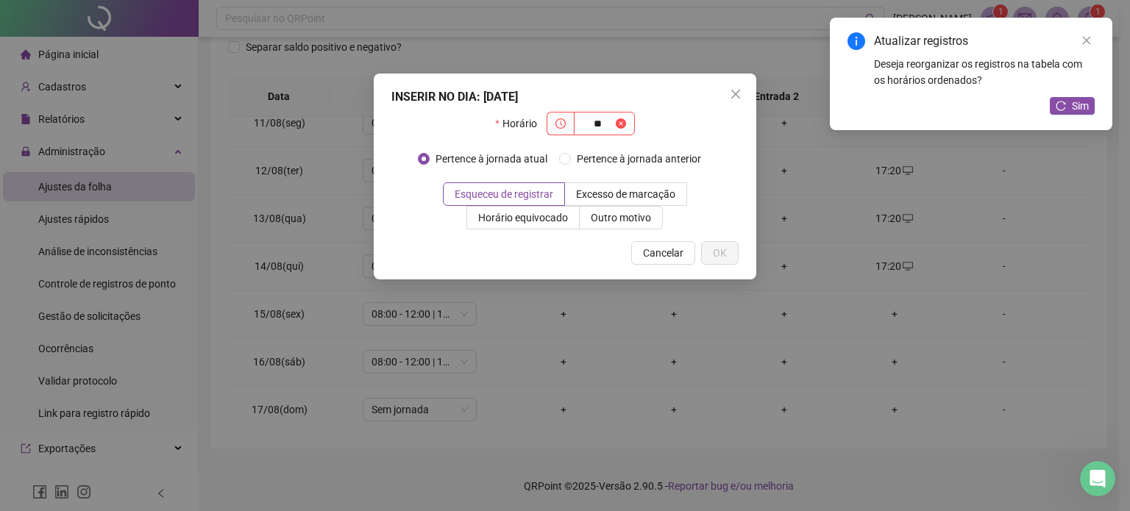
type input "**"
click at [558, 306] on div "INSERIR NO DIA : [DATE] Horário ** Pertence à jornada atual Pertence à jornada …" at bounding box center [565, 255] width 1130 height 511
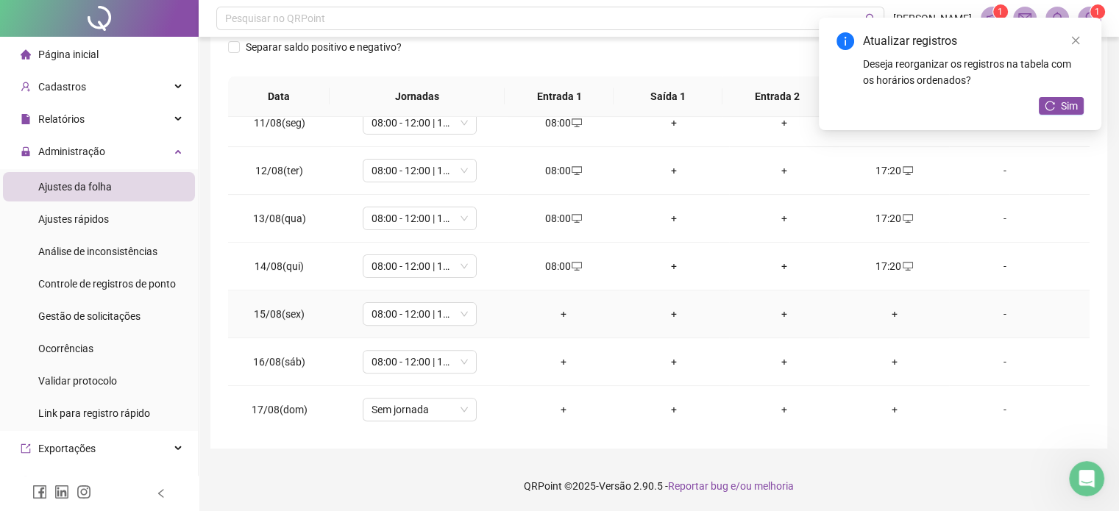
click at [558, 306] on div "+" at bounding box center [563, 314] width 87 height 16
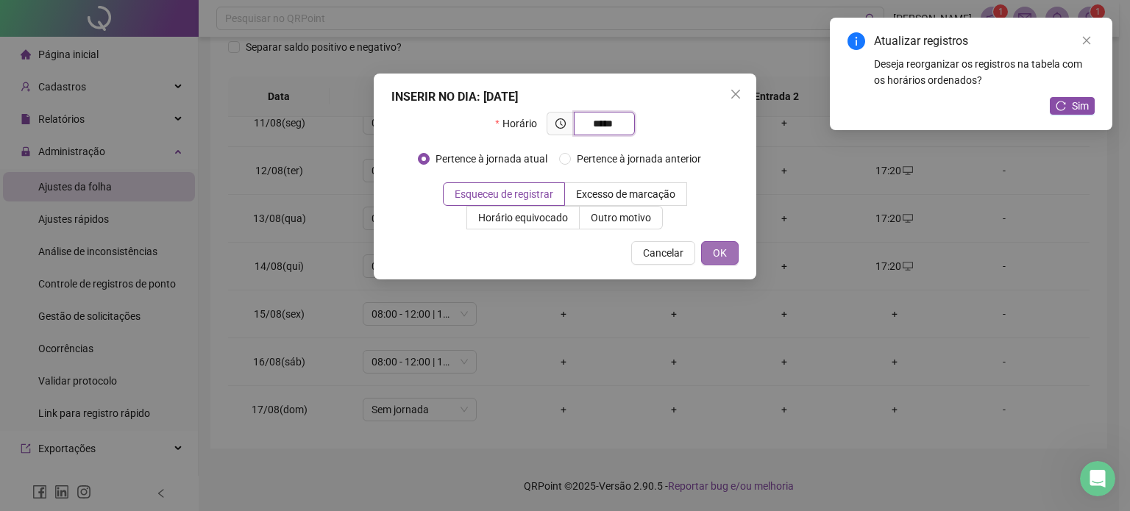
type input "*****"
click at [719, 253] on span "OK" at bounding box center [720, 253] width 14 height 16
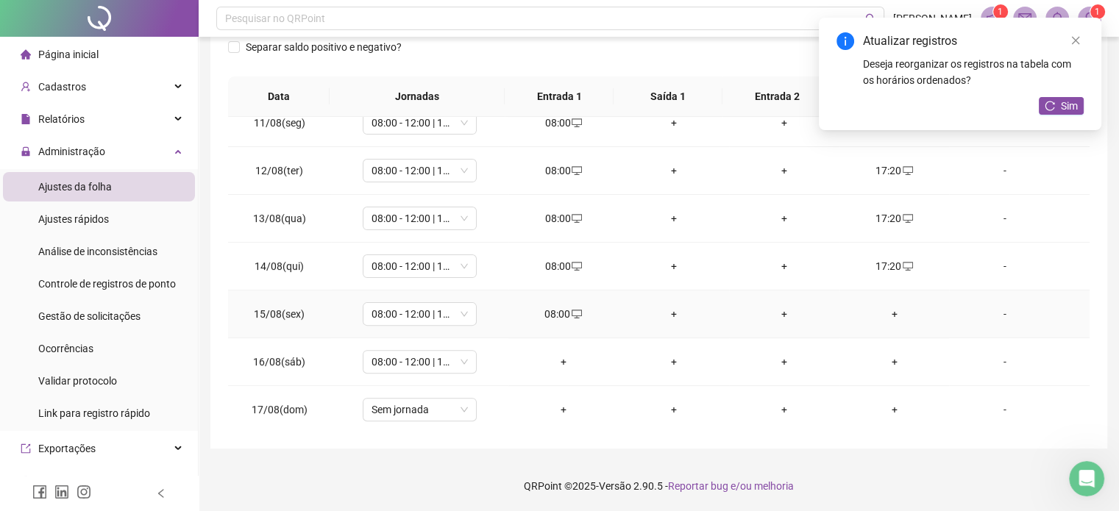
click at [893, 306] on div "+" at bounding box center [894, 314] width 87 height 16
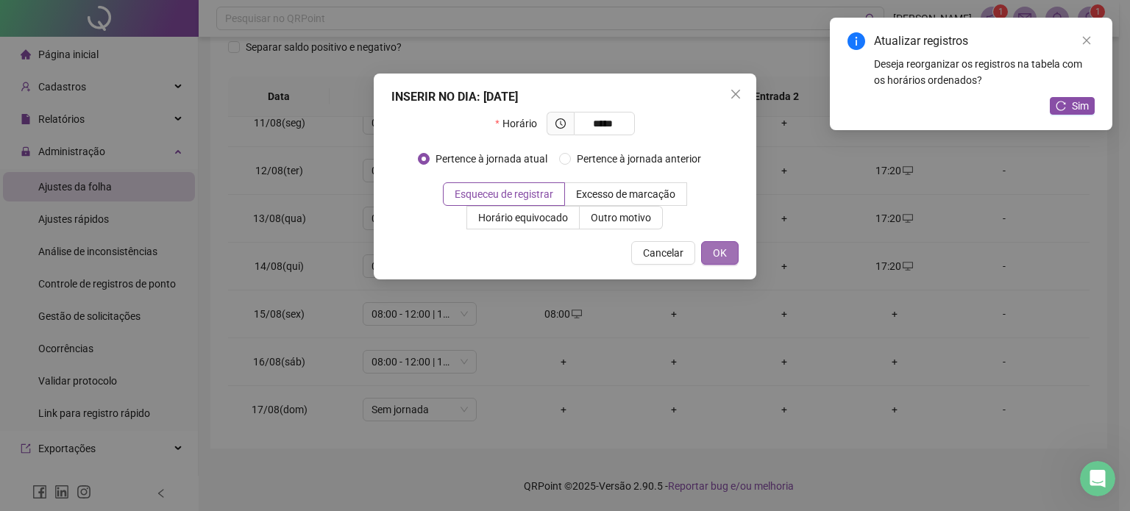
type input "*****"
click at [715, 259] on span "OK" at bounding box center [720, 253] width 14 height 16
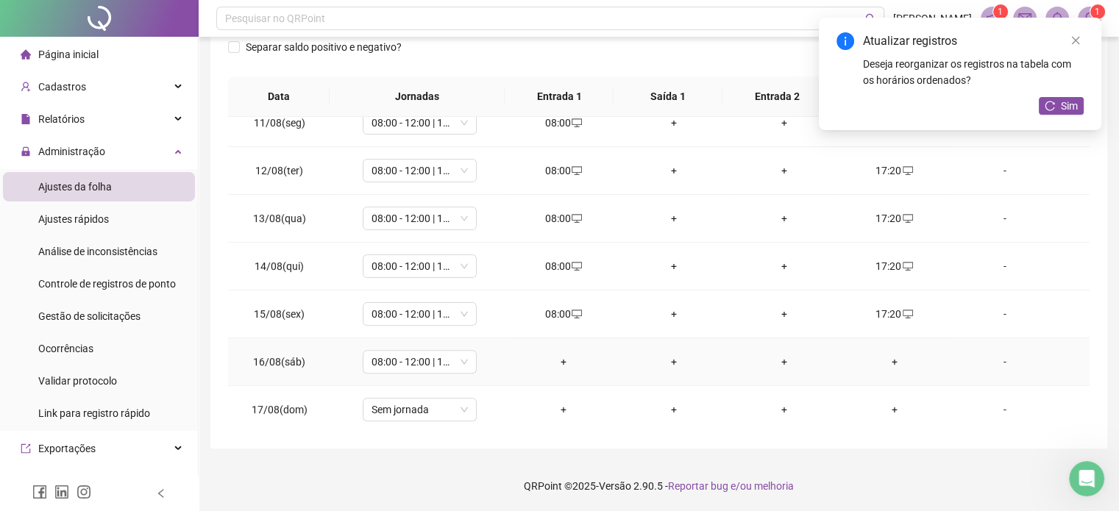
click at [547, 357] on div "+" at bounding box center [563, 362] width 87 height 16
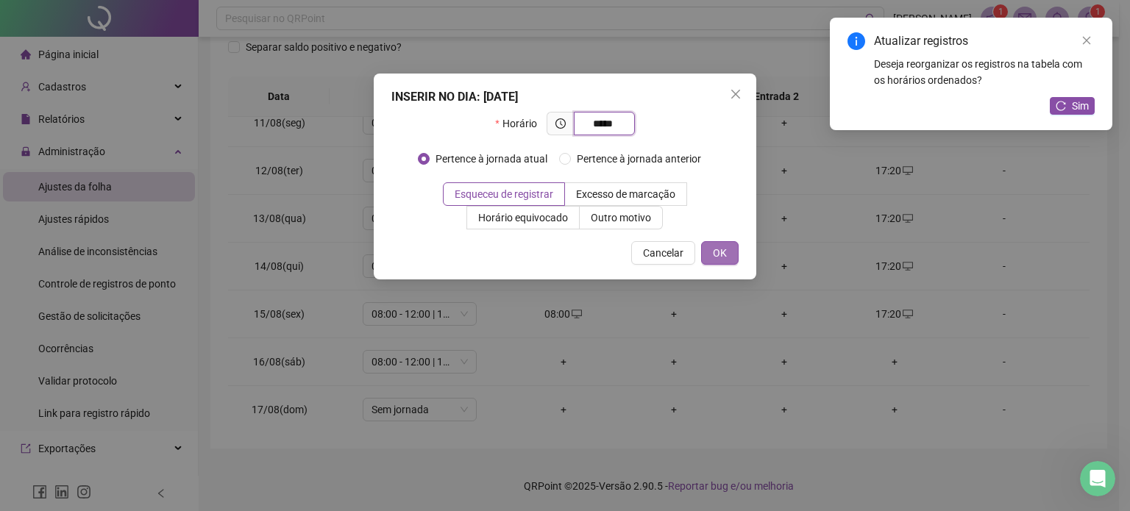
type input "*****"
click at [706, 255] on button "OK" at bounding box center [720, 253] width 38 height 24
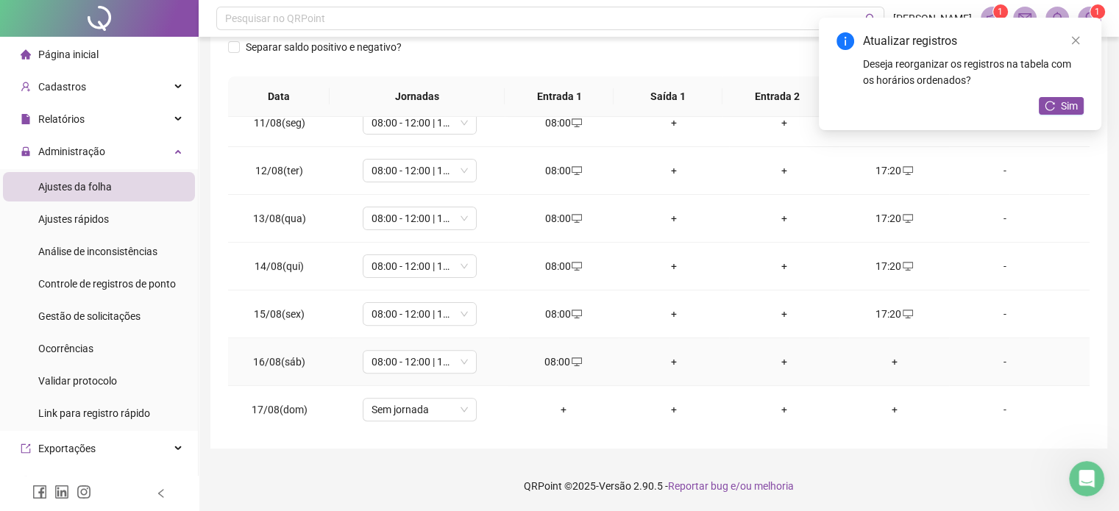
click at [871, 354] on div "+" at bounding box center [894, 362] width 87 height 16
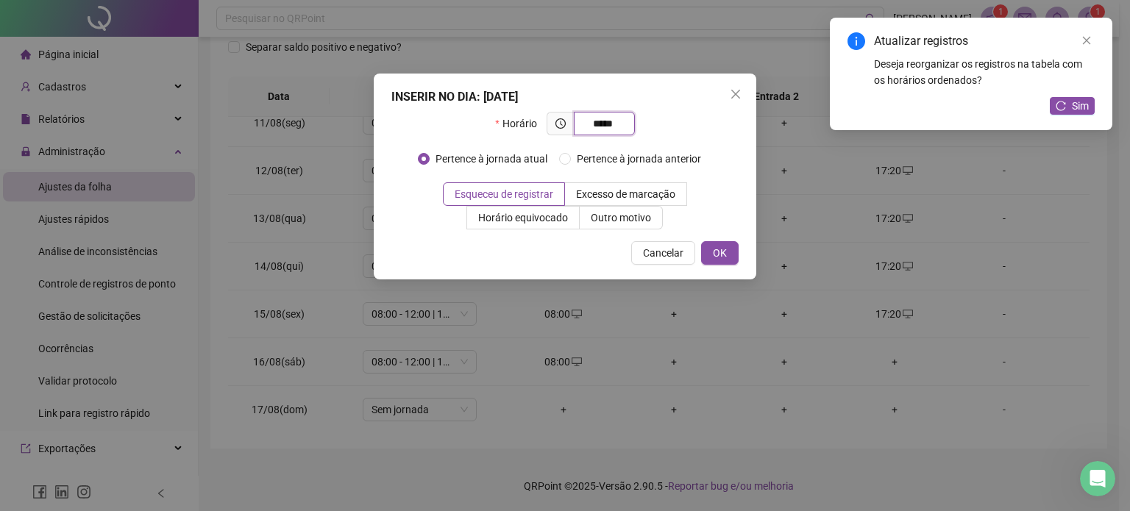
type input "*****"
click at [741, 257] on div "INSERIR NO DIA : [DATE] Horário ***** Pertence à jornada atual Pertence à jorna…" at bounding box center [565, 177] width 382 height 206
click at [713, 257] on span "OK" at bounding box center [720, 253] width 14 height 16
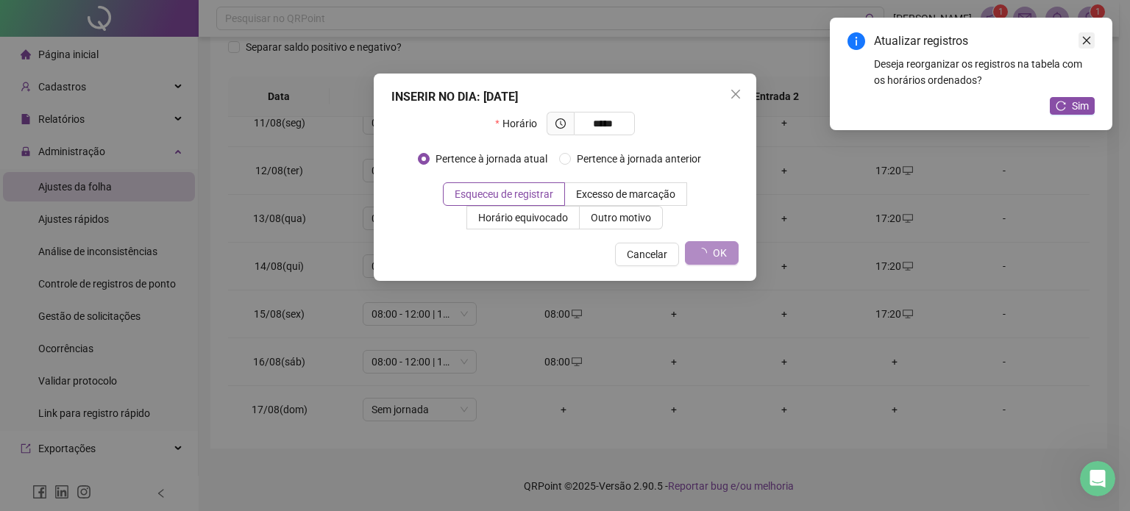
click at [1083, 40] on icon "close" at bounding box center [1086, 40] width 10 height 10
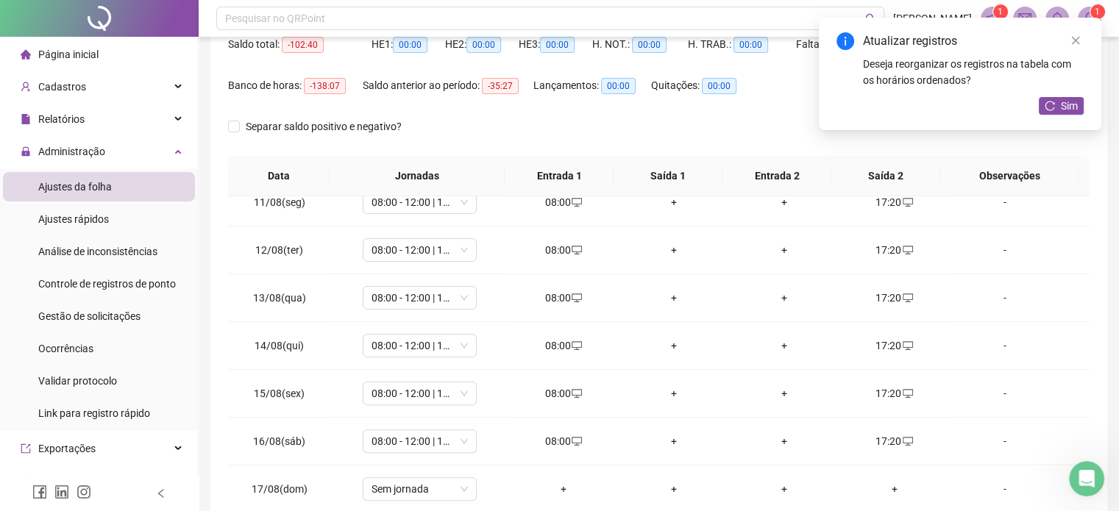
scroll to position [0, 0]
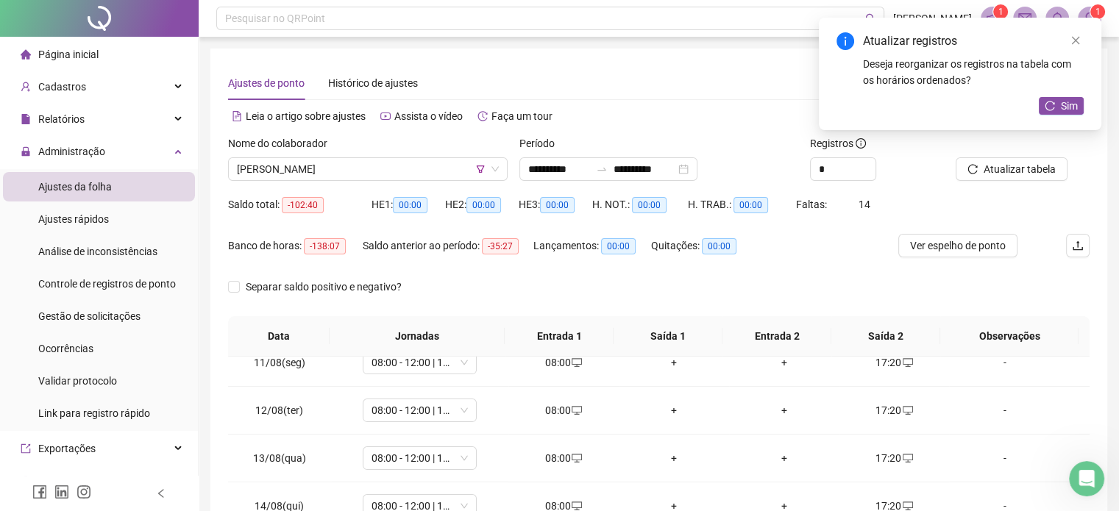
click at [1002, 182] on div "Atualizar tabela" at bounding box center [1022, 163] width 146 height 57
click at [1015, 170] on span "Atualizar tabela" at bounding box center [1019, 169] width 72 height 16
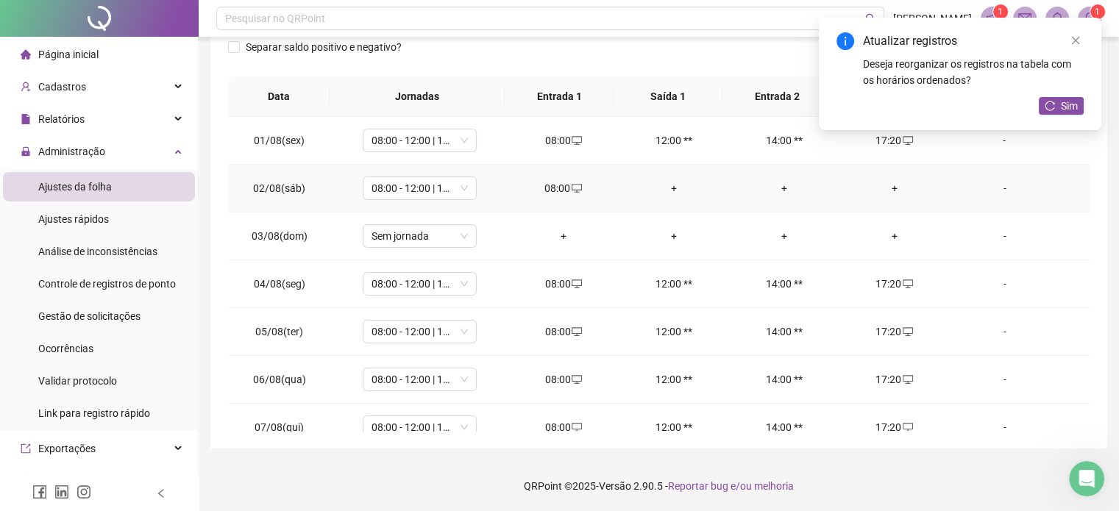
click at [880, 196] on td "+" at bounding box center [894, 189] width 110 height 48
click at [883, 193] on div "+" at bounding box center [894, 188] width 87 height 16
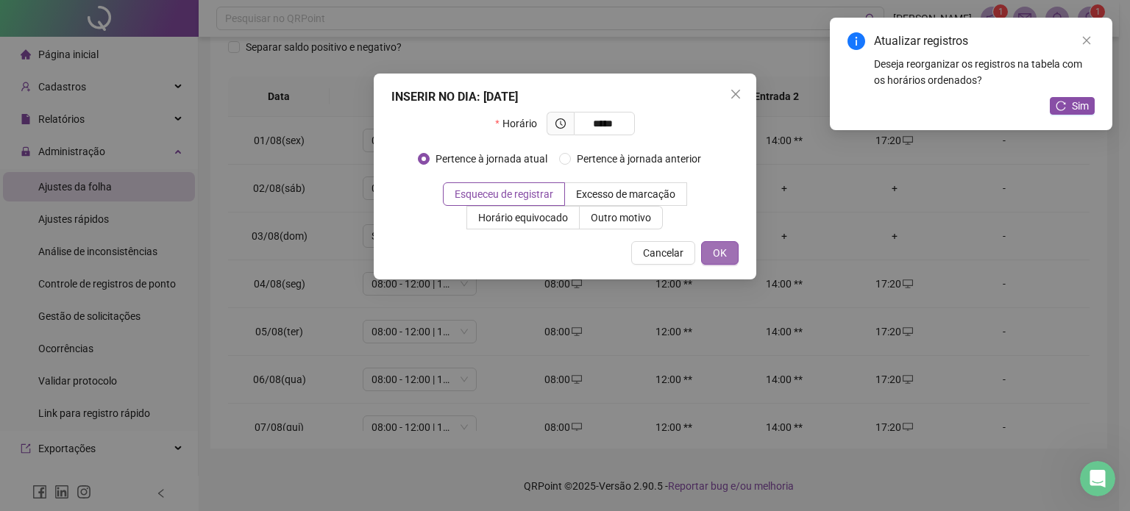
type input "*****"
click at [719, 259] on span "OK" at bounding box center [720, 253] width 14 height 16
click at [1082, 46] on link "Close" at bounding box center [1086, 40] width 16 height 16
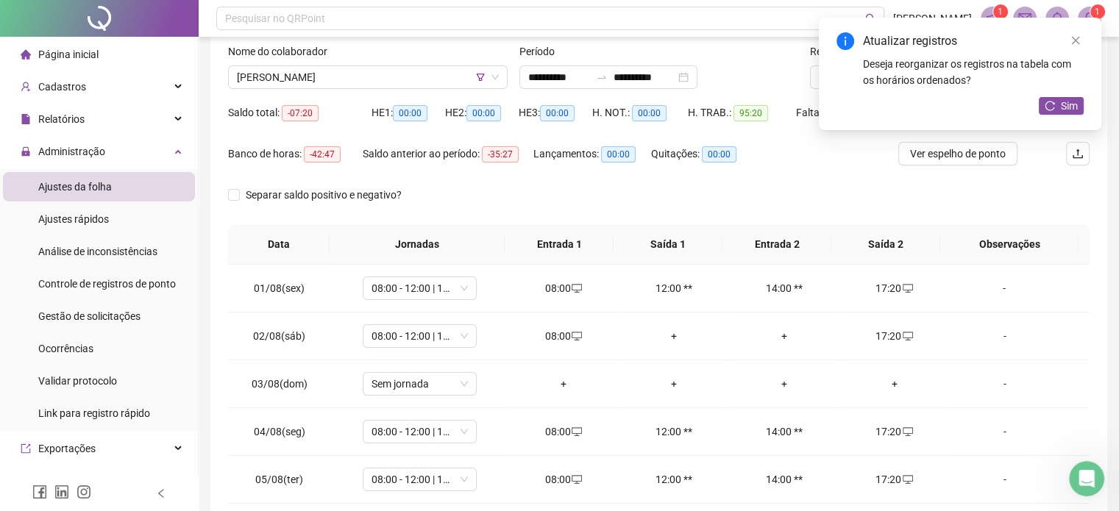
scroll to position [93, 0]
click at [1083, 45] on div "Atualizar registros Deseja reorganizar os registros na tabela com os horários o…" at bounding box center [960, 74] width 282 height 113
click at [1076, 40] on icon "close" at bounding box center [1076, 41] width 8 height 8
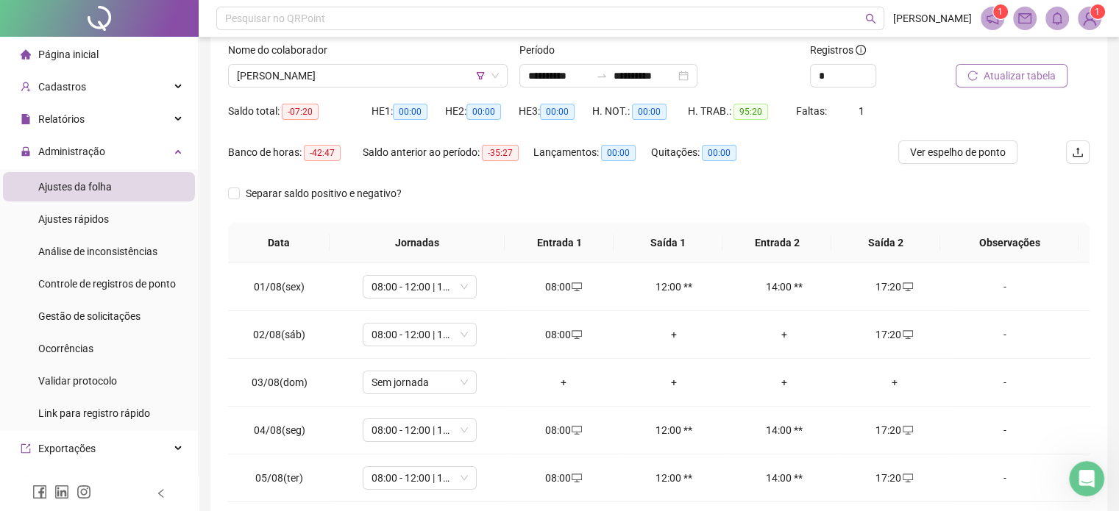
click at [1024, 79] on span "Atualizar tabela" at bounding box center [1019, 76] width 72 height 16
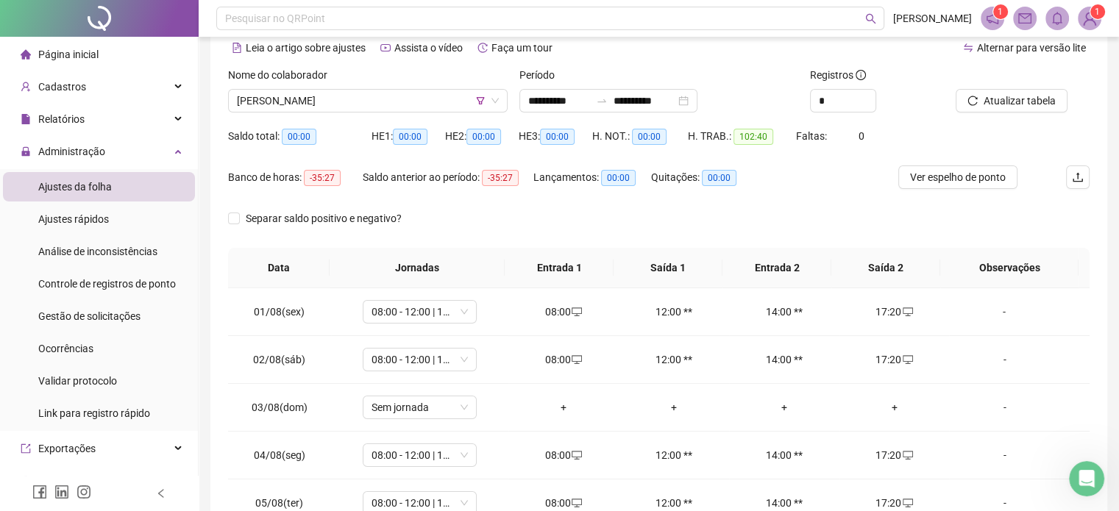
scroll to position [69, 0]
click at [525, 94] on div "**********" at bounding box center [608, 100] width 178 height 24
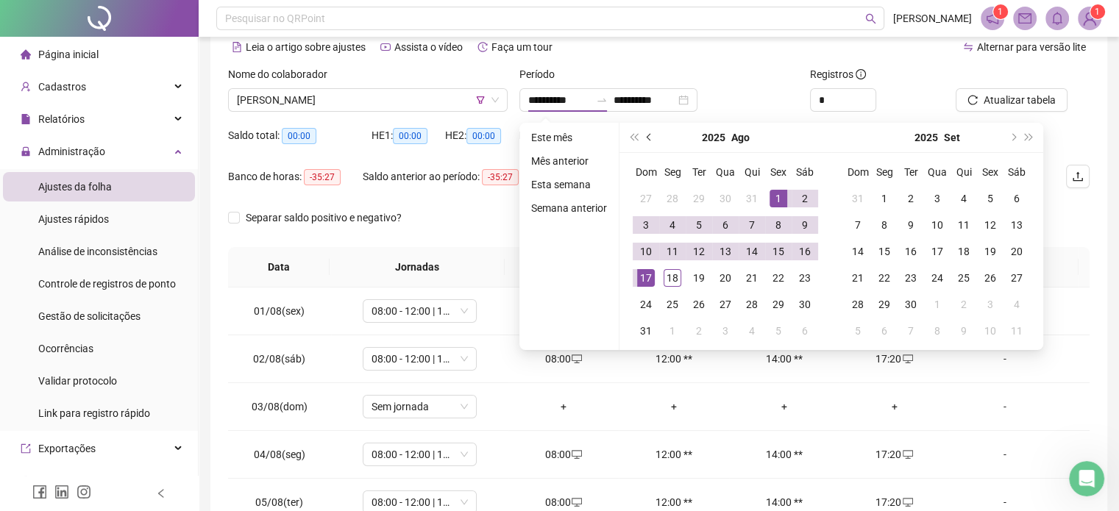
click at [650, 140] on button "prev-year" at bounding box center [649, 137] width 16 height 29
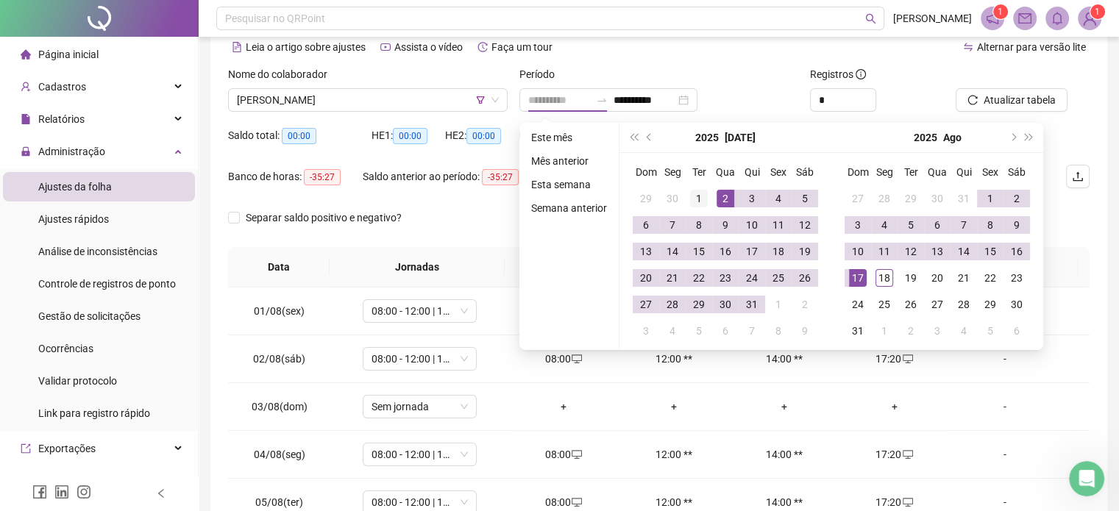
type input "**********"
click at [703, 199] on div "1" at bounding box center [699, 199] width 18 height 18
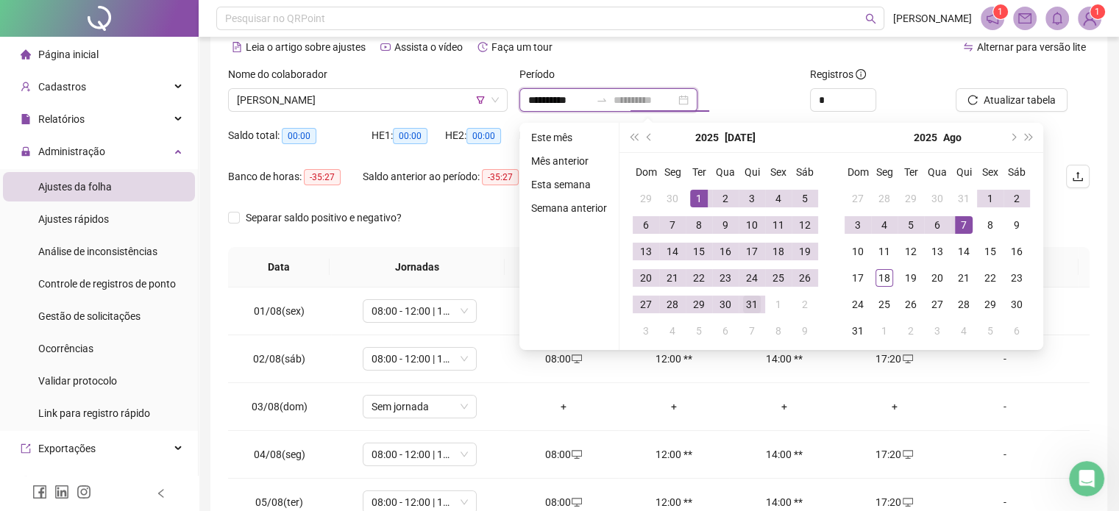
type input "**********"
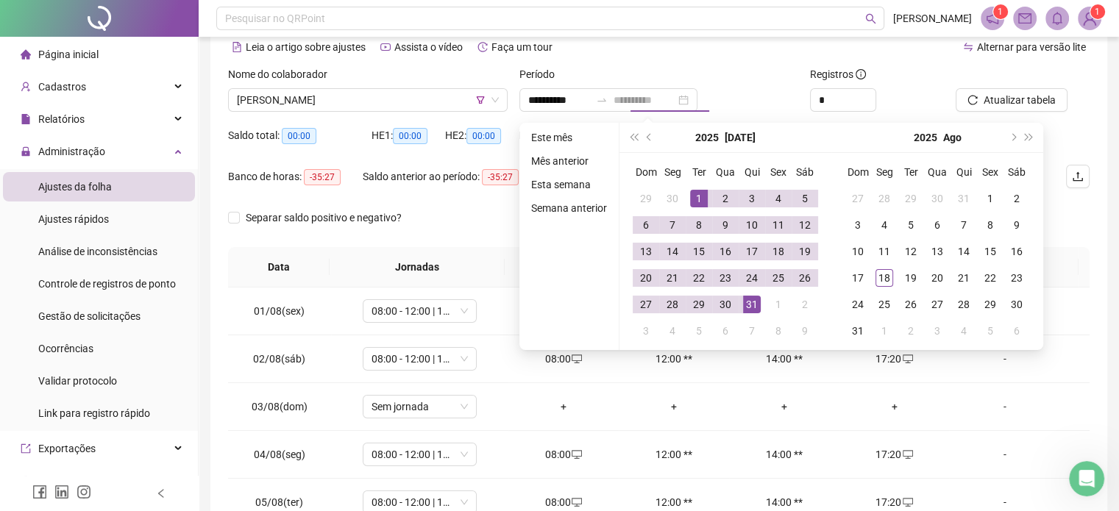
click at [757, 311] on div "31" at bounding box center [752, 305] width 18 height 18
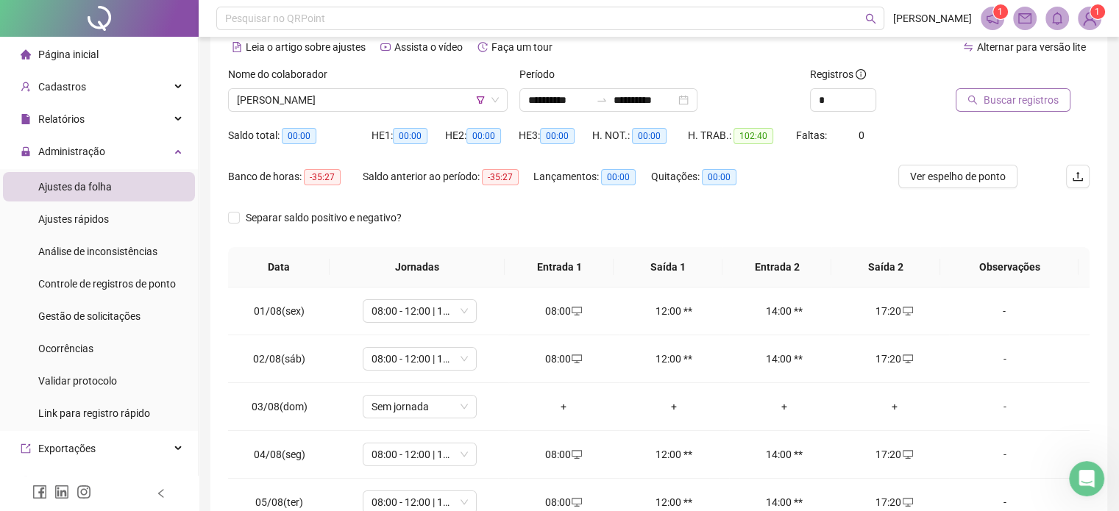
click at [977, 111] on button "Buscar registros" at bounding box center [1012, 100] width 115 height 24
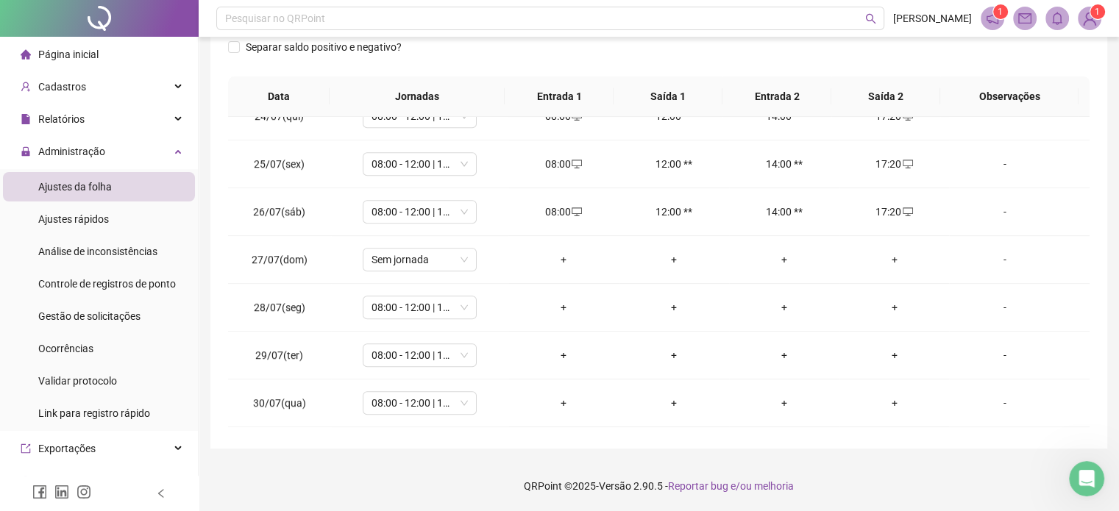
scroll to position [1163, 0]
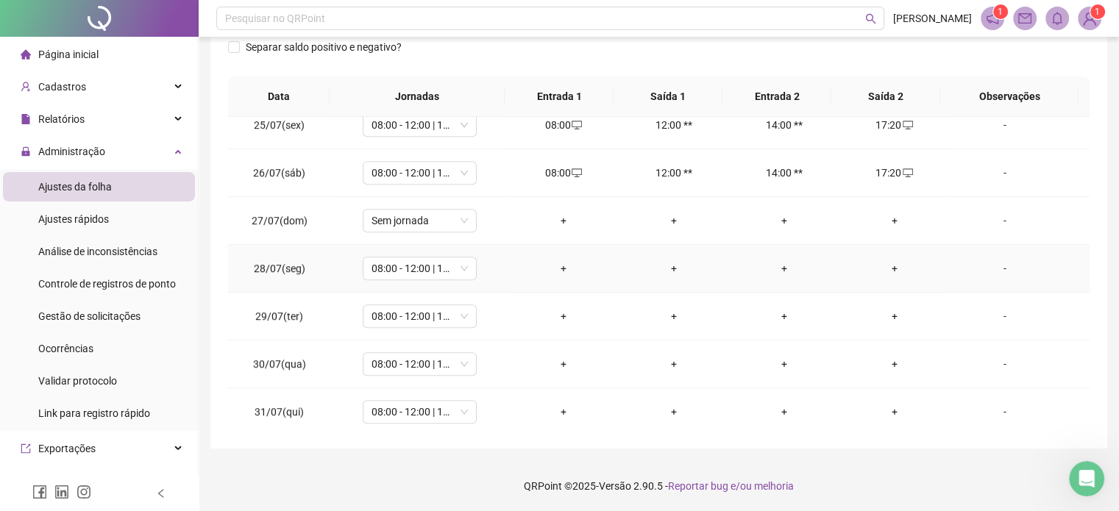
click at [561, 264] on div "+" at bounding box center [563, 268] width 87 height 16
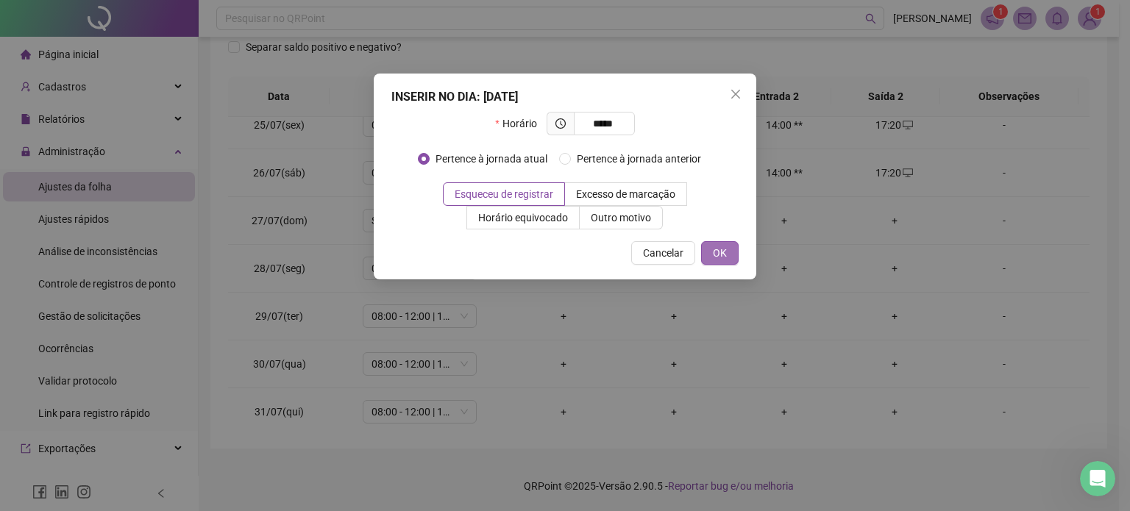
type input "*****"
click at [713, 254] on span "OK" at bounding box center [720, 253] width 14 height 16
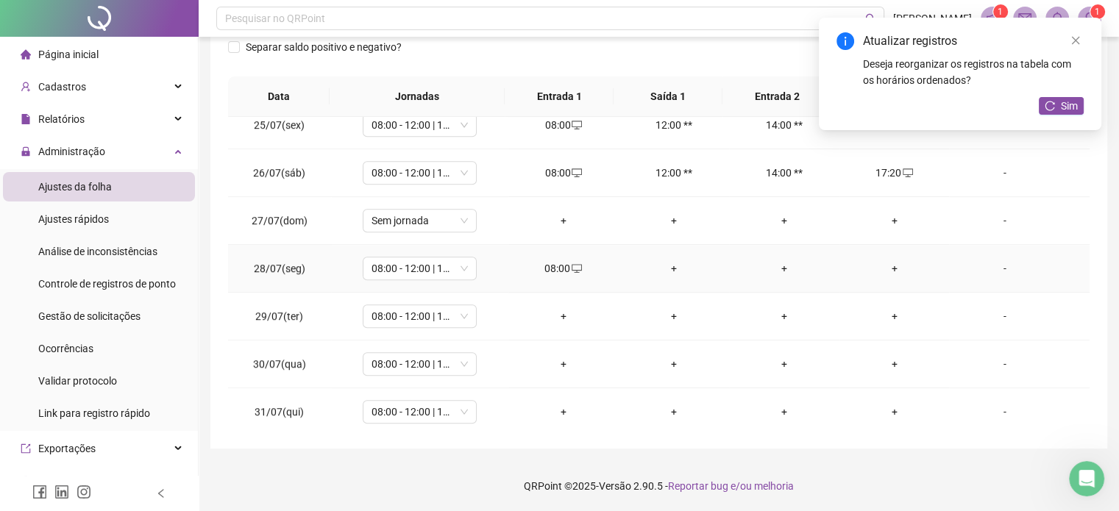
click at [885, 277] on td "+" at bounding box center [894, 269] width 110 height 48
click at [883, 260] on div "+" at bounding box center [894, 268] width 87 height 16
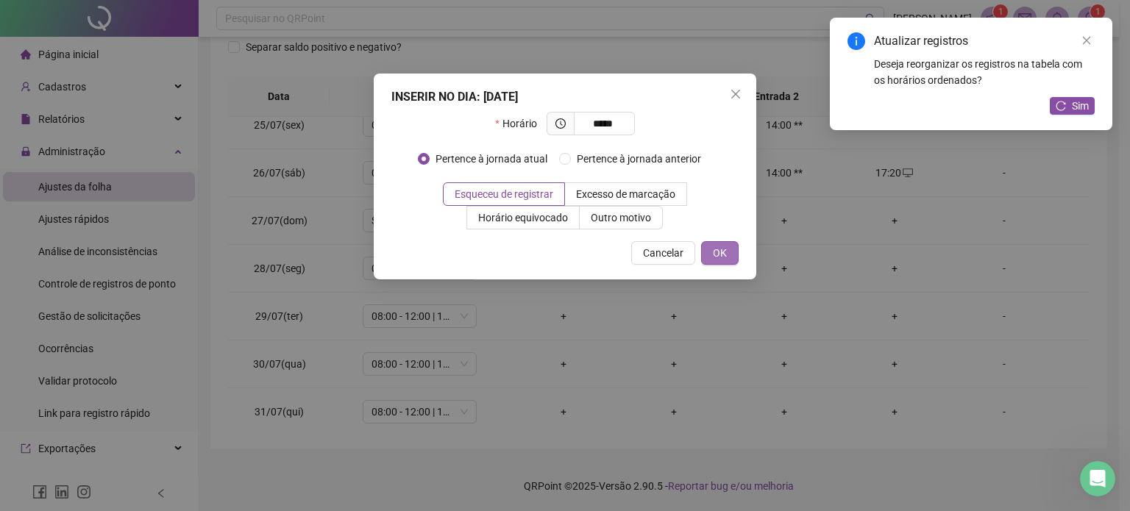
type input "*****"
click at [713, 260] on span "OK" at bounding box center [720, 253] width 14 height 16
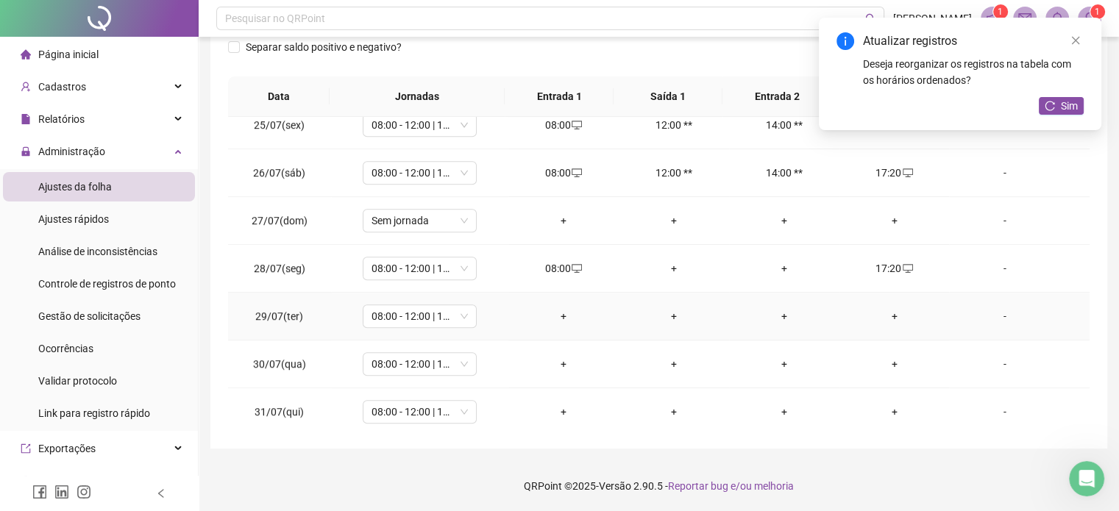
click at [577, 315] on div "+" at bounding box center [563, 316] width 87 height 16
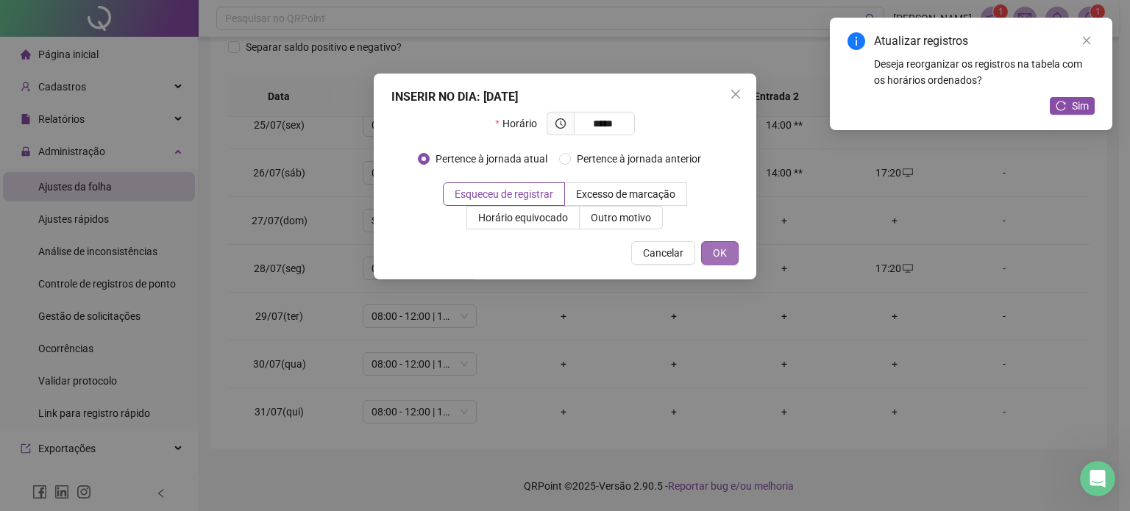
type input "*****"
click at [706, 257] on button "OK" at bounding box center [720, 253] width 38 height 24
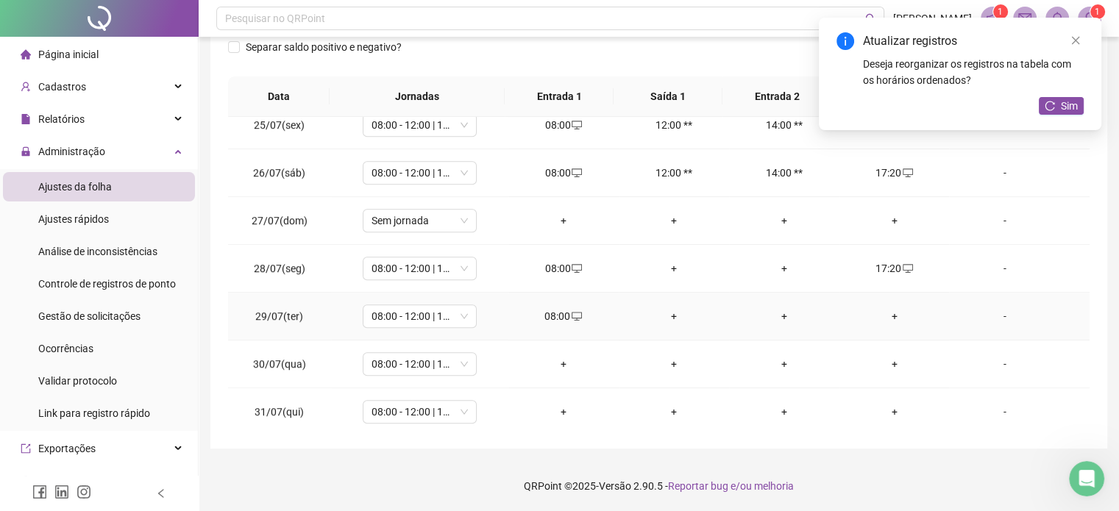
click at [883, 308] on div "+" at bounding box center [894, 316] width 87 height 16
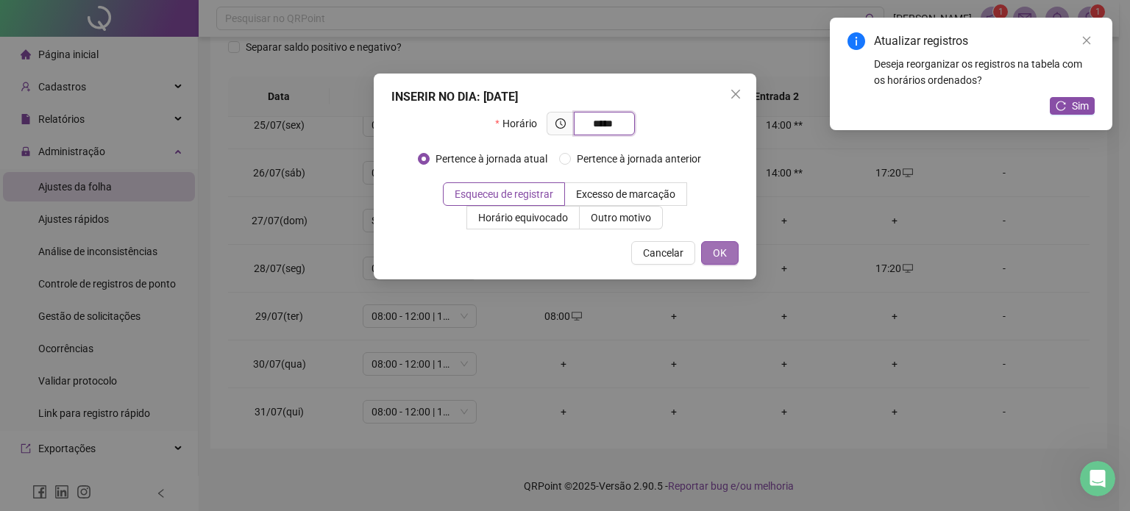
type input "*****"
click at [732, 247] on button "OK" at bounding box center [720, 253] width 38 height 24
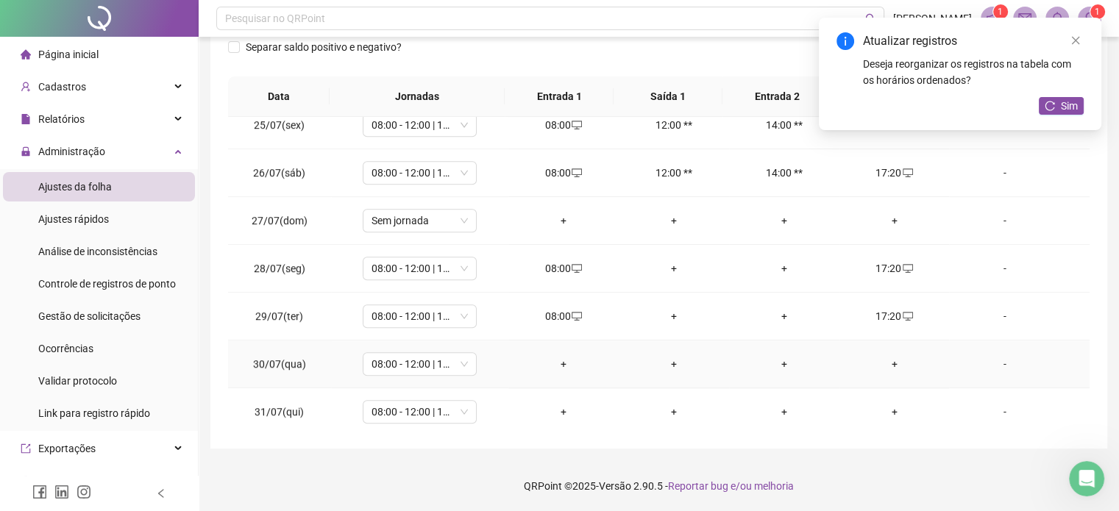
click at [559, 357] on div "+" at bounding box center [563, 364] width 87 height 16
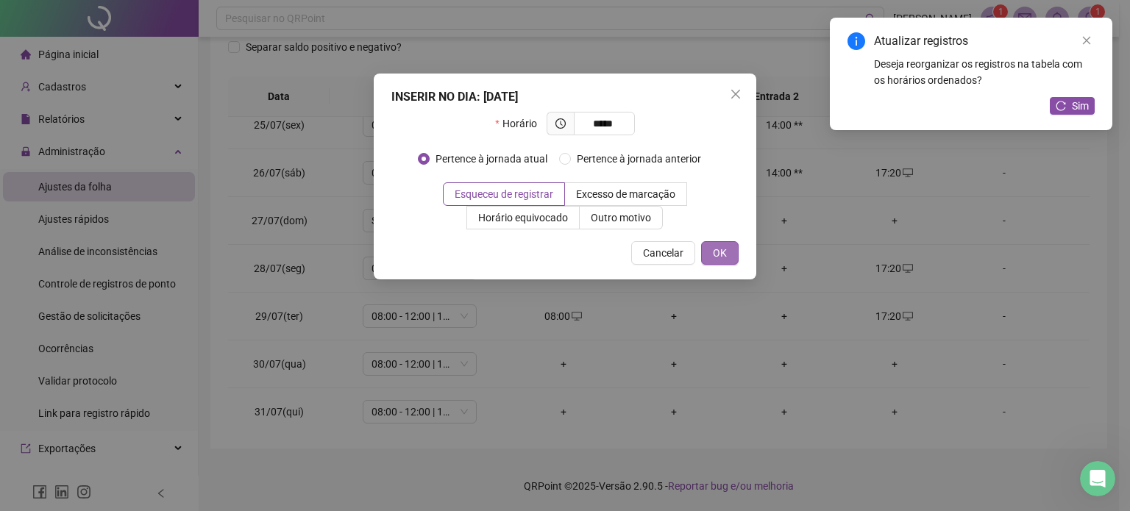
type input "*****"
click at [719, 263] on button "OK" at bounding box center [720, 253] width 38 height 24
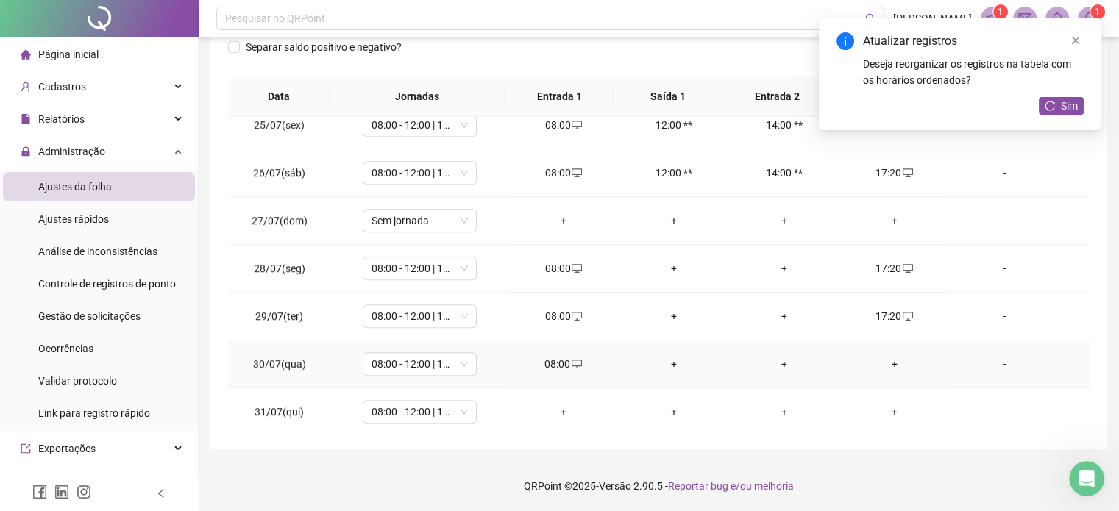
click at [894, 356] on div "+" at bounding box center [894, 364] width 87 height 16
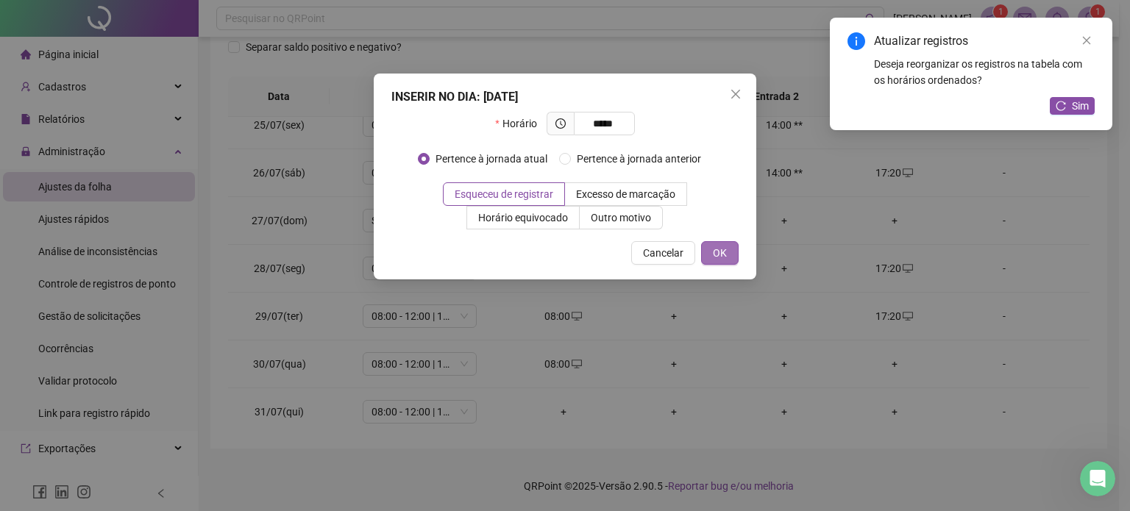
type input "*****"
click at [727, 251] on button "OK" at bounding box center [720, 253] width 38 height 24
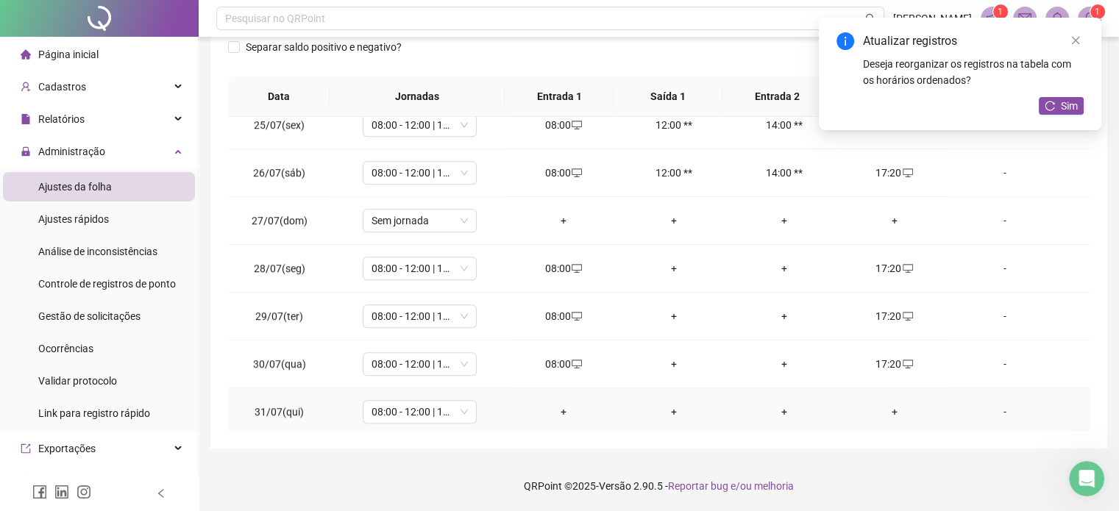
click at [562, 404] on div "+" at bounding box center [563, 412] width 87 height 16
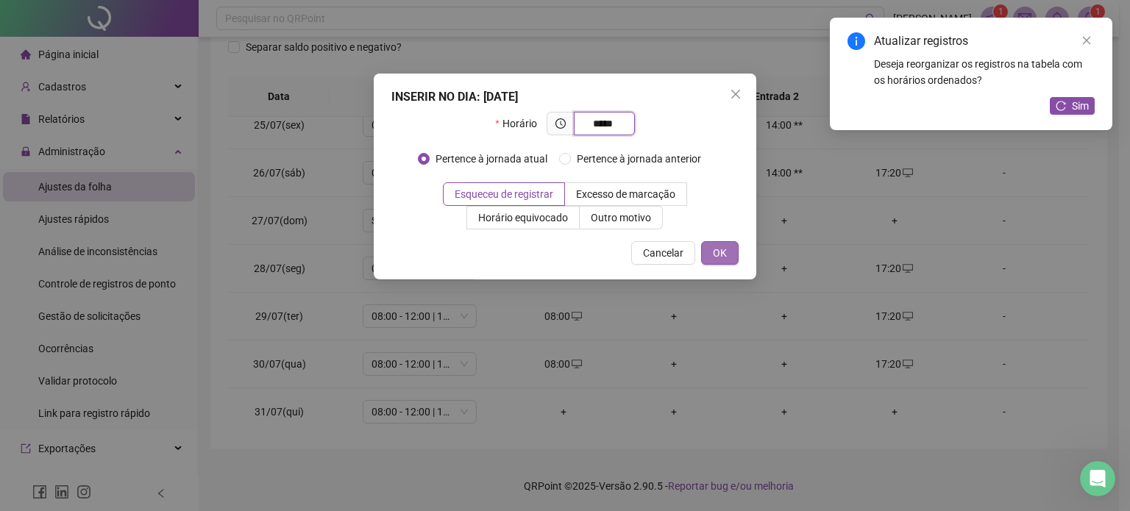
type input "*****"
click at [712, 262] on button "OK" at bounding box center [720, 253] width 38 height 24
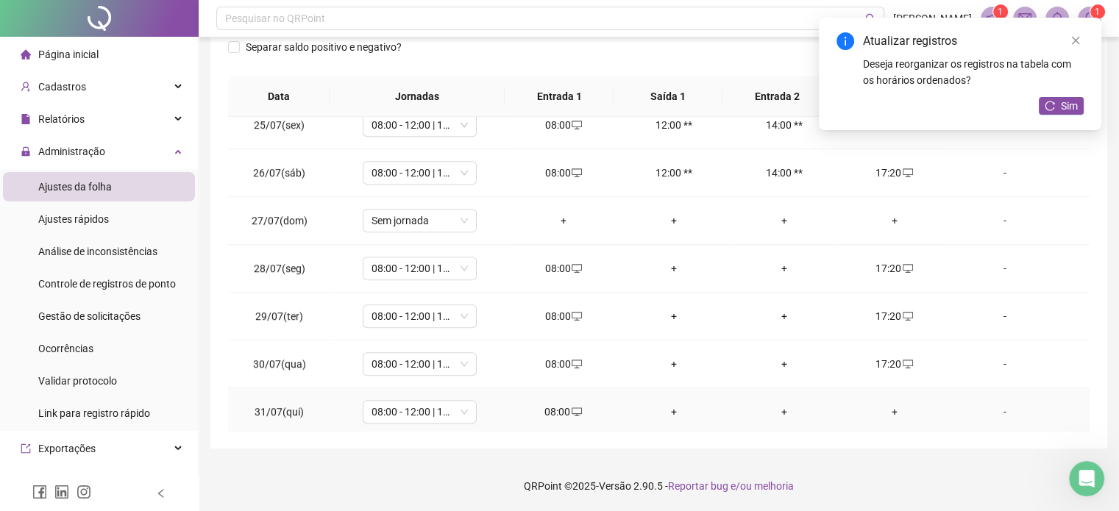
click at [885, 391] on td "+" at bounding box center [894, 412] width 110 height 48
click at [896, 417] on td "+" at bounding box center [894, 412] width 110 height 48
click at [889, 411] on div "+" at bounding box center [894, 412] width 87 height 16
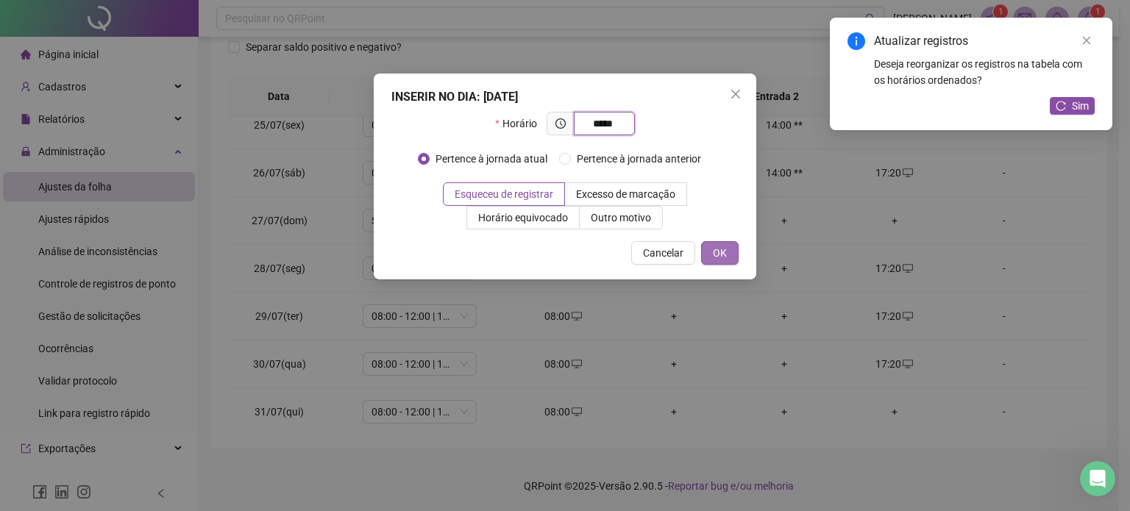
type input "*****"
click at [704, 253] on button "OK" at bounding box center [720, 253] width 38 height 24
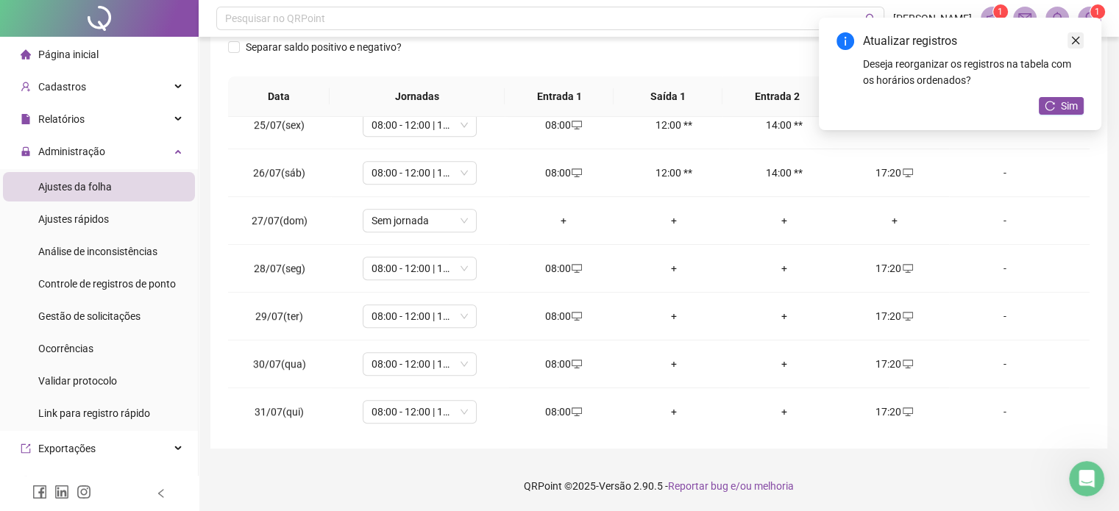
click at [1068, 37] on link "Close" at bounding box center [1075, 40] width 16 height 16
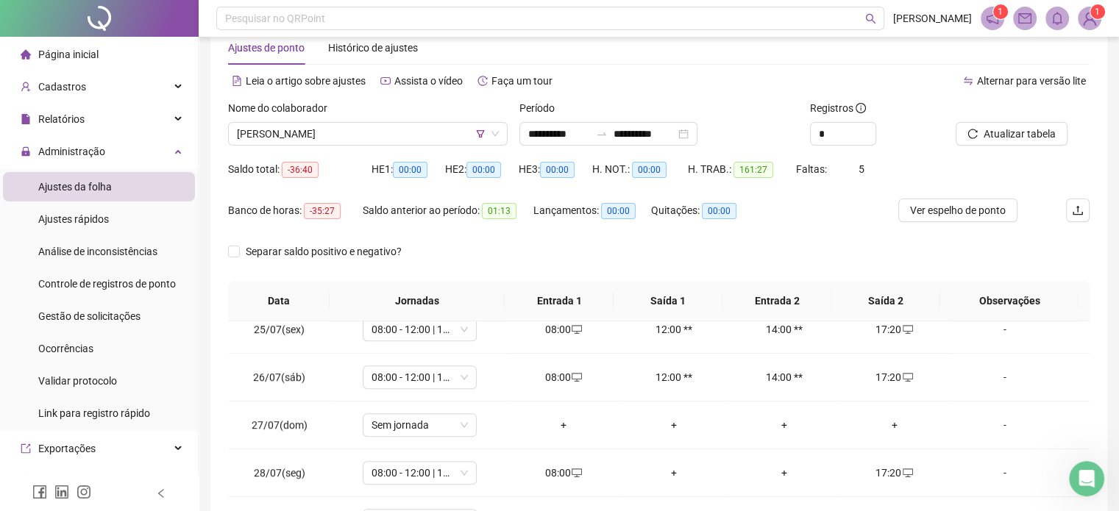
scroll to position [31, 0]
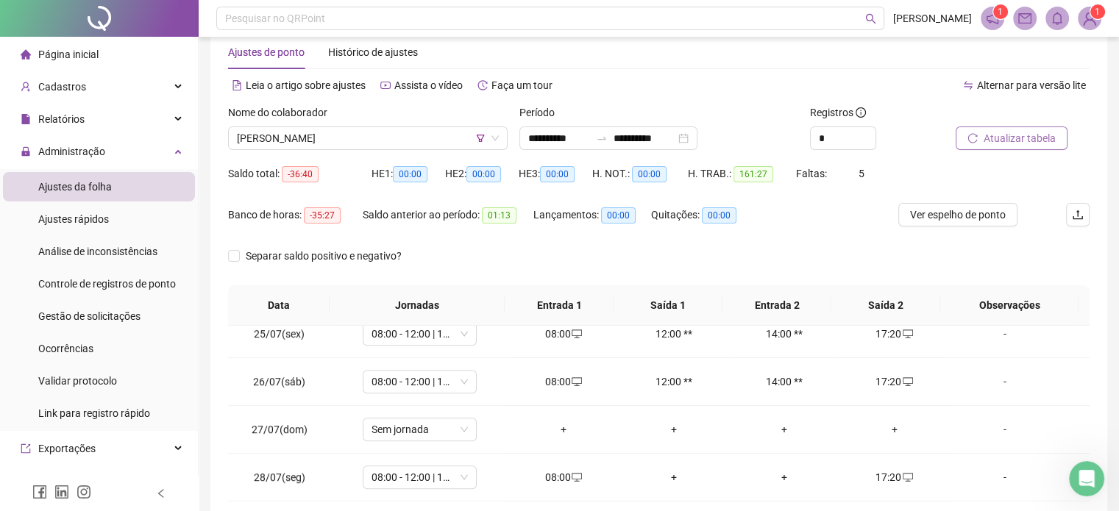
click at [999, 134] on span "Atualizar tabela" at bounding box center [1019, 138] width 72 height 16
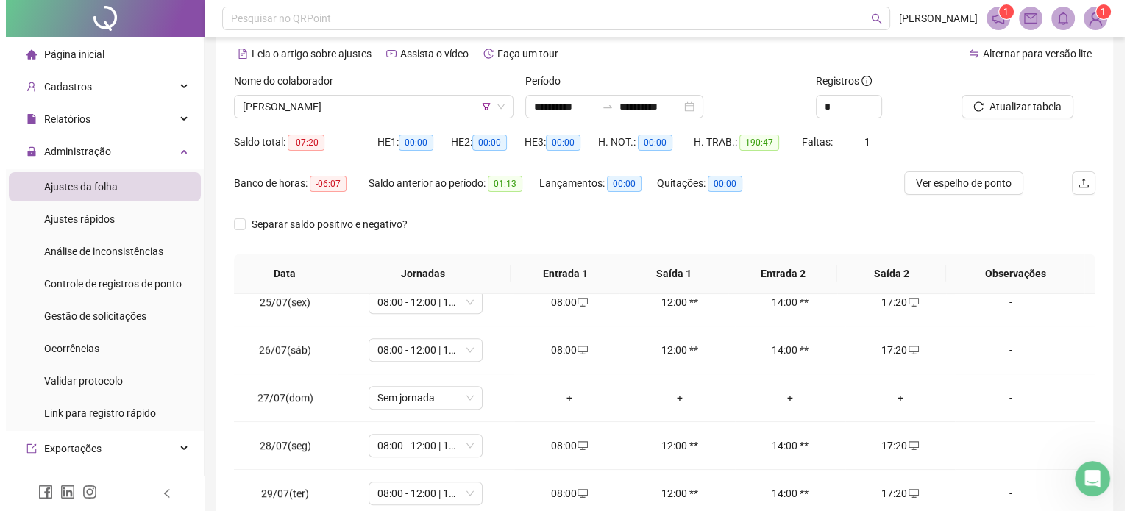
scroll to position [62, 0]
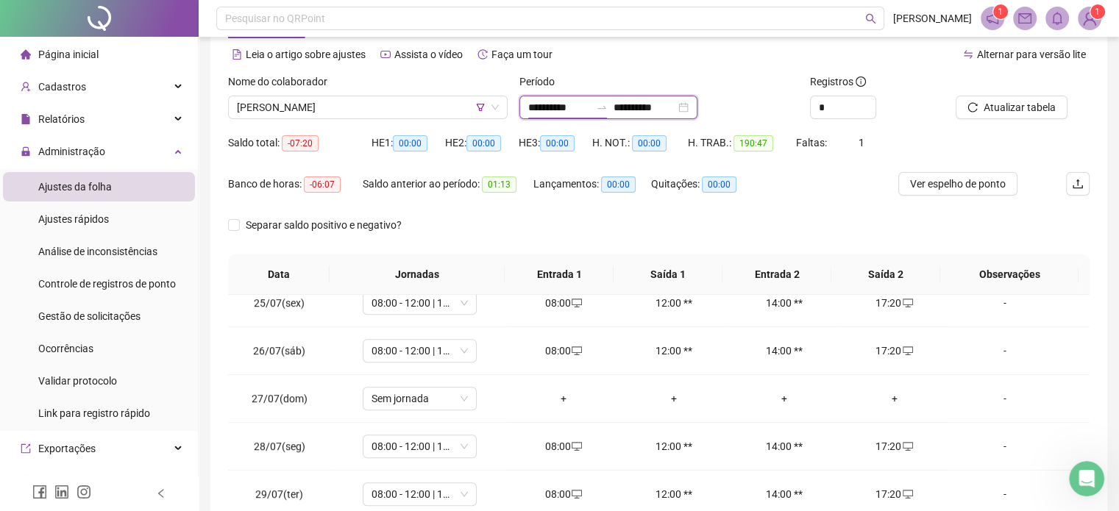
click at [540, 105] on input "**********" at bounding box center [559, 107] width 62 height 16
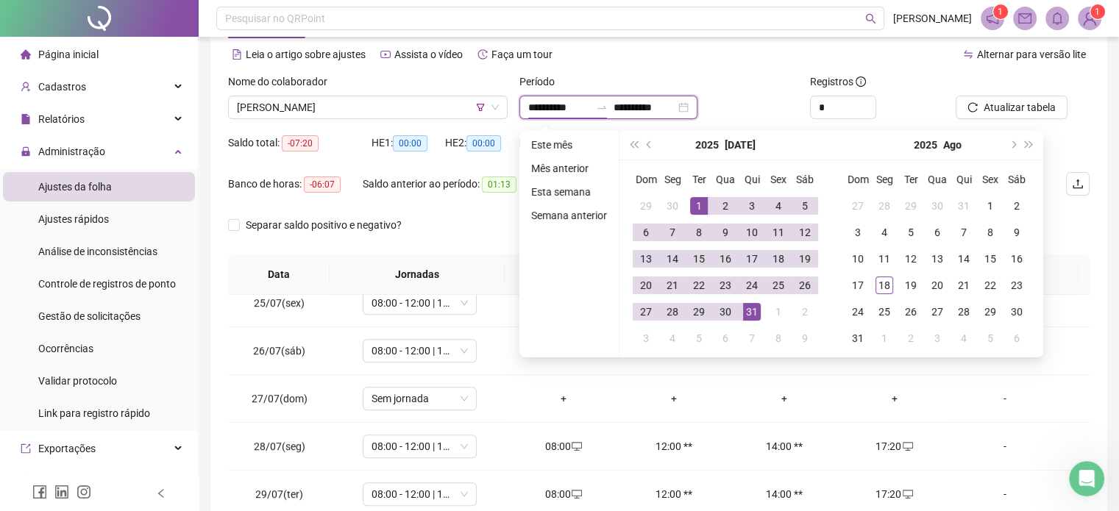
type input "**********"
click at [655, 144] on button "prev-year" at bounding box center [649, 144] width 16 height 29
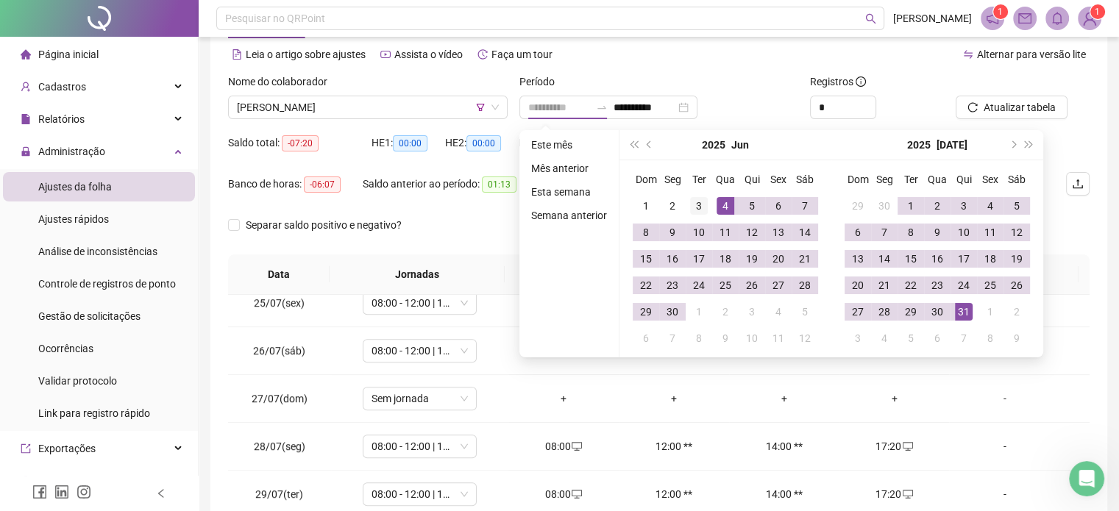
type input "**********"
click at [703, 204] on div "3" at bounding box center [699, 206] width 18 height 18
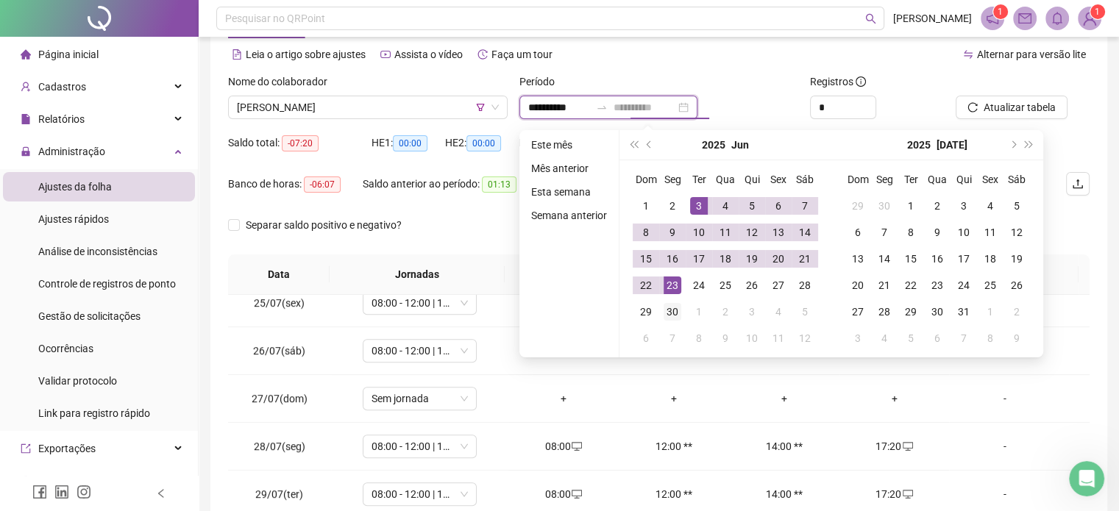
type input "**********"
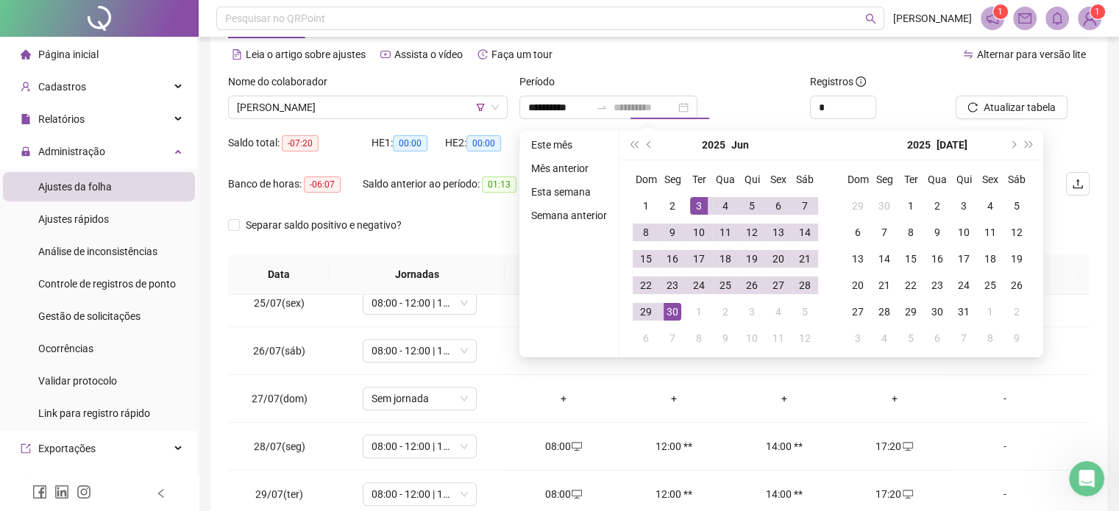
click at [668, 304] on div "30" at bounding box center [672, 312] width 18 height 18
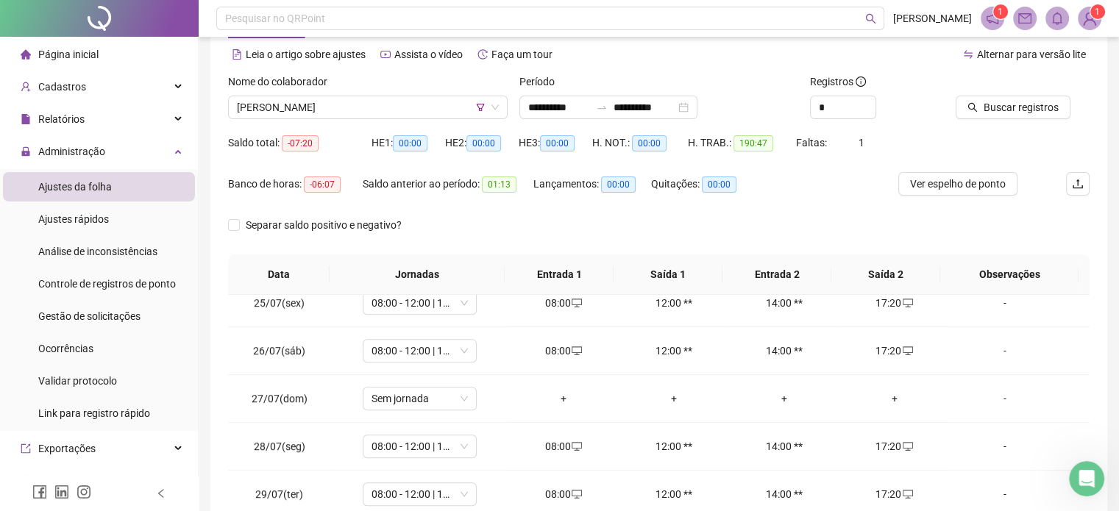
click at [977, 132] on div "Saldo total: -07:20 HE 1: 00:00 HE 2: 00:00 HE 3: 00:00 H. NOT.: 00:00 H. TRAB.…" at bounding box center [658, 151] width 861 height 41
click at [980, 116] on button "Buscar registros" at bounding box center [1012, 108] width 115 height 24
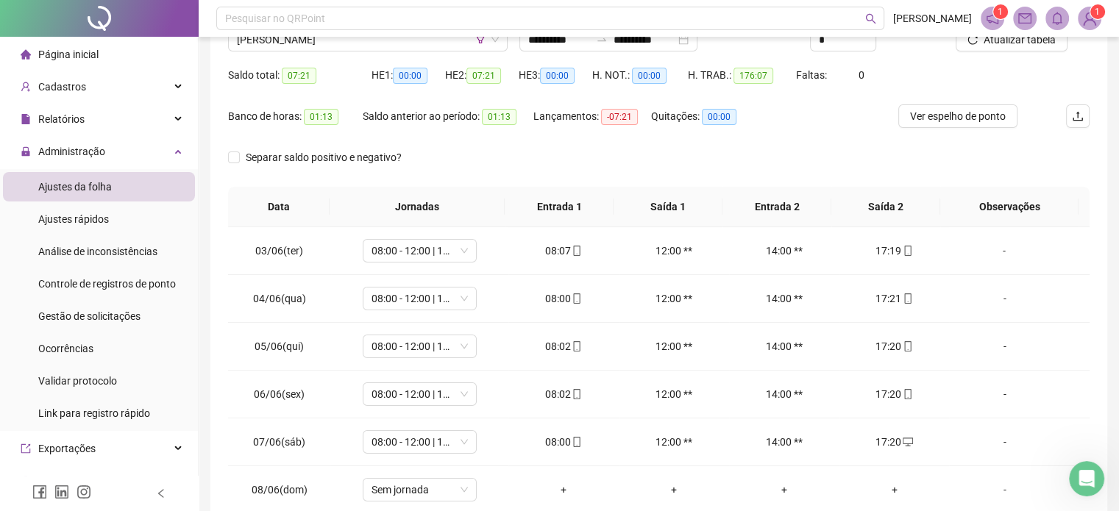
scroll to position [107, 0]
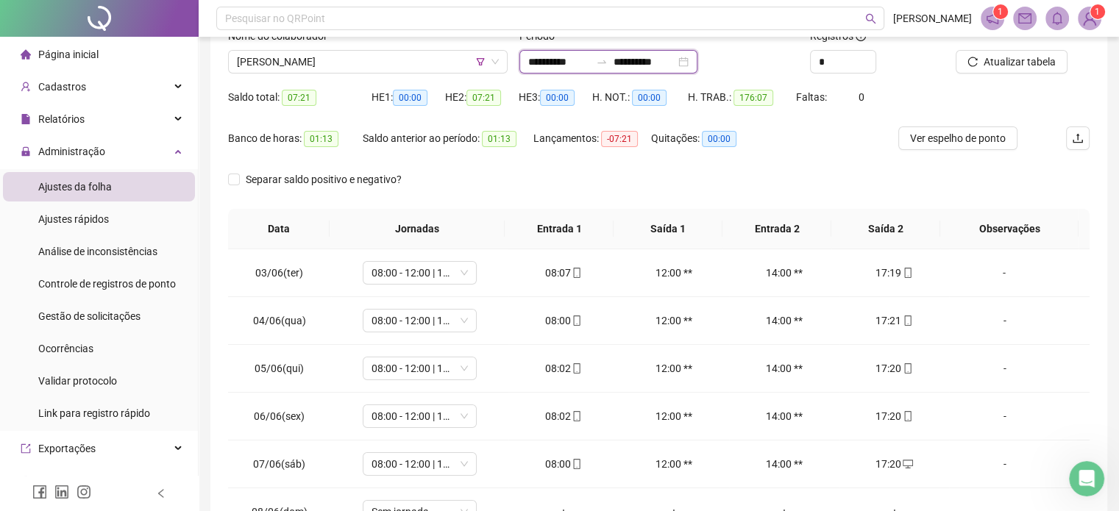
click at [547, 63] on input "**********" at bounding box center [559, 62] width 62 height 16
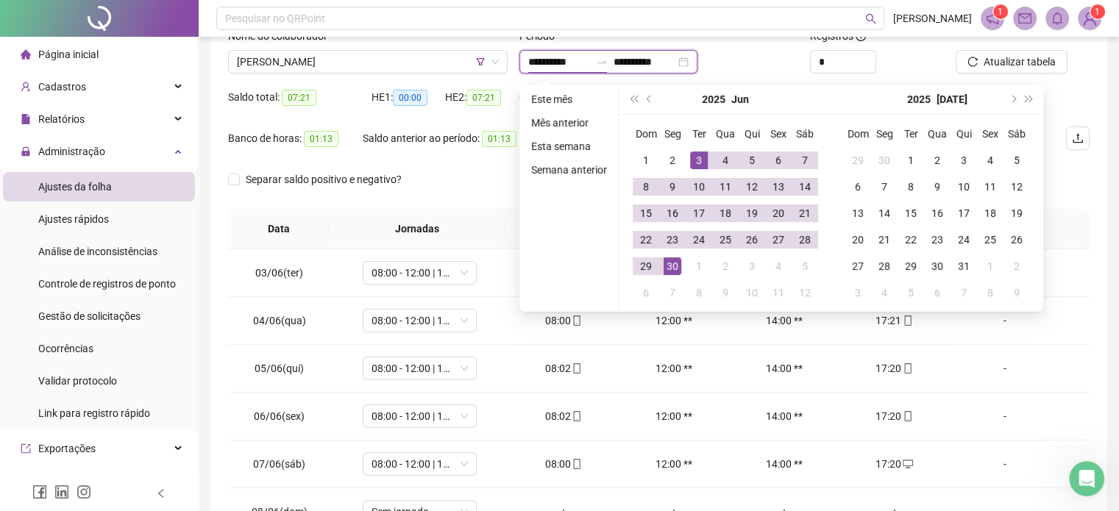
type input "**********"
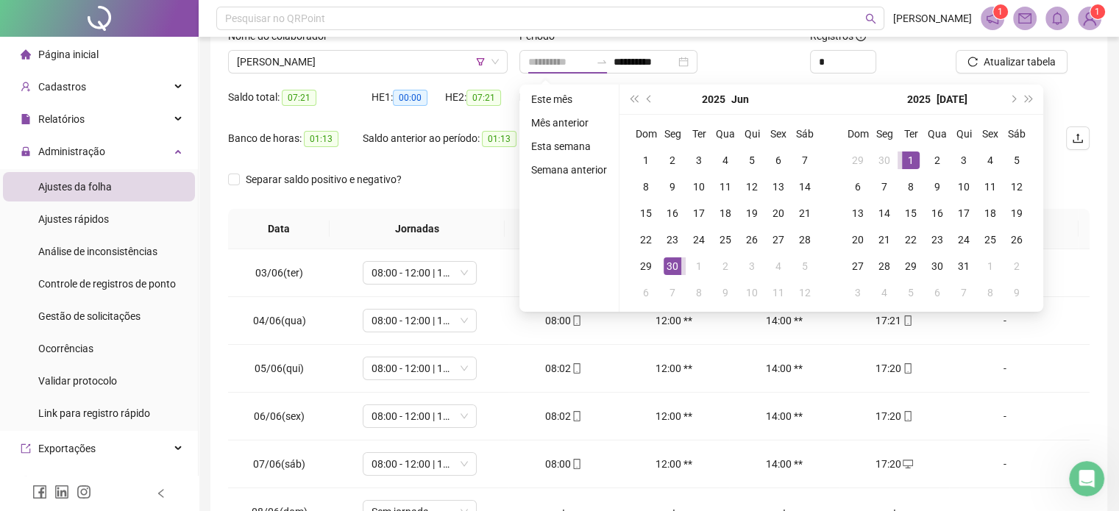
click at [902, 163] on div "1" at bounding box center [911, 160] width 18 height 18
type input "**********"
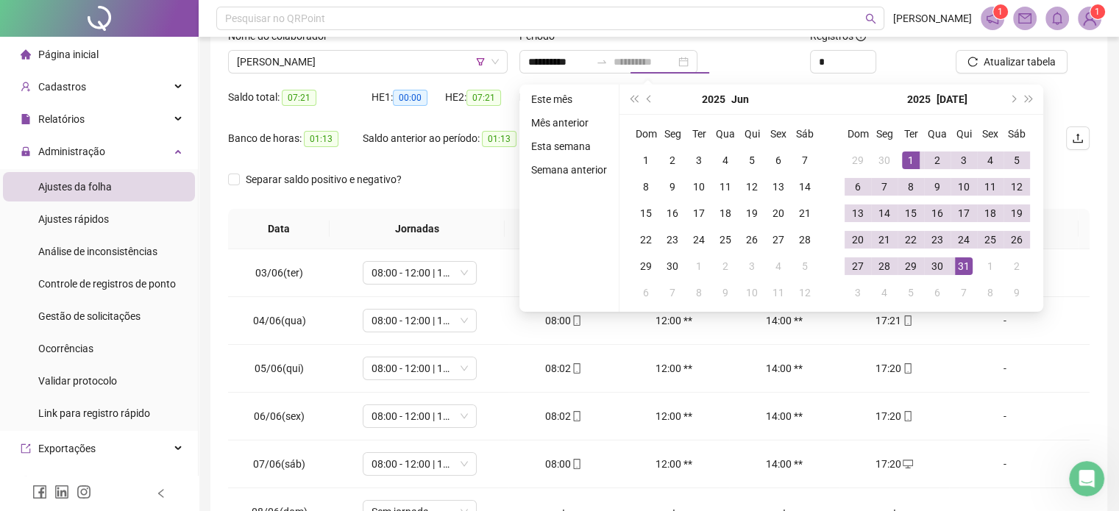
click at [969, 273] on div "31" at bounding box center [964, 266] width 18 height 18
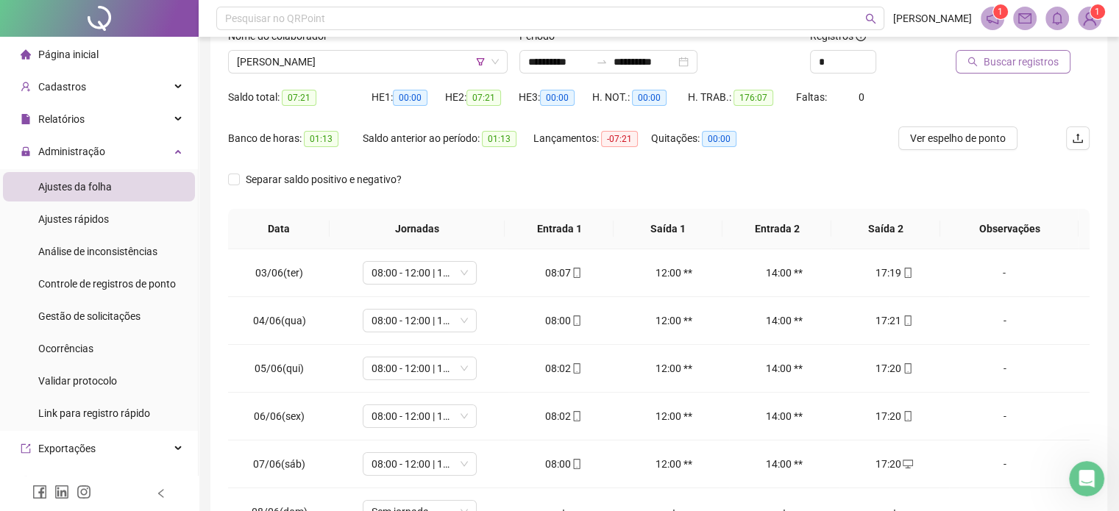
click at [970, 65] on icon "search" at bounding box center [972, 62] width 10 height 10
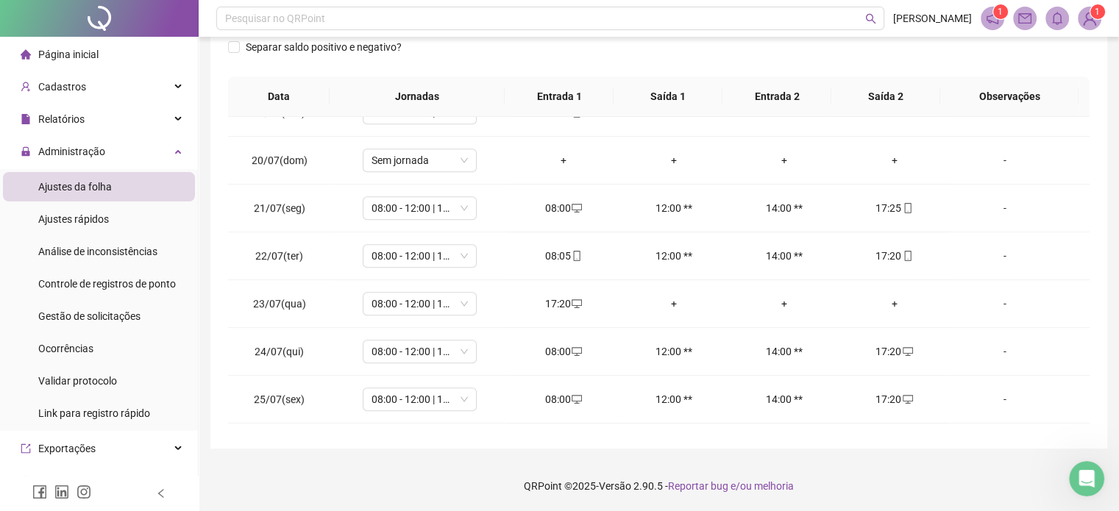
scroll to position [891, 0]
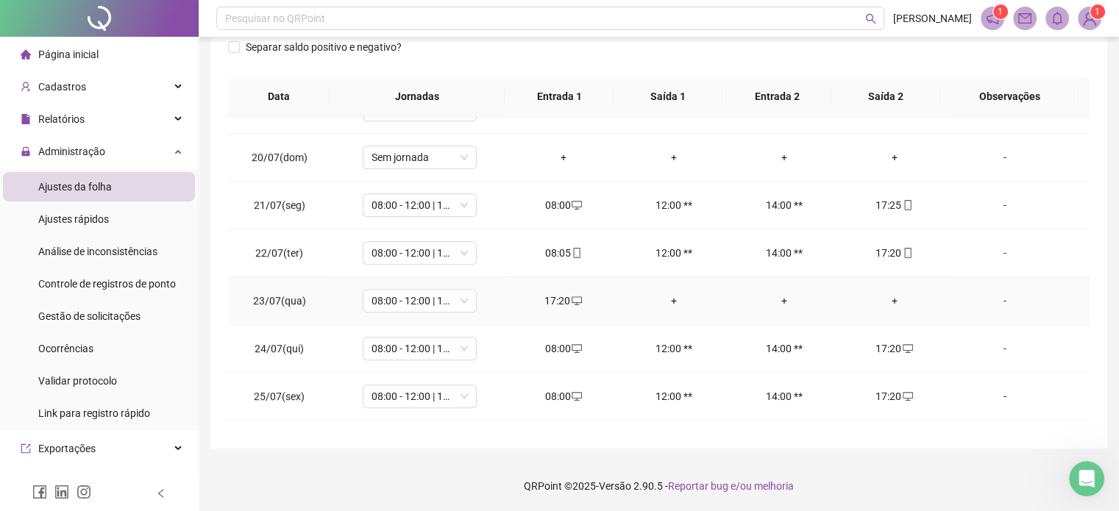
click at [852, 296] on div "+" at bounding box center [894, 301] width 87 height 16
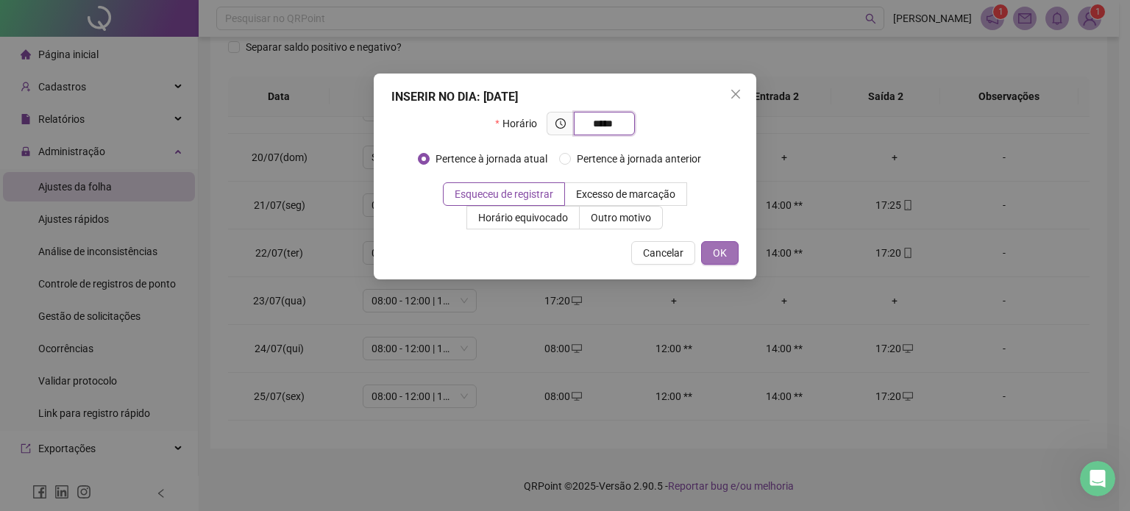
type input "*****"
click at [718, 249] on span "OK" at bounding box center [720, 253] width 14 height 16
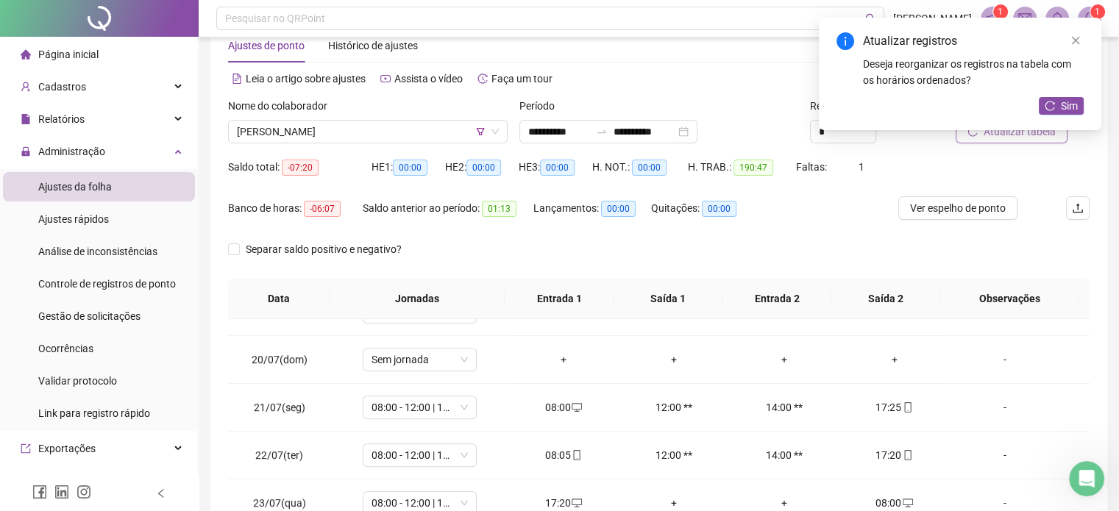
scroll to position [35, 0]
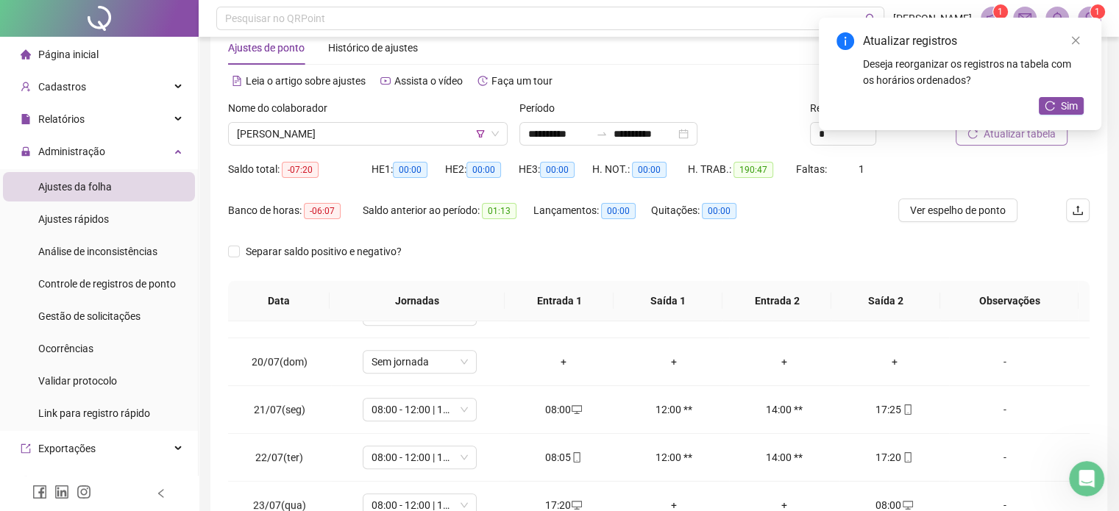
click at [1014, 130] on div "Atualizar registros Deseja reorganizar os registros na tabela com os horários o…" at bounding box center [960, 74] width 282 height 113
click at [1067, 42] on link "Close" at bounding box center [1075, 40] width 16 height 16
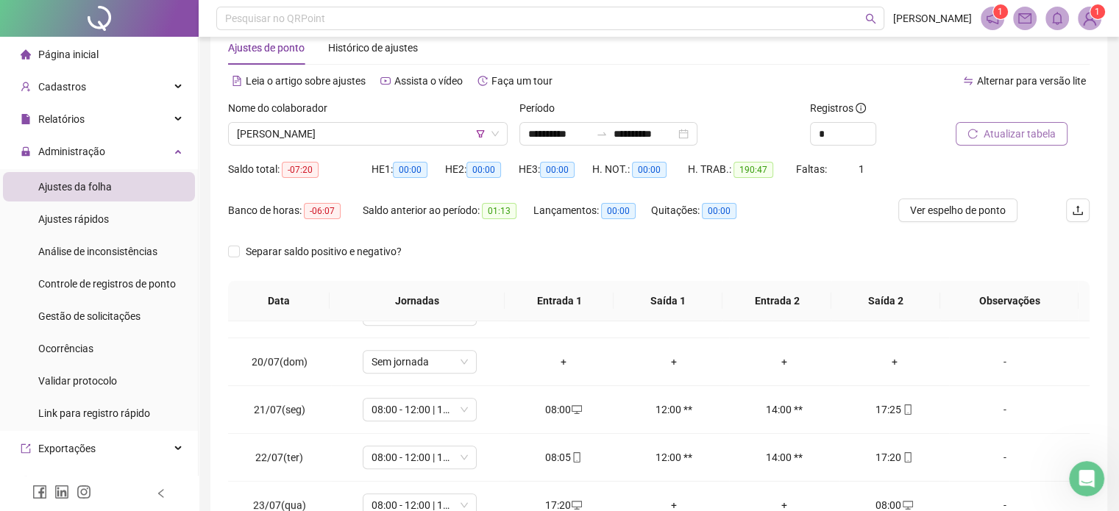
click at [1012, 138] on span "Atualizar tabela" at bounding box center [1019, 134] width 72 height 16
click at [432, 140] on span "[PERSON_NAME]" at bounding box center [368, 134] width 262 height 22
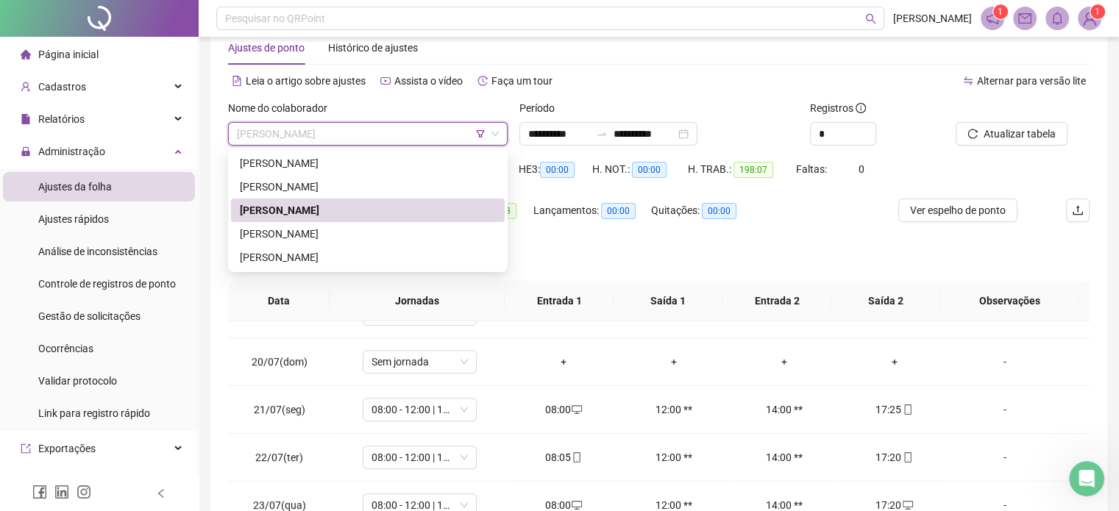
click at [363, 222] on div "[PERSON_NAME]" at bounding box center [368, 234] width 274 height 24
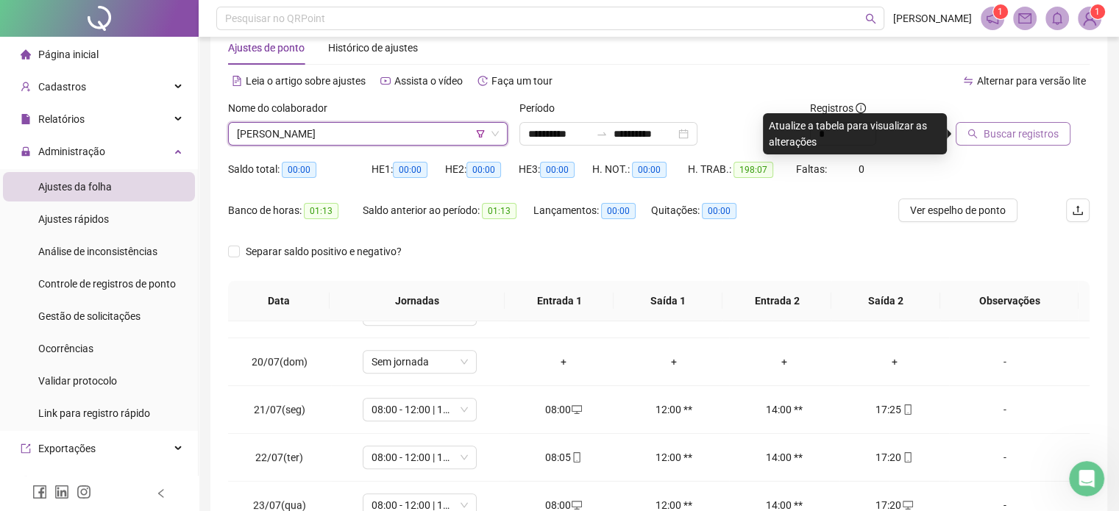
click at [1012, 130] on span "Buscar registros" at bounding box center [1020, 134] width 75 height 16
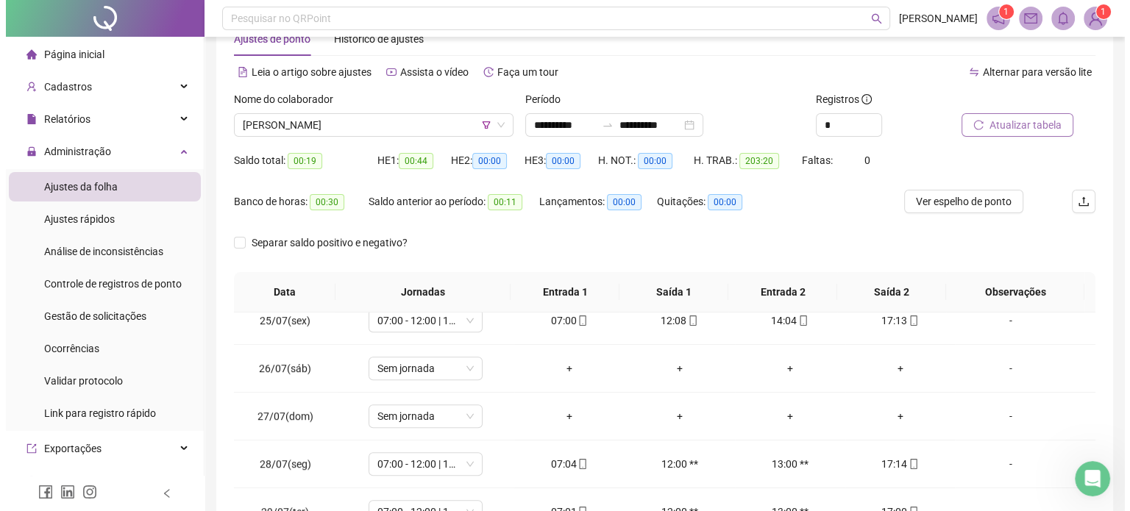
scroll to position [44, 0]
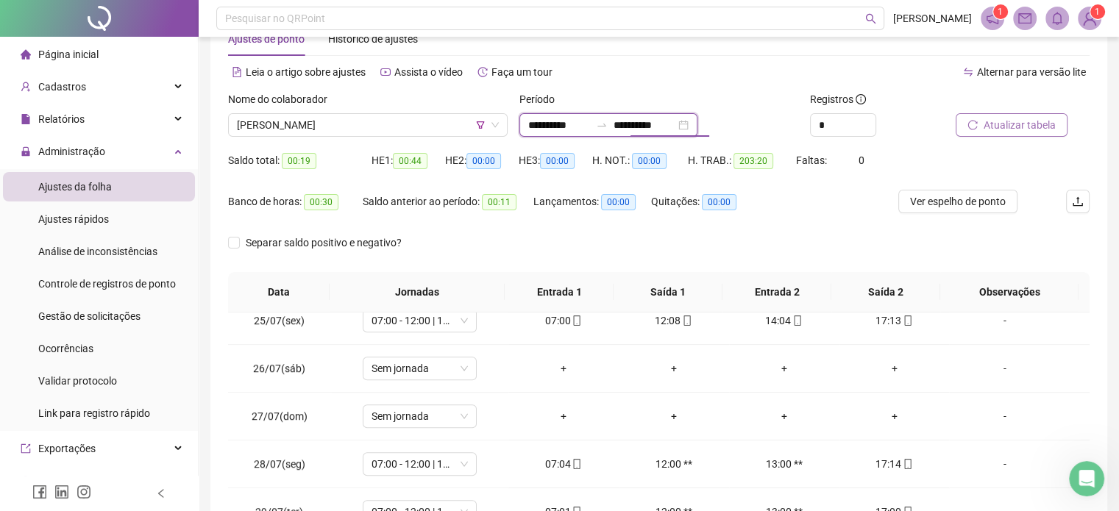
click at [630, 122] on input "**********" at bounding box center [644, 125] width 62 height 16
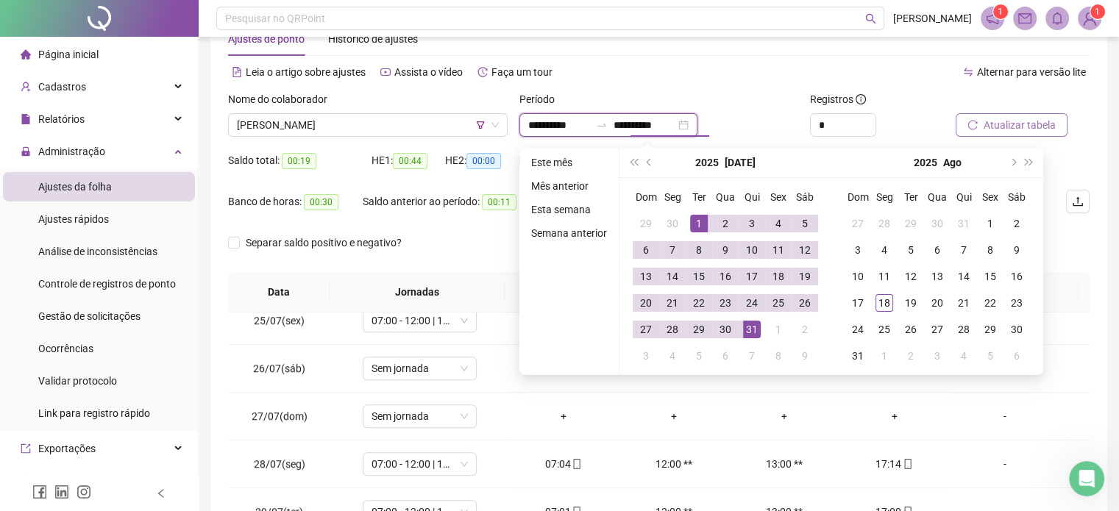
click at [544, 128] on input "**********" at bounding box center [559, 125] width 62 height 16
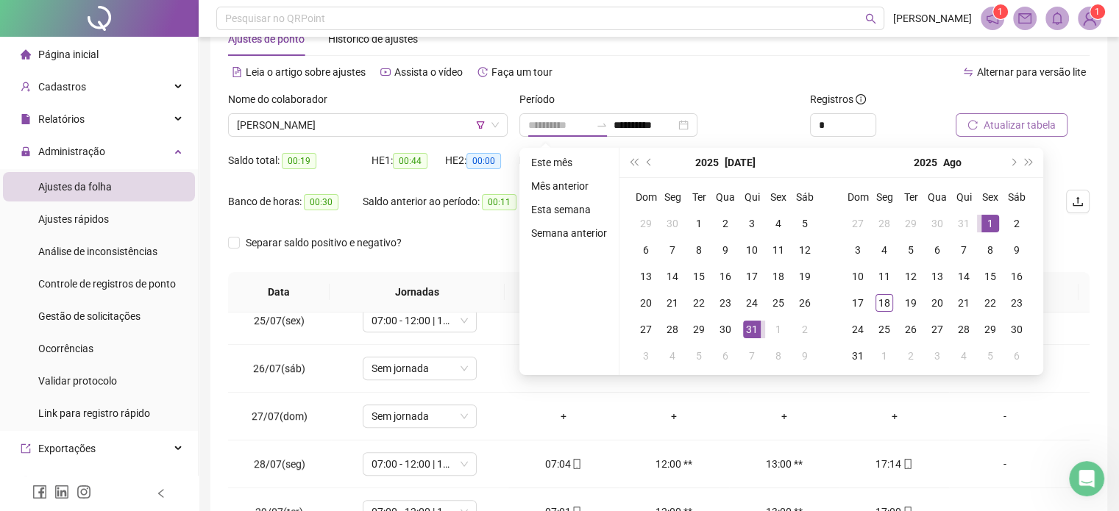
click at [983, 221] on div "1" at bounding box center [990, 224] width 18 height 18
type input "**********"
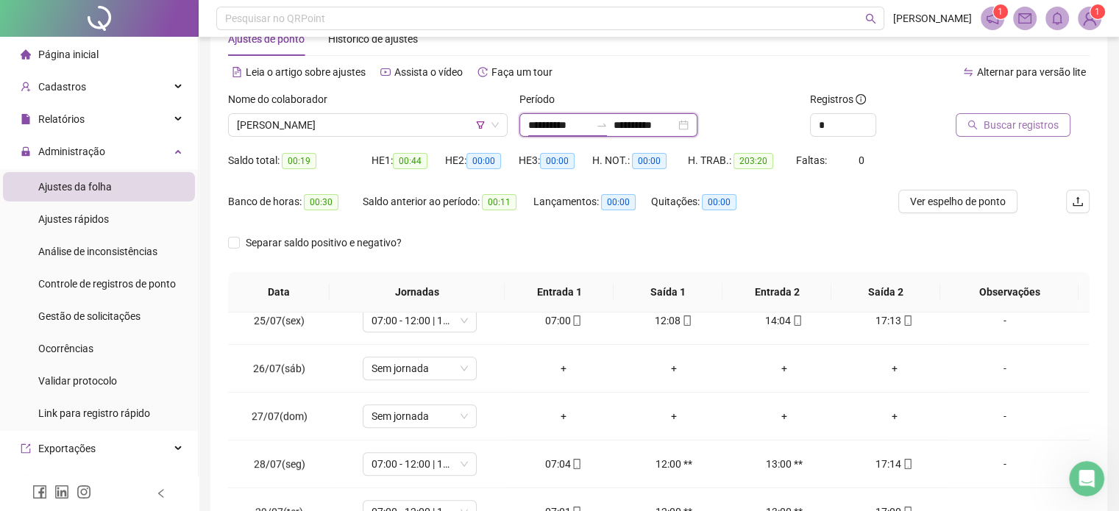
click at [577, 127] on input "**********" at bounding box center [559, 125] width 62 height 16
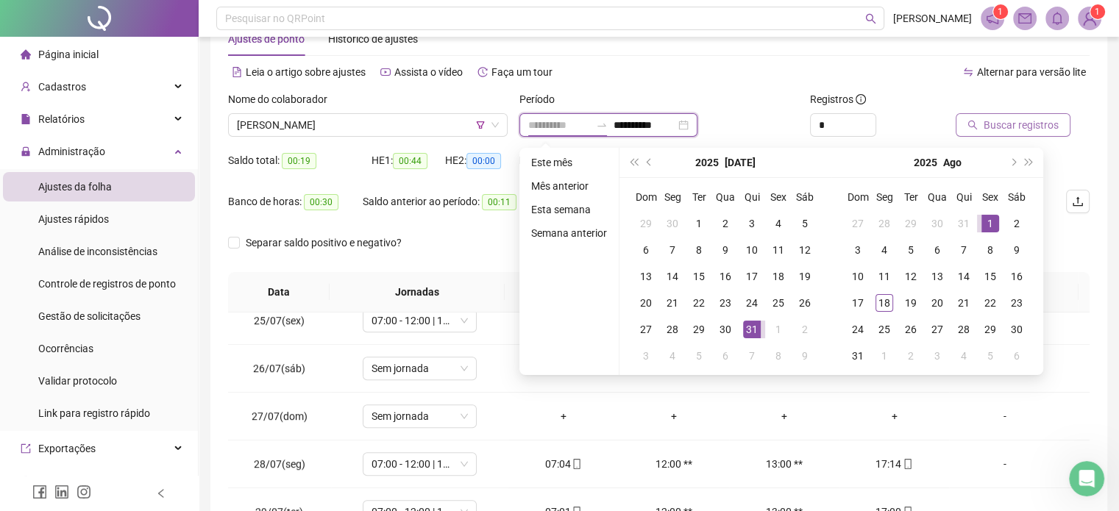
type input "**********"
click at [991, 228] on div "1" at bounding box center [990, 224] width 18 height 18
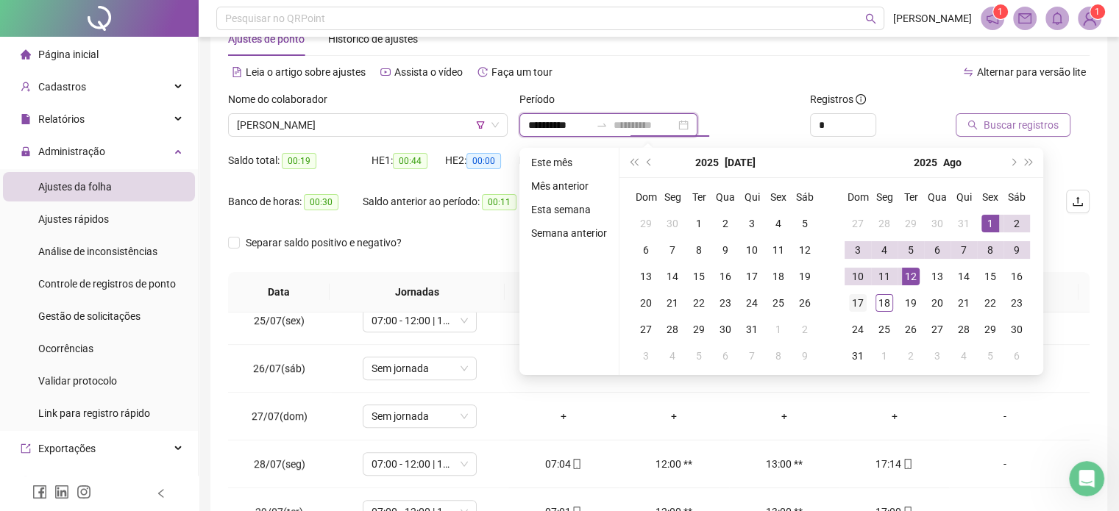
type input "**********"
click at [852, 309] on div "17" at bounding box center [858, 303] width 18 height 18
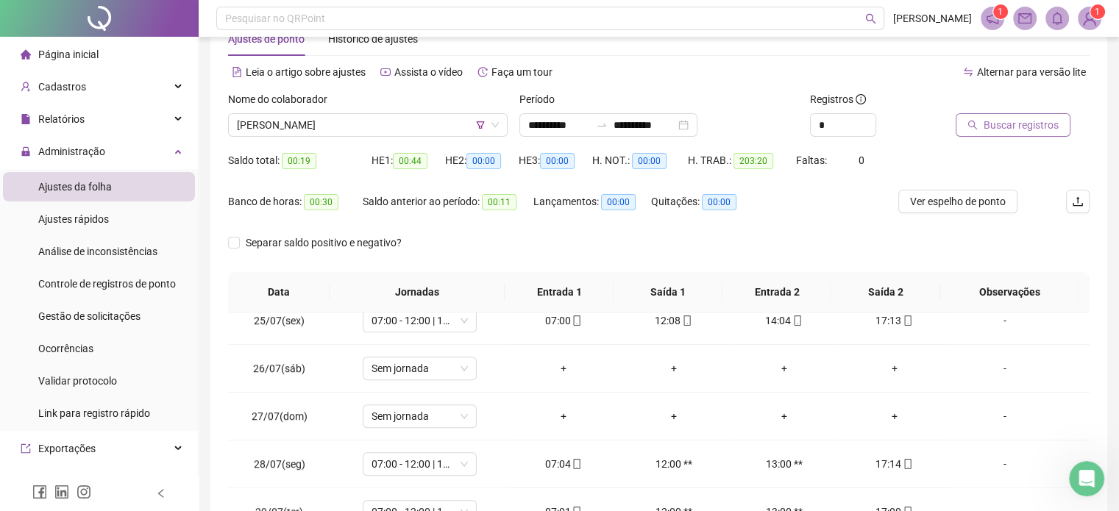
click at [1012, 129] on span "Buscar registros" at bounding box center [1020, 125] width 75 height 16
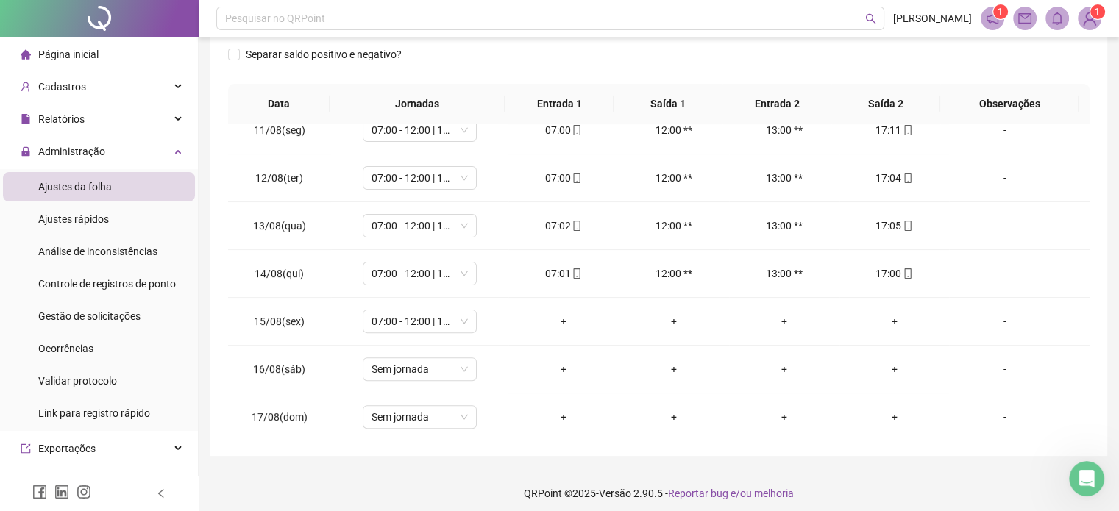
scroll to position [240, 0]
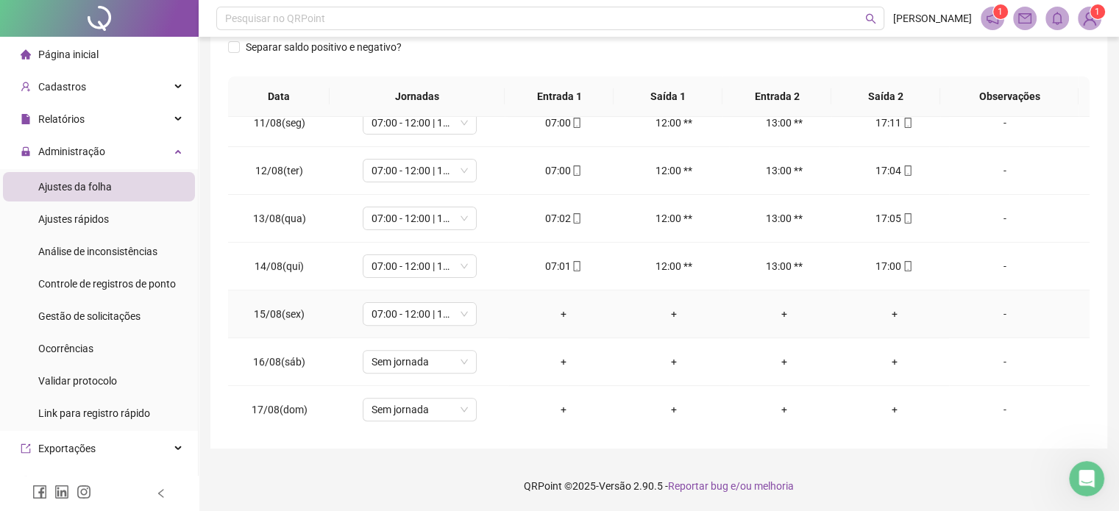
click at [986, 318] on div "-" at bounding box center [1003, 314] width 87 height 16
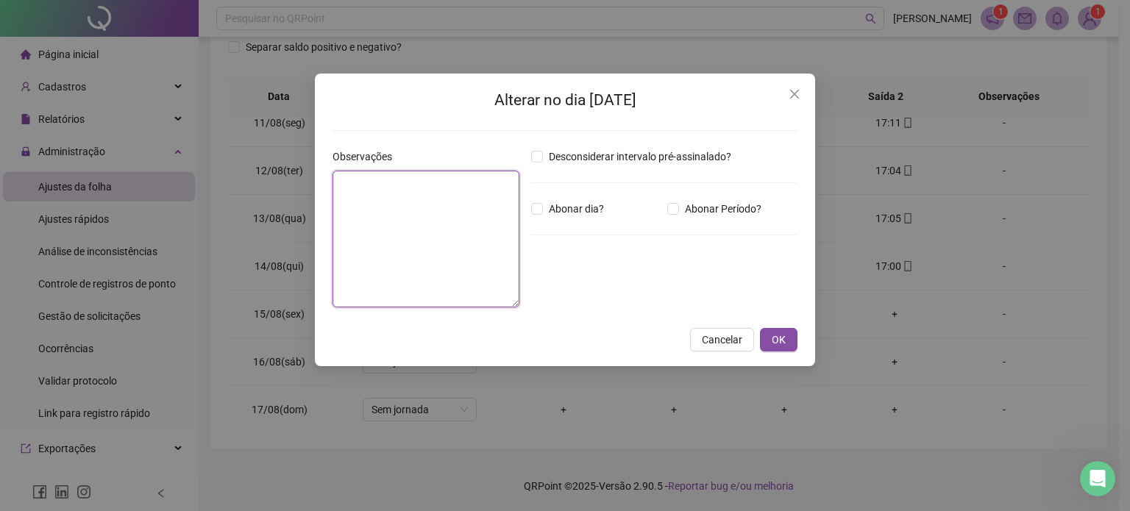
click at [444, 237] on textarea at bounding box center [425, 239] width 187 height 137
type textarea "**********"
click at [556, 204] on span "Abonar dia?" at bounding box center [576, 209] width 67 height 16
click at [781, 350] on button "OK" at bounding box center [779, 340] width 38 height 24
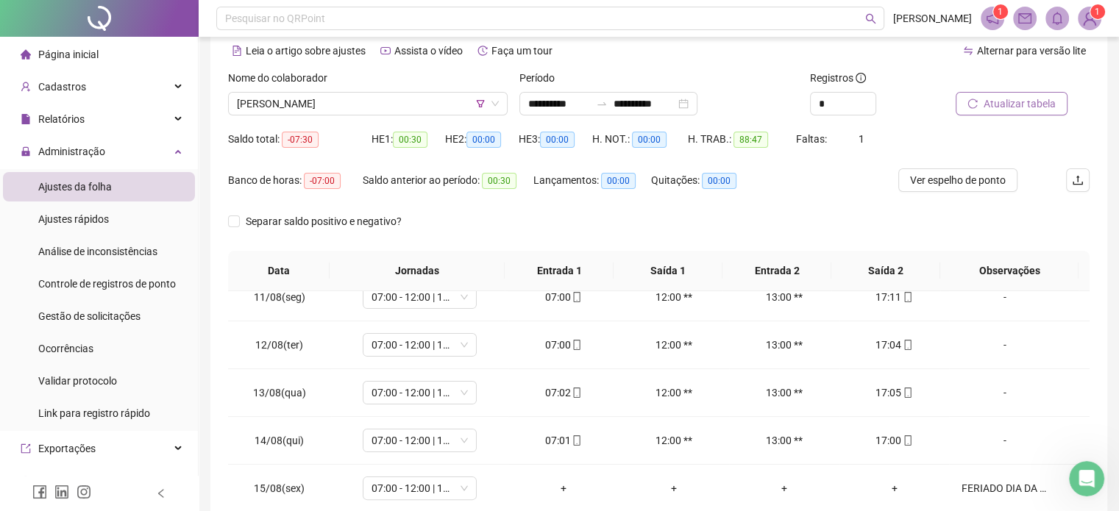
scroll to position [57, 0]
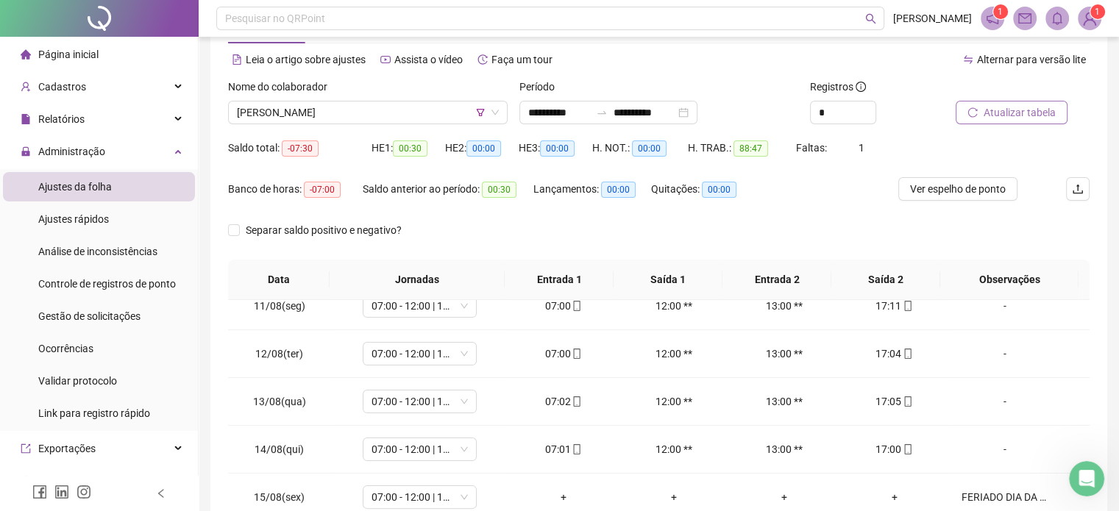
click at [983, 105] on span "Atualizar tabela" at bounding box center [1019, 112] width 72 height 16
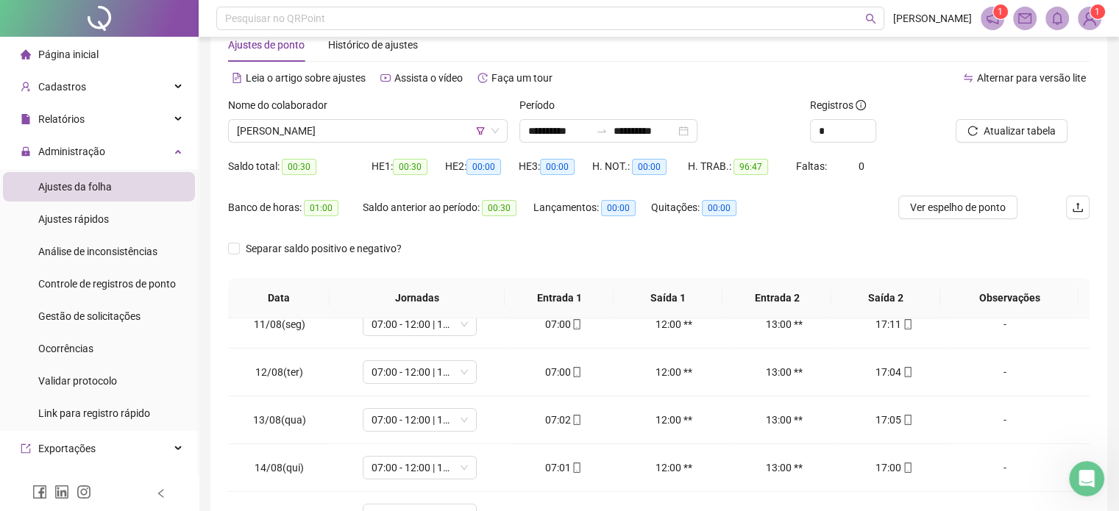
scroll to position [26, 0]
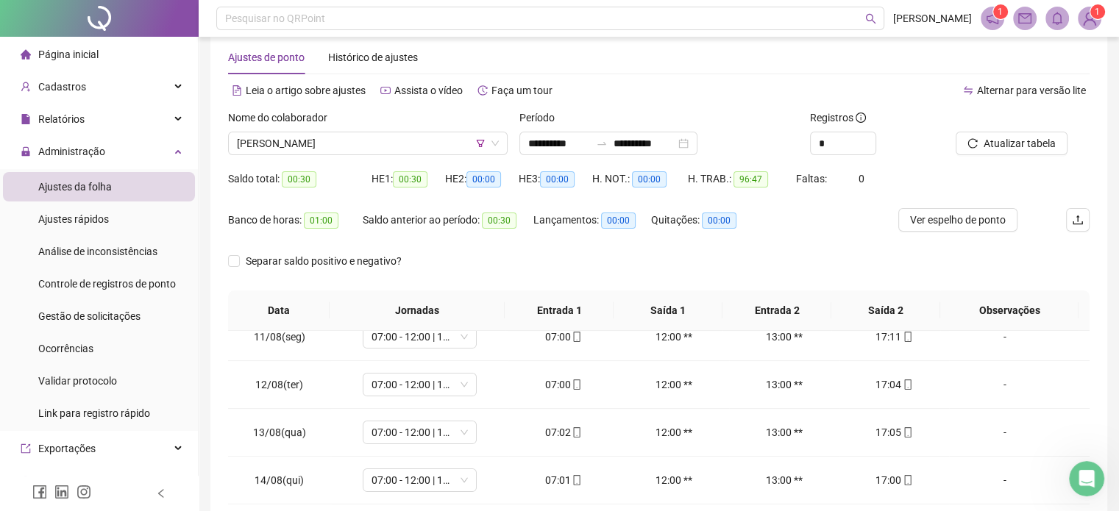
click at [397, 129] on div "Nome do colaborador" at bounding box center [367, 121] width 279 height 22
click at [394, 135] on span "[PERSON_NAME]" at bounding box center [368, 143] width 262 height 22
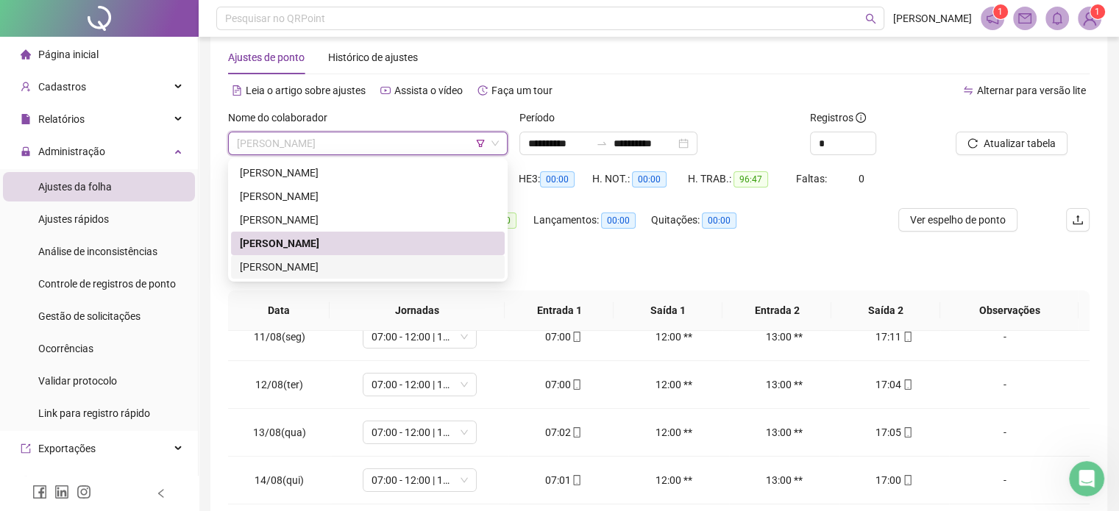
click at [362, 275] on div "[PERSON_NAME]" at bounding box center [368, 267] width 274 height 24
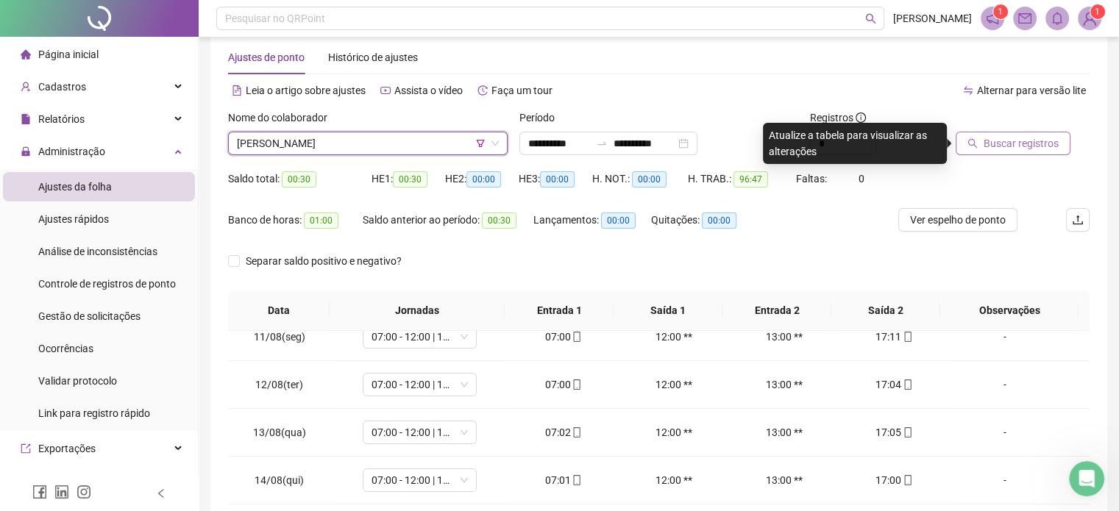
click at [999, 135] on button "Buscar registros" at bounding box center [1012, 144] width 115 height 24
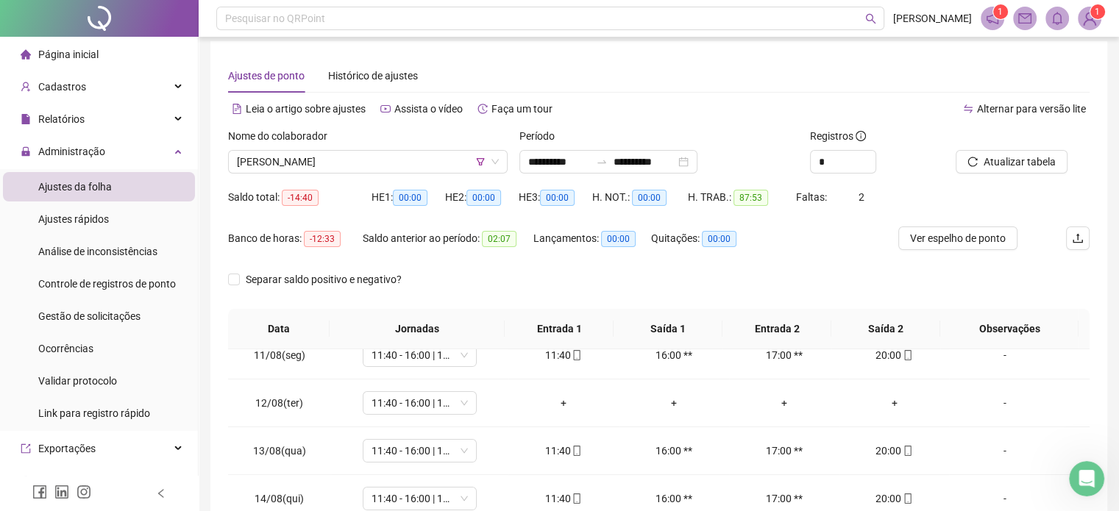
scroll to position [4, 0]
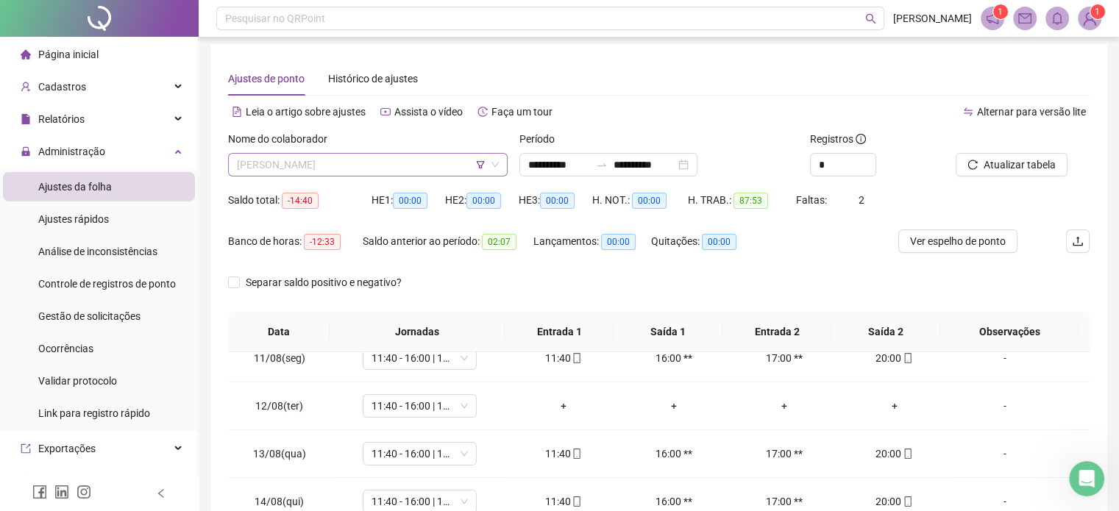
click at [451, 166] on span "[PERSON_NAME]" at bounding box center [368, 165] width 262 height 22
click at [582, 267] on div "Lançamentos: 00:00" at bounding box center [592, 249] width 118 height 41
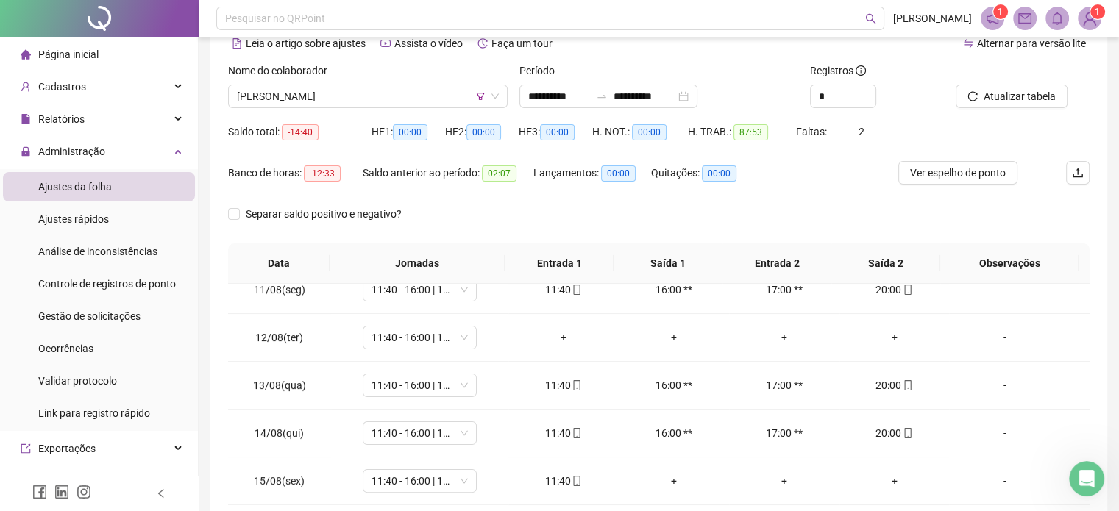
scroll to position [65, 0]
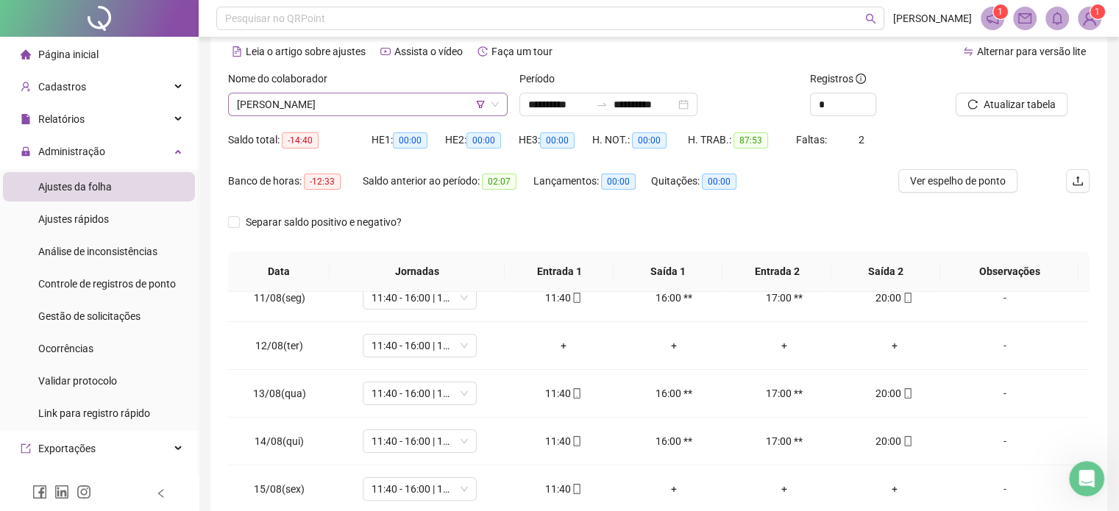
click at [368, 93] on div "[PERSON_NAME]" at bounding box center [367, 105] width 279 height 24
click at [481, 105] on icon "filter" at bounding box center [480, 104] width 8 height 7
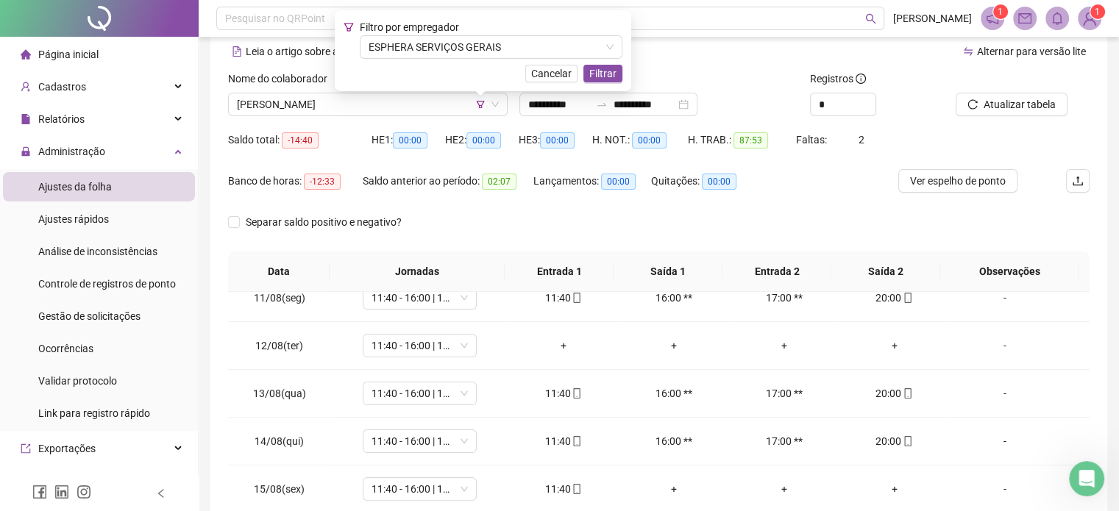
click at [445, 30] on span "Filtro por empregador" at bounding box center [409, 27] width 99 height 12
click at [445, 32] on span "Filtro por empregador" at bounding box center [409, 27] width 99 height 12
click at [445, 34] on div "Filtro por empregador ESPHERA SERVIÇOS GERAIS" at bounding box center [491, 39] width 263 height 40
click at [446, 42] on span "ESPHERA SERVIÇOS GERAIS" at bounding box center [490, 47] width 245 height 22
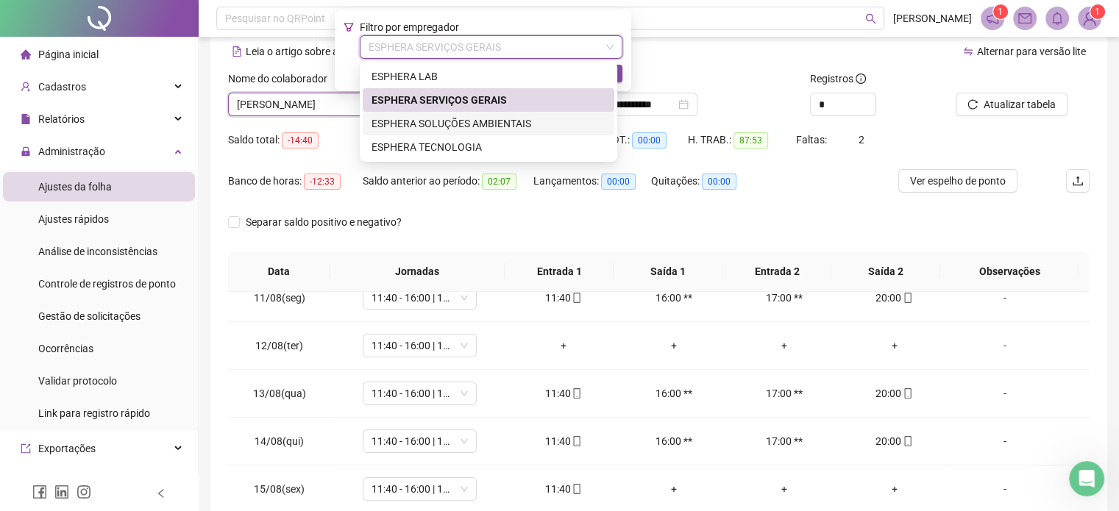
click at [485, 115] on div "ESPHERA SOLUÇÕES AMBIENTAIS" at bounding box center [488, 123] width 234 height 16
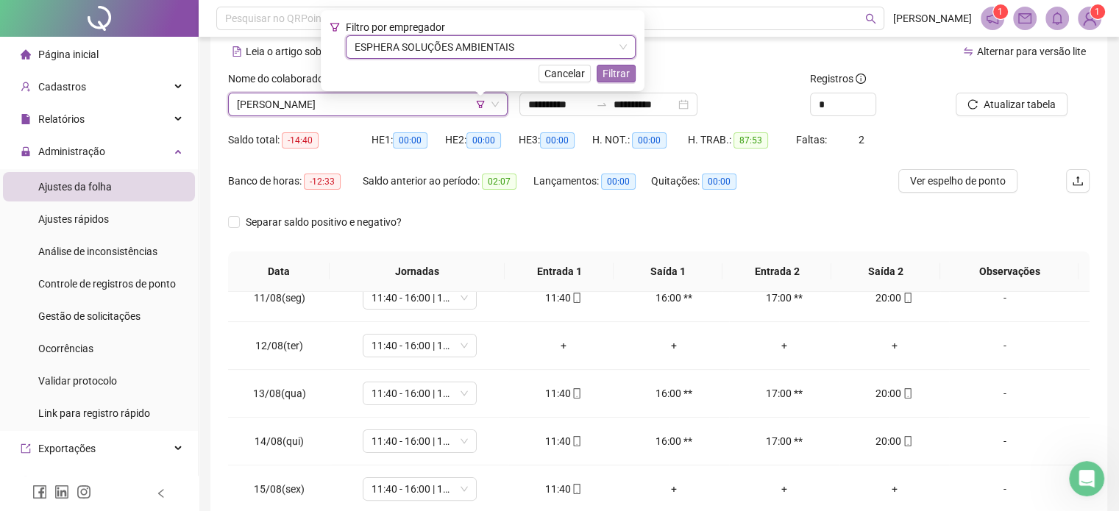
click at [602, 76] on span "Filtrar" at bounding box center [615, 73] width 27 height 16
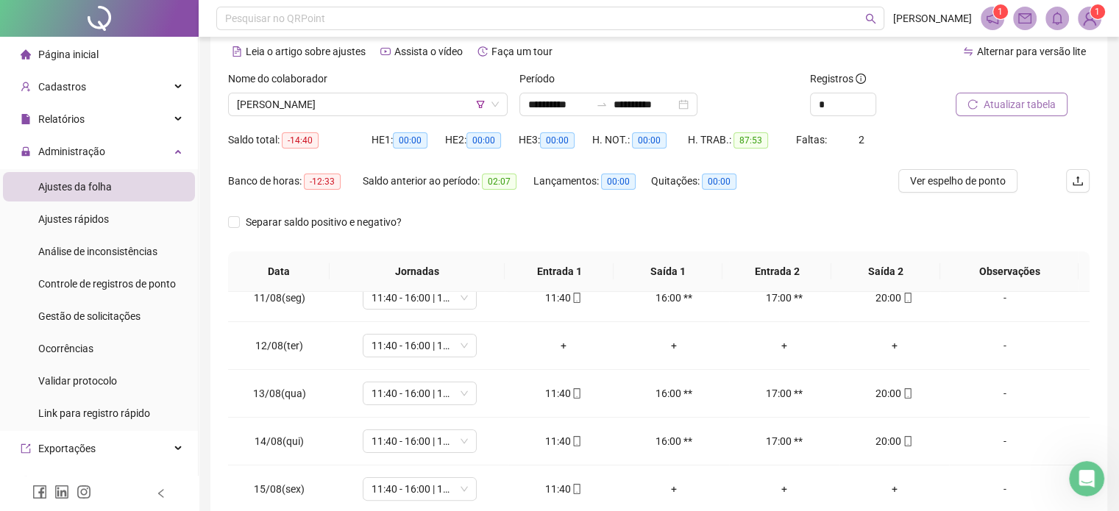
click at [1006, 111] on span "Atualizar tabela" at bounding box center [1019, 104] width 72 height 16
click at [416, 175] on div "Saldo anterior ao período: 02:07" at bounding box center [448, 181] width 171 height 17
click at [427, 110] on span "[PERSON_NAME]" at bounding box center [368, 104] width 262 height 22
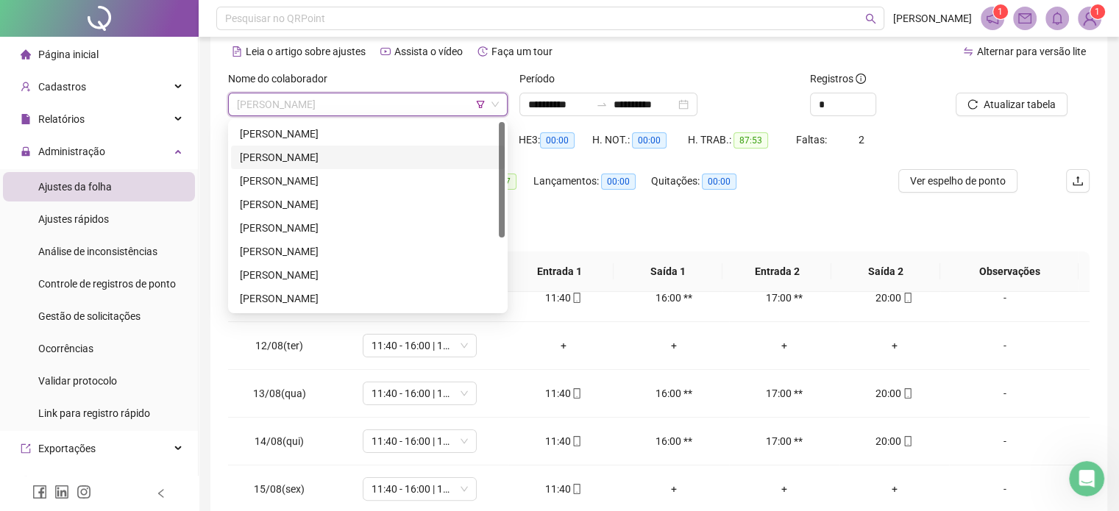
click at [400, 159] on div "[PERSON_NAME]" at bounding box center [368, 157] width 256 height 16
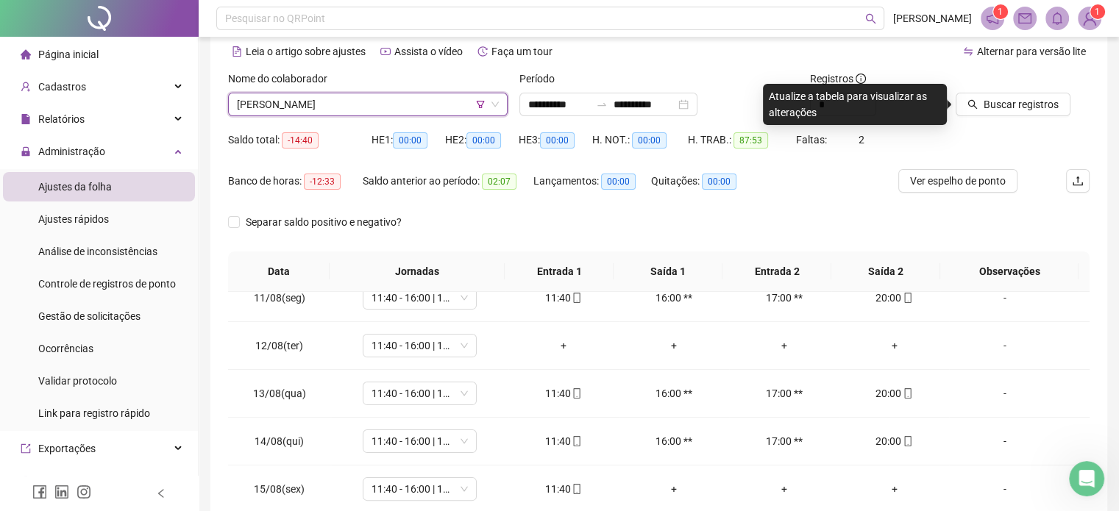
click at [970, 105] on icon "search" at bounding box center [973, 105] width 10 height 10
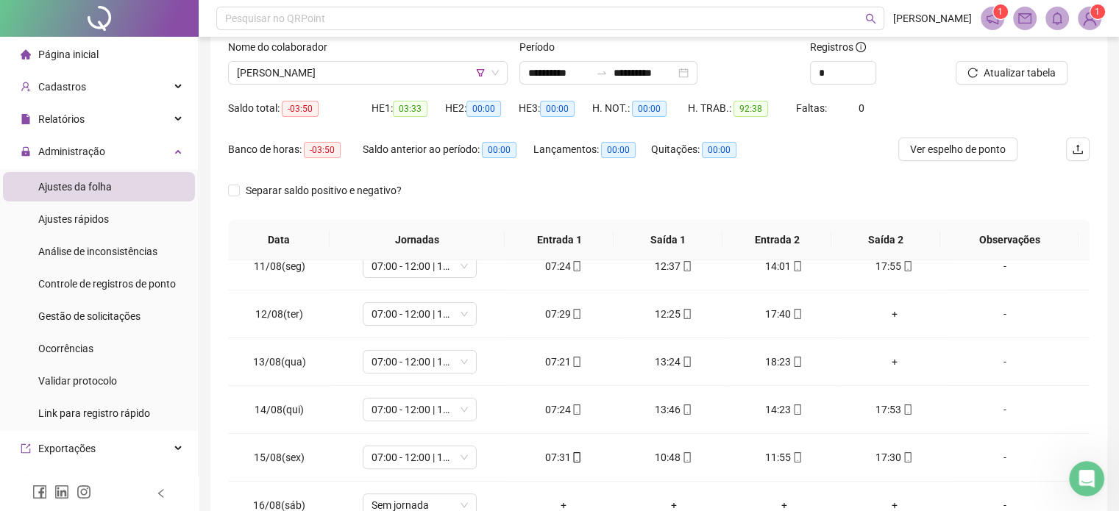
scroll to position [90, 0]
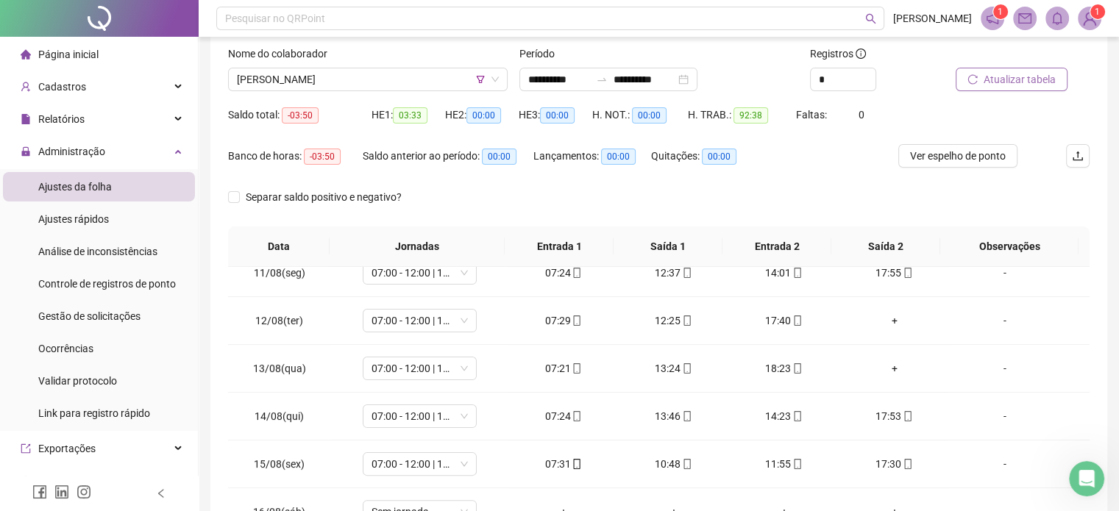
click at [1021, 90] on button "Atualizar tabela" at bounding box center [1011, 80] width 112 height 24
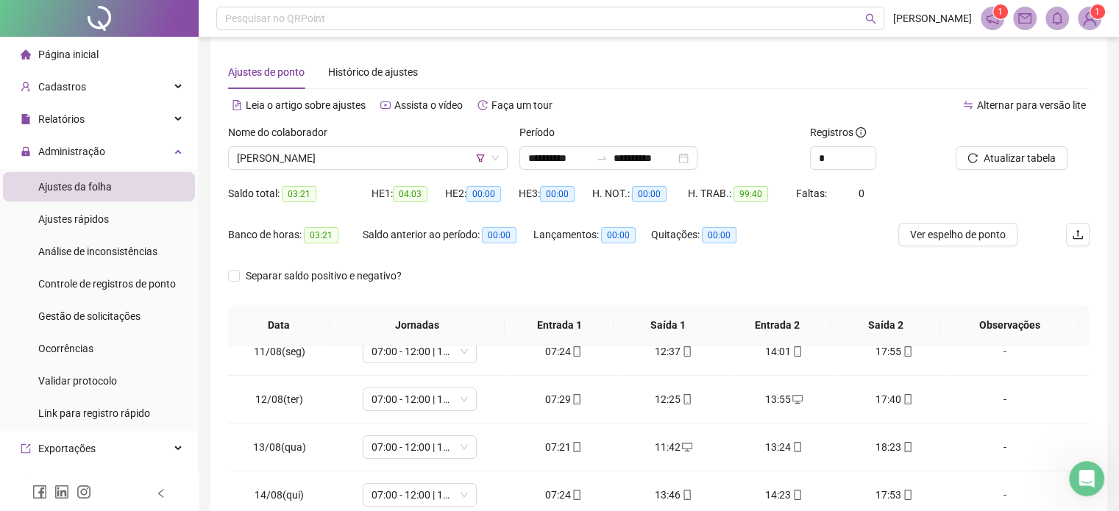
scroll to position [9, 0]
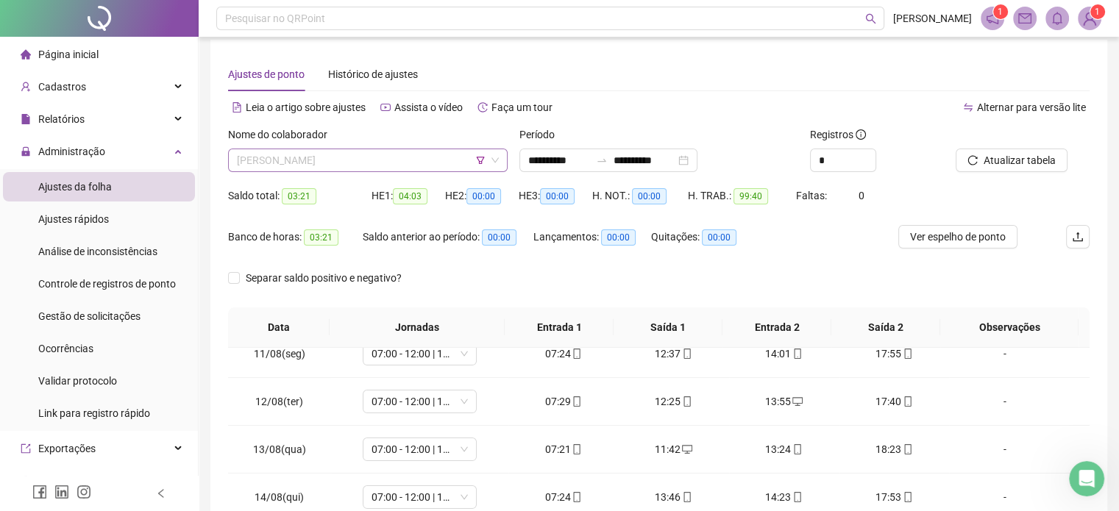
click at [406, 160] on span "[PERSON_NAME]" at bounding box center [368, 160] width 262 height 22
click at [777, 271] on div "Separar saldo positivo e negativo?" at bounding box center [658, 286] width 861 height 41
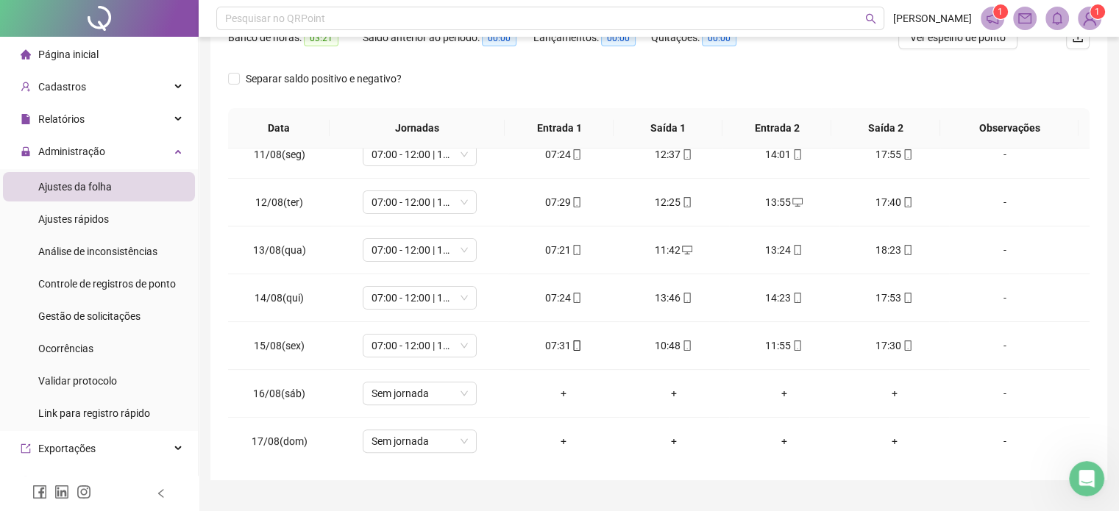
scroll to position [238, 0]
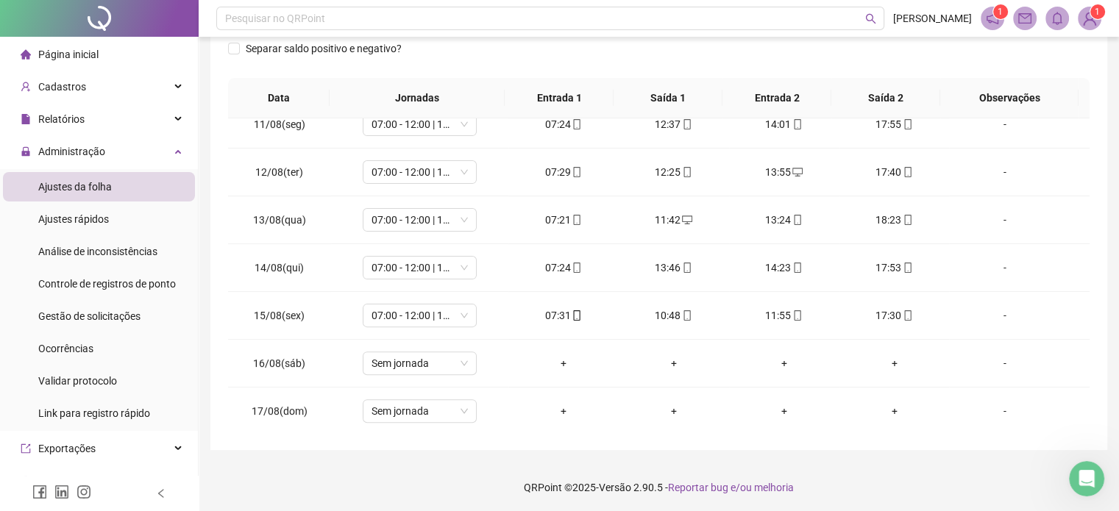
click at [1088, 332] on div "**********" at bounding box center [658, 130] width 896 height 640
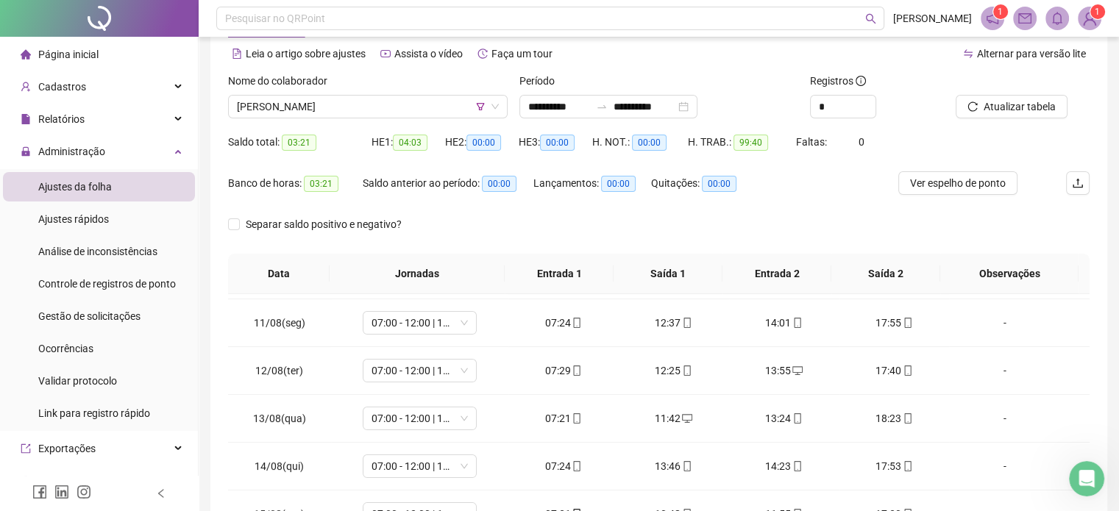
scroll to position [0, 0]
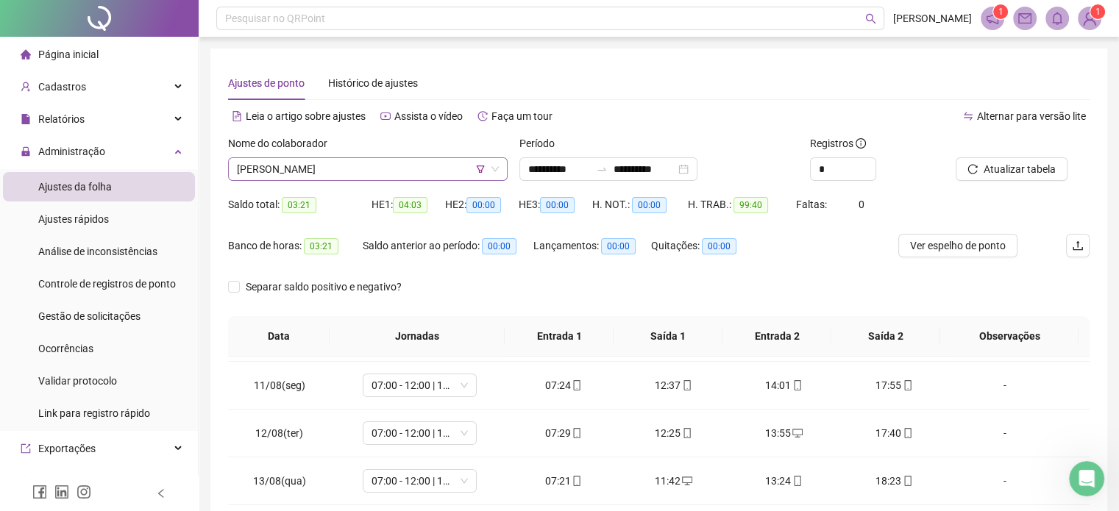
click at [395, 179] on span "[PERSON_NAME]" at bounding box center [368, 169] width 262 height 22
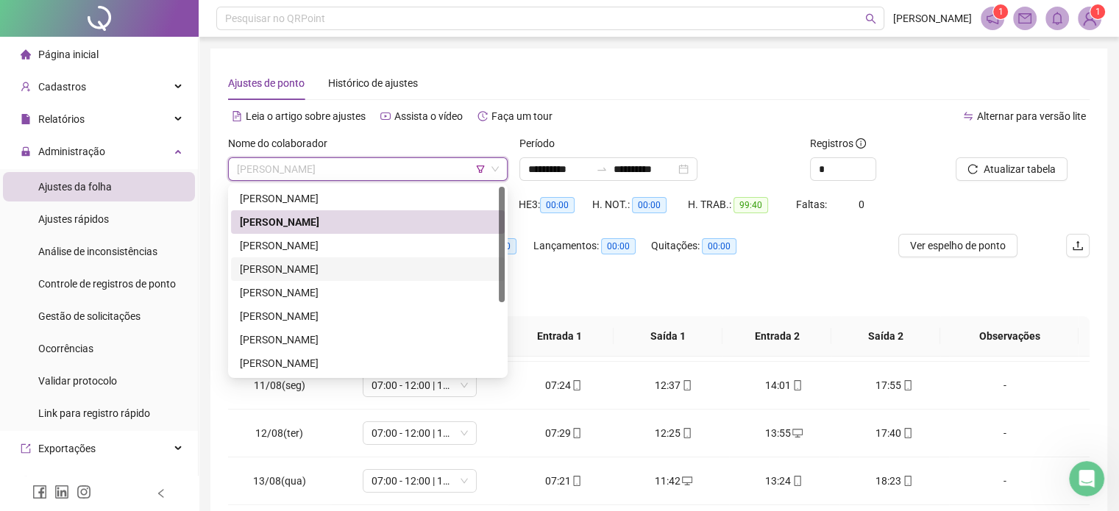
click at [352, 258] on div "[PERSON_NAME]" at bounding box center [368, 269] width 274 height 24
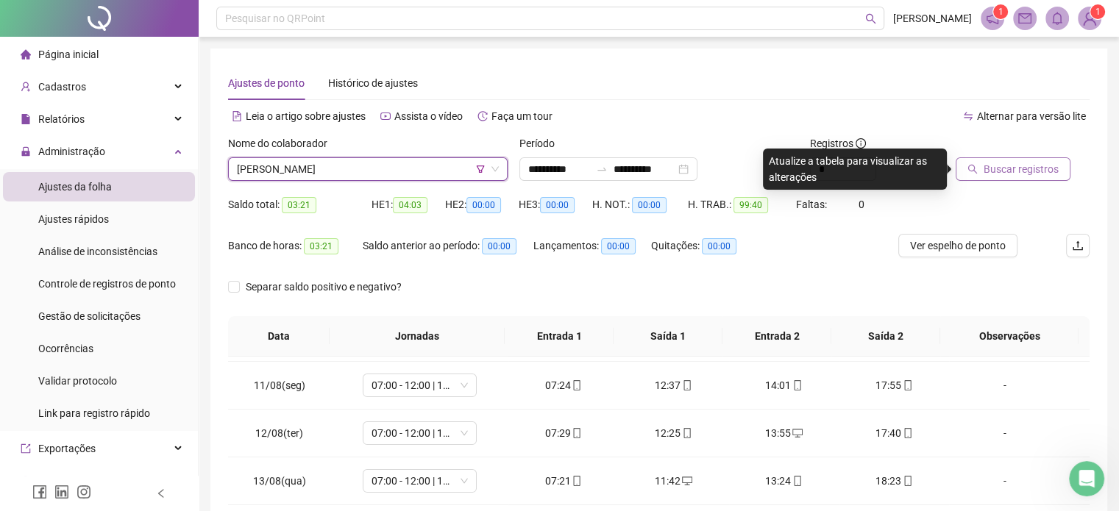
click at [1008, 169] on span "Buscar registros" at bounding box center [1020, 169] width 75 height 16
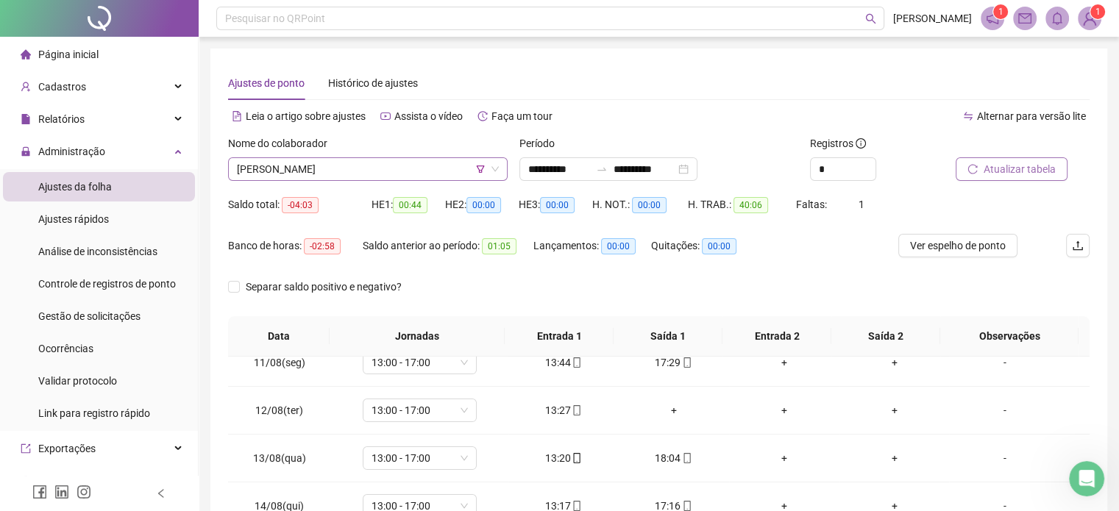
click at [424, 158] on input "search" at bounding box center [361, 169] width 249 height 22
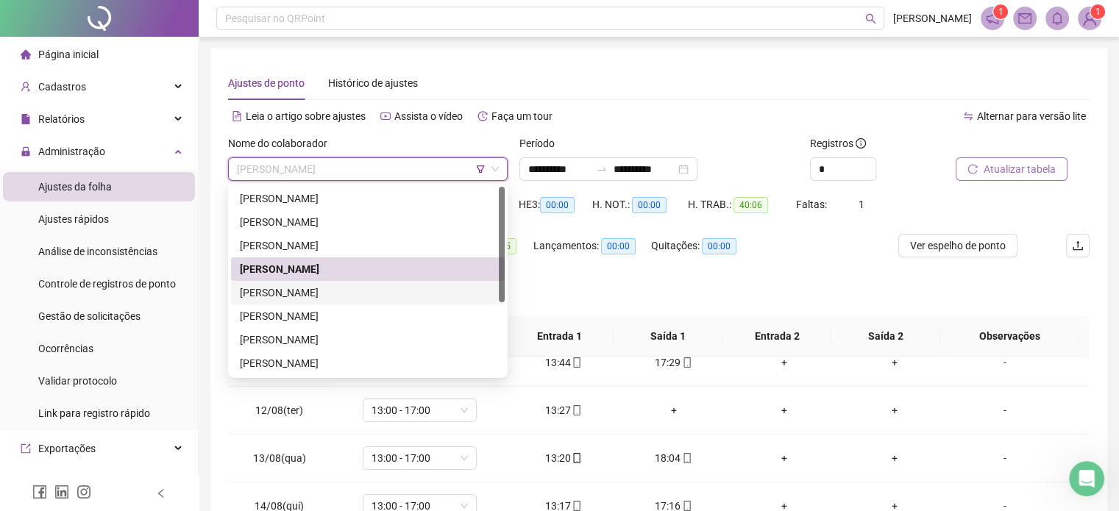
click at [338, 288] on div "[PERSON_NAME]" at bounding box center [368, 293] width 256 height 16
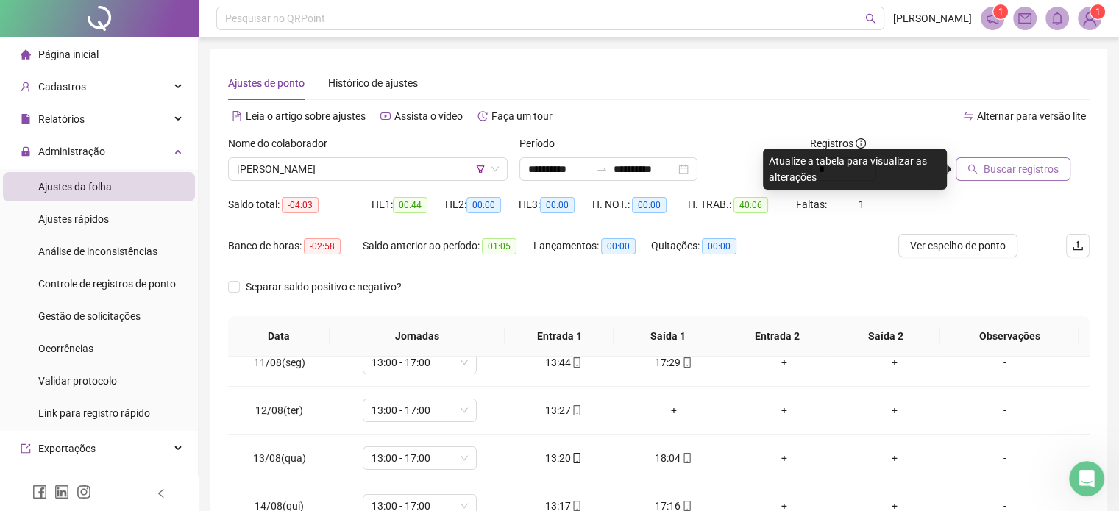
click at [992, 169] on span "Buscar registros" at bounding box center [1020, 169] width 75 height 16
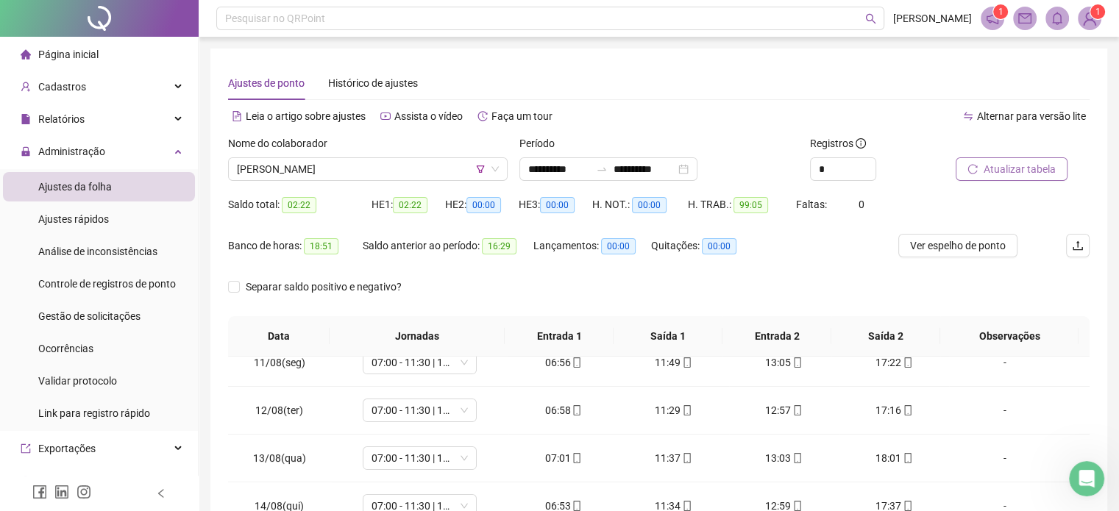
click at [1113, 135] on div "**********" at bounding box center [659, 376] width 920 height 752
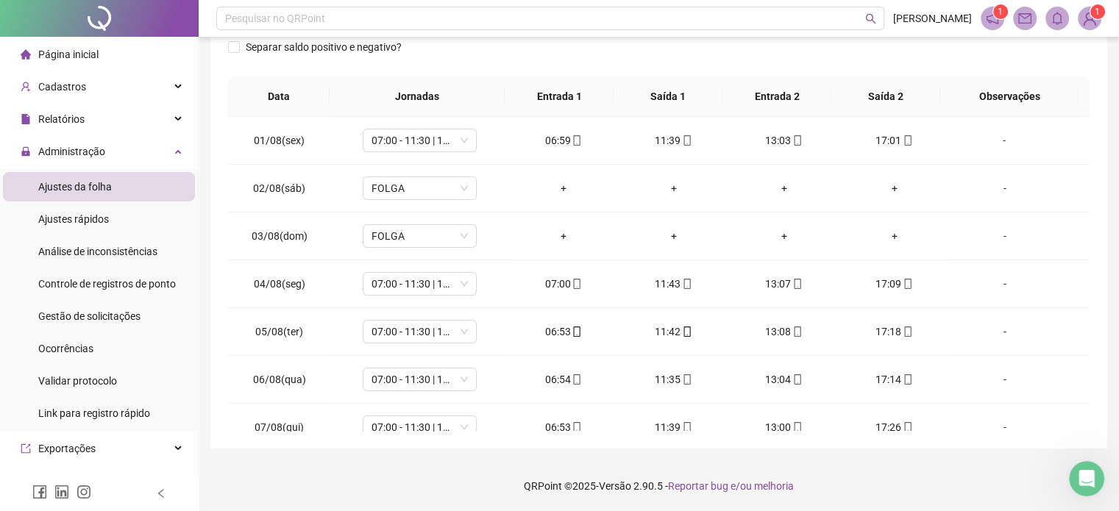
scroll to position [34, 0]
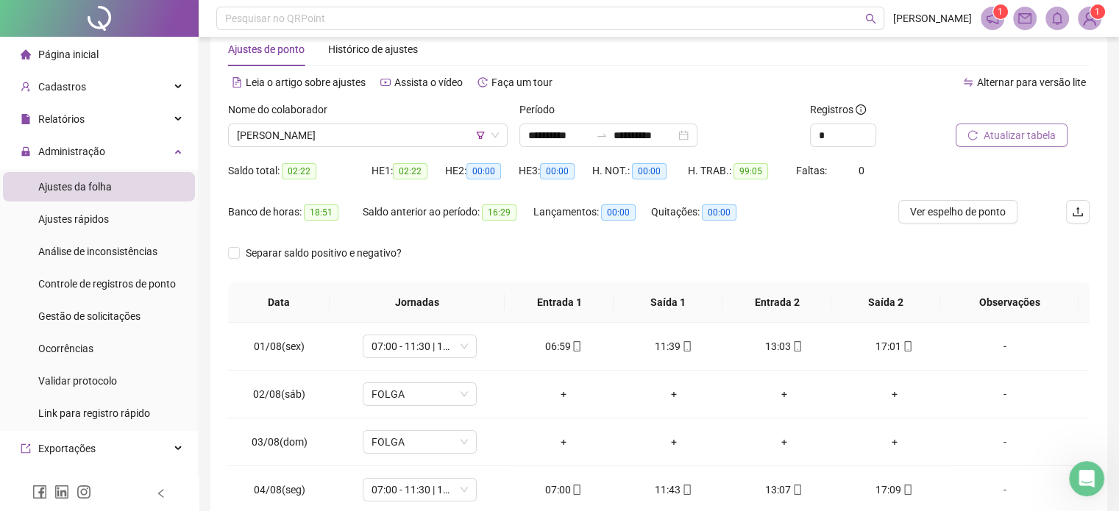
click at [331, 110] on label "Nome do colaborador" at bounding box center [282, 109] width 109 height 16
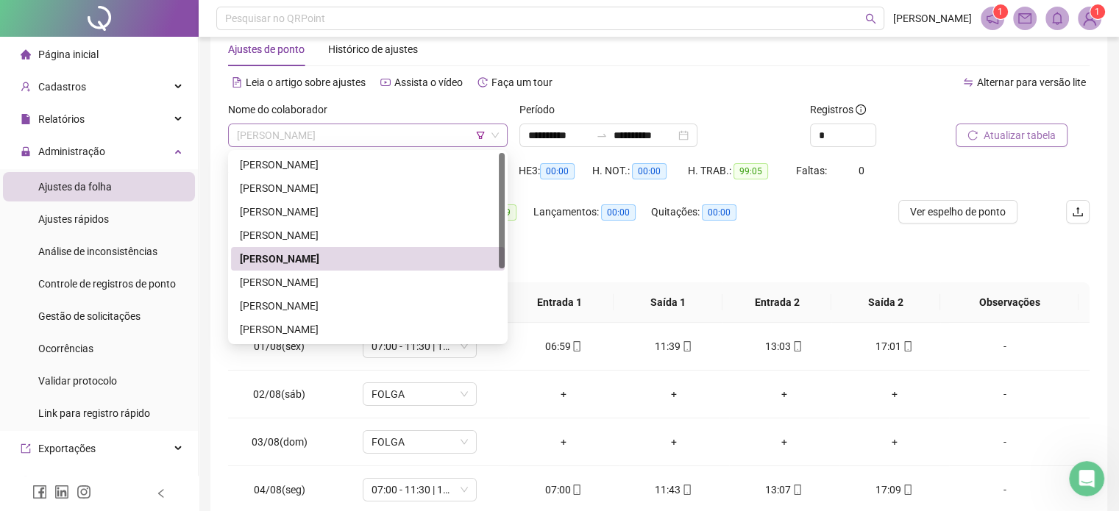
click at [320, 129] on span "[PERSON_NAME]" at bounding box center [368, 135] width 262 height 22
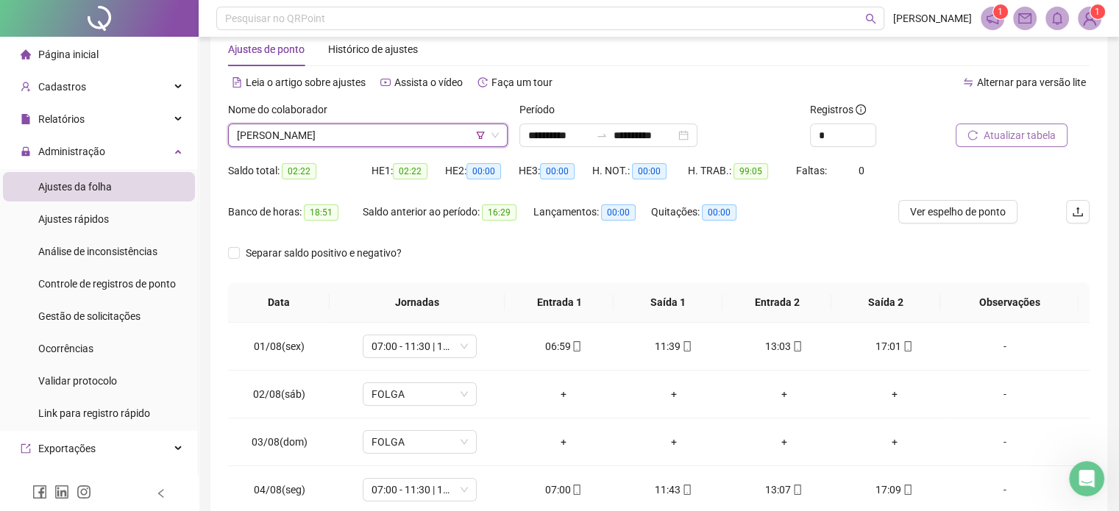
click at [398, 135] on span "[PERSON_NAME]" at bounding box center [368, 135] width 262 height 22
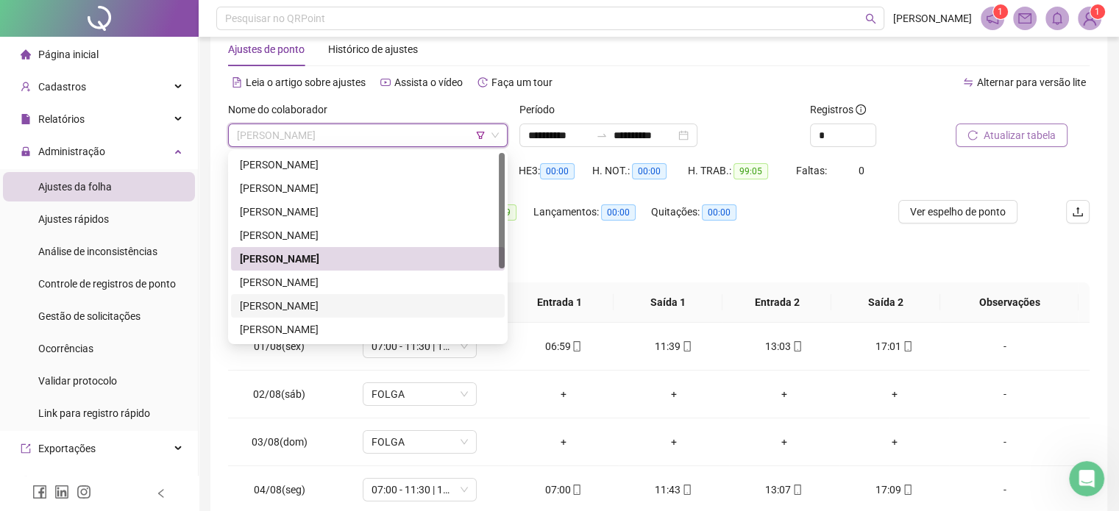
click at [425, 298] on div "[PERSON_NAME]" at bounding box center [368, 306] width 256 height 16
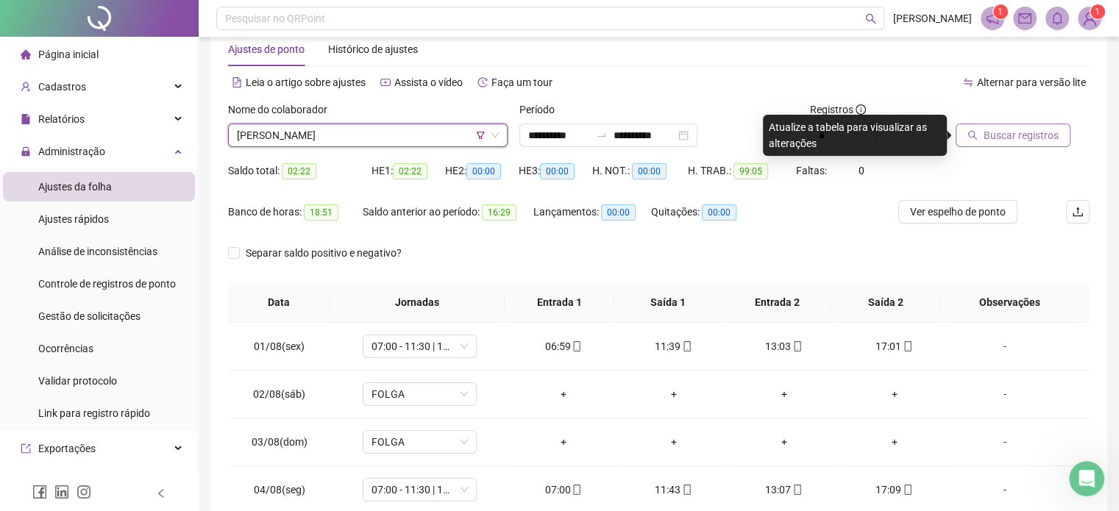
click at [444, 153] on div "Nome do colaborador [PERSON_NAME] [PERSON_NAME]" at bounding box center [367, 129] width 291 height 57
click at [444, 145] on span "[PERSON_NAME]" at bounding box center [368, 135] width 262 height 22
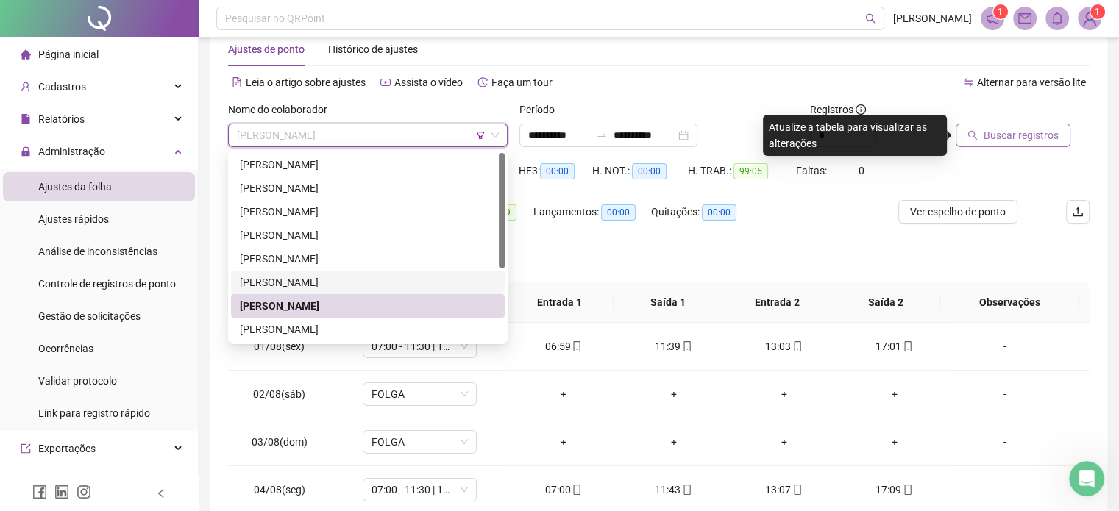
click at [443, 279] on div "[PERSON_NAME]" at bounding box center [368, 282] width 256 height 16
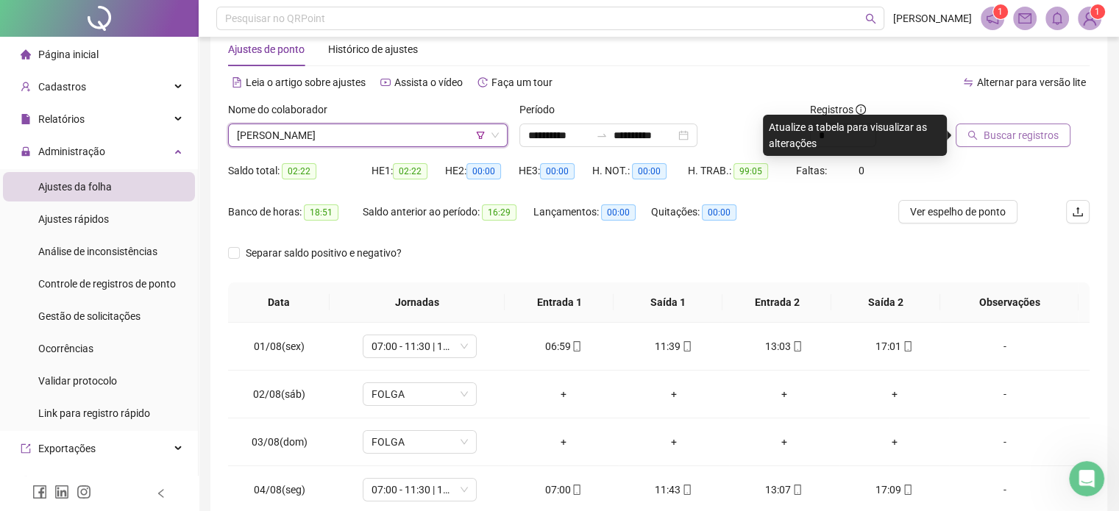
click at [977, 119] on div at bounding box center [1003, 112] width 97 height 22
click at [999, 138] on span "Buscar registros" at bounding box center [1020, 135] width 75 height 16
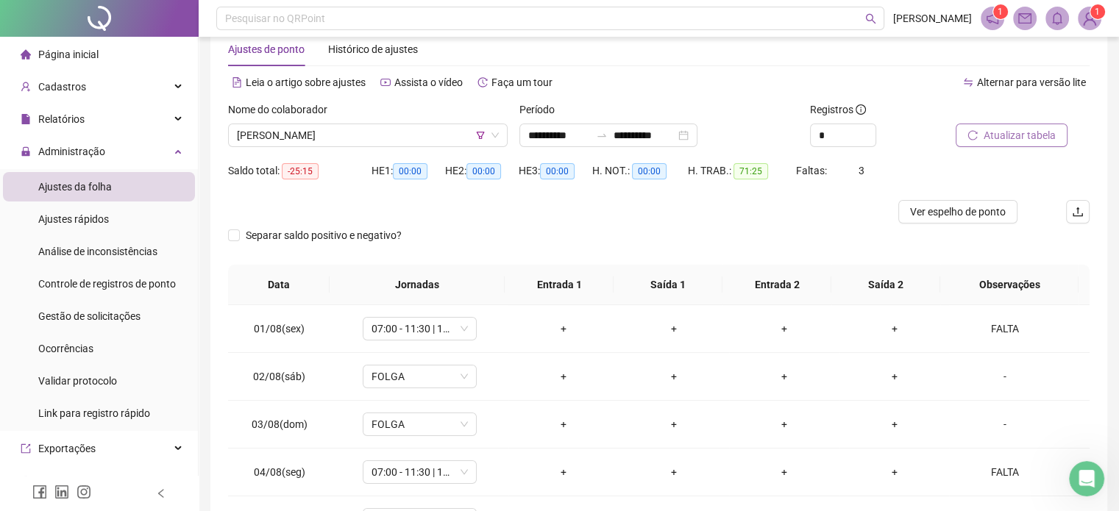
scroll to position [222, 0]
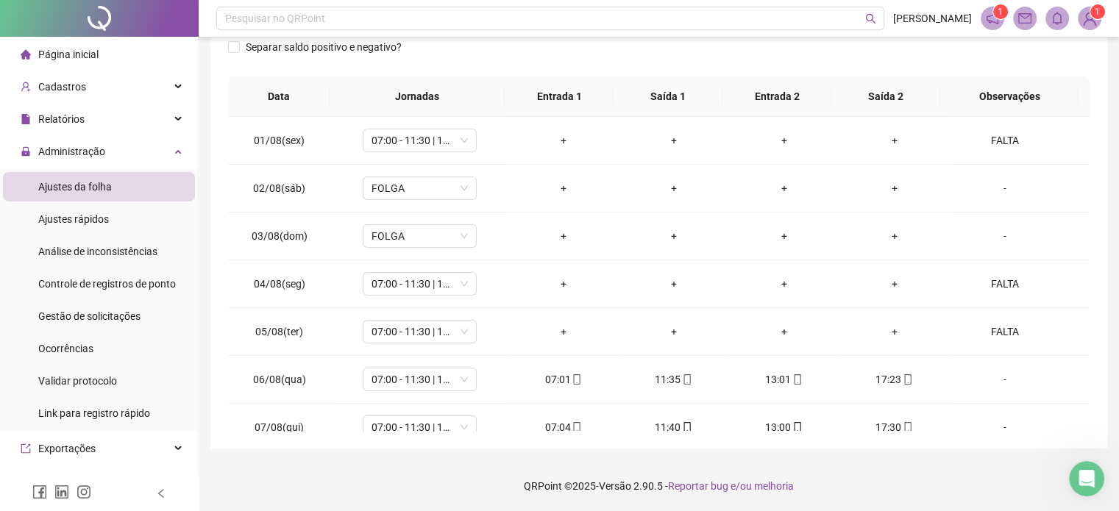
click at [1088, 224] on div "01/08(sex) 07:00 - 11:30 | 13:00 - 17:10 + + + + FALTA 02/08(sáb) FOLGA + + + +…" at bounding box center [658, 274] width 861 height 314
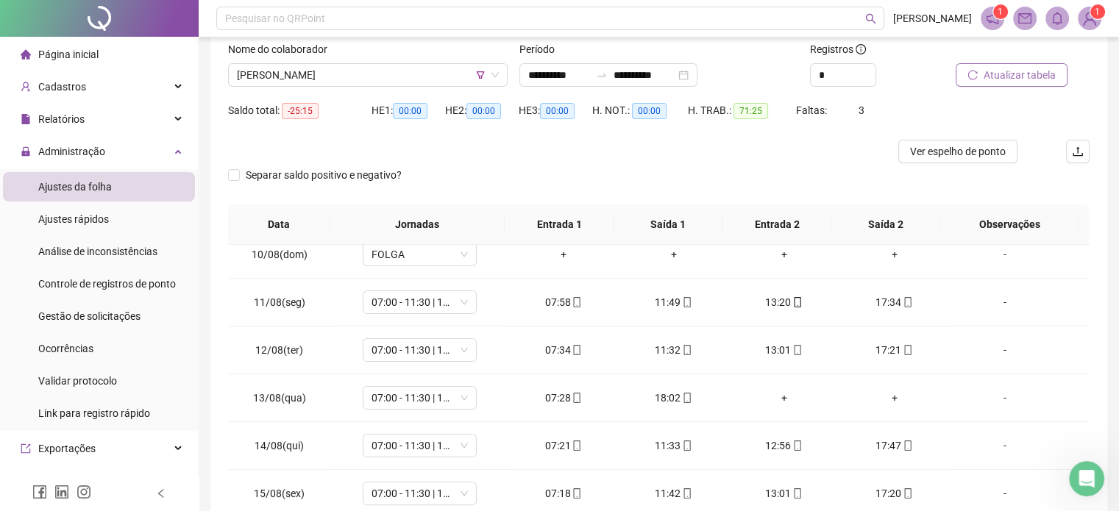
scroll to position [59, 0]
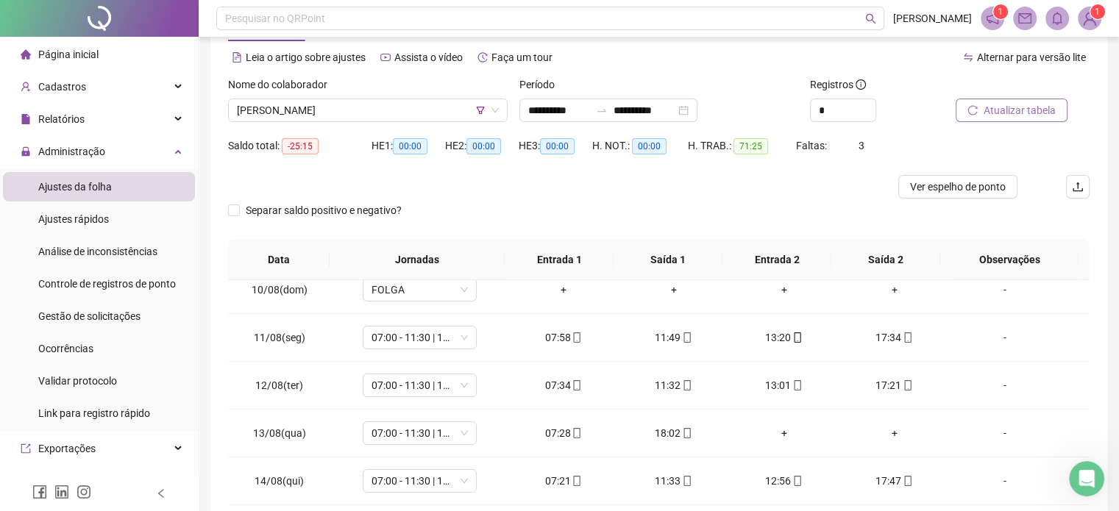
click at [998, 107] on span "Atualizar tabela" at bounding box center [1019, 110] width 72 height 16
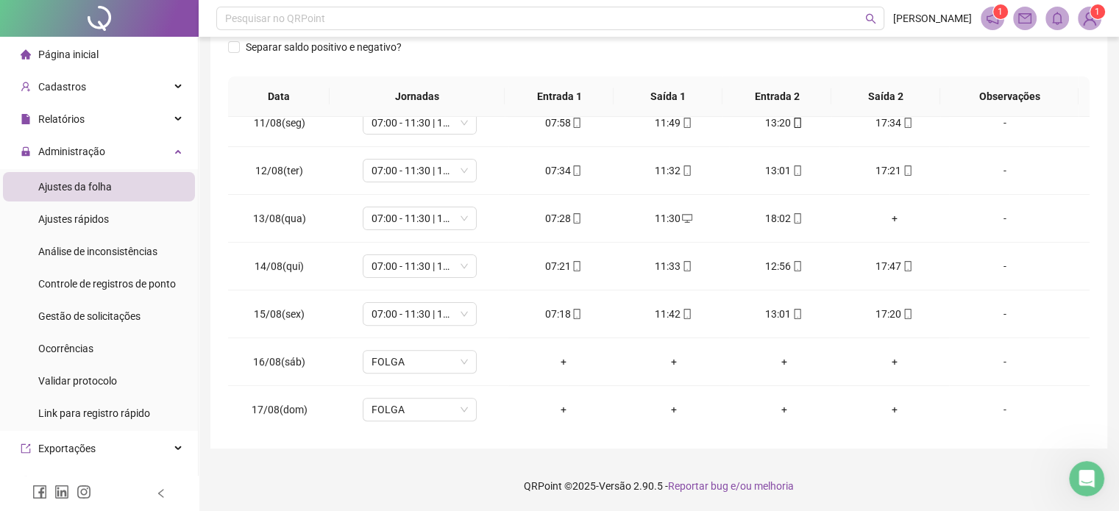
scroll to position [0, 0]
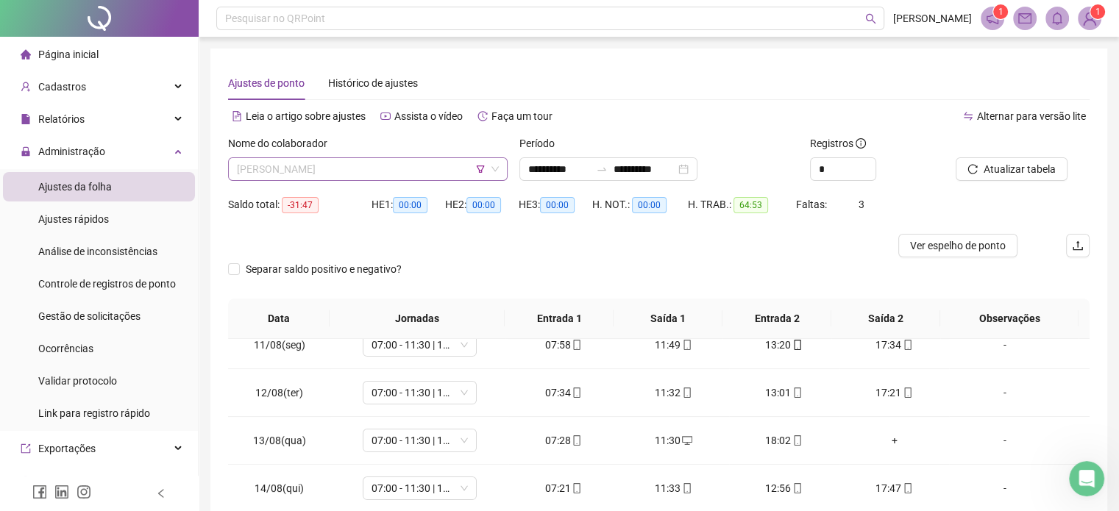
click at [403, 173] on span "[PERSON_NAME]" at bounding box center [368, 169] width 262 height 22
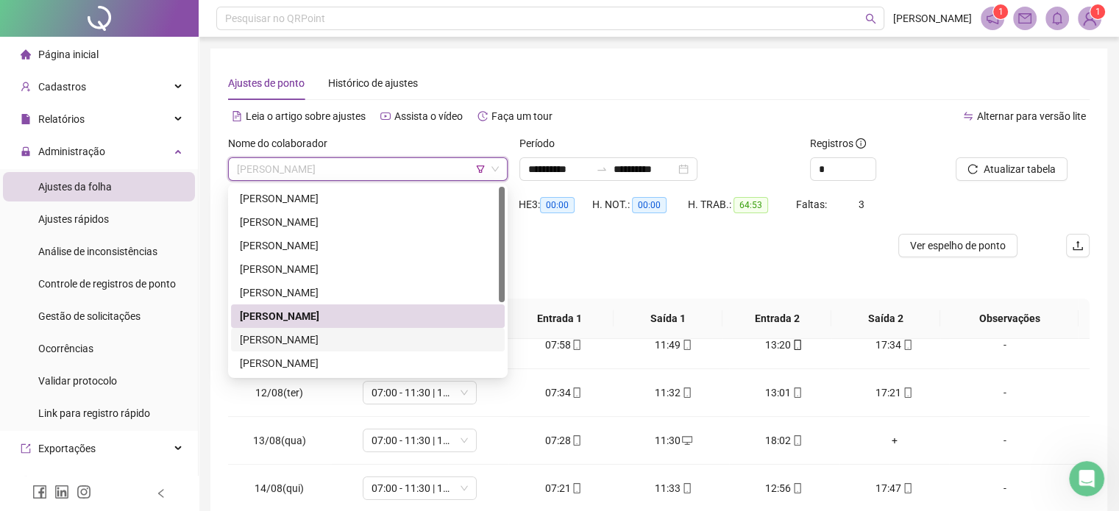
click at [356, 336] on div "[PERSON_NAME]" at bounding box center [368, 340] width 256 height 16
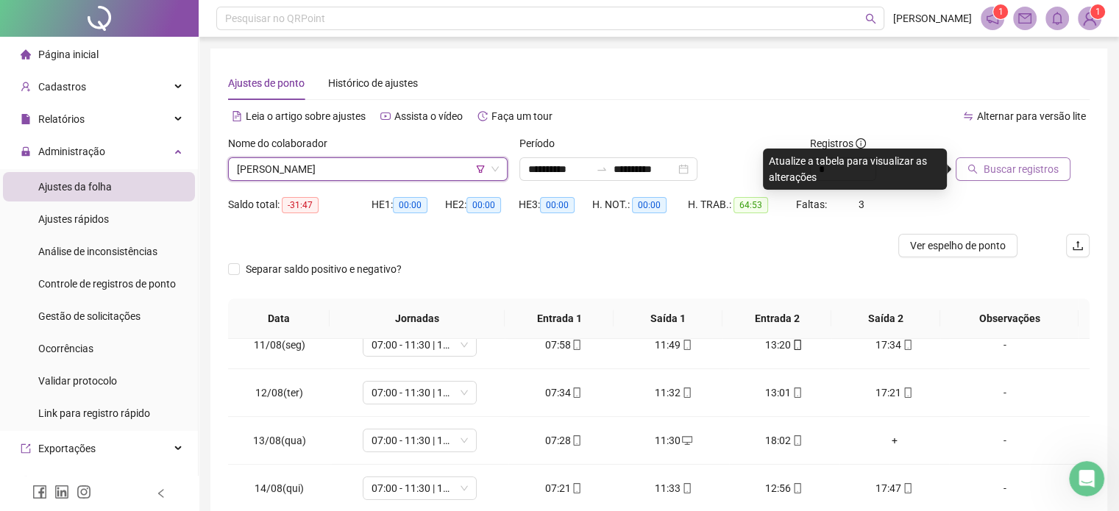
click at [1012, 177] on span "Buscar registros" at bounding box center [1020, 169] width 75 height 16
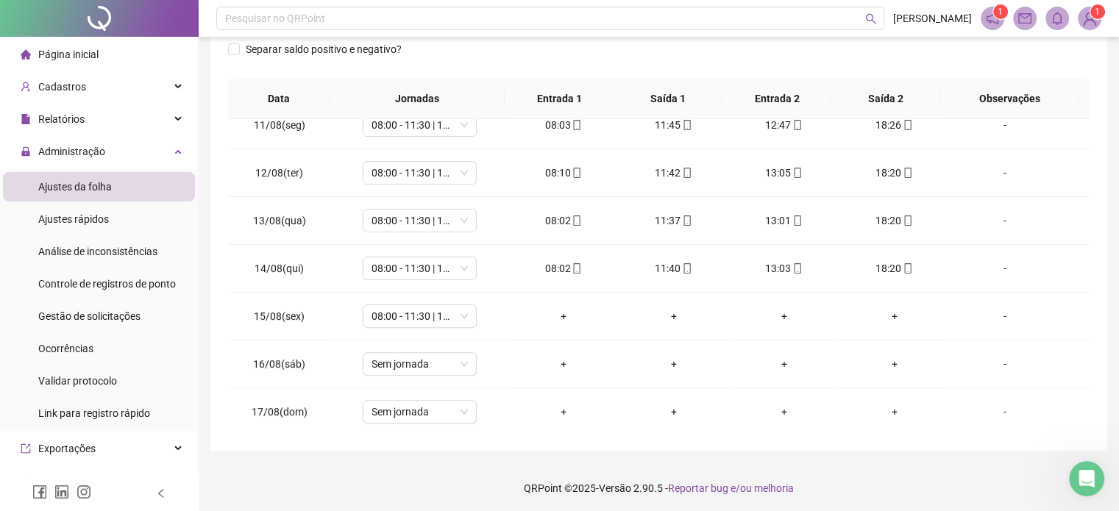
scroll to position [240, 0]
click at [989, 306] on div "-" at bounding box center [1003, 314] width 87 height 16
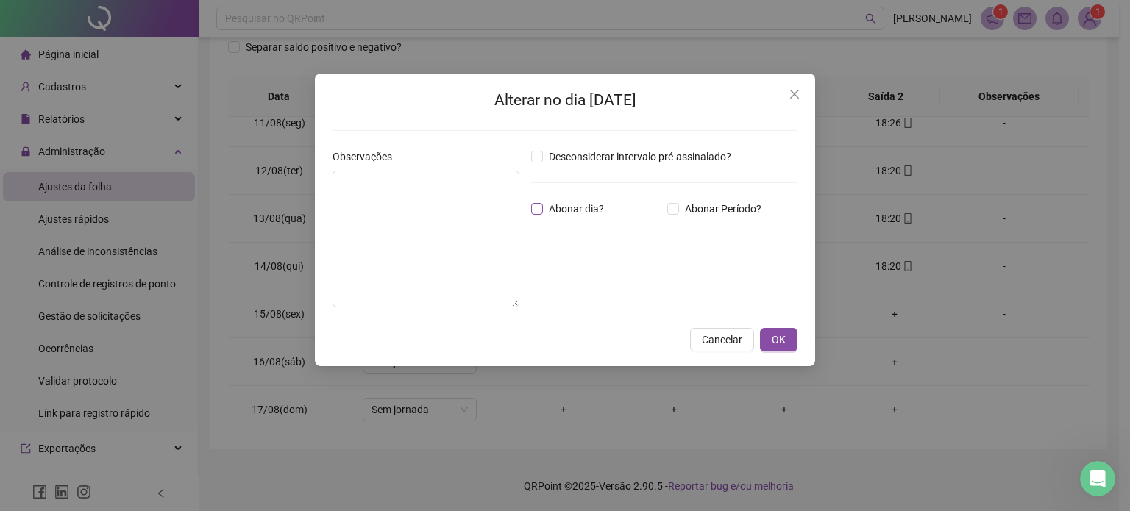
click at [562, 212] on span "Abonar dia?" at bounding box center [576, 209] width 67 height 16
click at [447, 221] on textarea at bounding box center [425, 239] width 187 height 137
type textarea "*"
type textarea "**********"
click at [786, 342] on button "OK" at bounding box center [779, 340] width 38 height 24
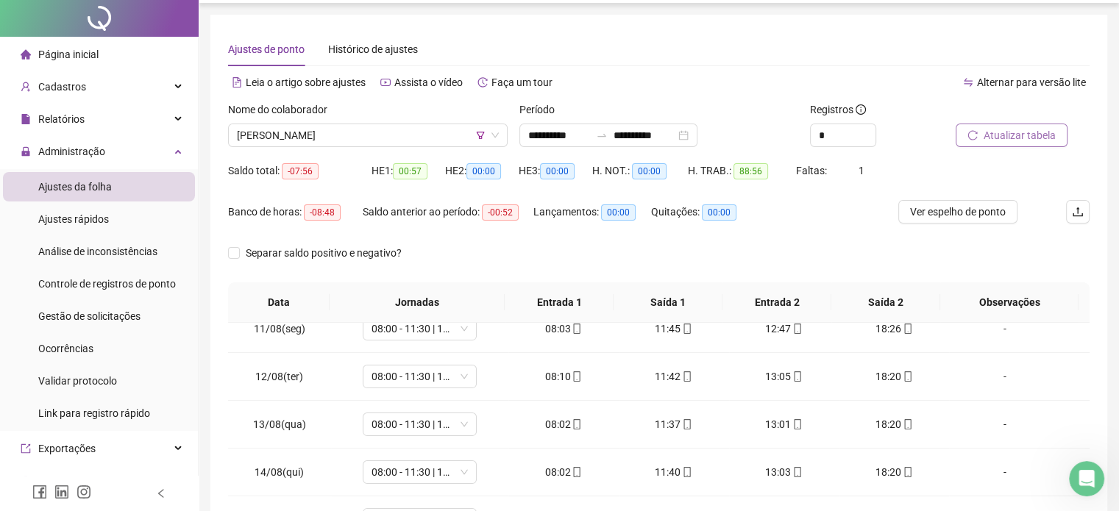
scroll to position [0, 0]
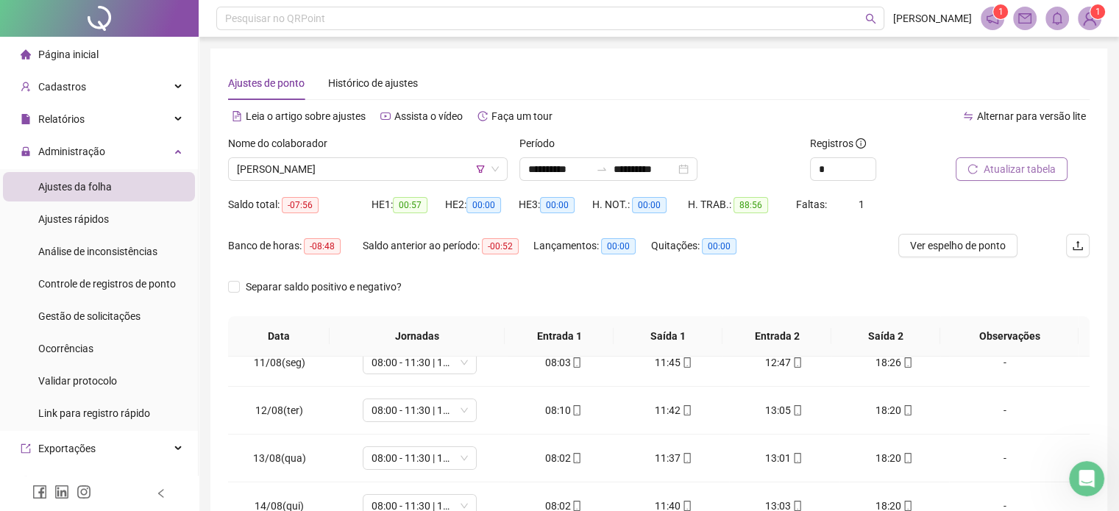
click at [1034, 168] on span "Atualizar tabela" at bounding box center [1019, 169] width 72 height 16
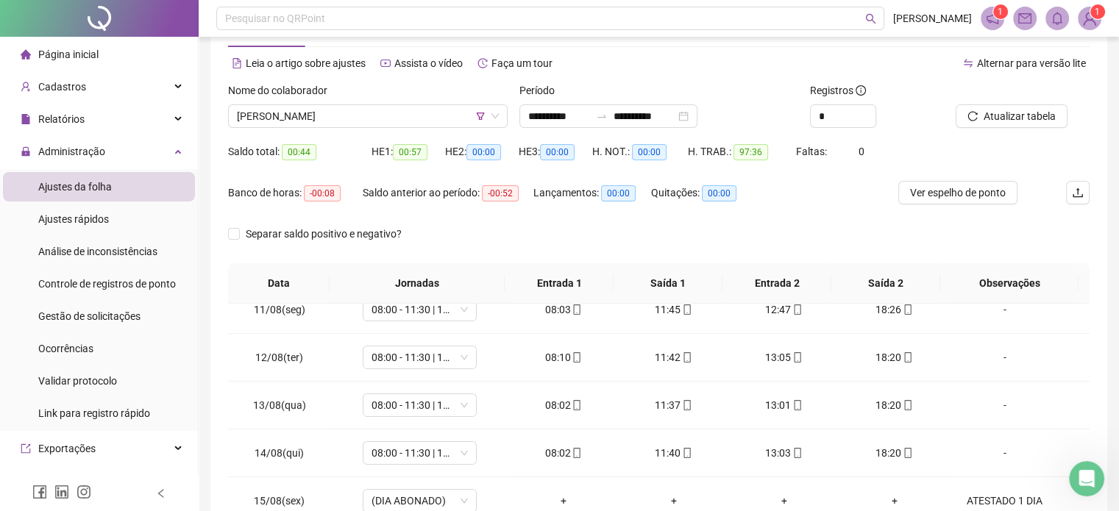
scroll to position [27, 0]
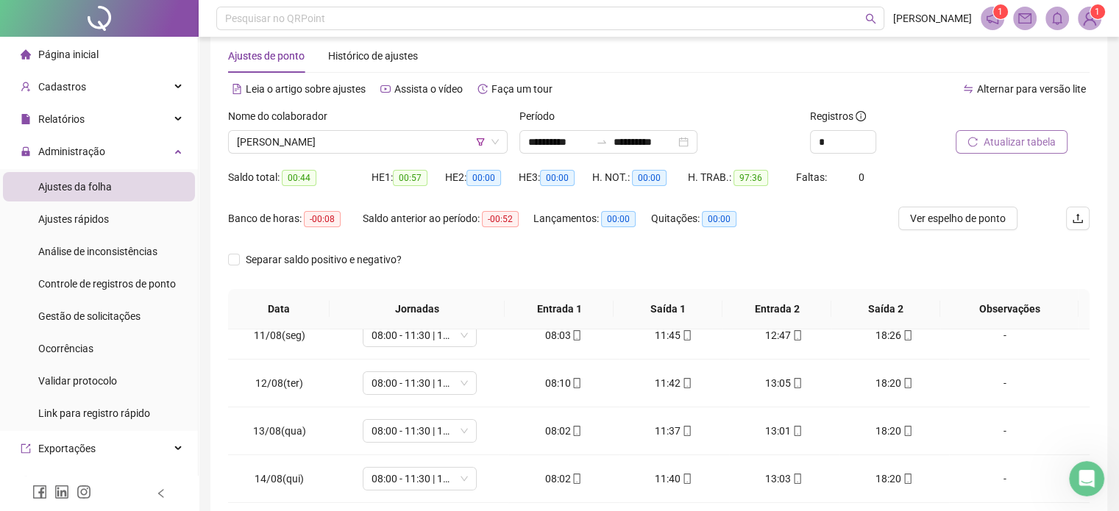
click at [1027, 135] on span "Atualizar tabela" at bounding box center [1019, 142] width 72 height 16
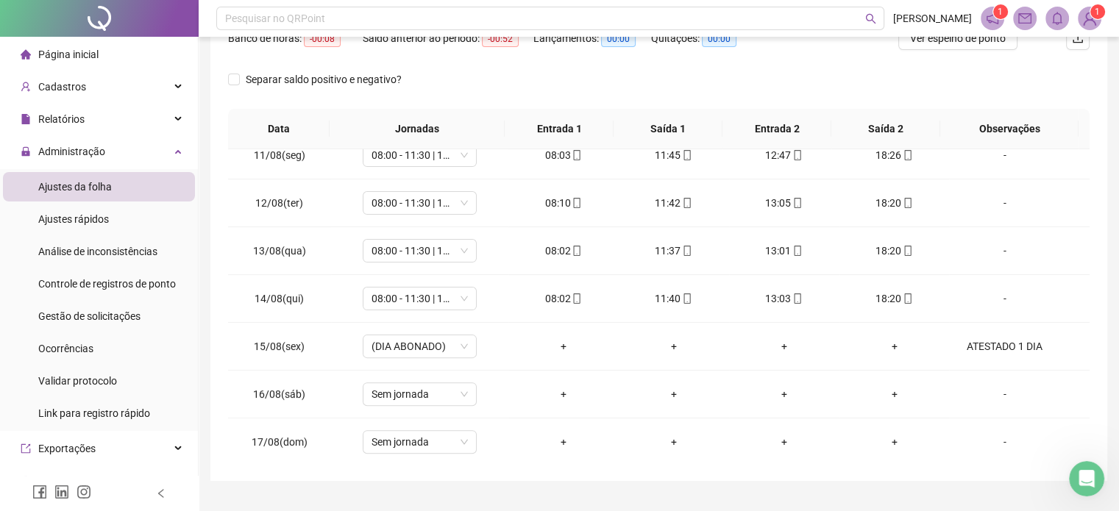
scroll to position [210, 0]
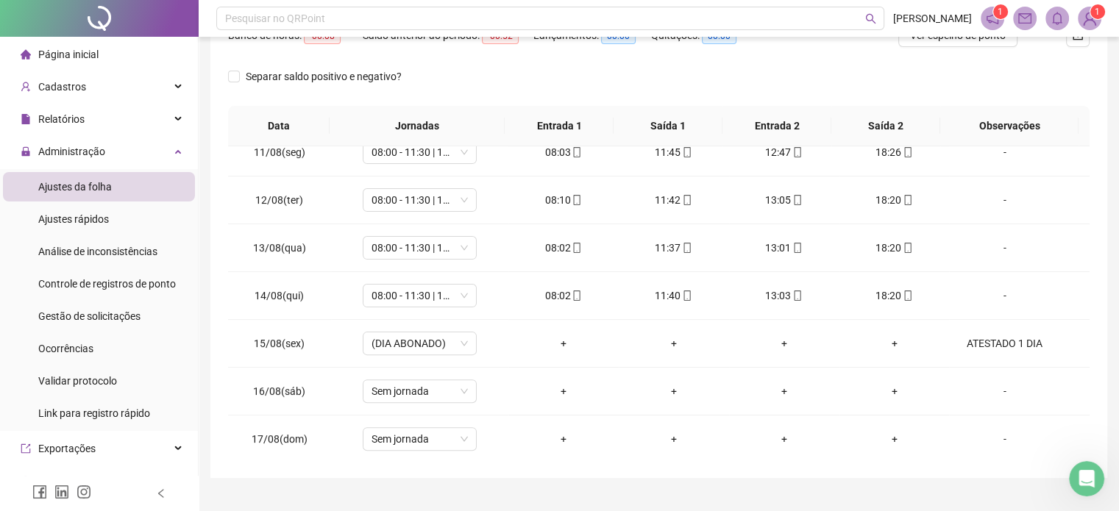
drag, startPoint x: 1129, startPoint y: 115, endPoint x: 799, endPoint y: 79, distance: 332.1
click at [799, 79] on div "Separar saldo positivo e negativo?" at bounding box center [658, 85] width 861 height 41
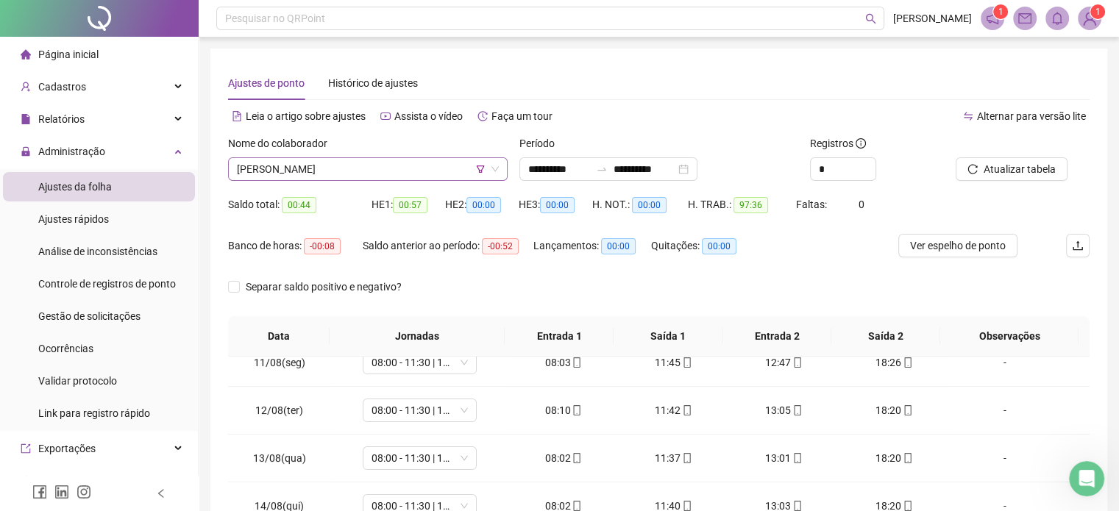
click at [426, 169] on span "[PERSON_NAME]" at bounding box center [368, 169] width 262 height 22
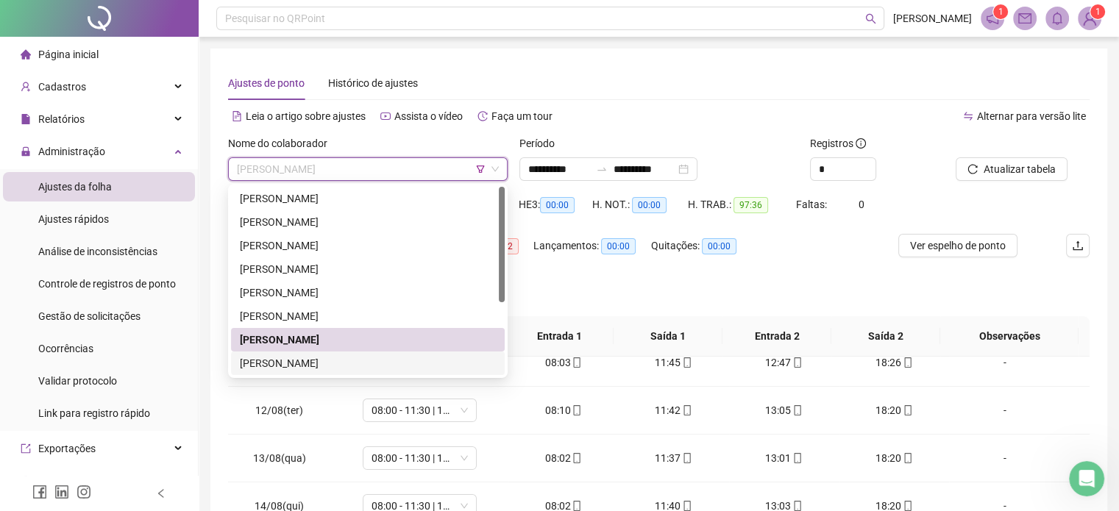
click at [385, 365] on div "[PERSON_NAME]" at bounding box center [368, 363] width 256 height 16
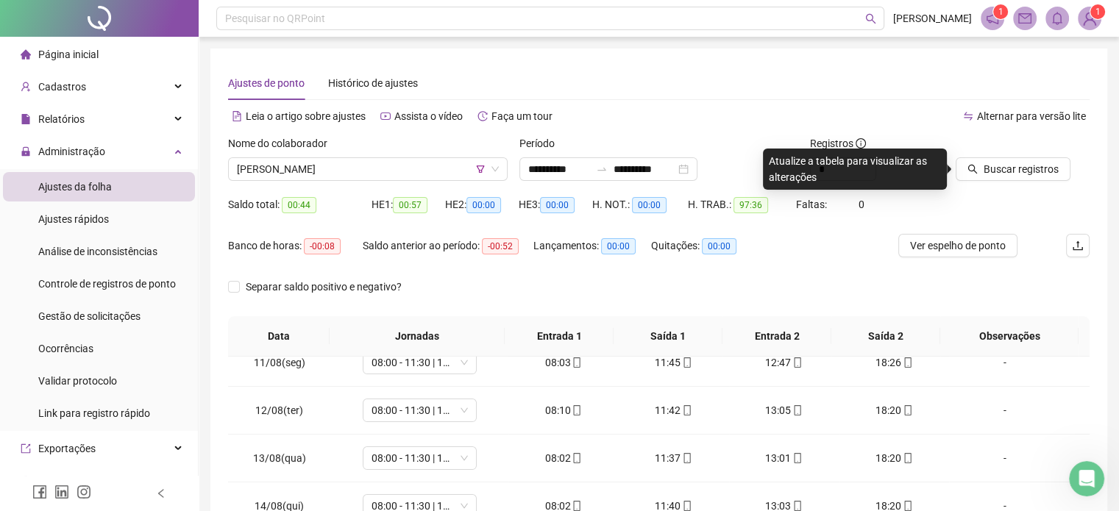
click at [991, 154] on div at bounding box center [1003, 146] width 97 height 22
click at [973, 176] on button "Buscar registros" at bounding box center [1012, 169] width 115 height 24
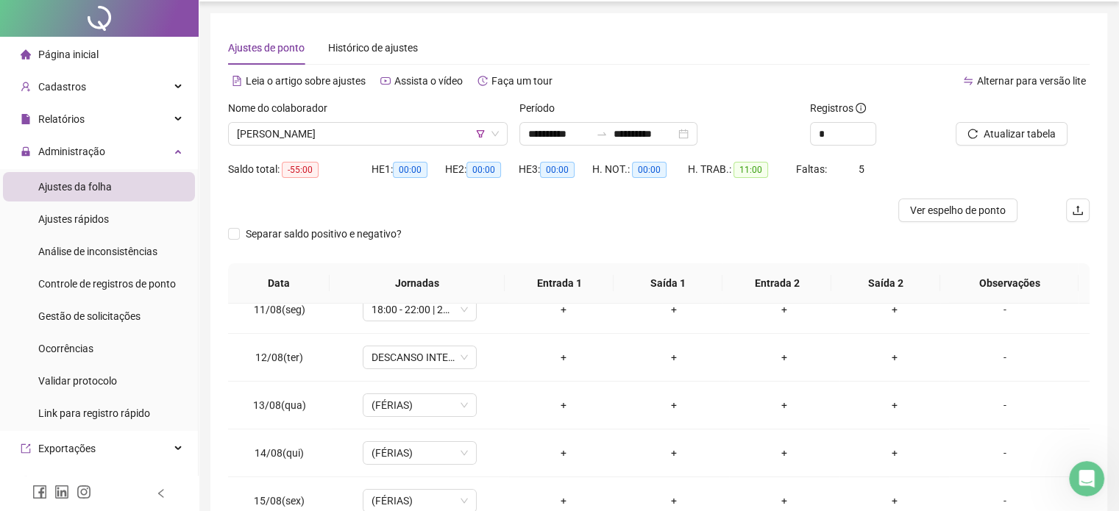
scroll to position [222, 0]
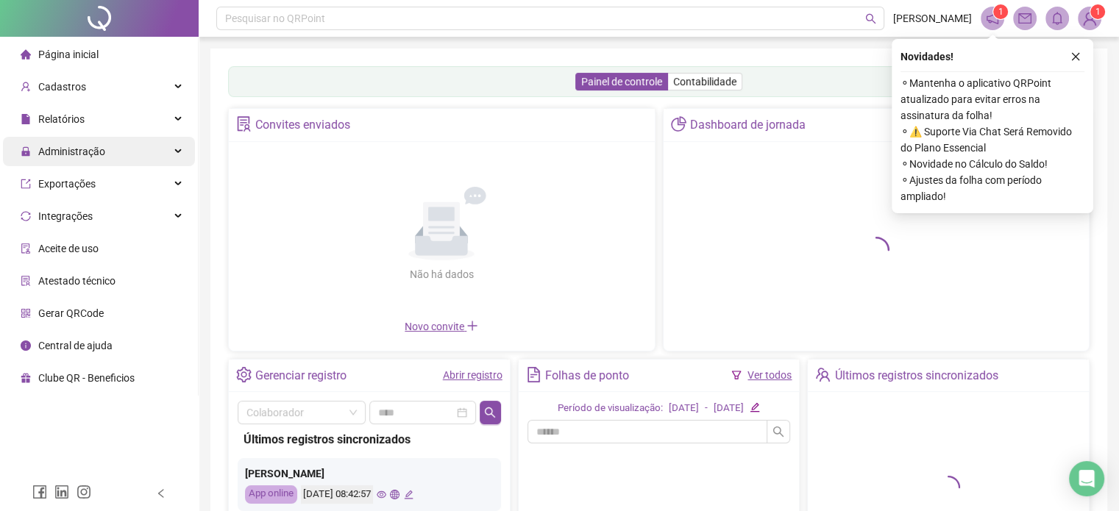
click at [149, 155] on div "Administração" at bounding box center [99, 151] width 192 height 29
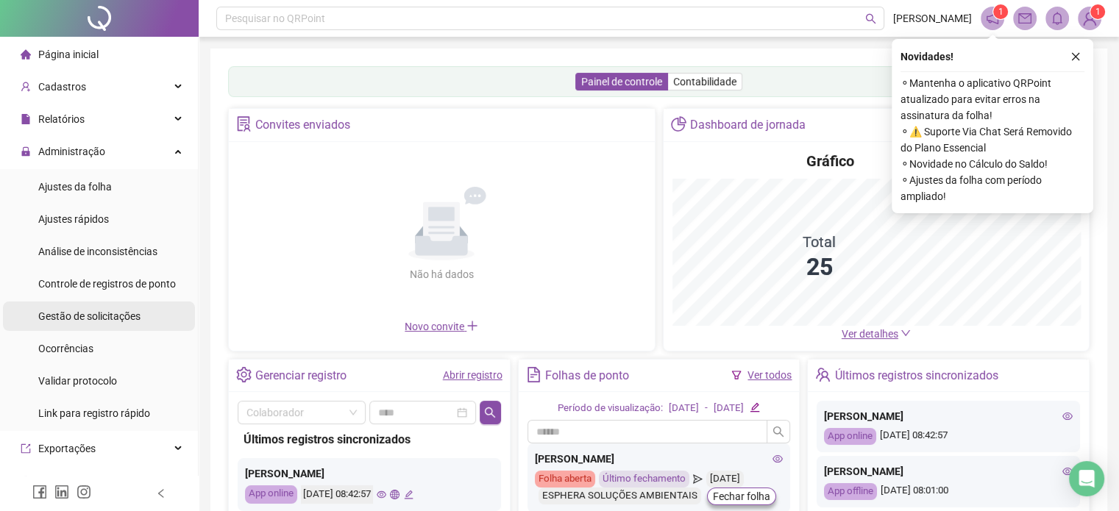
click at [109, 311] on span "Gestão de solicitações" at bounding box center [89, 316] width 102 height 12
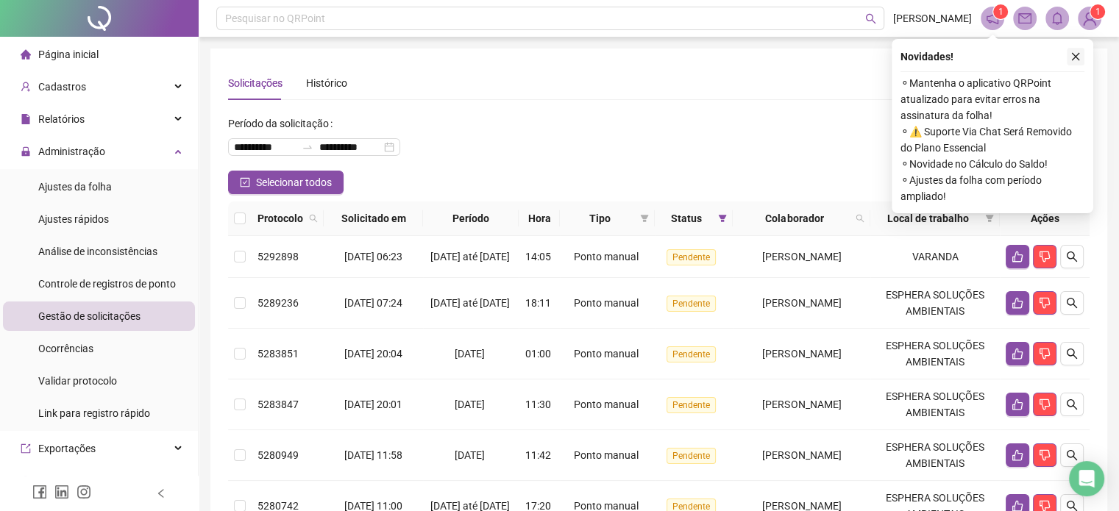
click at [1072, 58] on icon "close" at bounding box center [1076, 57] width 8 height 8
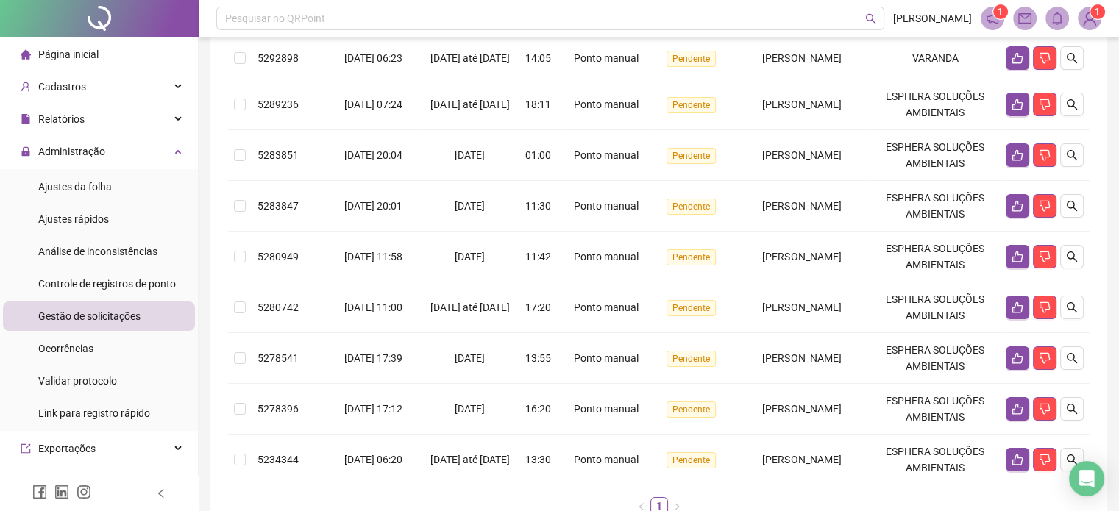
scroll to position [238, 0]
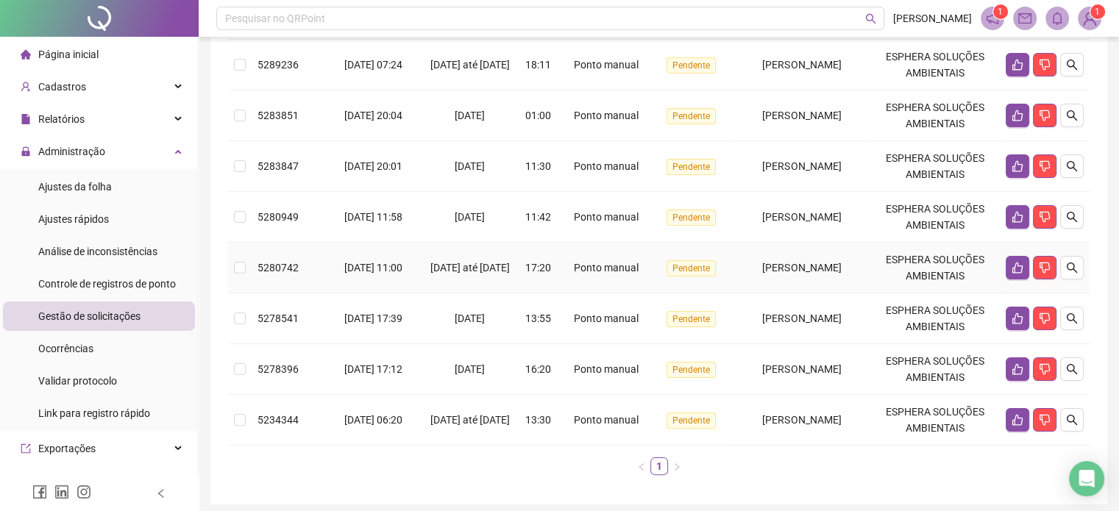
click at [485, 267] on span "12/08/2025 até 13/08/2025" at bounding box center [469, 268] width 79 height 12
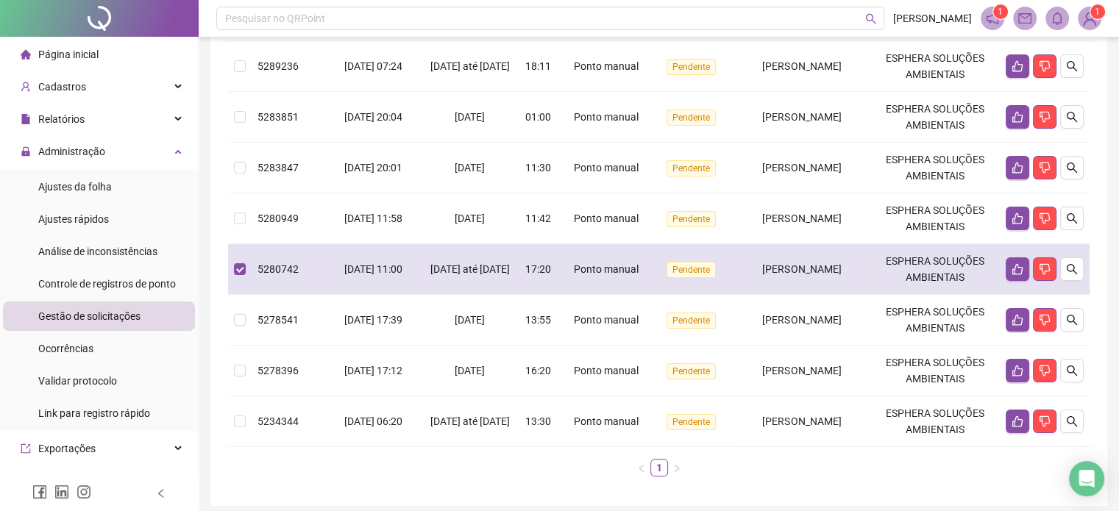
click at [485, 267] on span "12/08/2025 até 13/08/2025" at bounding box center [469, 269] width 79 height 12
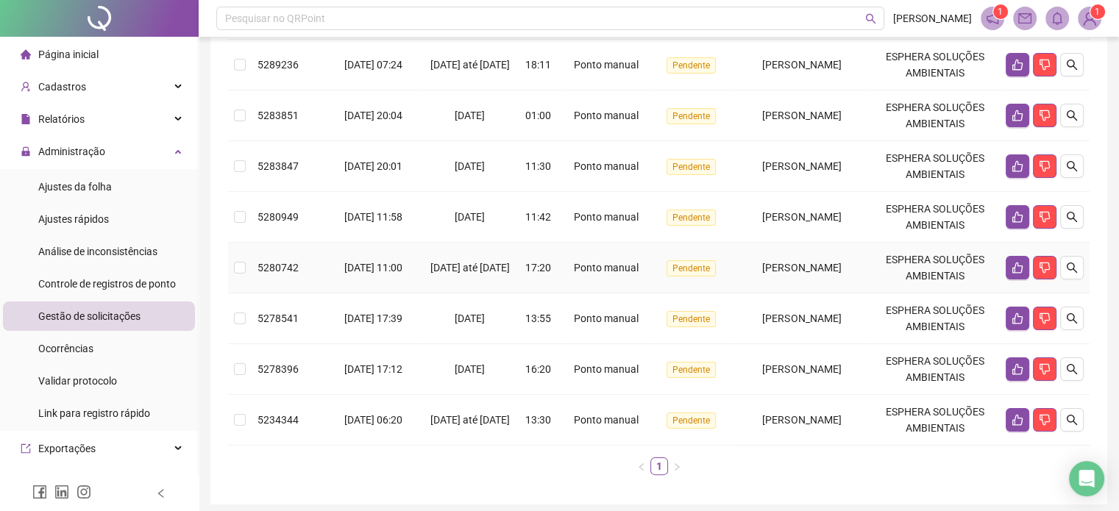
click at [485, 263] on span "12/08/2025 até 13/08/2025" at bounding box center [469, 268] width 79 height 12
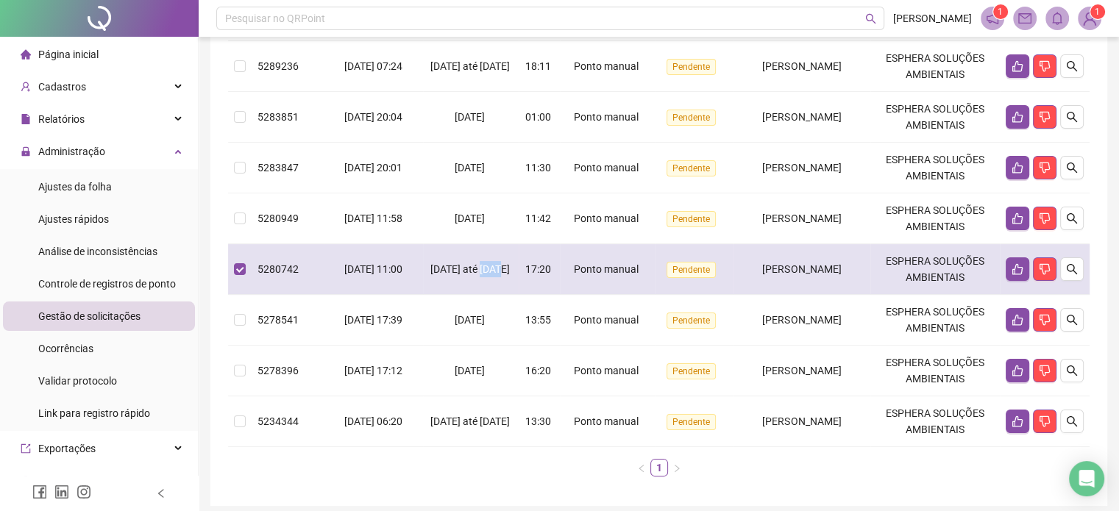
click at [485, 263] on span "12/08/2025 até 13/08/2025" at bounding box center [469, 269] width 79 height 12
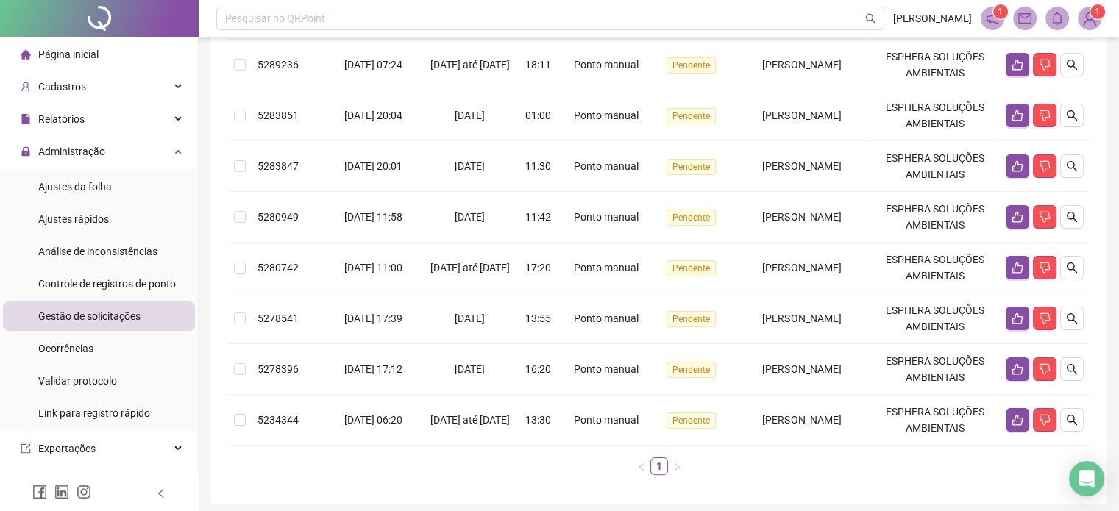
click at [219, 267] on div "**********" at bounding box center [658, 157] width 896 height 694
click at [738, 225] on div "[PERSON_NAME]" at bounding box center [801, 217] width 126 height 16
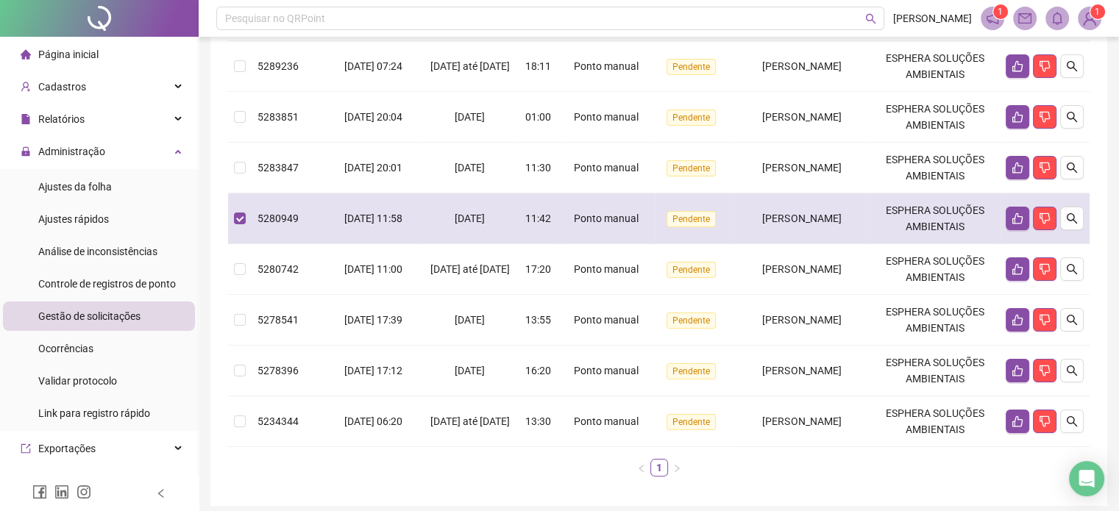
click at [666, 227] on span "Pendente" at bounding box center [690, 219] width 49 height 16
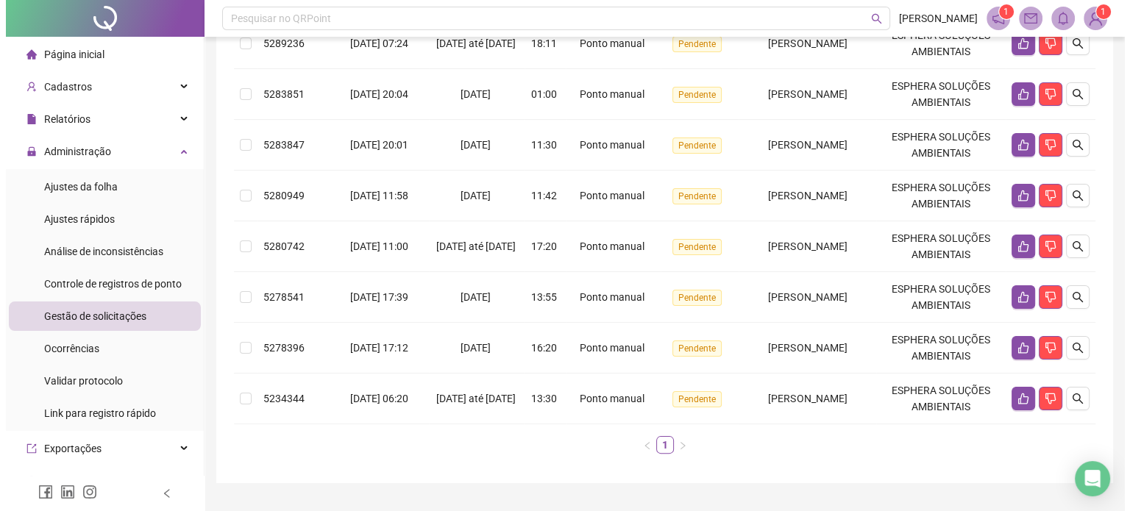
scroll to position [260, 0]
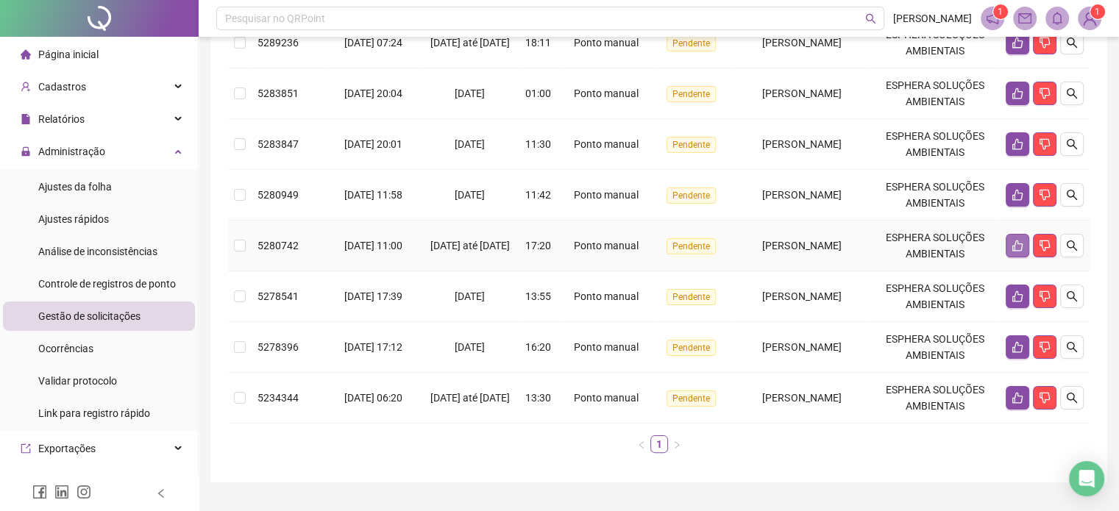
click at [1006, 252] on button "button" at bounding box center [1017, 246] width 24 height 24
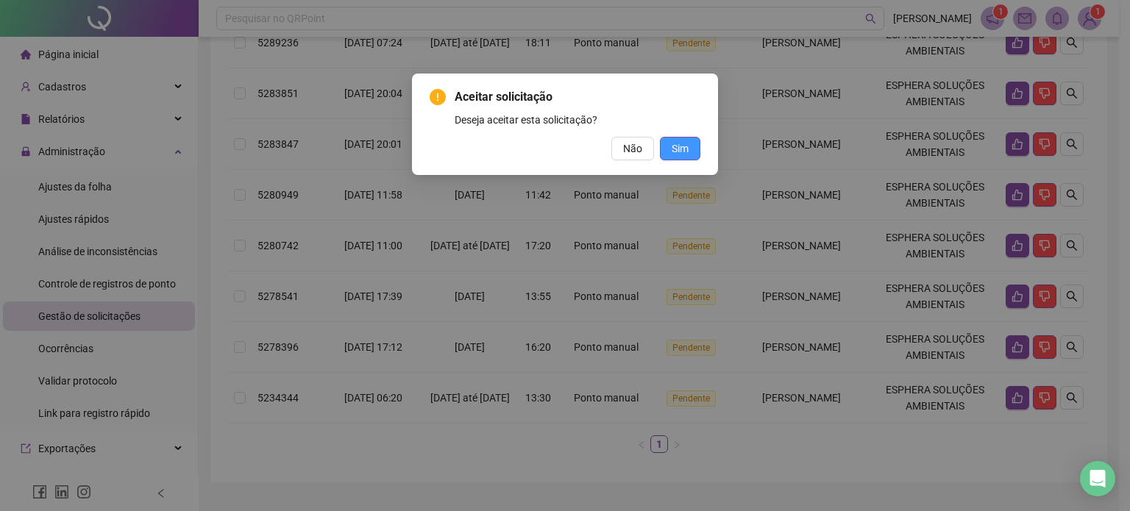
click at [678, 152] on span "Sim" at bounding box center [679, 148] width 17 height 16
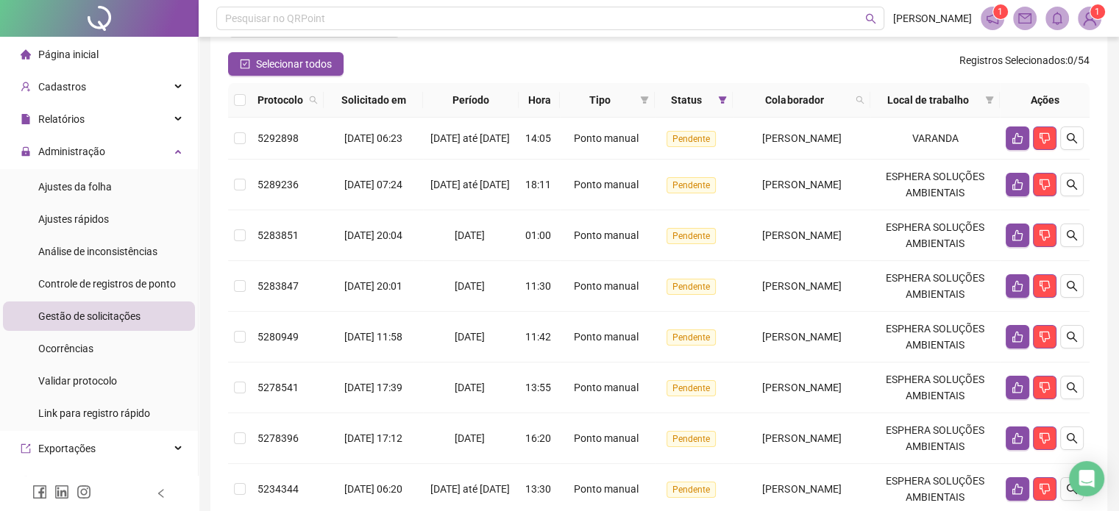
scroll to position [112, 0]
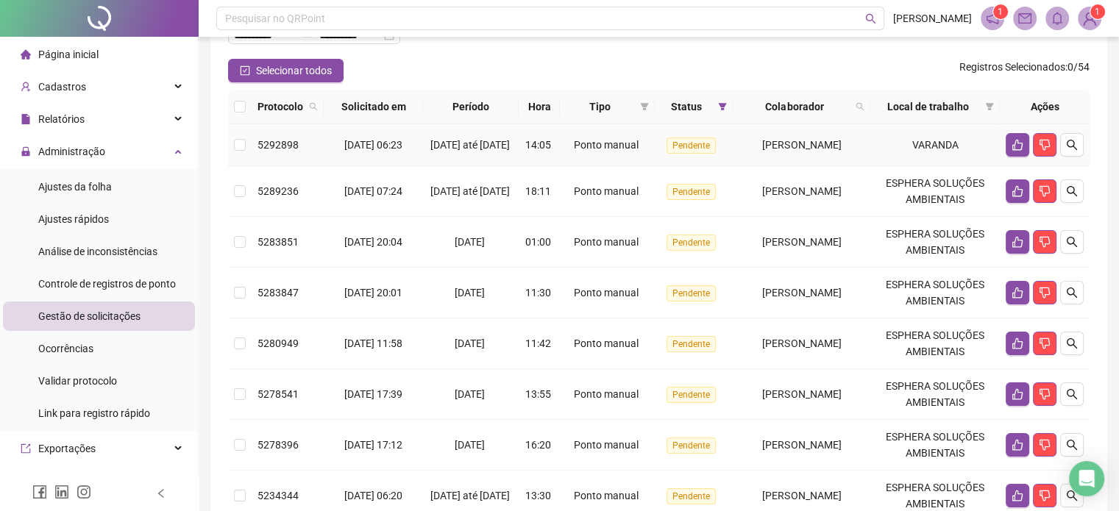
click at [1018, 135] on td at bounding box center [1044, 145] width 90 height 42
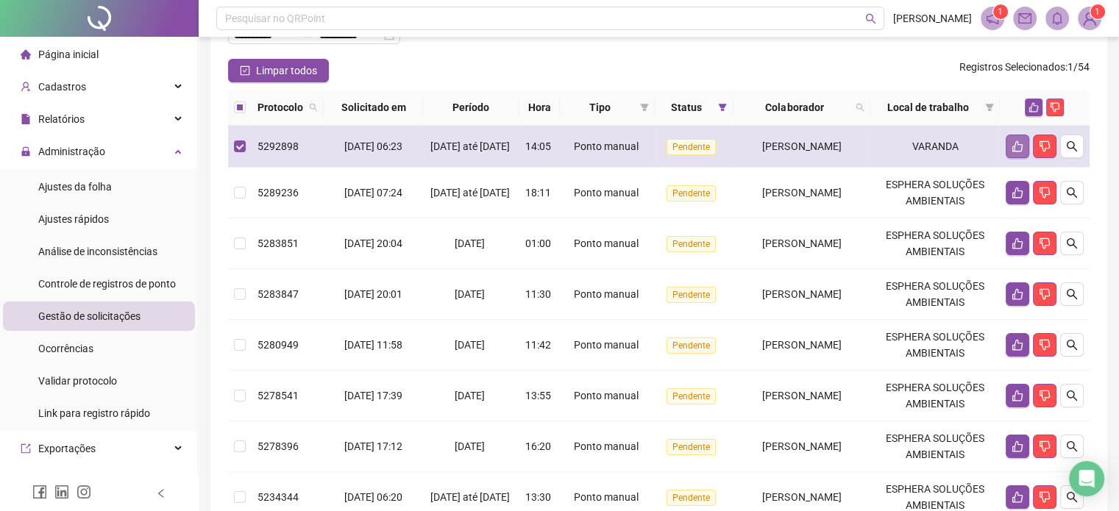
click at [1012, 149] on icon "like" at bounding box center [1017, 146] width 10 height 11
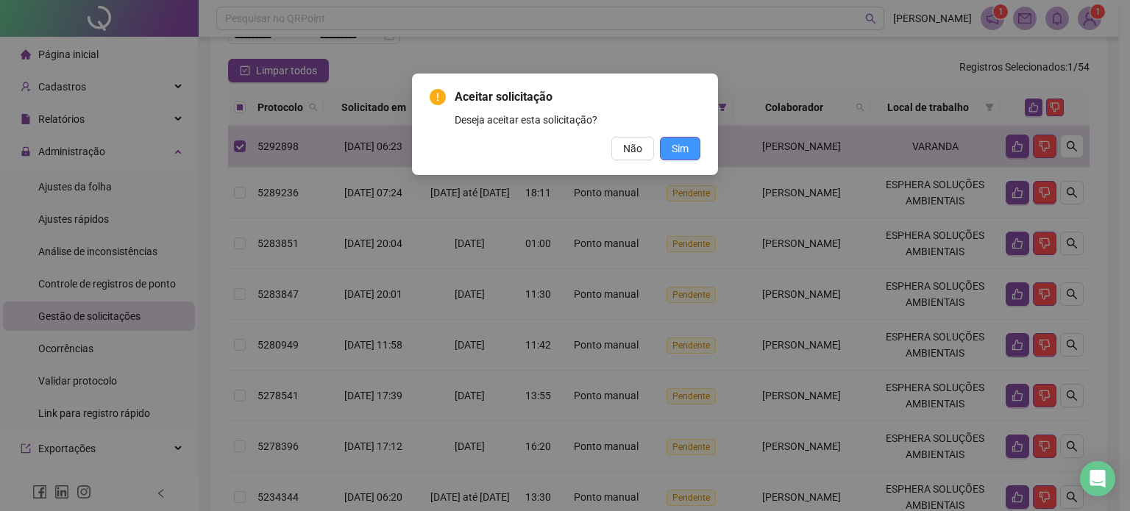
click at [673, 148] on span "Sim" at bounding box center [679, 148] width 17 height 16
click at [683, 147] on span "Sim" at bounding box center [679, 148] width 17 height 16
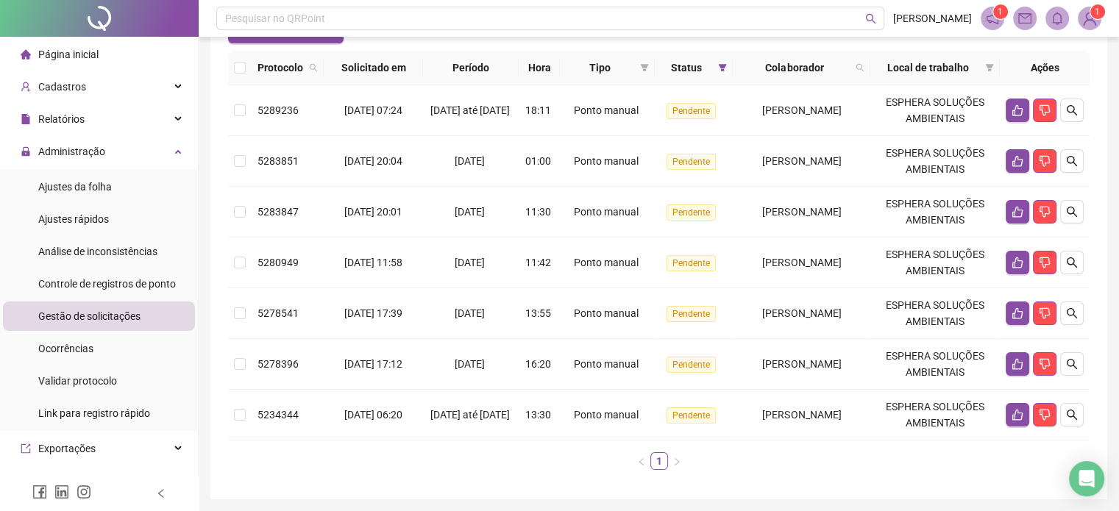
scroll to position [139, 0]
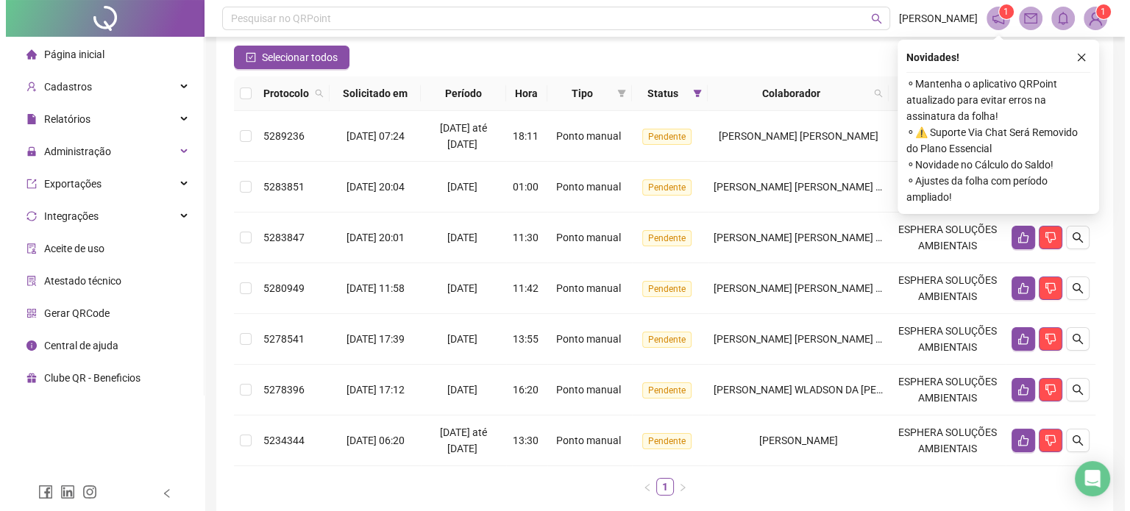
scroll to position [126, 0]
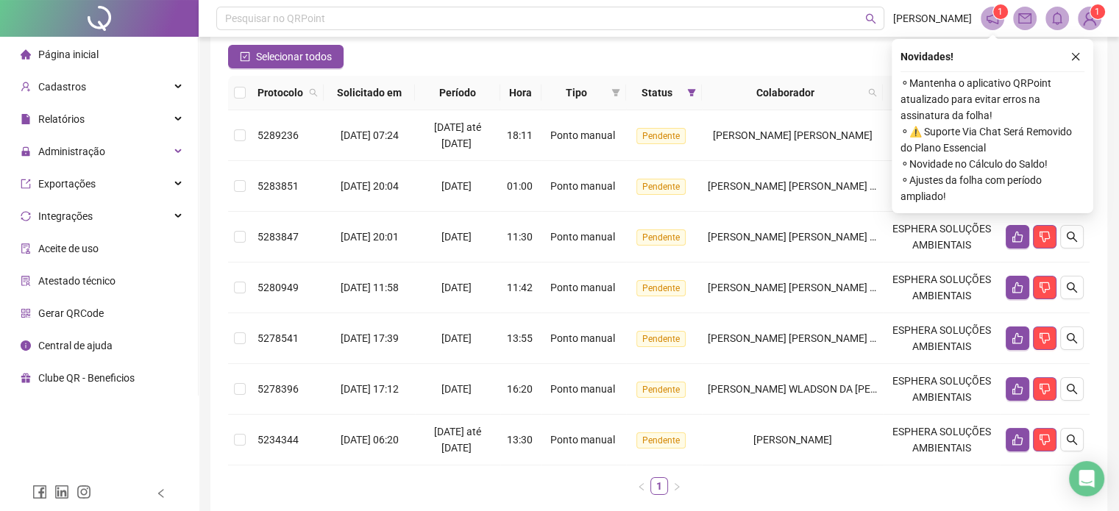
click at [1073, 70] on div "Novidades ! ⚬ Mantenha o aplicativo QRPoint atualizado para evitar erros na ass…" at bounding box center [992, 126] width 202 height 174
click at [1072, 54] on icon "close" at bounding box center [1075, 56] width 10 height 10
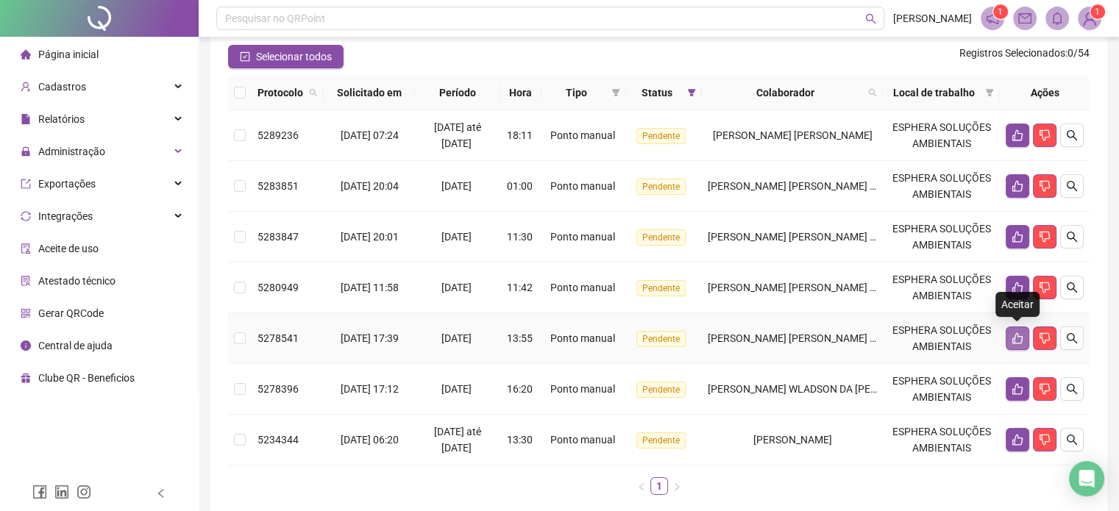
click at [1016, 339] on icon "like" at bounding box center [1017, 338] width 12 height 12
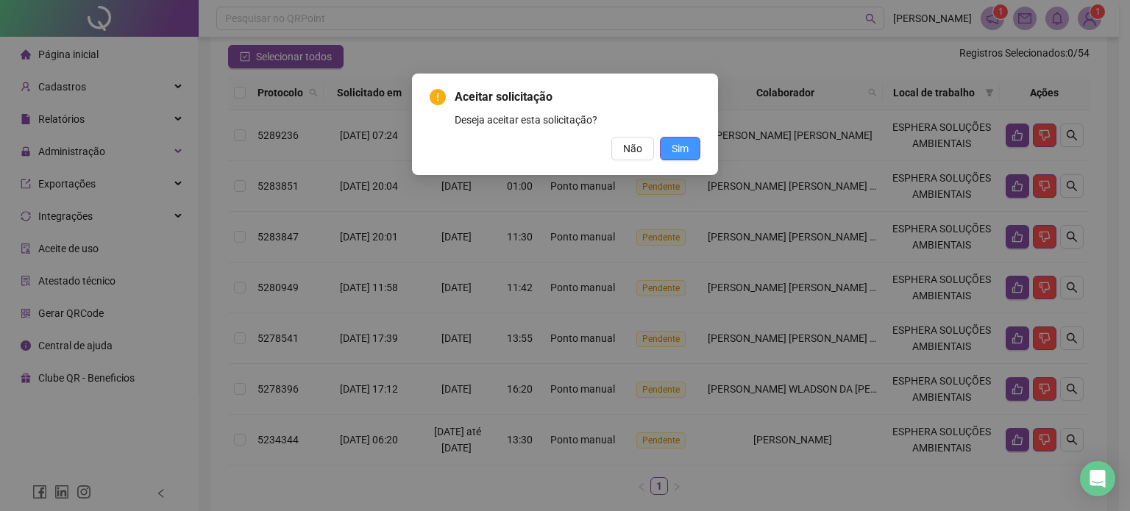
click at [697, 141] on button "Sim" at bounding box center [680, 149] width 40 height 24
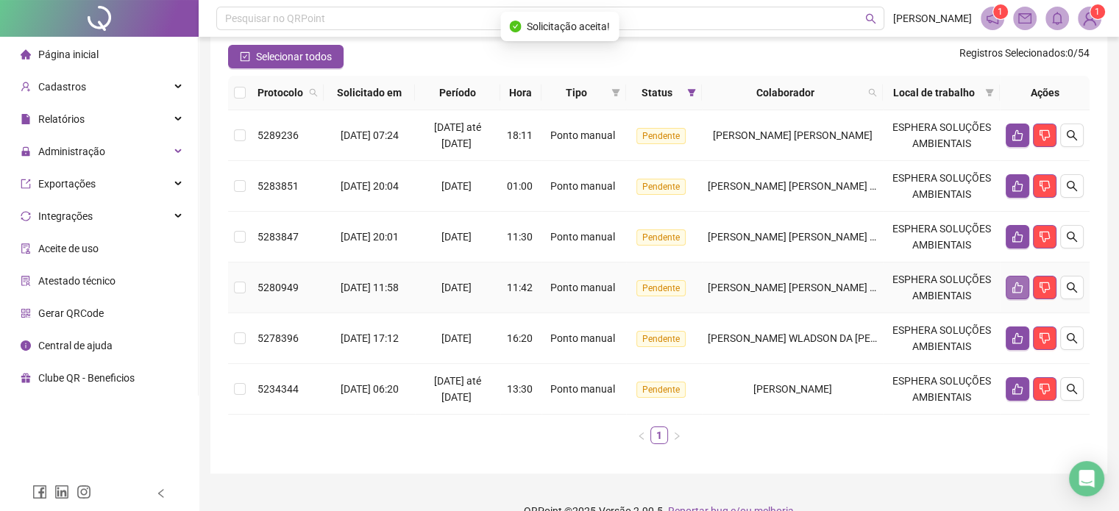
click at [1005, 296] on button "button" at bounding box center [1017, 288] width 24 height 24
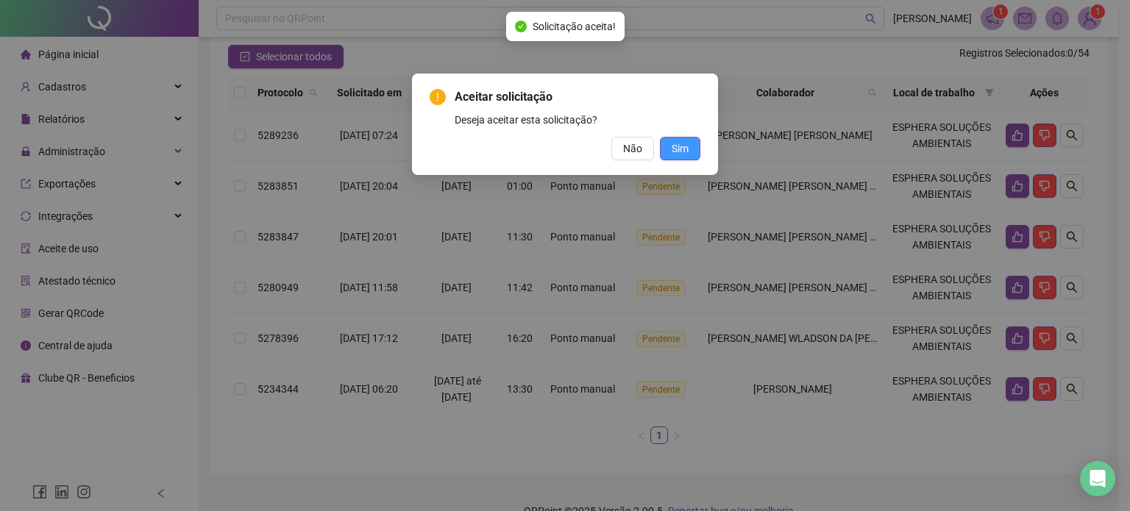
click at [671, 151] on button "Sim" at bounding box center [680, 149] width 40 height 24
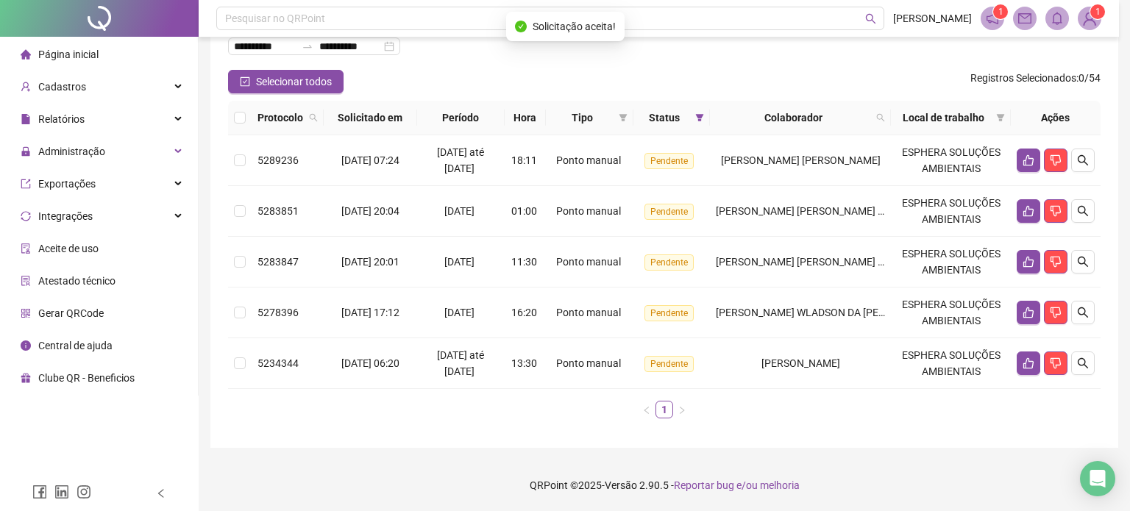
scroll to position [100, 0]
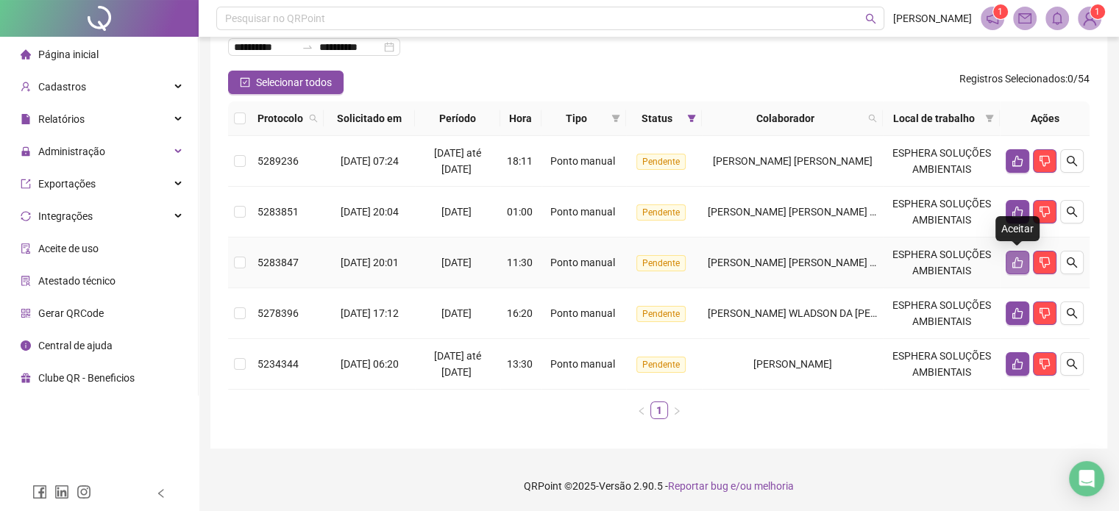
click at [1009, 269] on button "button" at bounding box center [1017, 263] width 24 height 24
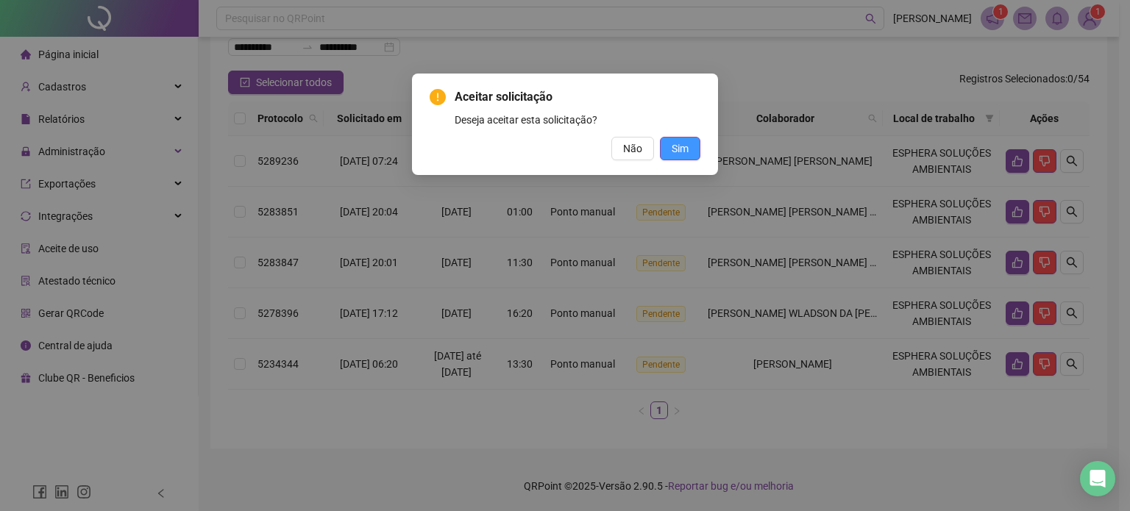
click at [683, 144] on span "Sim" at bounding box center [679, 148] width 17 height 16
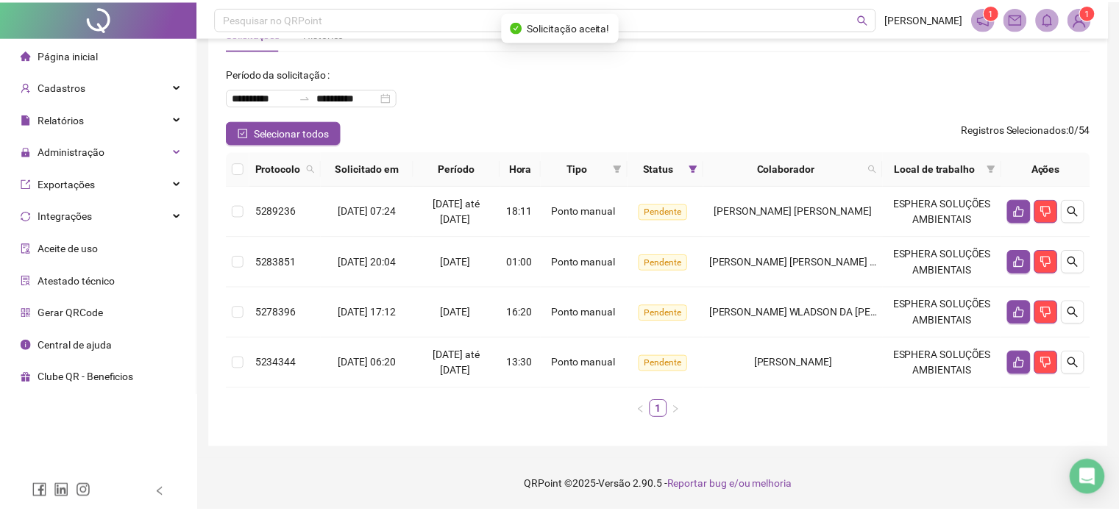
scroll to position [49, 0]
